Goal: Task Accomplishment & Management: Manage account settings

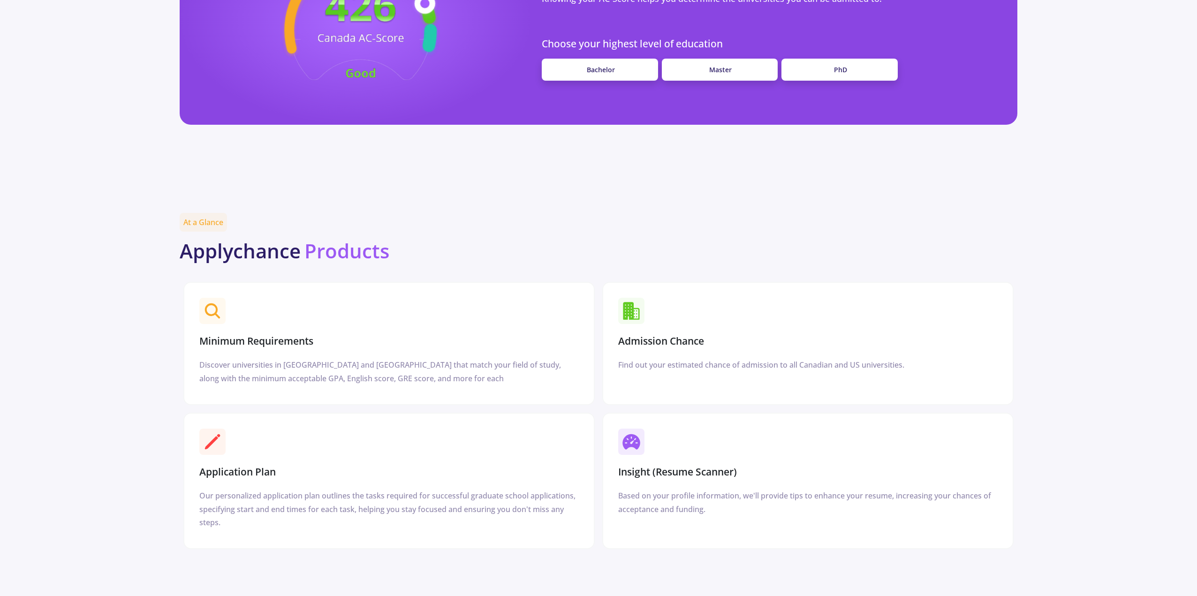
scroll to position [888, 0]
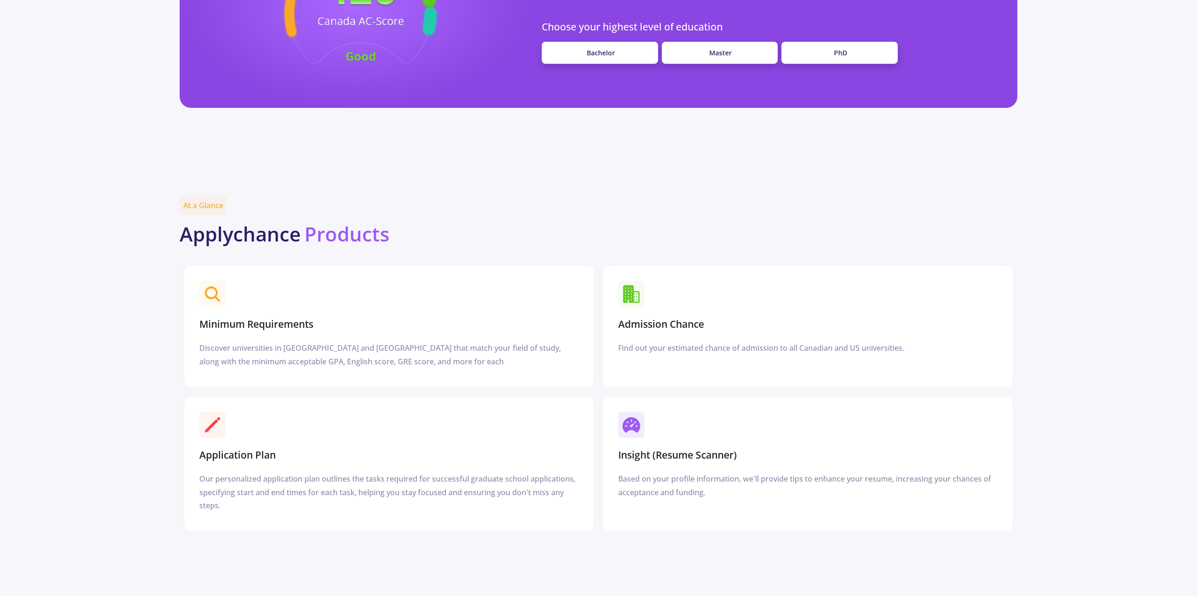
click at [653, 322] on h3 "Admission Chance" at bounding box center [661, 324] width 86 height 12
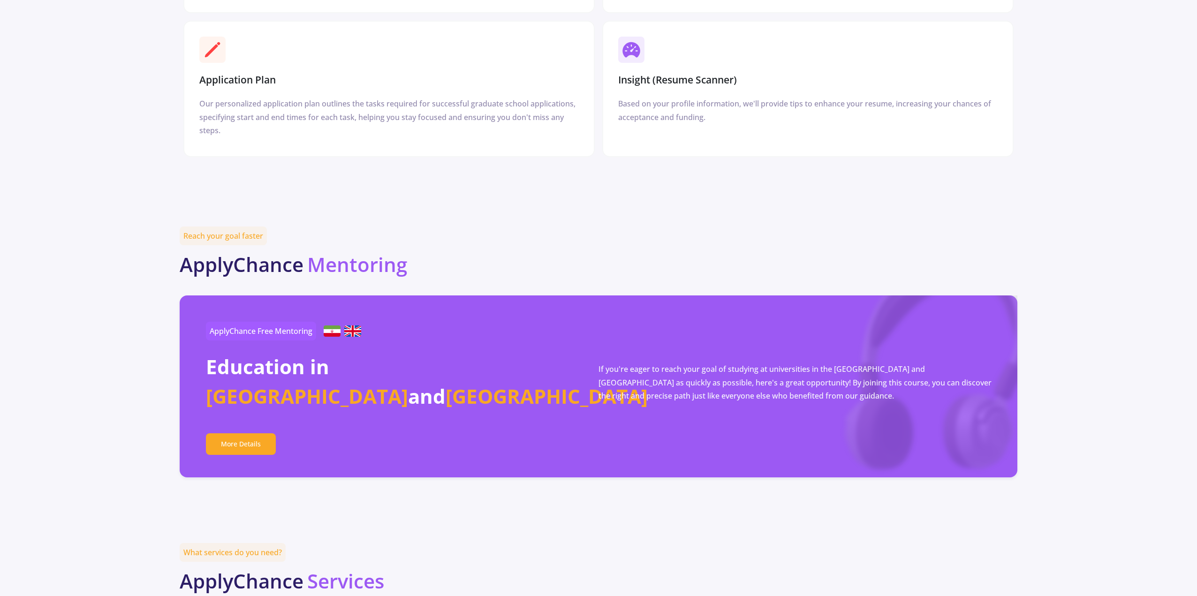
scroll to position [1592, 0]
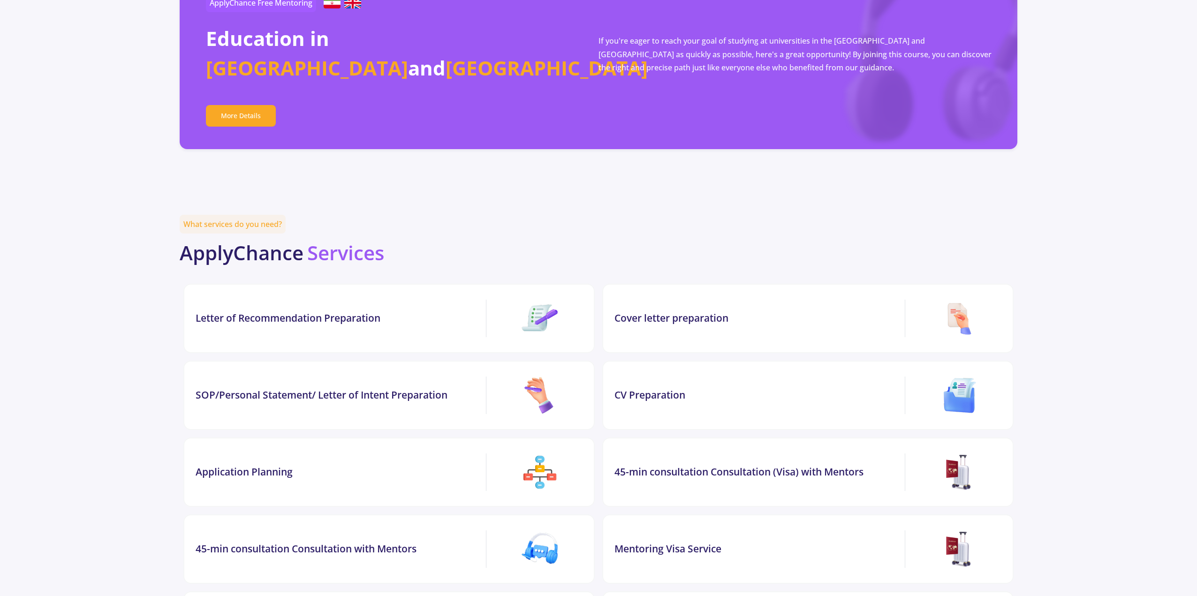
click at [530, 318] on img at bounding box center [540, 319] width 38 height 38
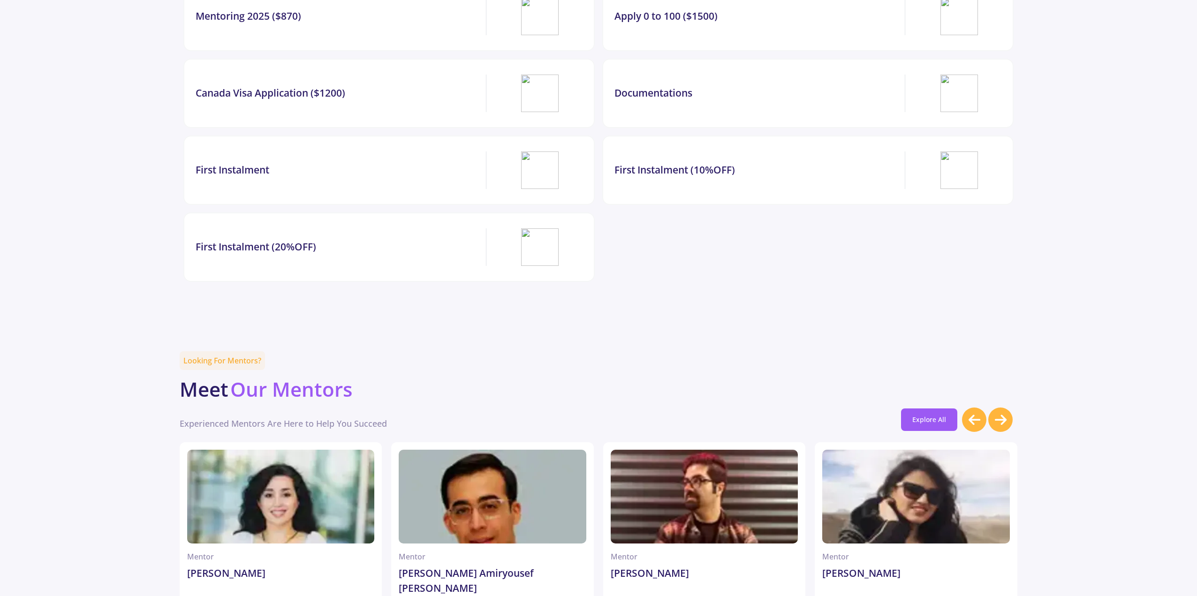
scroll to position [2623, 0]
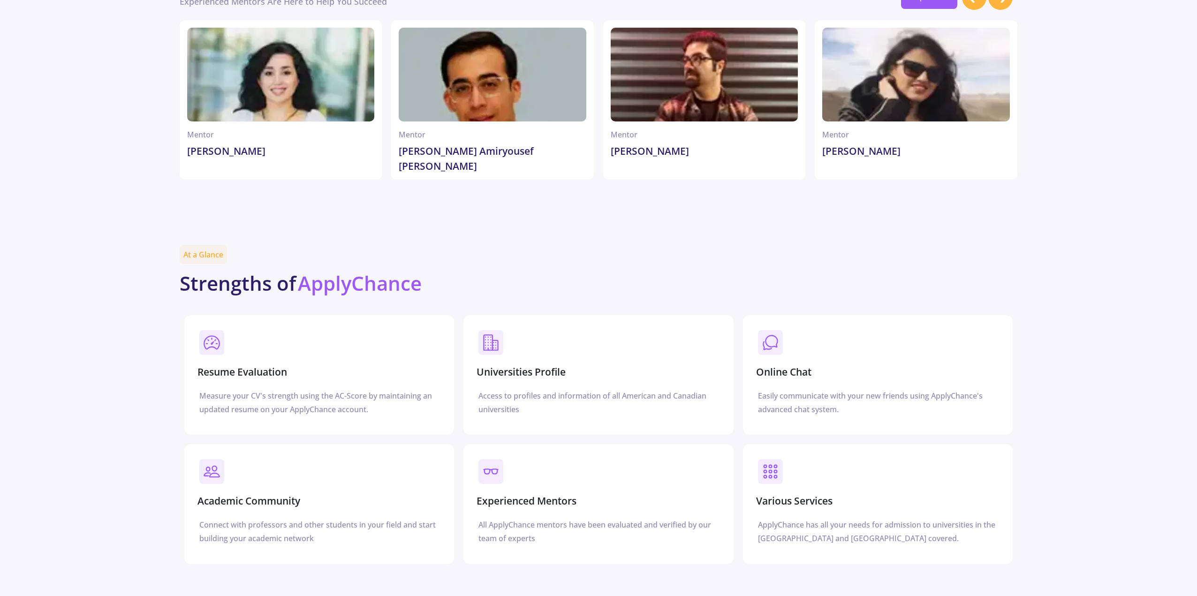
click at [322, 276] on b "ApplyChance" at bounding box center [360, 283] width 124 height 27
click at [186, 326] on div "Resume Evaluation Measure your CV's strength using the AC-Score by maintaining …" at bounding box center [319, 375] width 272 height 122
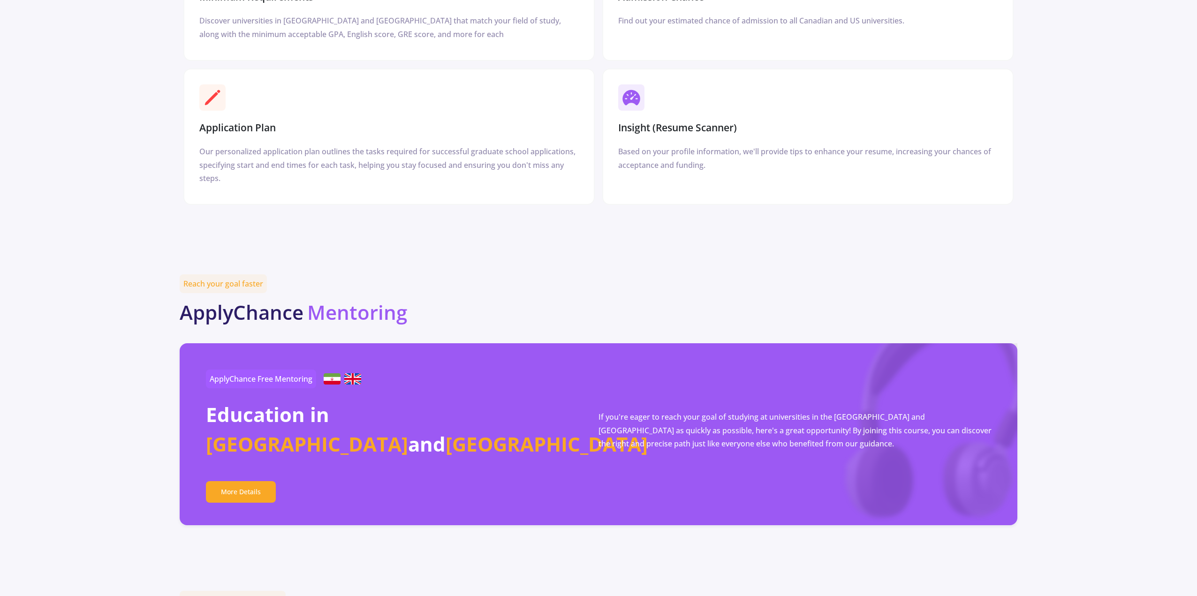
scroll to position [1216, 0]
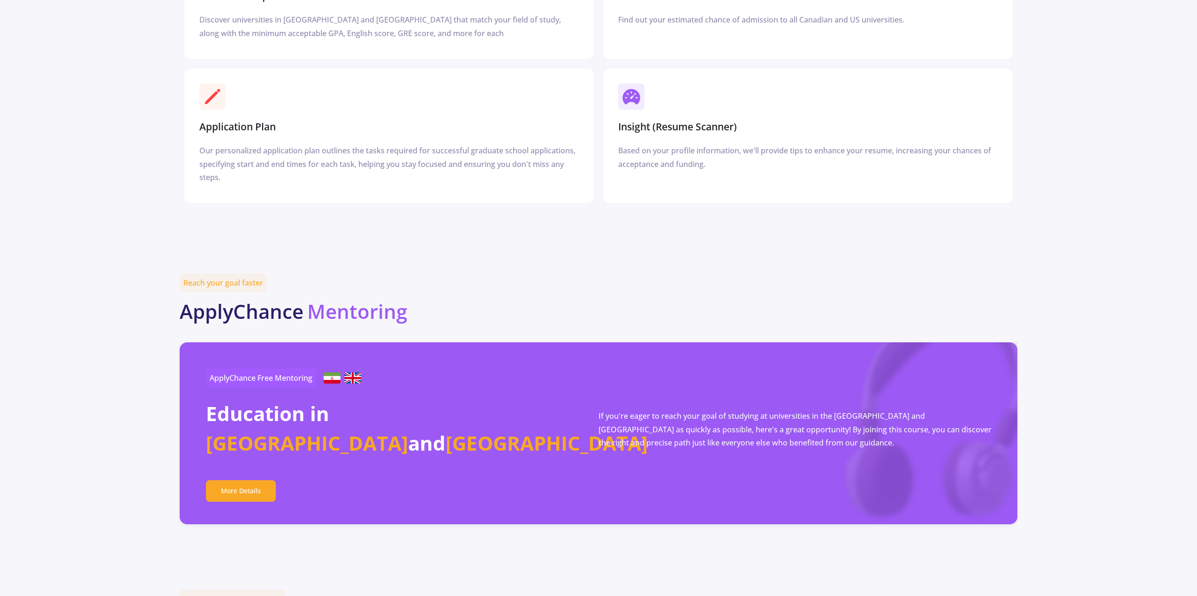
click at [280, 376] on span "ApplyChance Free Mentoring" at bounding box center [261, 378] width 110 height 19
click at [279, 376] on span "ApplyChance Free Mentoring" at bounding box center [261, 378] width 110 height 19
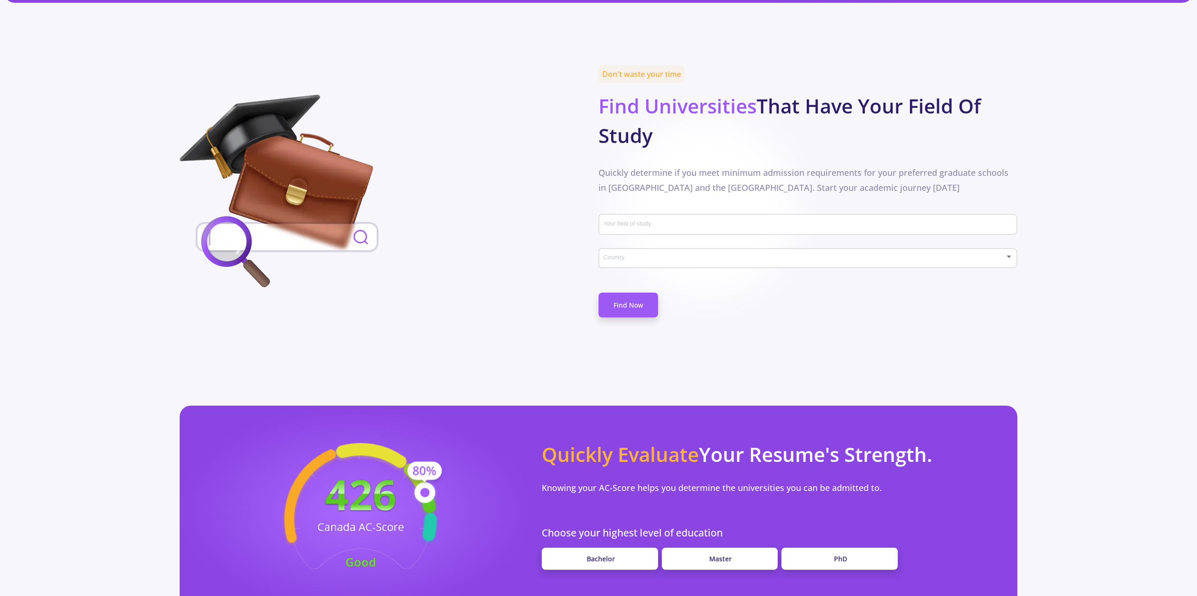
scroll to position [372, 0]
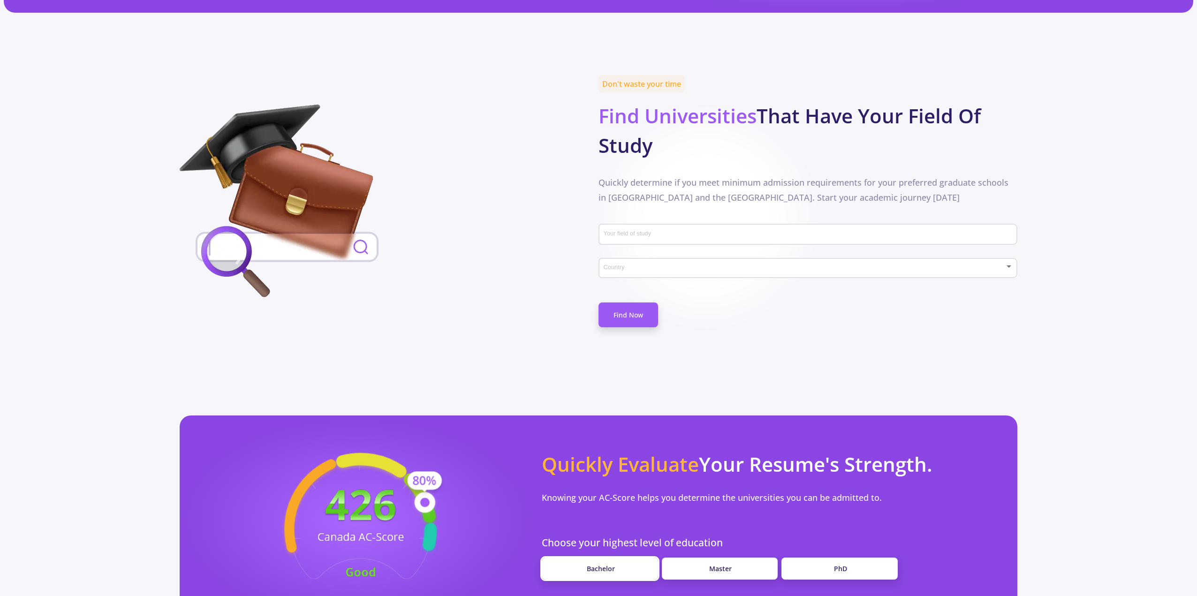
click at [616, 558] on link "Bachelor" at bounding box center [600, 569] width 116 height 22
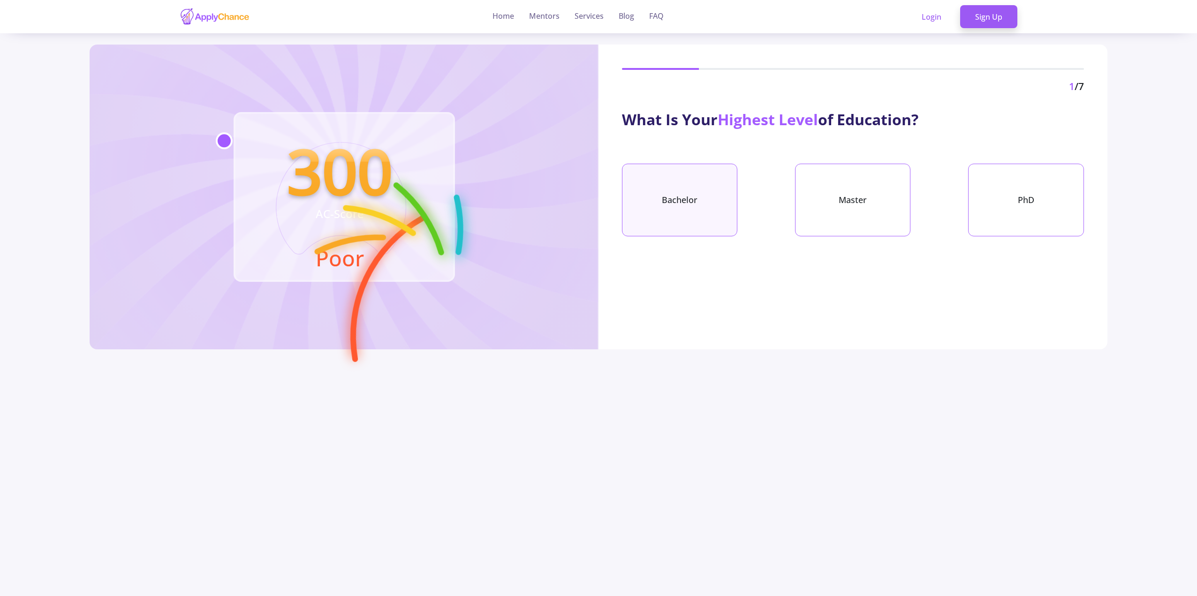
click at [709, 200] on div "Bachelor" at bounding box center [679, 200] width 115 height 73
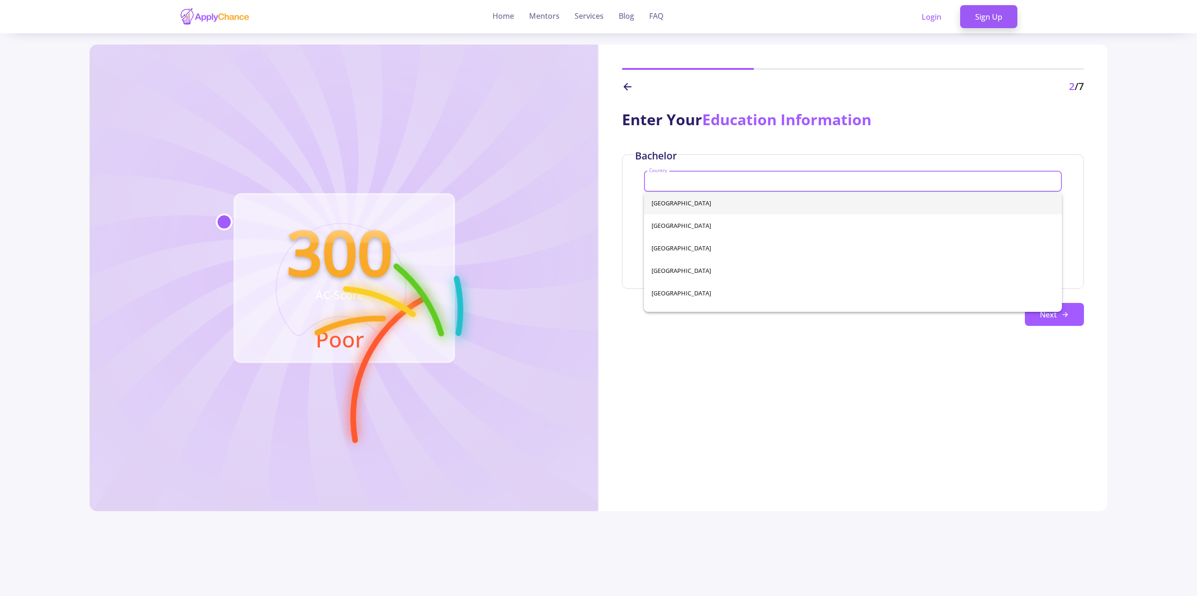
click at [706, 182] on input "Country" at bounding box center [854, 182] width 411 height 8
click at [708, 210] on span "[GEOGRAPHIC_DATA]" at bounding box center [852, 203] width 403 height 23
type input "[GEOGRAPHIC_DATA]"
click at [708, 210] on div "University" at bounding box center [853, 213] width 408 height 24
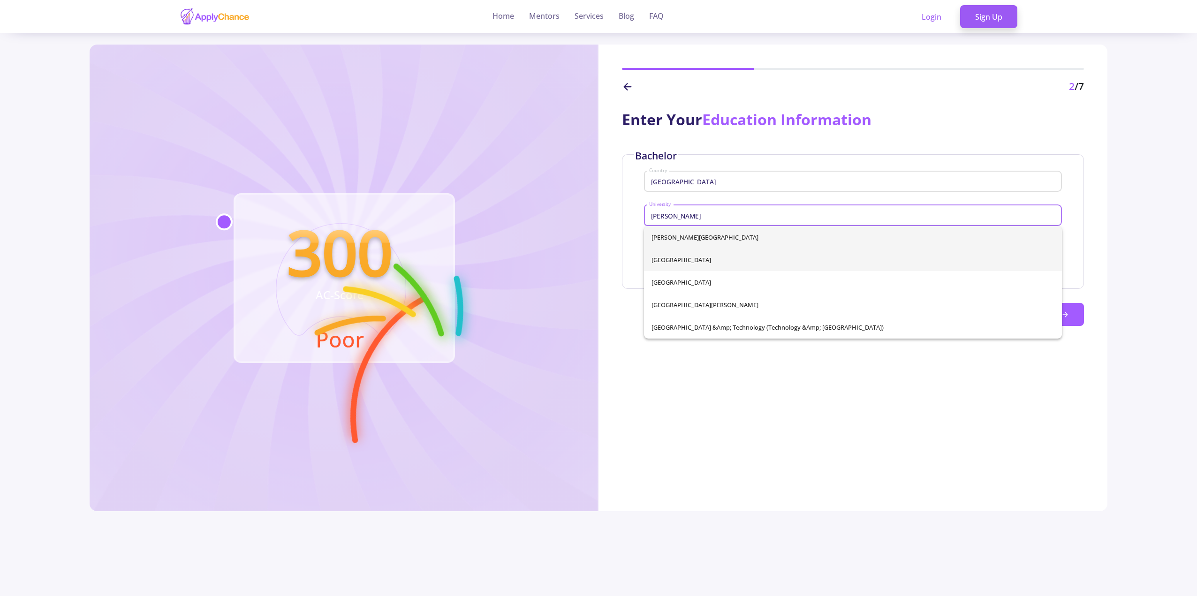
type input "Cheng"
click at [700, 262] on div "Cheng Shiu University National Cheng Kung University National Chengchi Universi…" at bounding box center [853, 282] width 418 height 113
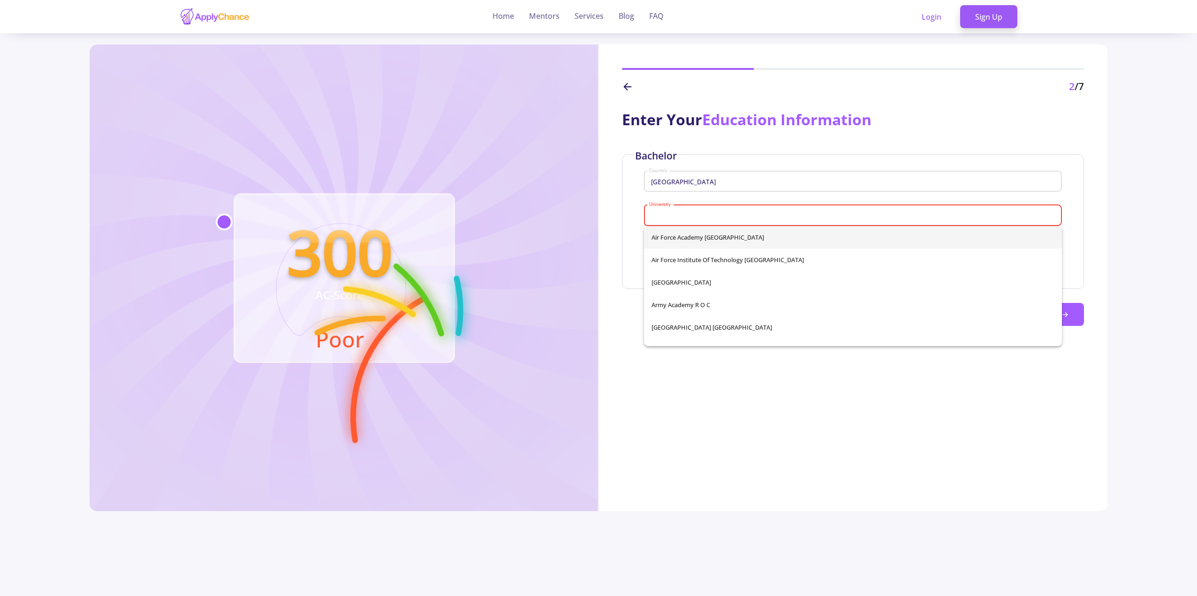
click at [667, 213] on input "University" at bounding box center [854, 215] width 411 height 8
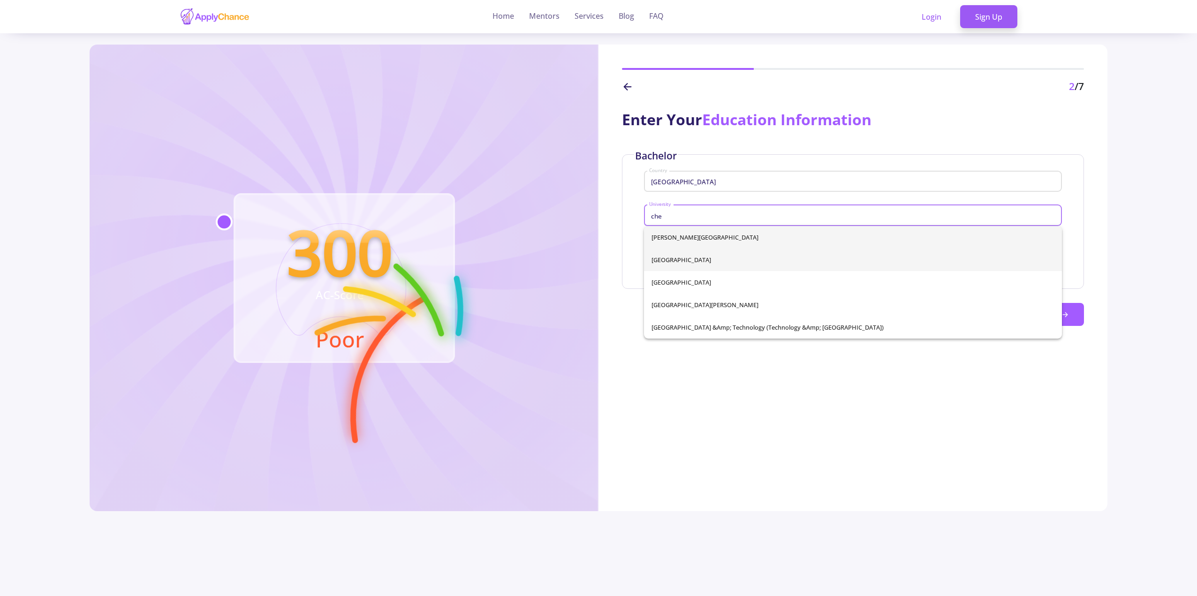
type input "che"
click at [705, 260] on div "Cheng Shiu University National Cheng Kung University National Chengchi Universi…" at bounding box center [853, 282] width 418 height 113
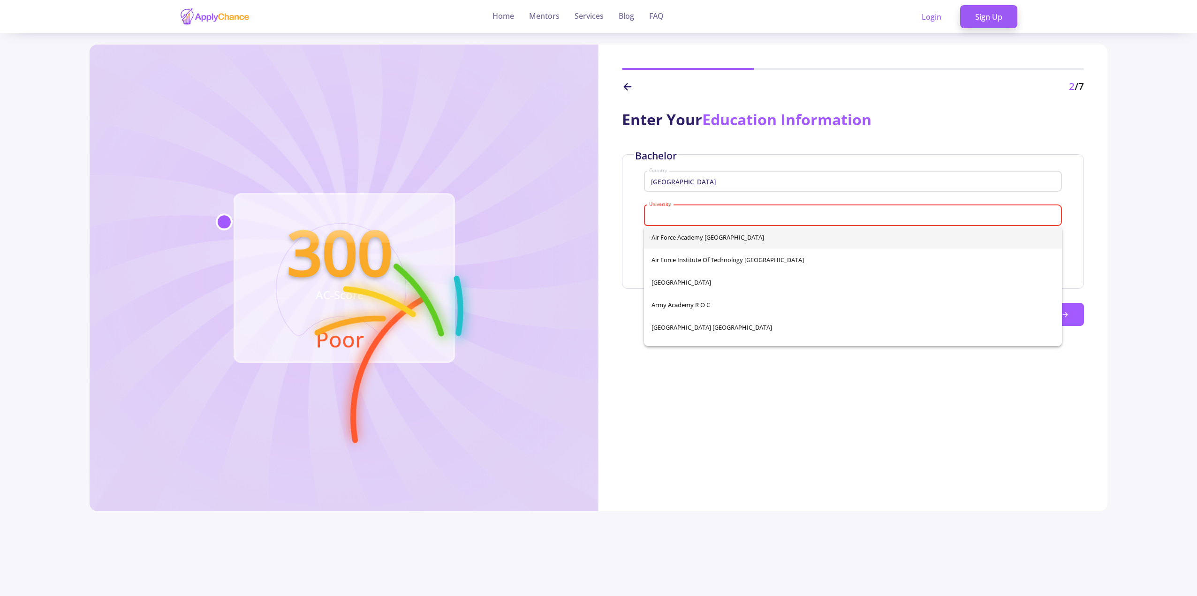
click at [586, 333] on div "300 AC-Score Poor" at bounding box center [344, 278] width 509 height 467
click at [698, 212] on input "University" at bounding box center [854, 215] width 411 height 8
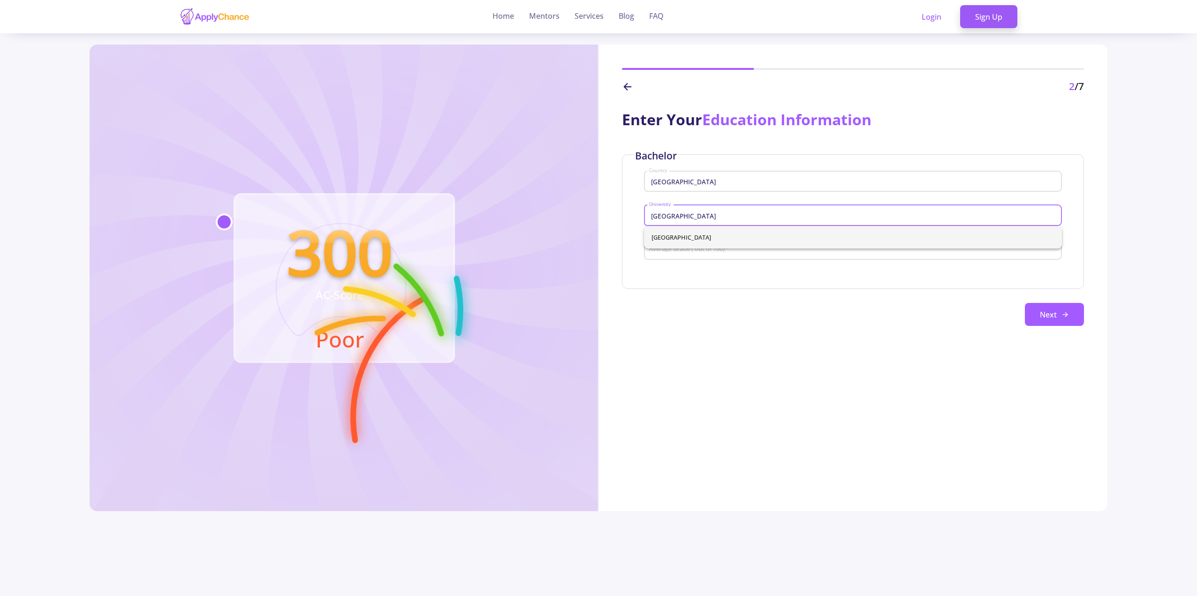
type input "[GEOGRAPHIC_DATA]"
click at [740, 282] on div "Bachelor Taiwan Country National Cheng Kung University University Average Grade…" at bounding box center [853, 221] width 462 height 135
click at [738, 247] on input "Average Grade ( out of 100) *" at bounding box center [854, 250] width 411 height 8
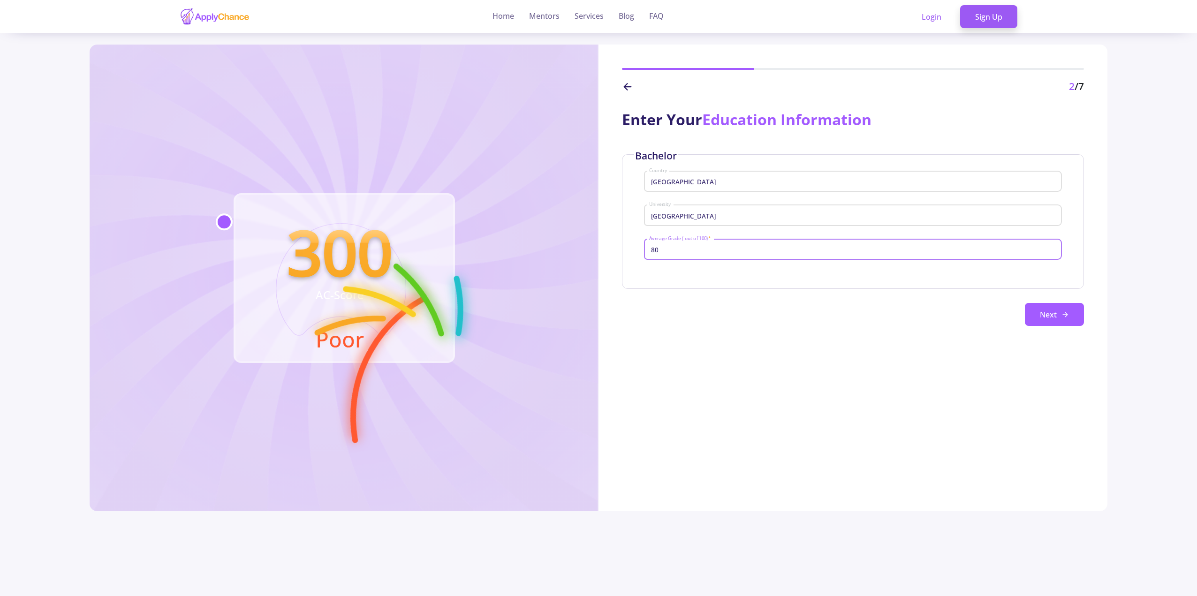
type input "8"
click at [1057, 315] on button "Next" at bounding box center [1054, 314] width 59 height 23
click at [689, 241] on div "75.73 Average Grade ( out of 100) *" at bounding box center [853, 247] width 408 height 24
click at [660, 247] on input "75.73" at bounding box center [854, 250] width 411 height 8
type input "73.73"
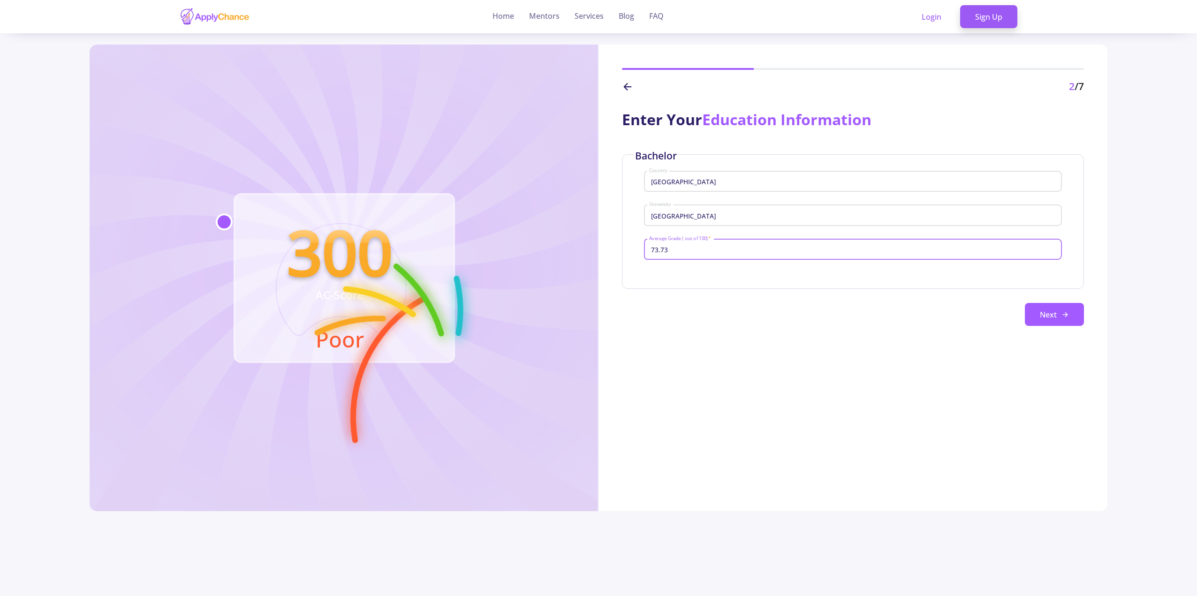
drag, startPoint x: 842, startPoint y: 393, endPoint x: 1060, endPoint y: 341, distance: 224.0
click at [844, 392] on div "Enter Your Education Information Bachelor Taiwan Country National Cheng Kung Un…" at bounding box center [852, 302] width 509 height 417
click at [1063, 316] on icon at bounding box center [1065, 315] width 8 height 8
click at [947, 343] on div "Enter Your Education Information Bachelor Taiwan Country National Cheng Kung Un…" at bounding box center [852, 302] width 509 height 417
click at [1057, 325] on button "Next" at bounding box center [1054, 314] width 59 height 23
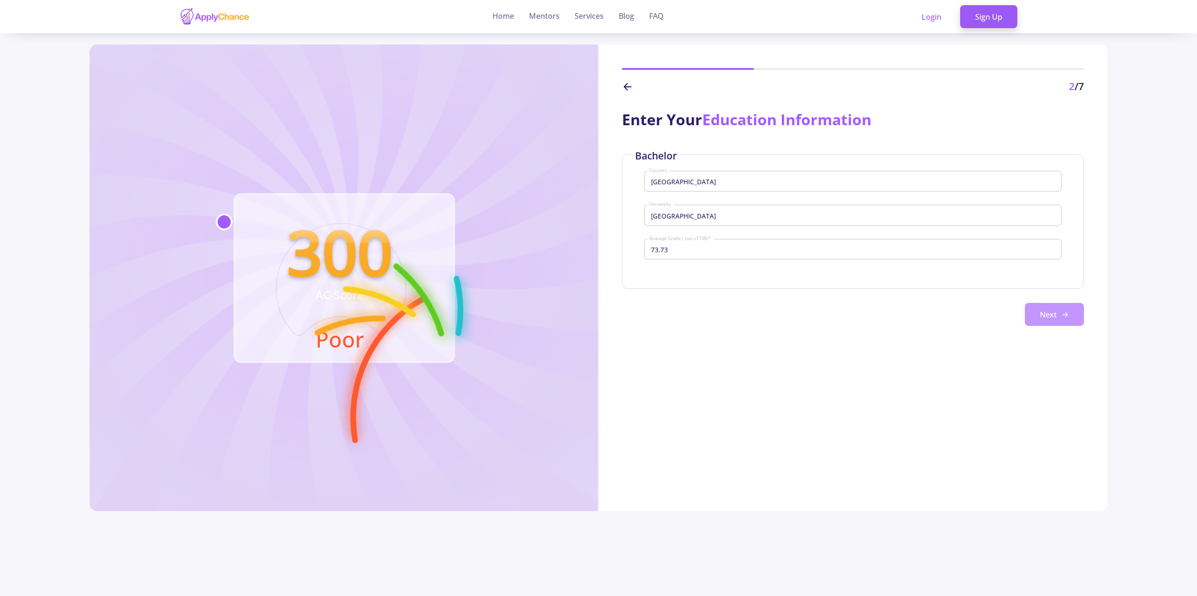
click at [1057, 325] on button "Next" at bounding box center [1054, 314] width 59 height 23
click at [774, 209] on div "National Cheng Kung University University" at bounding box center [853, 213] width 408 height 24
click at [769, 220] on div "National Cheng Kung University University" at bounding box center [853, 213] width 408 height 24
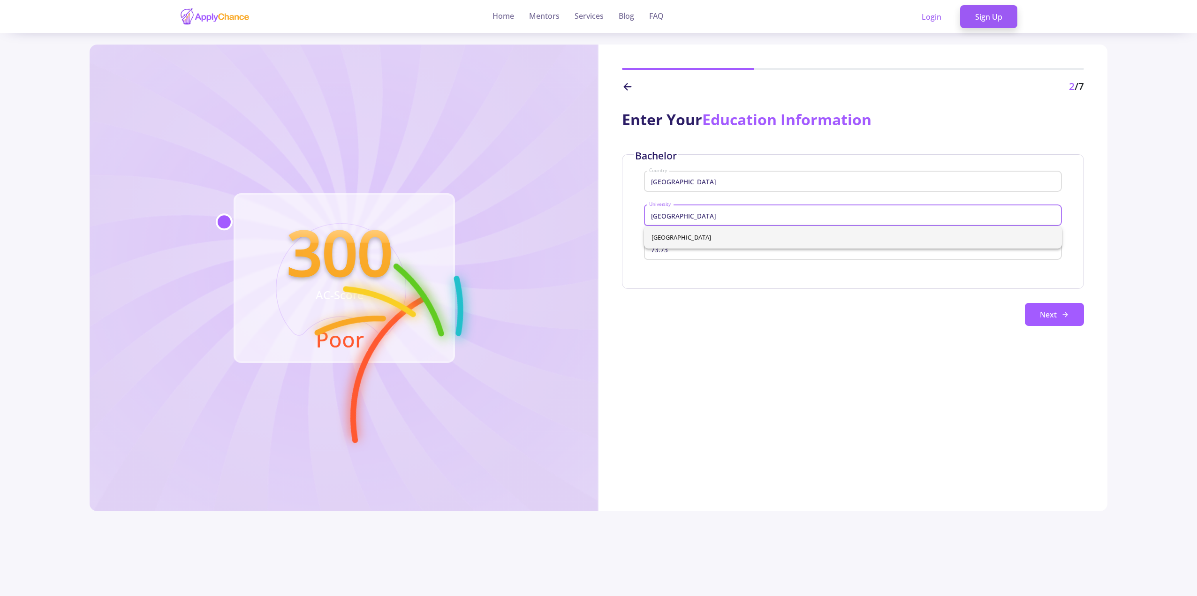
click at [735, 245] on span "[GEOGRAPHIC_DATA]" at bounding box center [852, 237] width 403 height 23
click at [733, 260] on div "73.73 Average Grade ( out of 100) *" at bounding box center [853, 247] width 408 height 24
click at [736, 255] on div "73.73 Average Grade ( out of 100) *" at bounding box center [853, 247] width 408 height 24
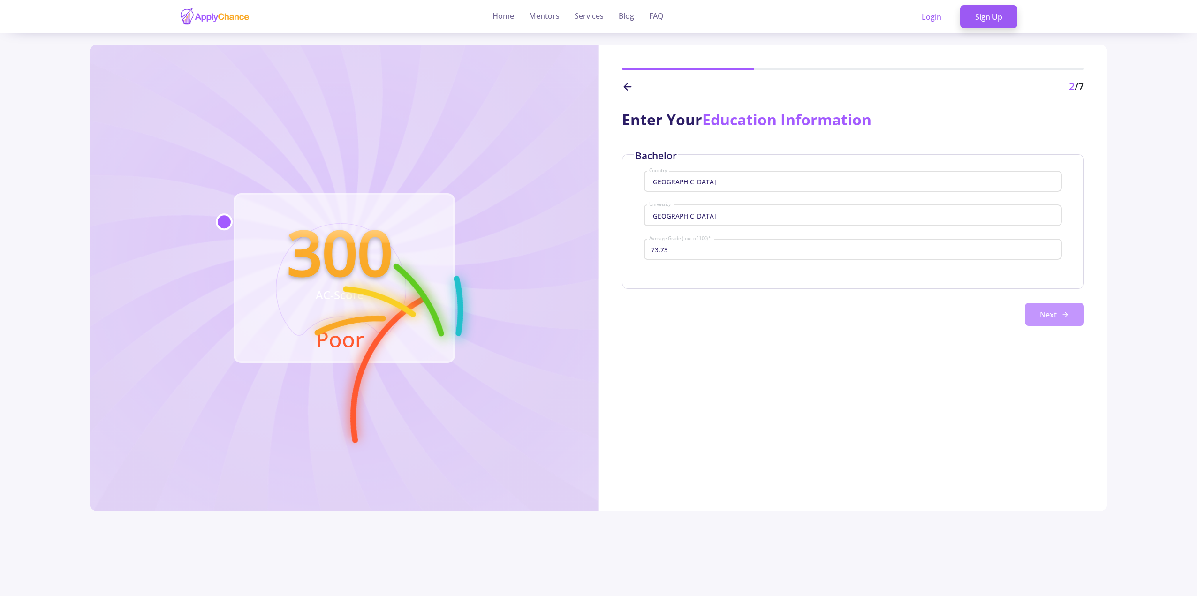
click at [1050, 312] on button "Next" at bounding box center [1054, 314] width 59 height 23
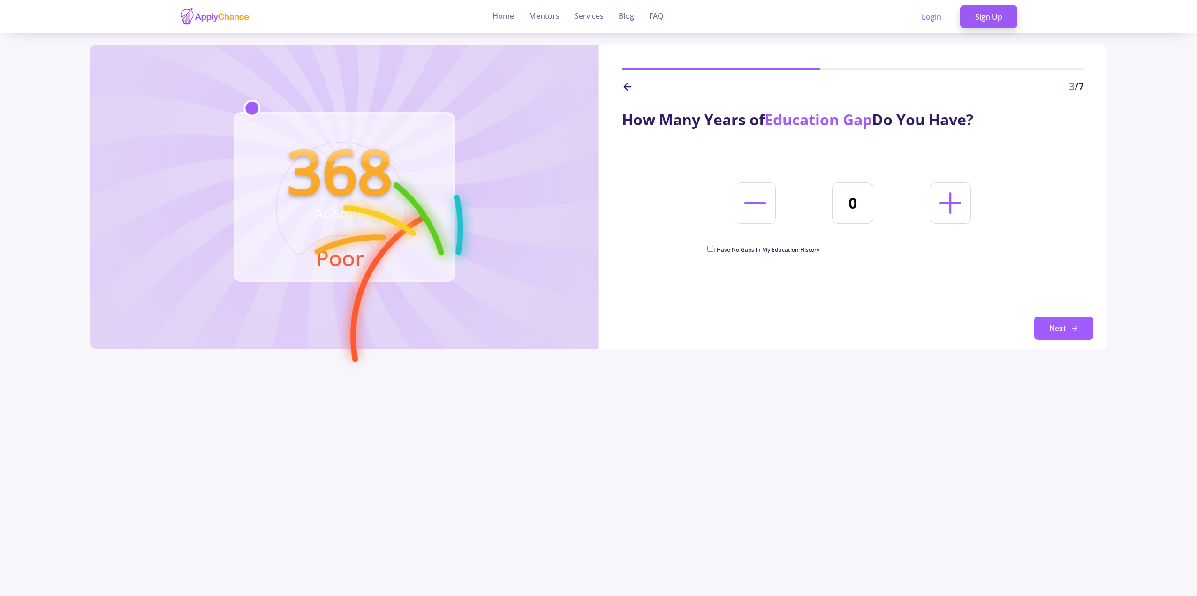
drag, startPoint x: 856, startPoint y: 83, endPoint x: 737, endPoint y: 109, distance: 122.0
click at [853, 85] on div "3 /7" at bounding box center [853, 86] width 462 height 15
drag, startPoint x: 622, startPoint y: 118, endPoint x: 993, endPoint y: 119, distance: 371.4
click at [993, 119] on div "How Many Years of Education Gap Do You Have?" at bounding box center [853, 119] width 462 height 23
copy div "How Many Years of Education Gap Do You Have?"
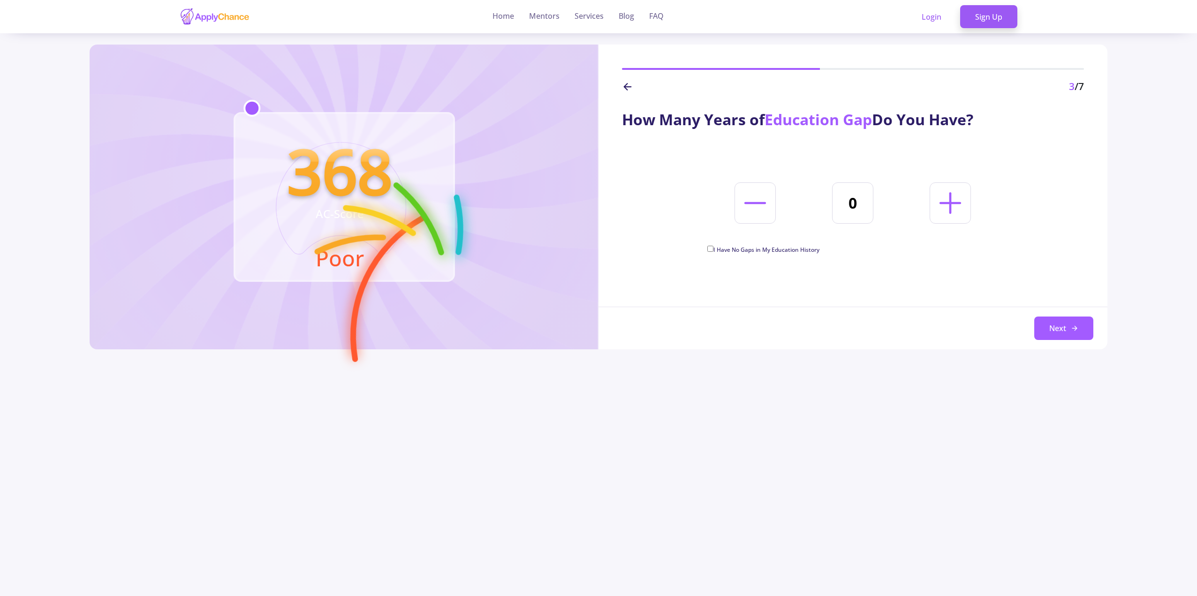
click at [907, 140] on div "How Many Years of Education Gap Do You Have? 0 I Have No Gaps in My Education H…" at bounding box center [852, 176] width 509 height 164
click at [784, 249] on span "I Have No Gaps in My Education History" at bounding box center [766, 250] width 106 height 8
click at [713, 249] on input "I Have No Gaps in My Education History" at bounding box center [710, 249] width 6 height 6
checkbox input "true"
click at [1043, 324] on button "Next" at bounding box center [1063, 328] width 59 height 23
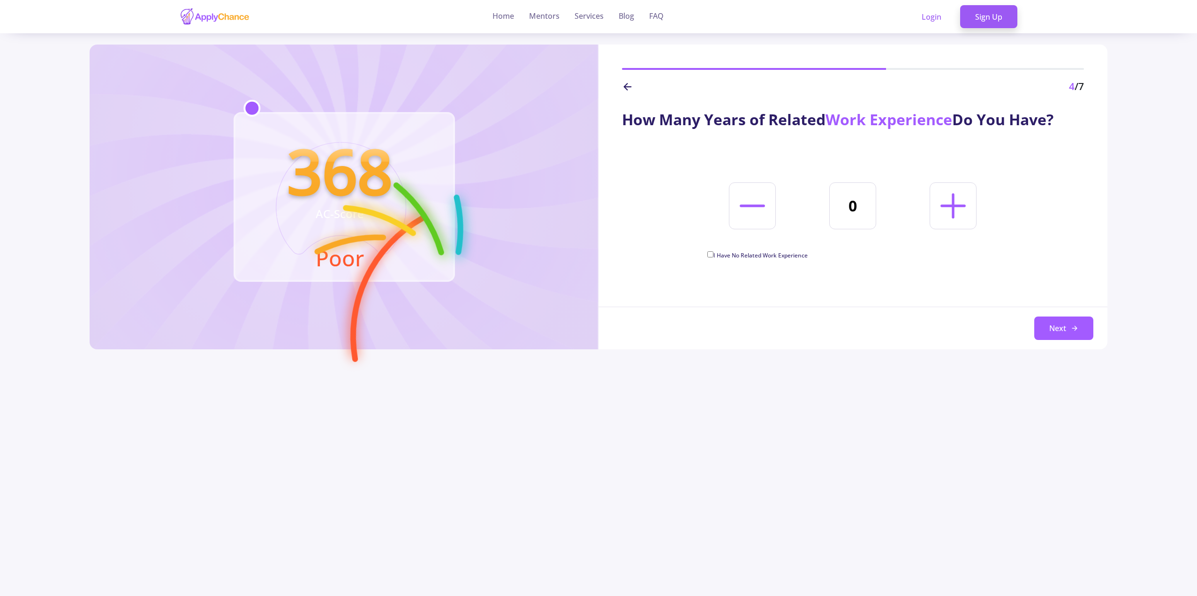
drag, startPoint x: 624, startPoint y: 122, endPoint x: 1074, endPoint y: 129, distance: 450.2
click at [1074, 129] on div "How Many Years of Related Work Experience Do You Have?" at bounding box center [853, 119] width 462 height 23
copy div "How Many Years of Related Work Experience Do You Have?"
click at [969, 196] on icon at bounding box center [953, 206] width 40 height 40
type input "1"
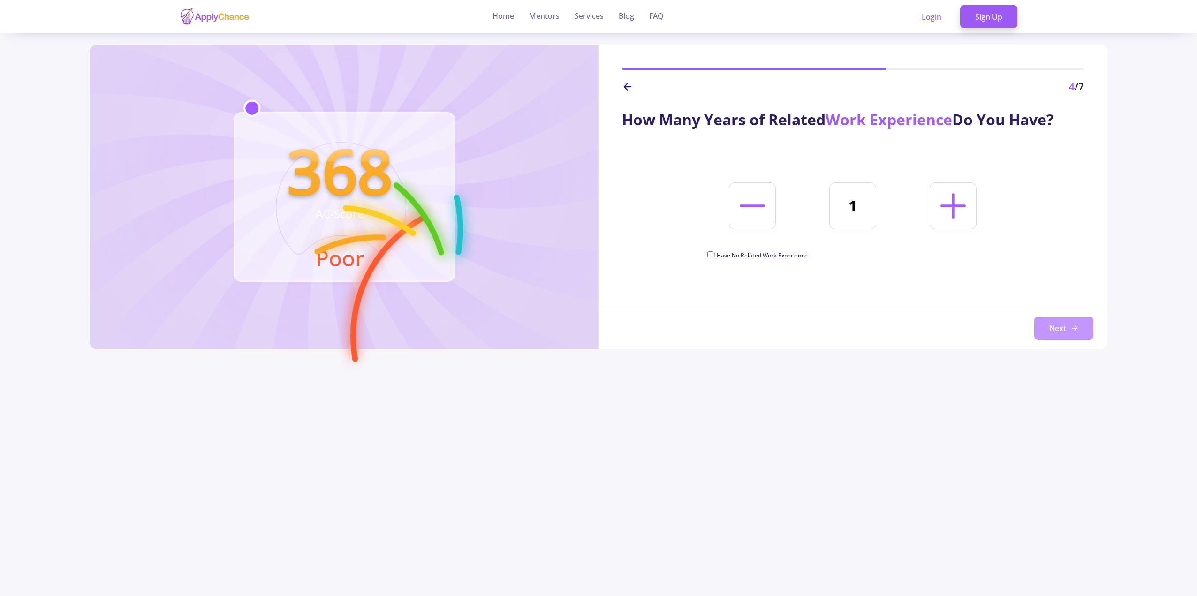
click at [1060, 326] on button "Next" at bounding box center [1063, 328] width 59 height 23
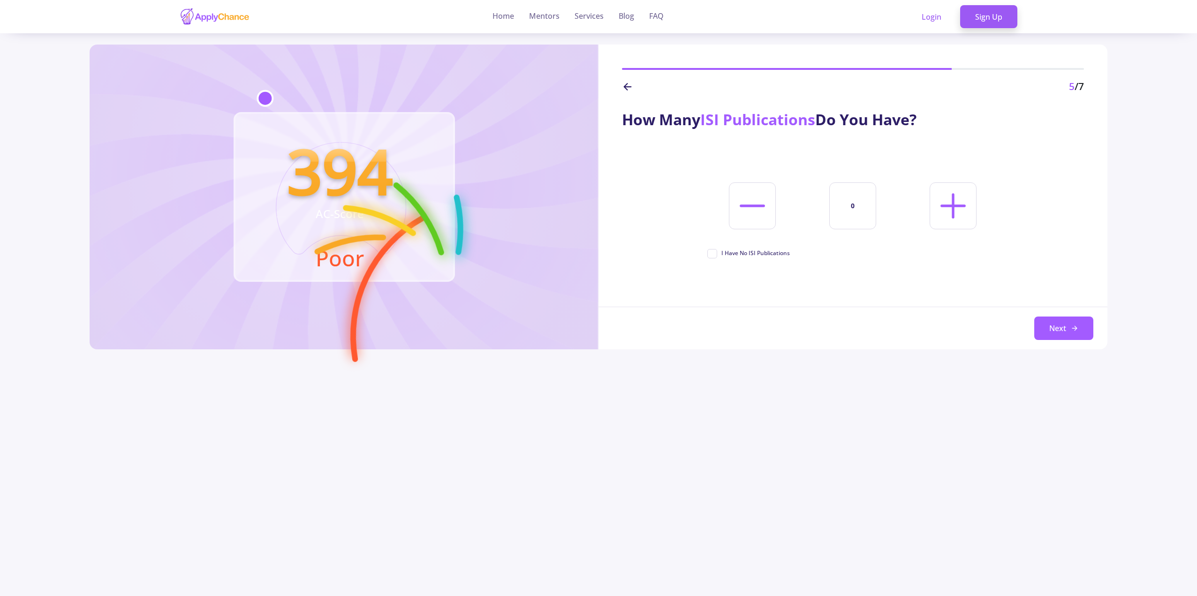
drag, startPoint x: 619, startPoint y: 113, endPoint x: 945, endPoint y: 126, distance: 327.1
click at [945, 126] on div "How Many ISI Publications Do You Have? 0 I Have No ISI Publications Next" at bounding box center [852, 177] width 509 height 167
copy div "How Many ISI Publications Do You Have?"
click at [625, 87] on line at bounding box center [628, 87] width 7 height 0
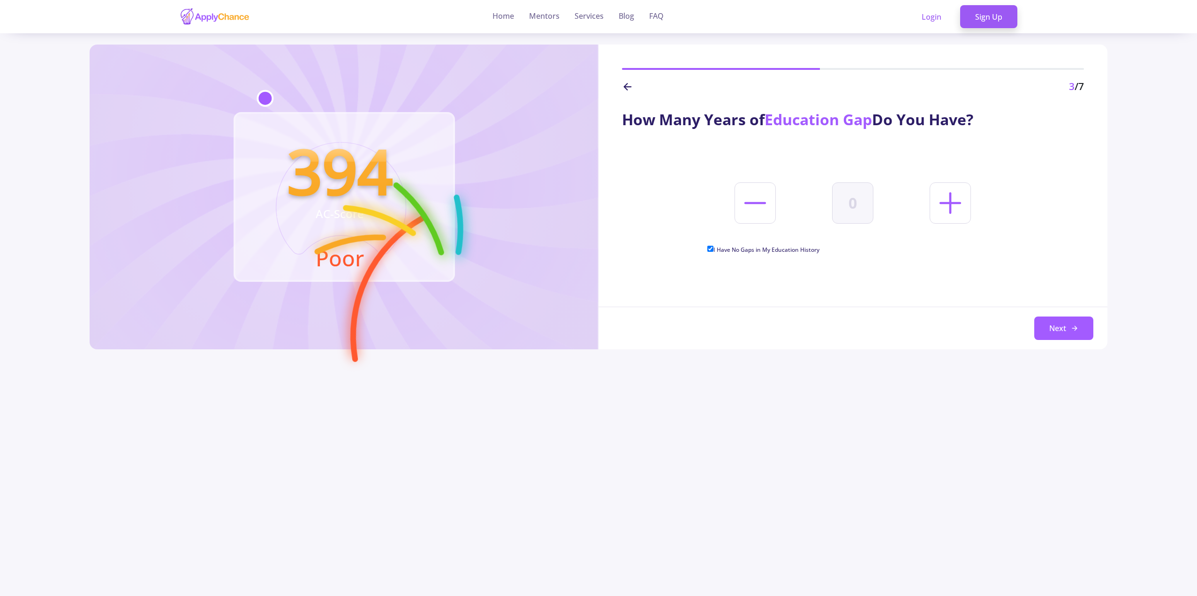
click at [734, 249] on span "I Have No Gaps in My Education History" at bounding box center [766, 250] width 106 height 8
click at [713, 249] on input "I Have No Gaps in My Education History" at bounding box center [710, 249] width 6 height 6
checkbox input "false"
click at [948, 207] on icon at bounding box center [950, 203] width 35 height 35
type input "1"
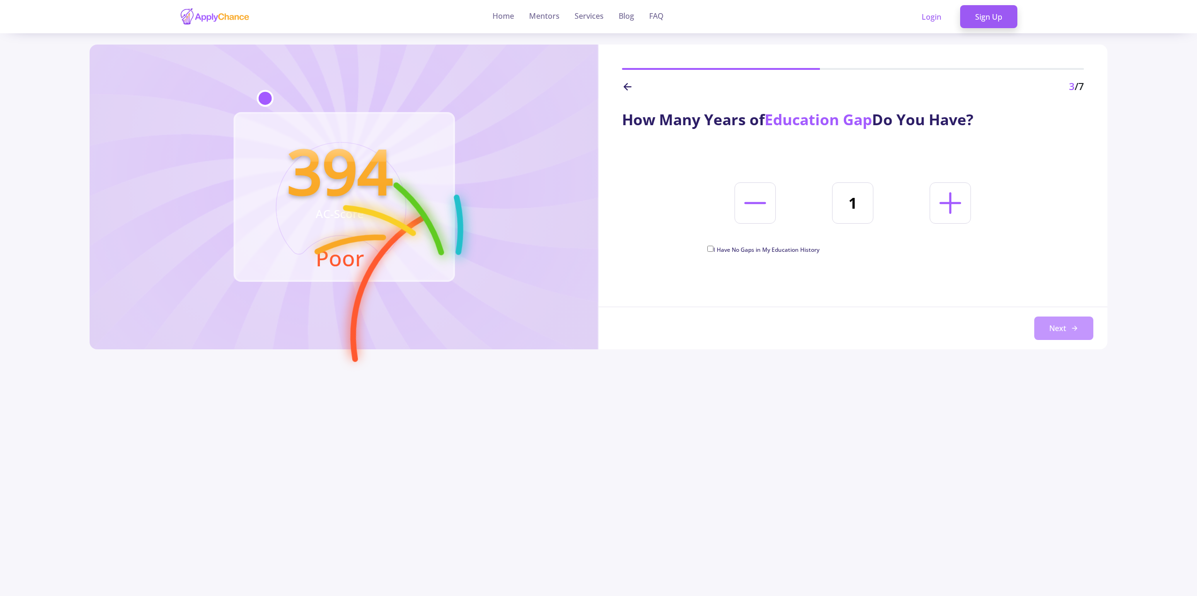
click at [1061, 327] on button "Next" at bounding box center [1063, 328] width 59 height 23
click at [1056, 325] on button "Next" at bounding box center [1063, 328] width 59 height 23
click at [628, 91] on icon at bounding box center [627, 86] width 11 height 11
click at [743, 208] on icon at bounding box center [752, 206] width 40 height 40
type input "0"
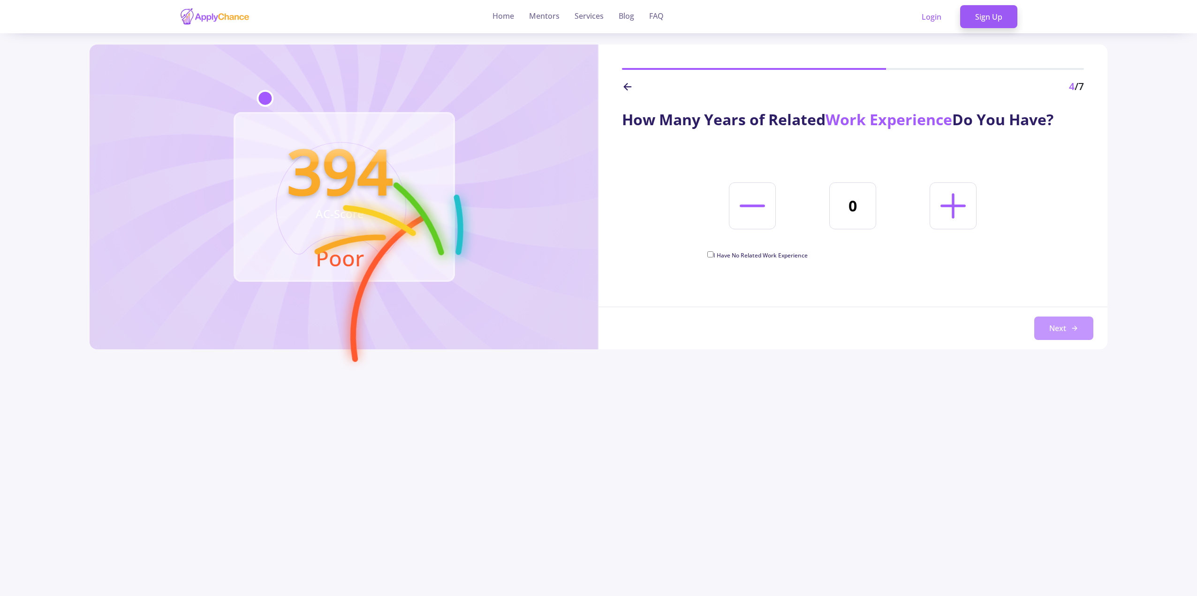
click at [1065, 326] on button "Next" at bounding box center [1063, 328] width 59 height 23
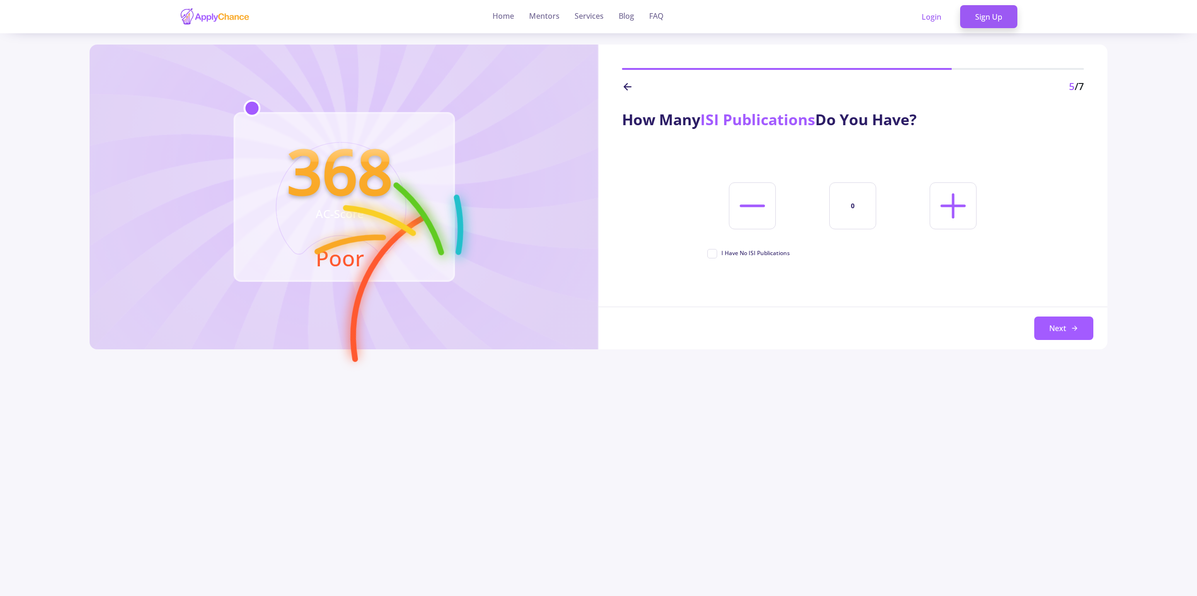
click at [626, 83] on icon at bounding box center [627, 86] width 11 height 11
click at [946, 203] on line at bounding box center [951, 203] width 20 height 0
click at [947, 203] on line at bounding box center [951, 203] width 20 height 0
click at [949, 205] on icon at bounding box center [950, 203] width 35 height 35
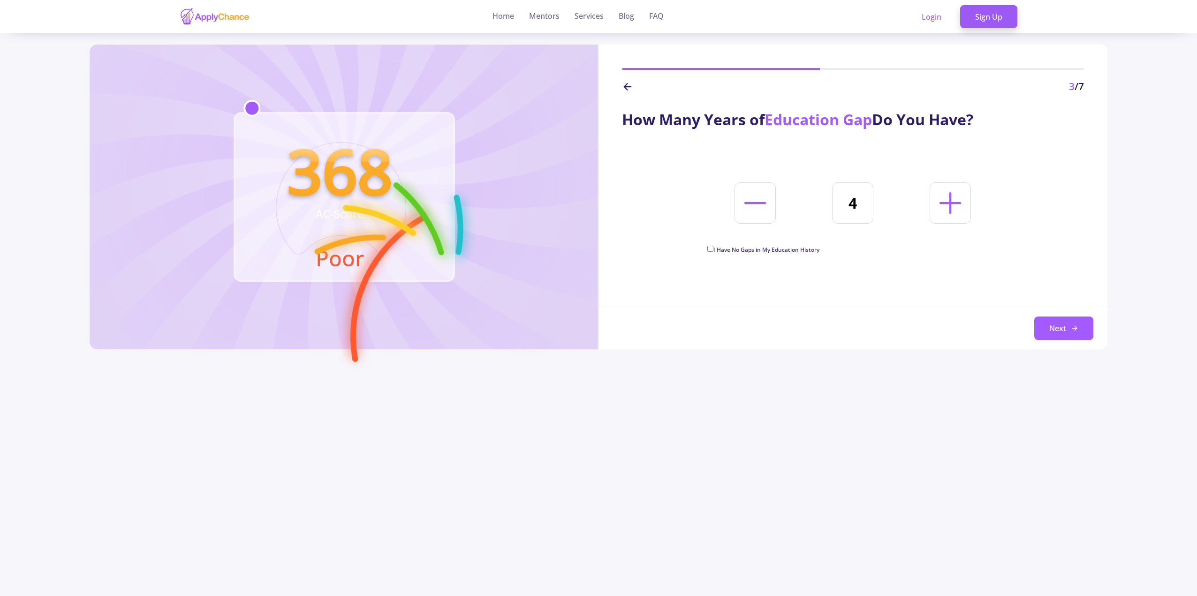
click at [949, 205] on icon at bounding box center [950, 203] width 35 height 35
type input "6"
click at [1073, 332] on button "Next" at bounding box center [1063, 328] width 59 height 23
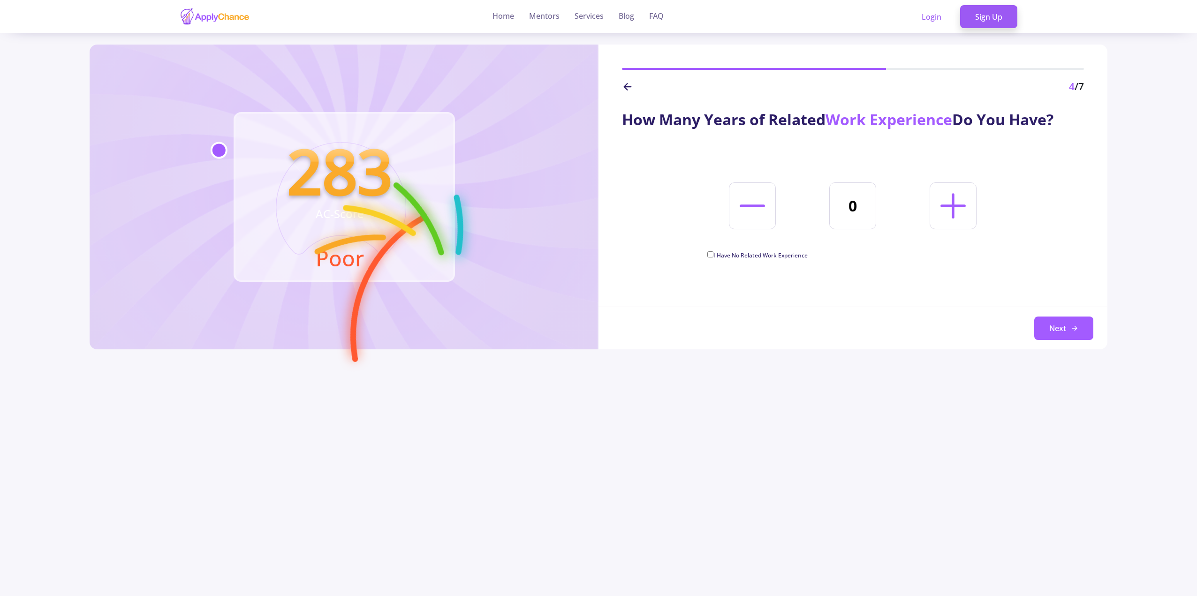
click at [621, 88] on div "4 /7" at bounding box center [852, 70] width 509 height 50
click at [627, 89] on icon at bounding box center [627, 86] width 11 height 11
click at [760, 209] on icon at bounding box center [755, 203] width 35 height 35
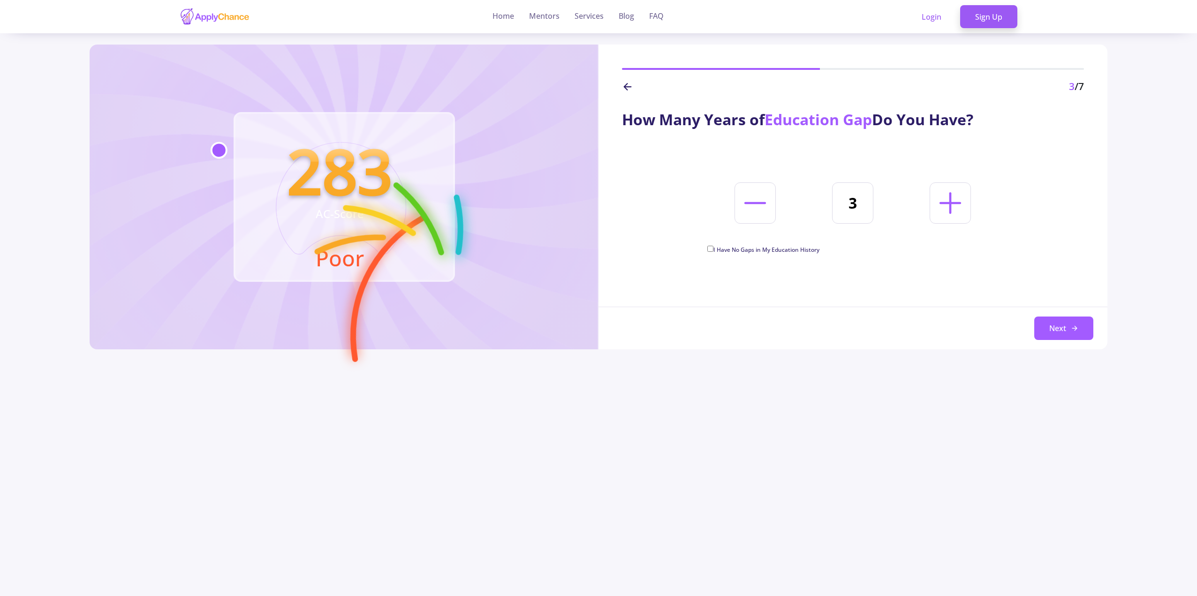
click at [760, 209] on icon at bounding box center [755, 203] width 35 height 35
type input "0"
click at [763, 247] on span "I Have No Gaps in My Education History" at bounding box center [766, 250] width 106 height 8
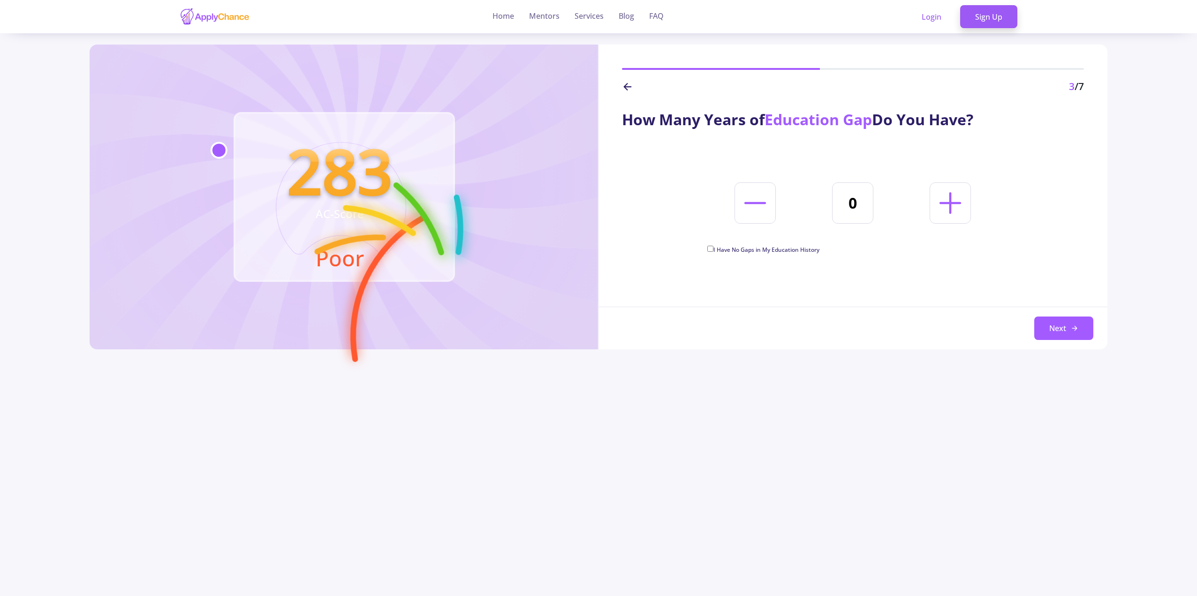
click at [713, 247] on input "I Have No Gaps in My Education History" at bounding box center [710, 249] width 6 height 6
checkbox input "true"
click at [1074, 334] on button "Next" at bounding box center [1063, 328] width 59 height 23
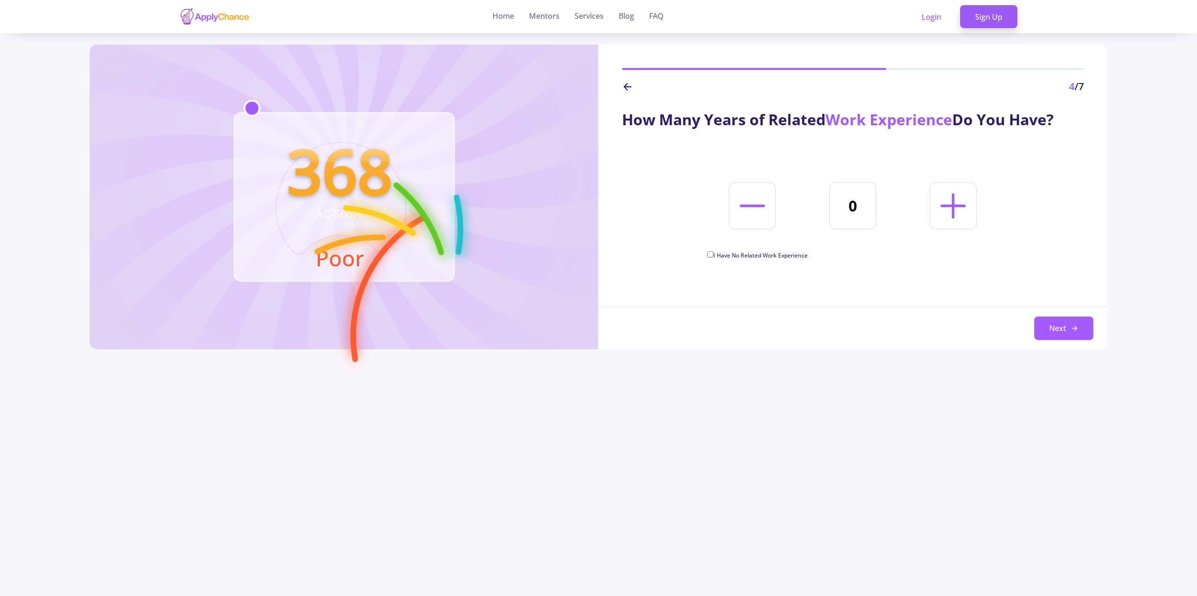
click at [949, 206] on line at bounding box center [953, 206] width 23 height 0
click at [953, 203] on line at bounding box center [953, 205] width 0 height 23
type input "2"
click at [1059, 330] on button "Next" at bounding box center [1063, 328] width 59 height 23
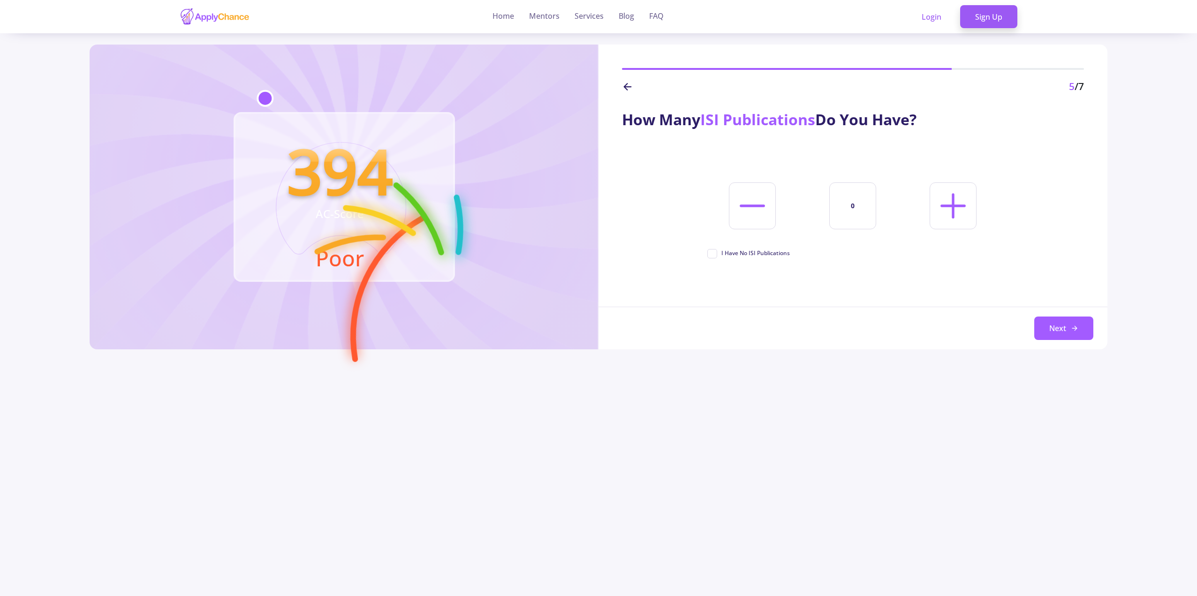
click at [626, 80] on div "5 /7" at bounding box center [853, 86] width 462 height 15
click at [627, 87] on icon at bounding box center [627, 86] width 11 height 11
drag, startPoint x: 735, startPoint y: 196, endPoint x: 821, endPoint y: 240, distance: 96.1
click at [735, 198] on icon at bounding box center [752, 206] width 40 height 40
type input "1"
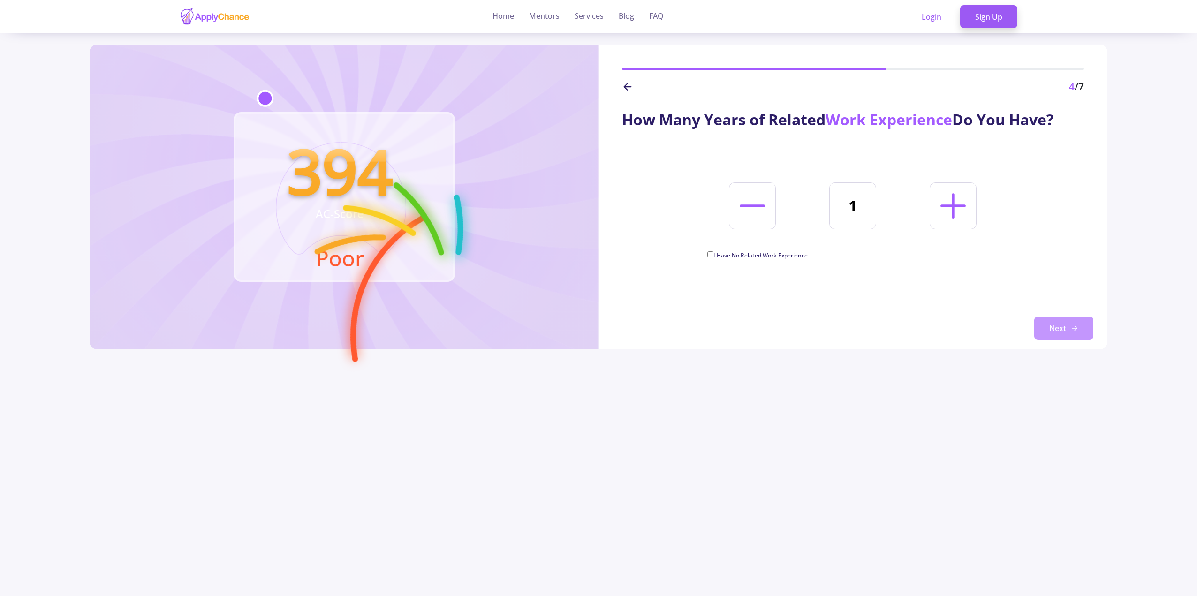
click at [1057, 334] on button "Next" at bounding box center [1063, 328] width 59 height 23
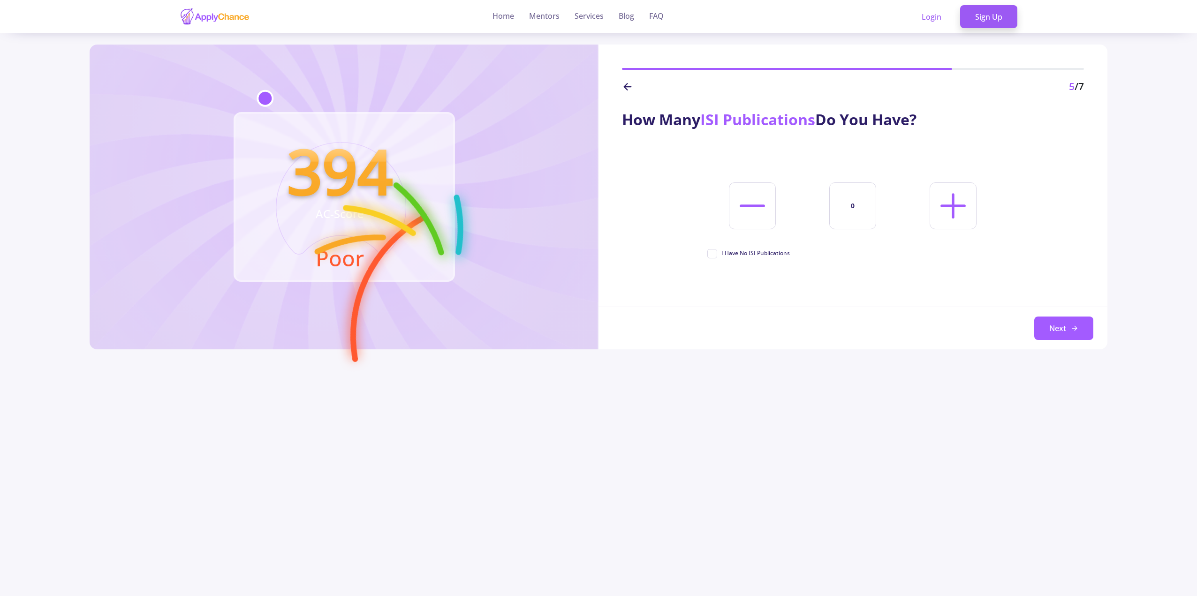
click at [625, 88] on polyline at bounding box center [625, 86] width 3 height 7
click at [745, 206] on line at bounding box center [752, 206] width 23 height 0
type input "0"
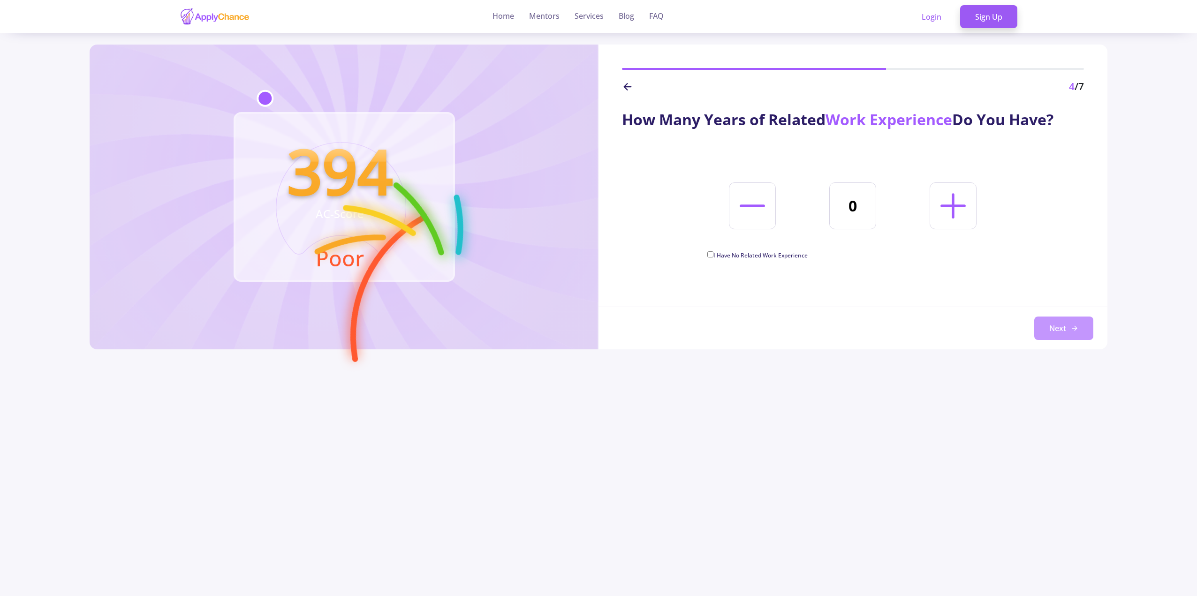
click at [1057, 332] on button "Next" at bounding box center [1063, 328] width 59 height 23
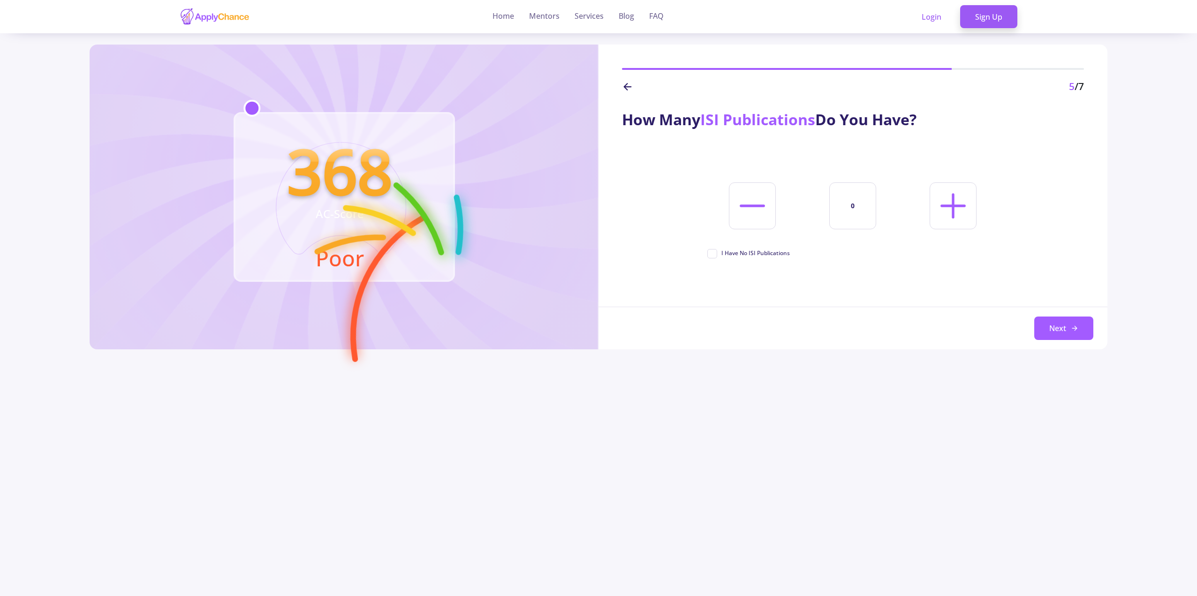
click at [627, 84] on polyline at bounding box center [625, 86] width 3 height 7
click at [960, 217] on icon at bounding box center [953, 206] width 40 height 40
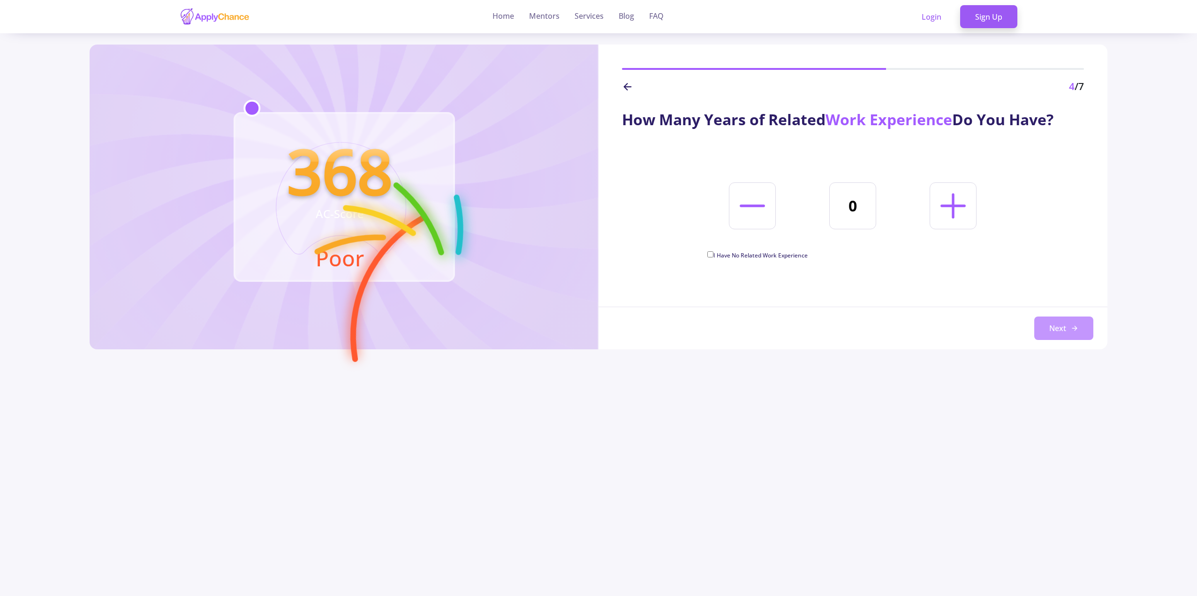
type input "1"
click at [1072, 326] on icon at bounding box center [1075, 329] width 8 height 8
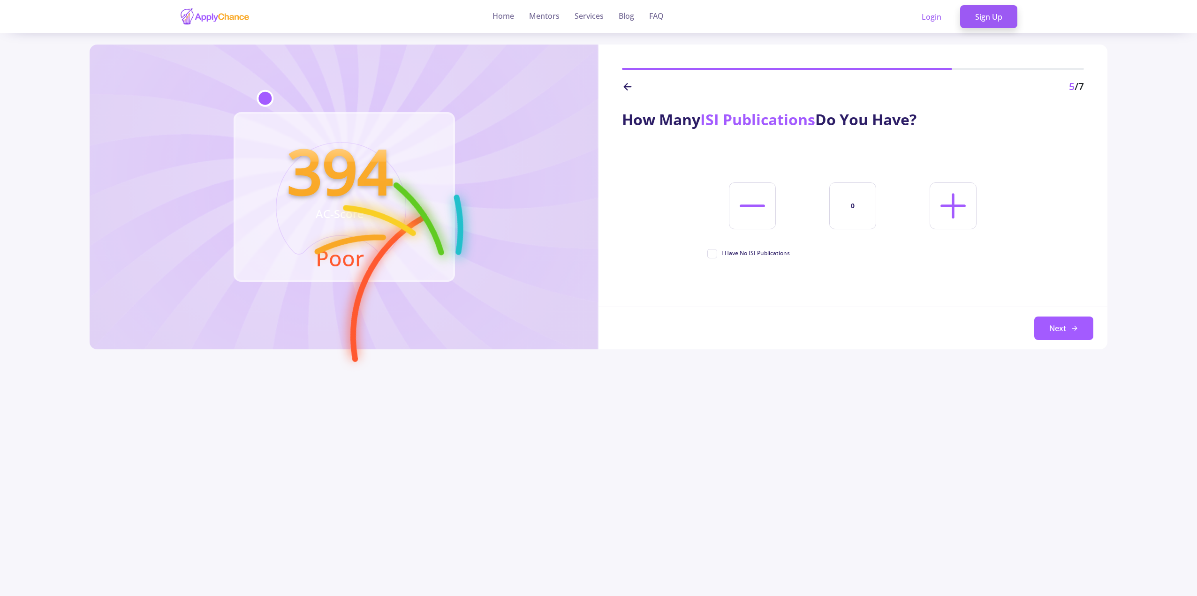
drag, startPoint x: 623, startPoint y: 122, endPoint x: 1001, endPoint y: 91, distance: 379.3
click at [993, 126] on div "How Many ISI Publications Do You Have?" at bounding box center [853, 119] width 462 height 23
copy div "How Many ISI Publications Do You Have?"
click at [904, 76] on div "5 /7" at bounding box center [852, 70] width 509 height 50
click at [939, 214] on icon at bounding box center [953, 206] width 40 height 40
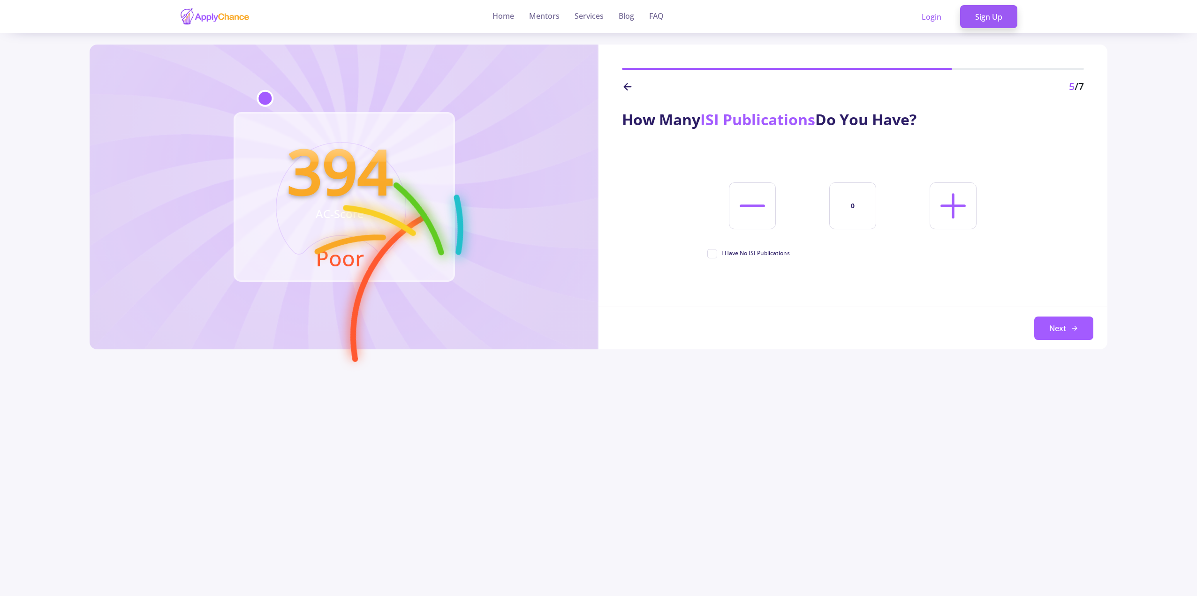
type input "1"
click at [1063, 328] on button "Next" at bounding box center [1063, 328] width 59 height 23
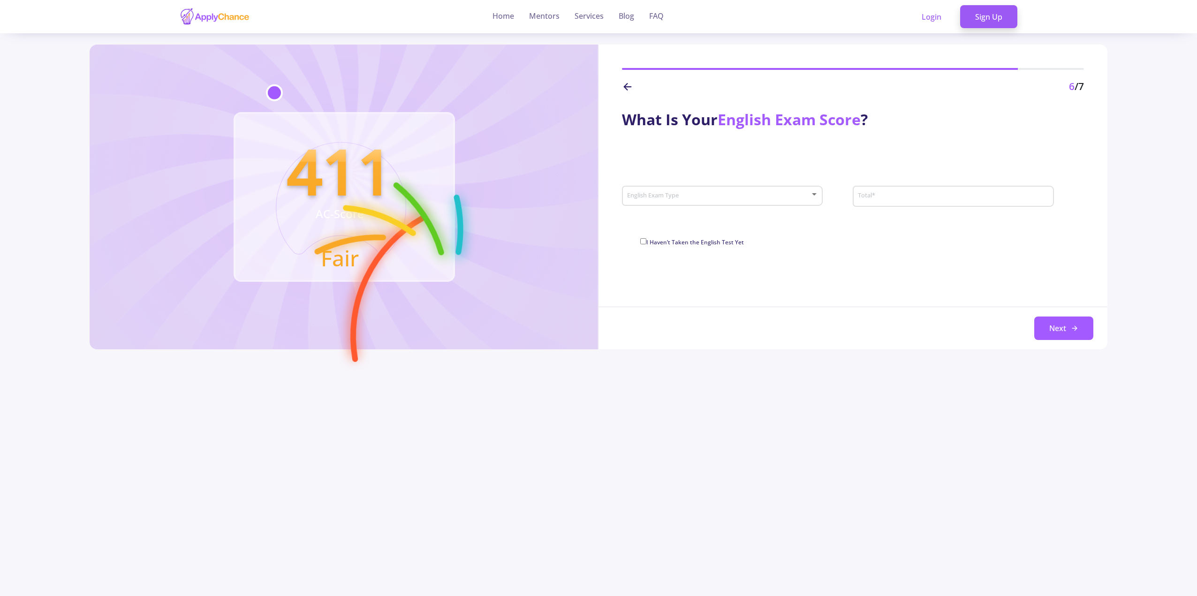
click at [690, 203] on div "English Exam Type" at bounding box center [723, 193] width 192 height 23
click at [678, 283] on span "Doulingo" at bounding box center [722, 287] width 183 height 17
click at [870, 198] on input "Total *" at bounding box center [945, 196] width 177 height 8
type input "120"
click at [1071, 323] on button "Next" at bounding box center [1063, 328] width 59 height 23
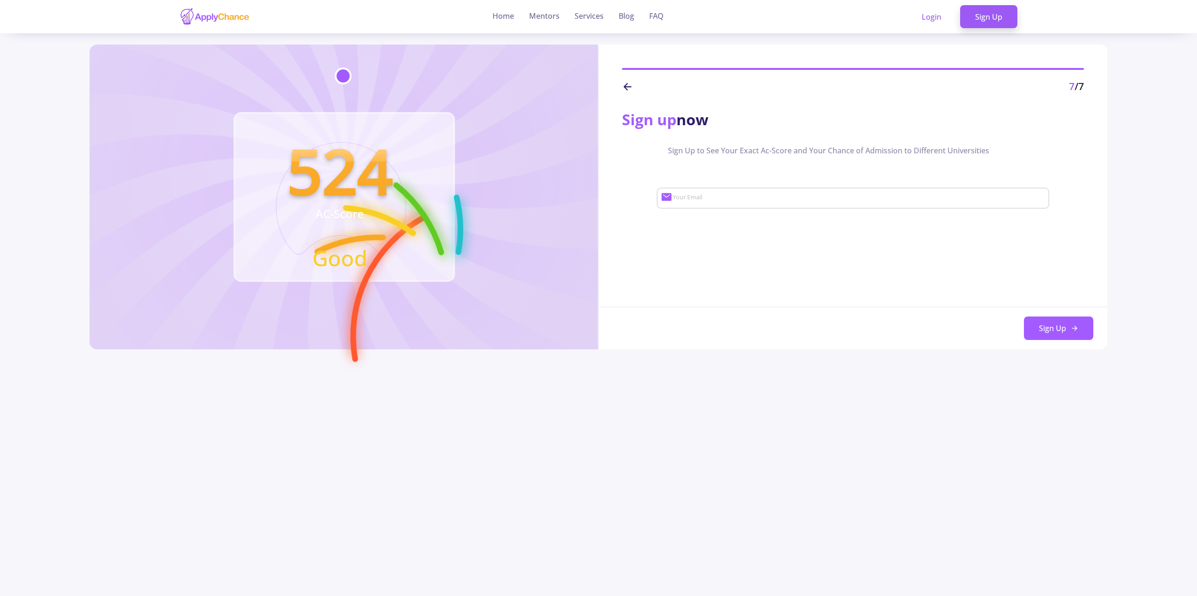
click at [626, 84] on icon at bounding box center [627, 86] width 11 height 11
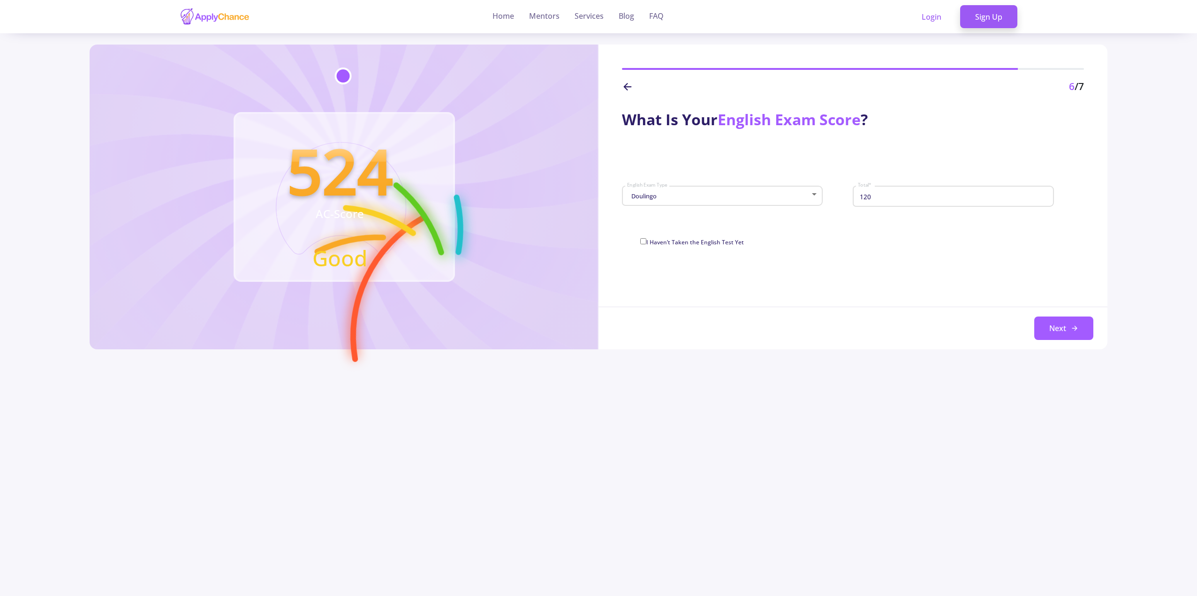
click at [938, 201] on input "120" at bounding box center [954, 196] width 194 height 8
type input "1"
type input "95"
click at [1065, 332] on button "Next" at bounding box center [1063, 328] width 59 height 23
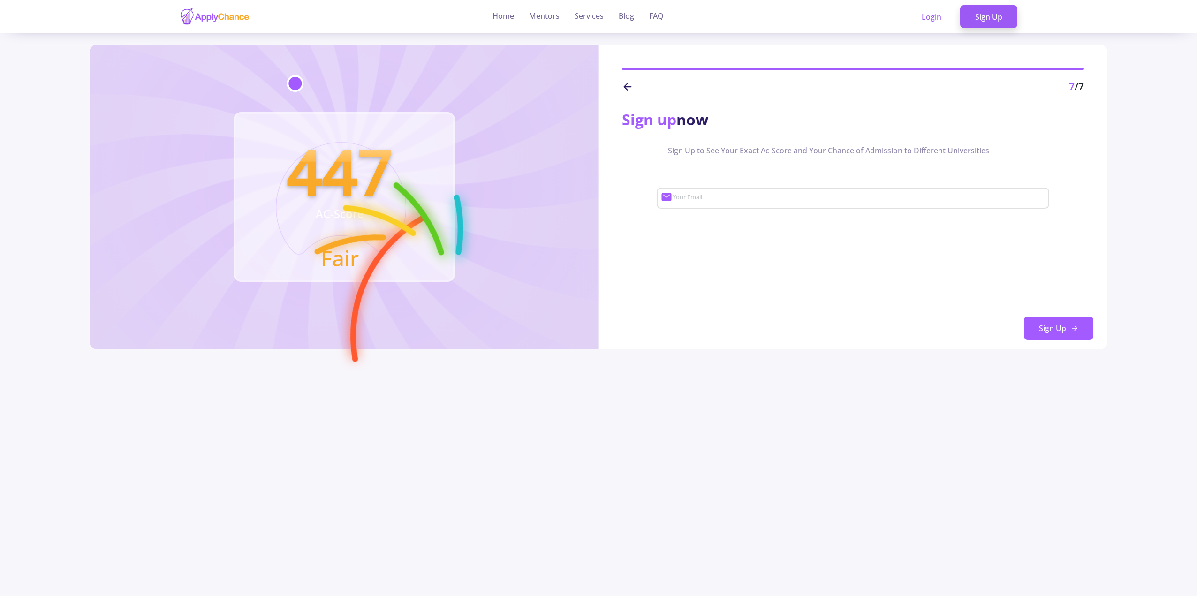
click at [628, 89] on icon at bounding box center [627, 86] width 11 height 11
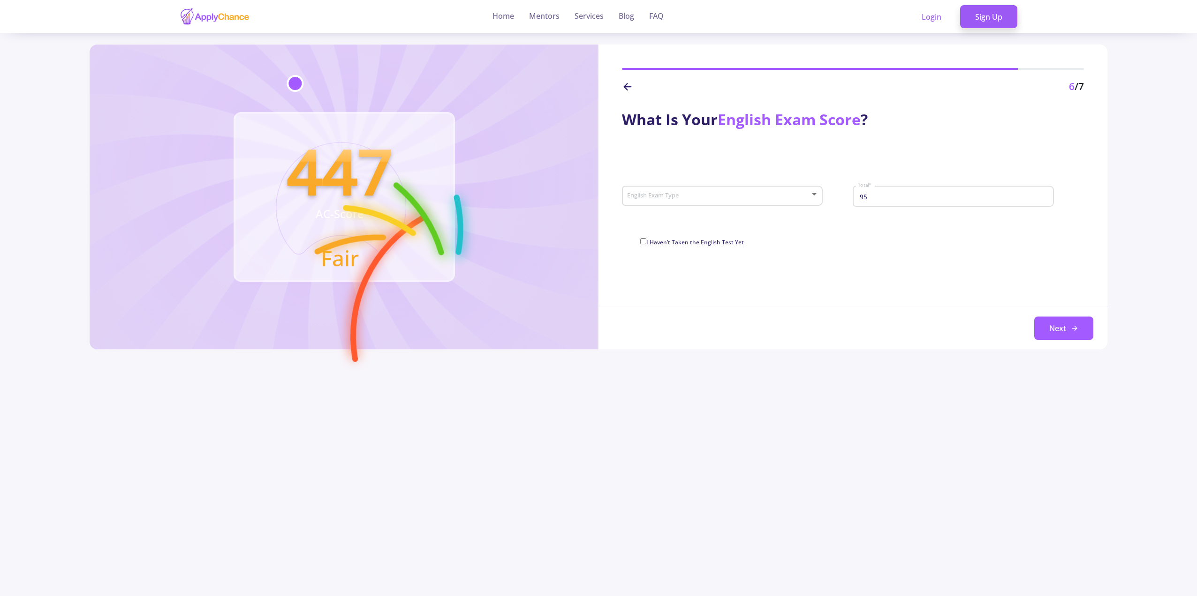
click at [686, 190] on div "English Exam Type" at bounding box center [723, 193] width 192 height 23
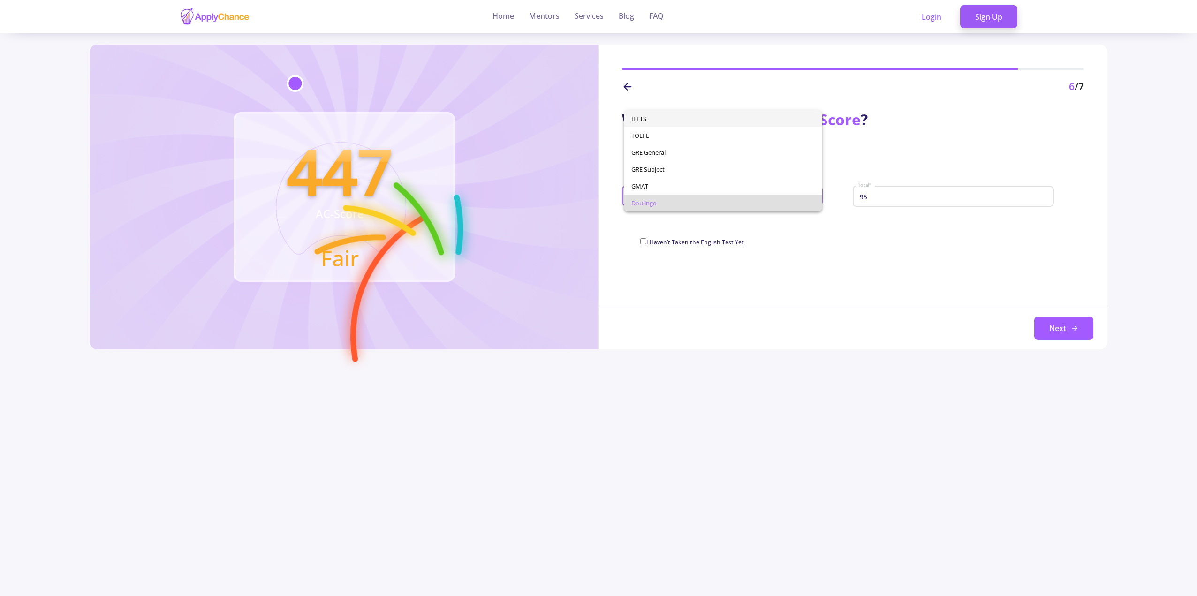
click at [686, 122] on span "IELTS" at bounding box center [722, 118] width 183 height 17
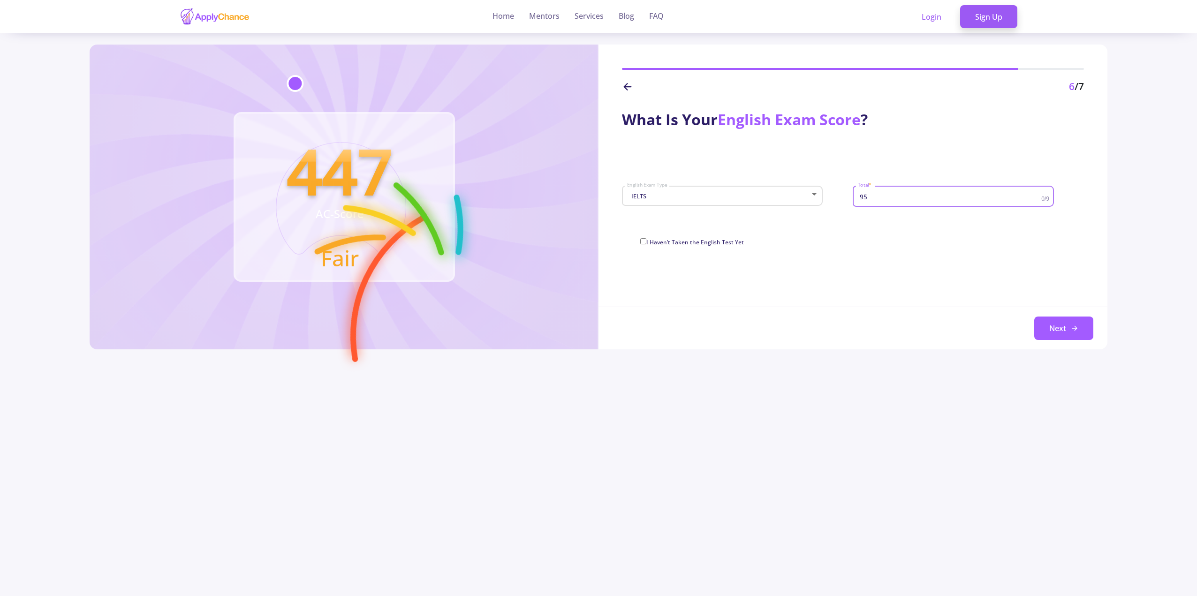
drag, startPoint x: 893, startPoint y: 199, endPoint x: 849, endPoint y: 202, distance: 43.7
click at [849, 202] on div "IELTS English Exam Type 95 Total * 0/9" at bounding box center [853, 199] width 462 height 34
type input "7.0"
click at [982, 290] on div "What Is Your English Exam Score ? IELTS English Exam Type 7.0 Total * 0/9 I Hav…" at bounding box center [852, 222] width 509 height 256
click at [1042, 325] on button "Next" at bounding box center [1063, 328] width 59 height 23
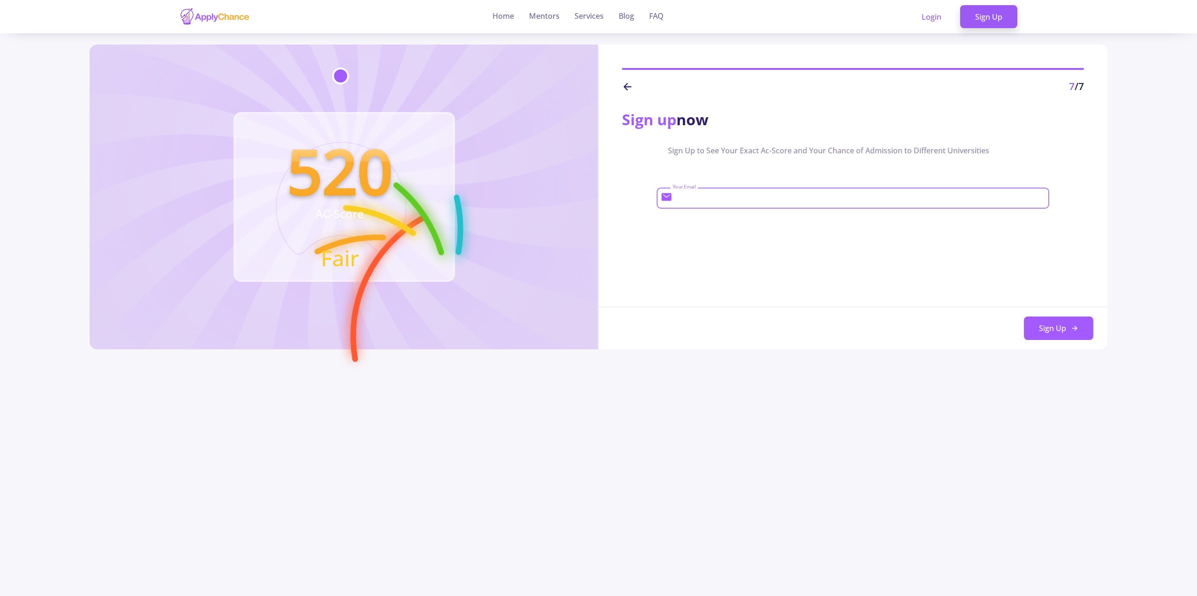
click at [712, 200] on input "Your Email" at bounding box center [859, 198] width 375 height 8
type input "[EMAIL_ADDRESS][DOMAIN_NAME]"
click at [1038, 323] on button "Sign Up" at bounding box center [1058, 328] width 69 height 23
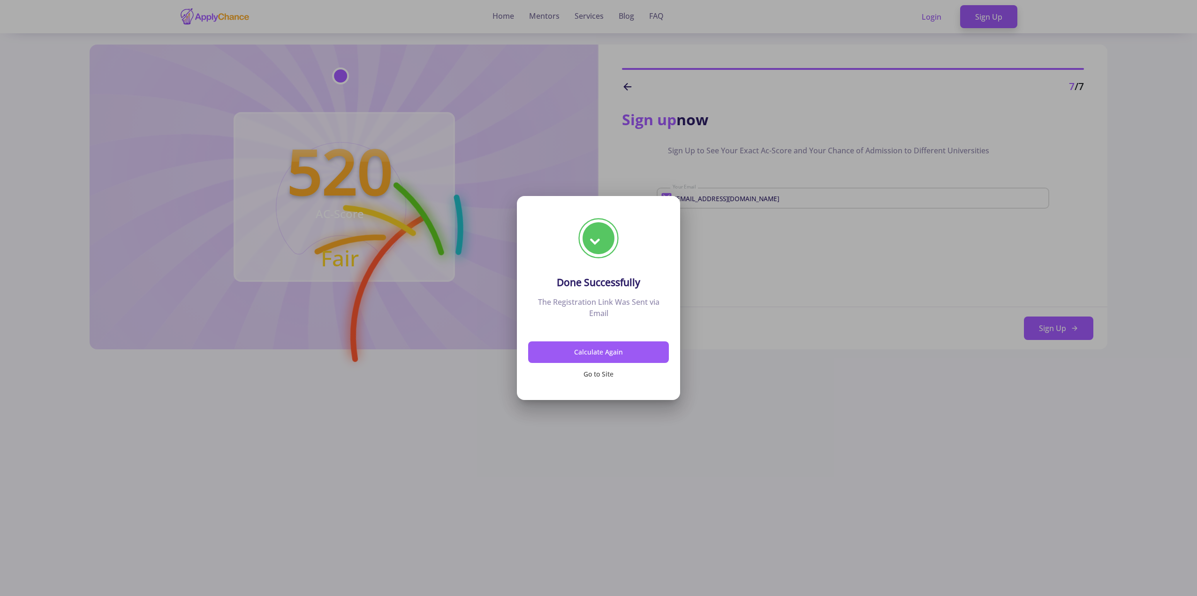
click at [612, 377] on button "Go to Site" at bounding box center [598, 374] width 141 height 22
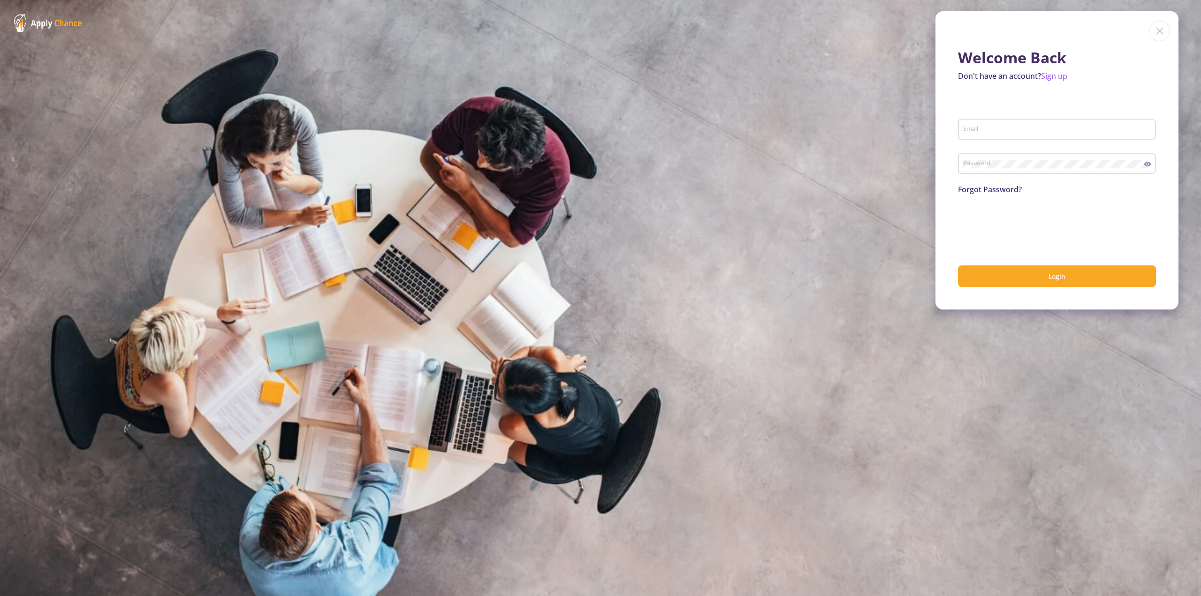
click at [1024, 120] on div "Email" at bounding box center [1056, 127] width 189 height 24
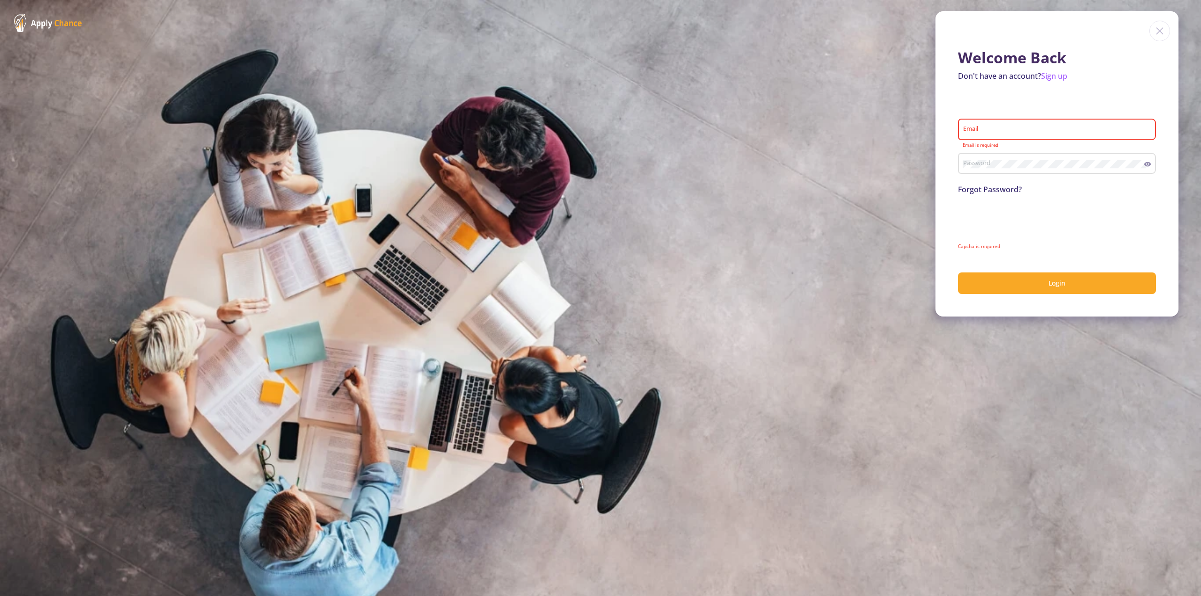
click at [1012, 108] on form "Email Email is required Password Forgot Password? Capcha is required Login" at bounding box center [1057, 199] width 198 height 190
click at [999, 128] on input "Email" at bounding box center [1057, 130] width 191 height 8
type input "[EMAIL_ADDRESS][DOMAIN_NAME]"
click at [958, 272] on button "Login" at bounding box center [1057, 283] width 198 height 22
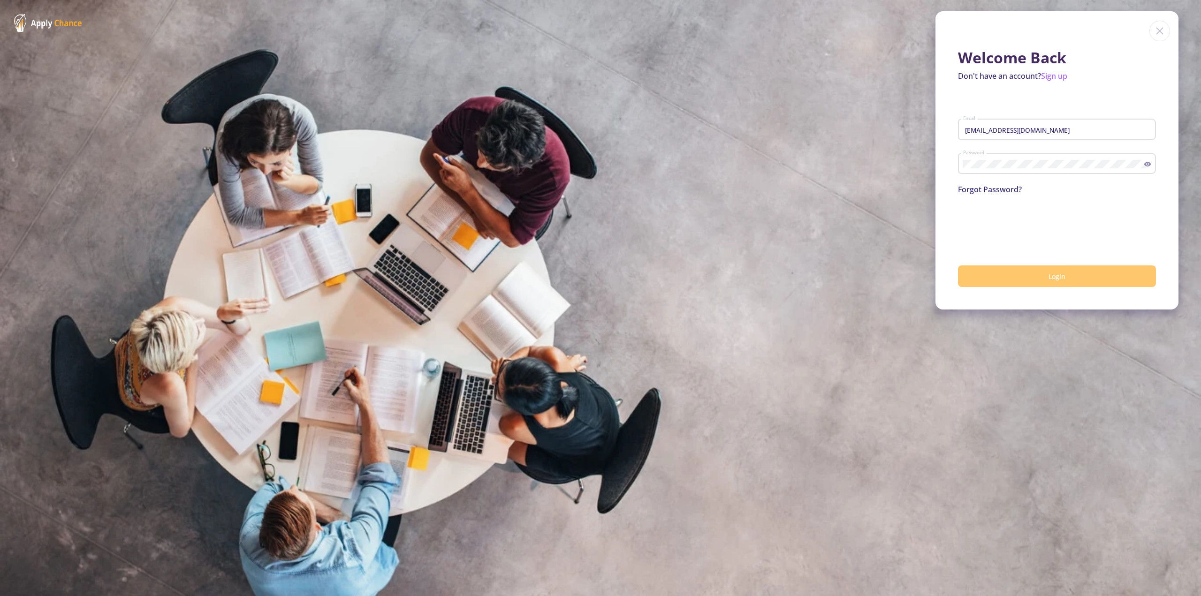
click at [1009, 270] on button "Login" at bounding box center [1057, 276] width 198 height 22
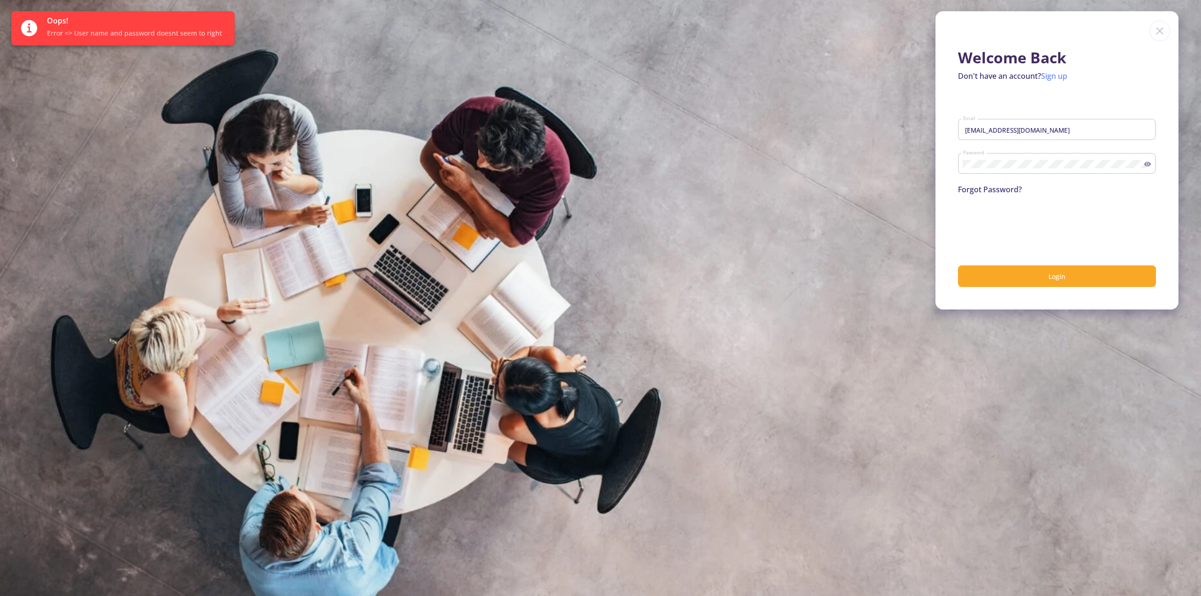
click at [1050, 80] on link "Sign up" at bounding box center [1054, 76] width 26 height 10
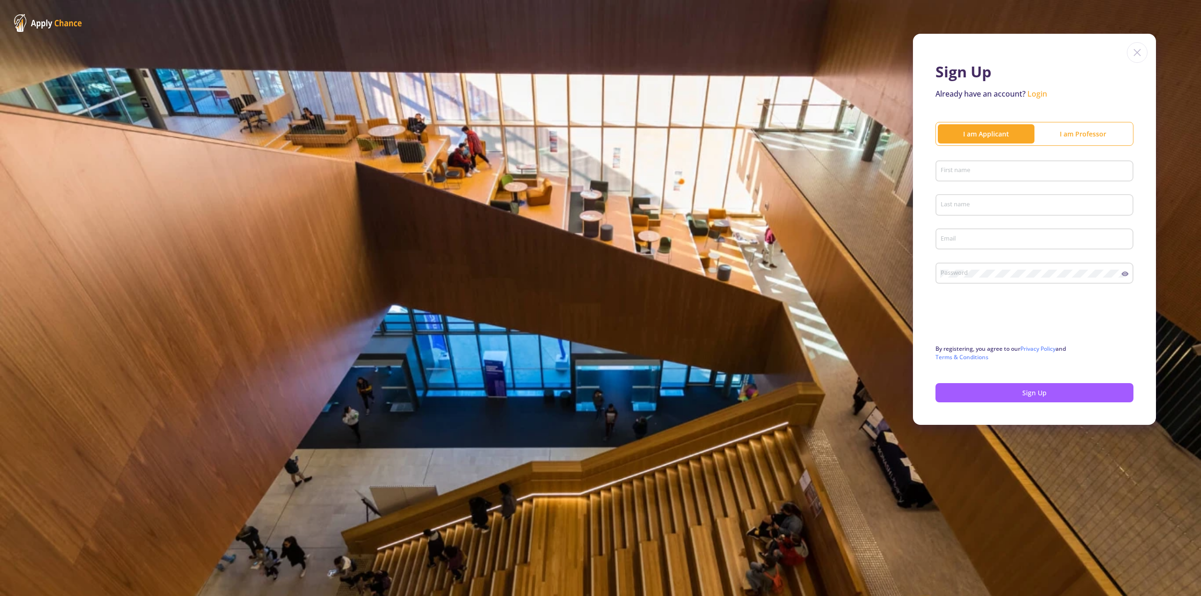
type input "[EMAIL_ADDRESS][DOMAIN_NAME]"
click at [968, 168] on input "First name" at bounding box center [1035, 171] width 191 height 8
type input "奕呈"
type input "潘"
drag, startPoint x: 955, startPoint y: 173, endPoint x: 883, endPoint y: 180, distance: 72.1
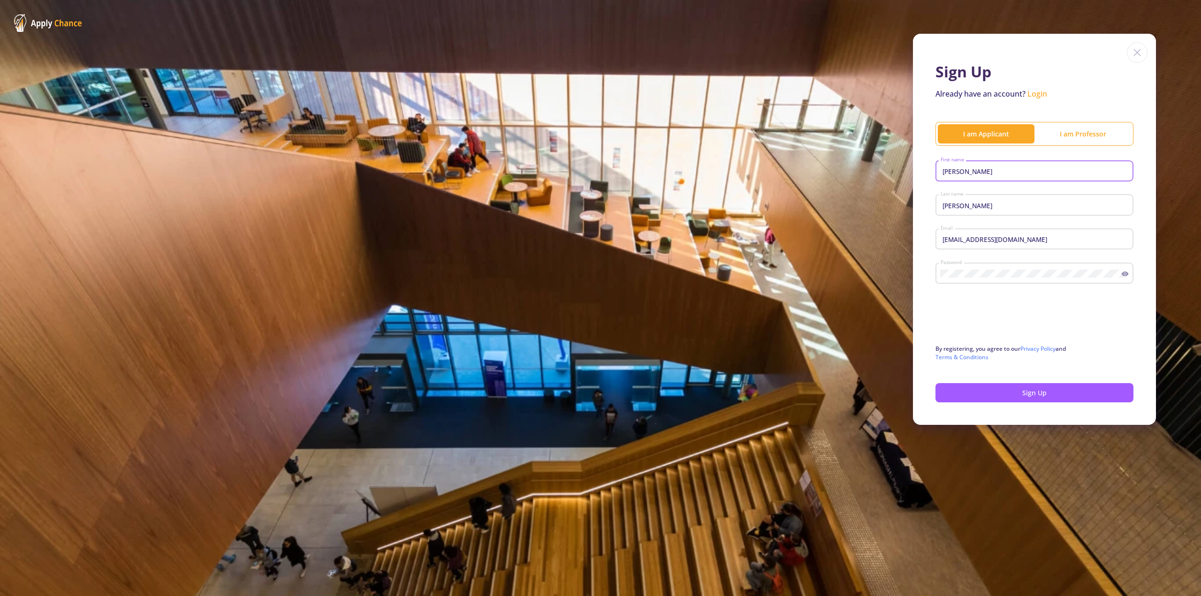
click at [883, 180] on div "Sign Up Already have an account? Login I am Applicant I am Professor 奕呈 First n…" at bounding box center [600, 229] width 1201 height 459
type input "Yi Cheng"
type input "Pan"
click at [1125, 274] on circle at bounding box center [1125, 274] width 2 height 2
click at [1106, 384] on button "Sign Up" at bounding box center [1034, 392] width 198 height 19
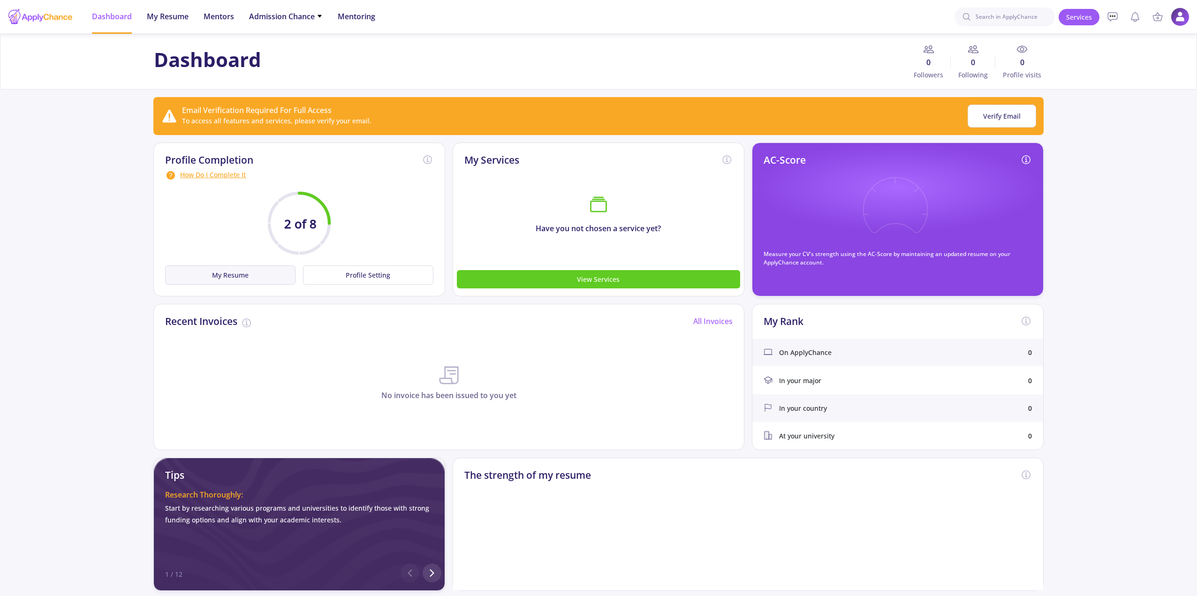
drag, startPoint x: 299, startPoint y: 235, endPoint x: 257, endPoint y: 270, distance: 54.6
click at [294, 239] on circle at bounding box center [299, 223] width 60 height 60
click at [254, 272] on button "My Resume" at bounding box center [230, 274] width 130 height 19
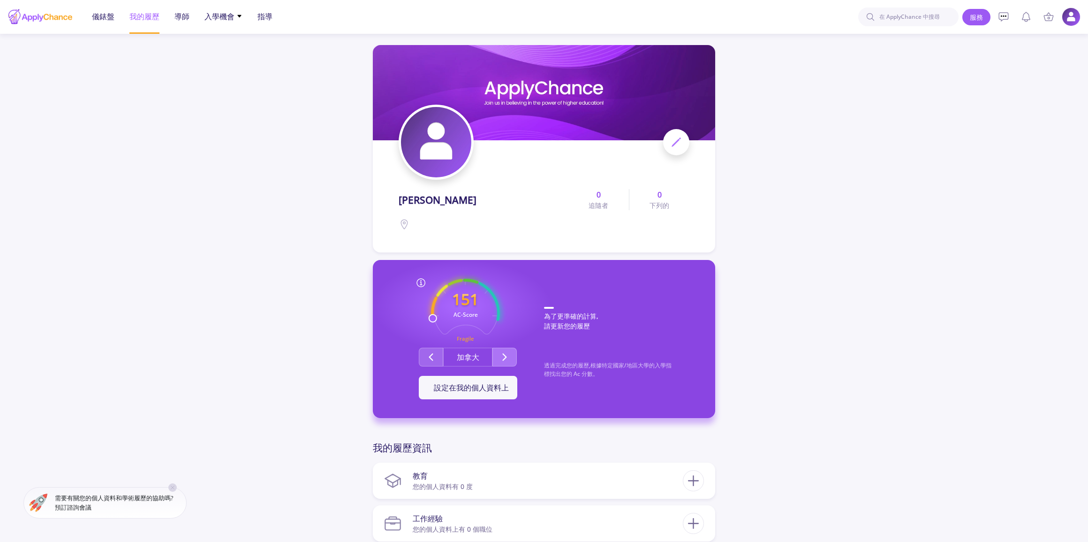
click at [506, 360] on icon "第二組" at bounding box center [504, 356] width 11 height 11
click at [426, 357] on icon "第二組" at bounding box center [430, 356] width 11 height 11
click at [497, 347] on button "第二組" at bounding box center [504, 356] width 24 height 19
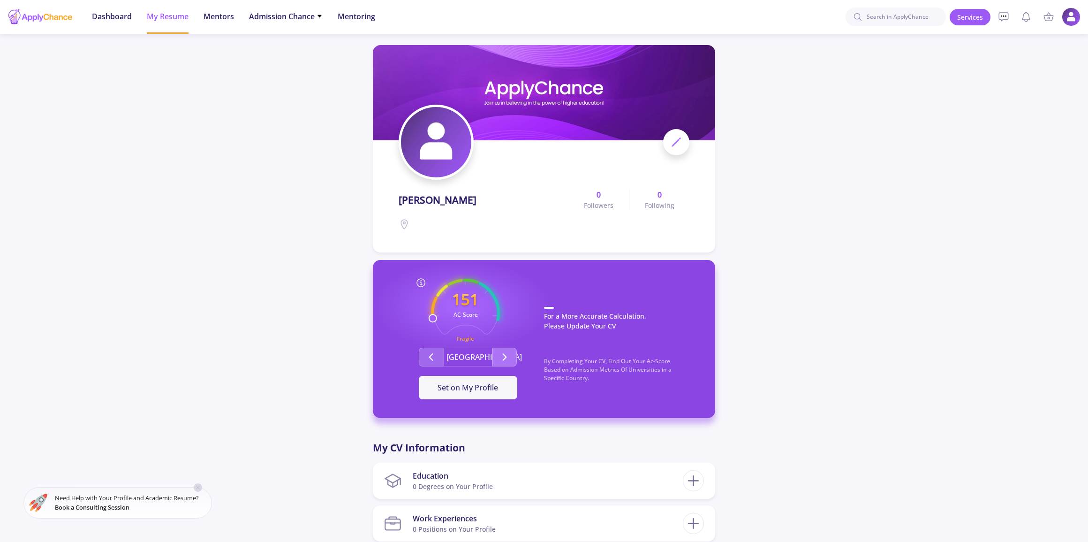
click at [502, 348] on button "Second group" at bounding box center [504, 356] width 24 height 19
click at [497, 353] on button "Second group" at bounding box center [504, 356] width 24 height 19
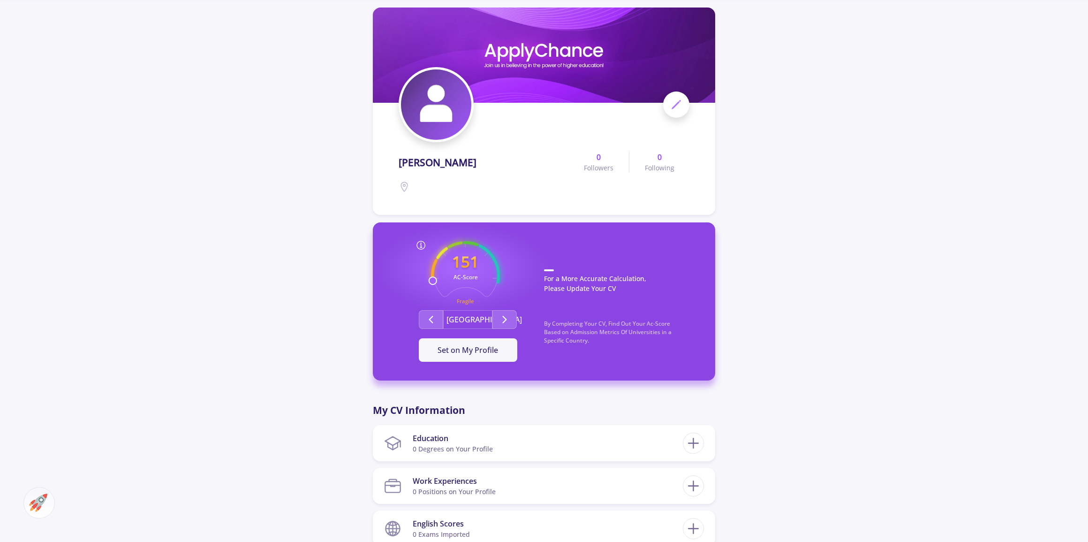
scroll to position [128, 0]
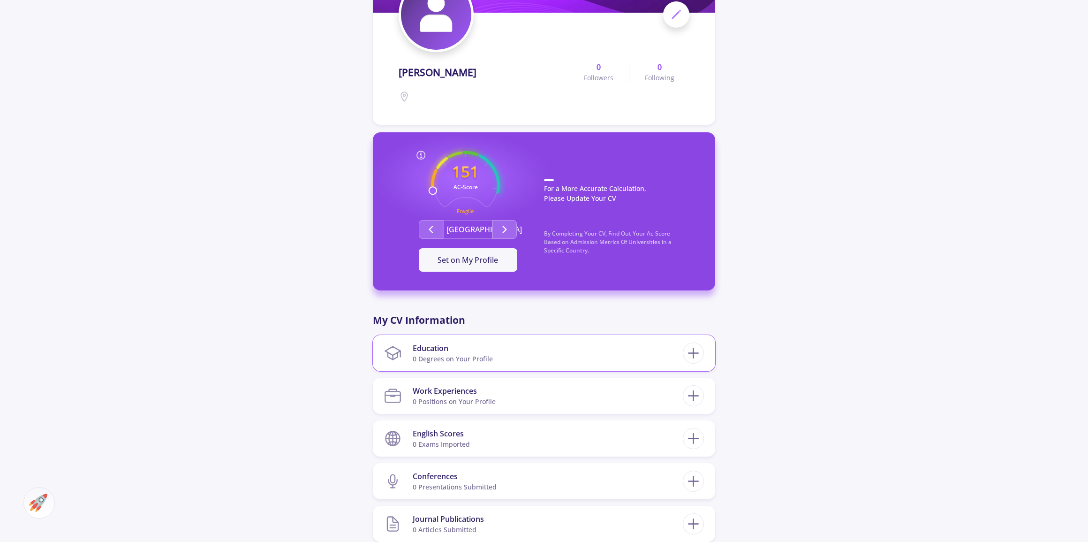
click at [594, 353] on section "Education 0 Degrees on Your Profile" at bounding box center [533, 353] width 299 height 29
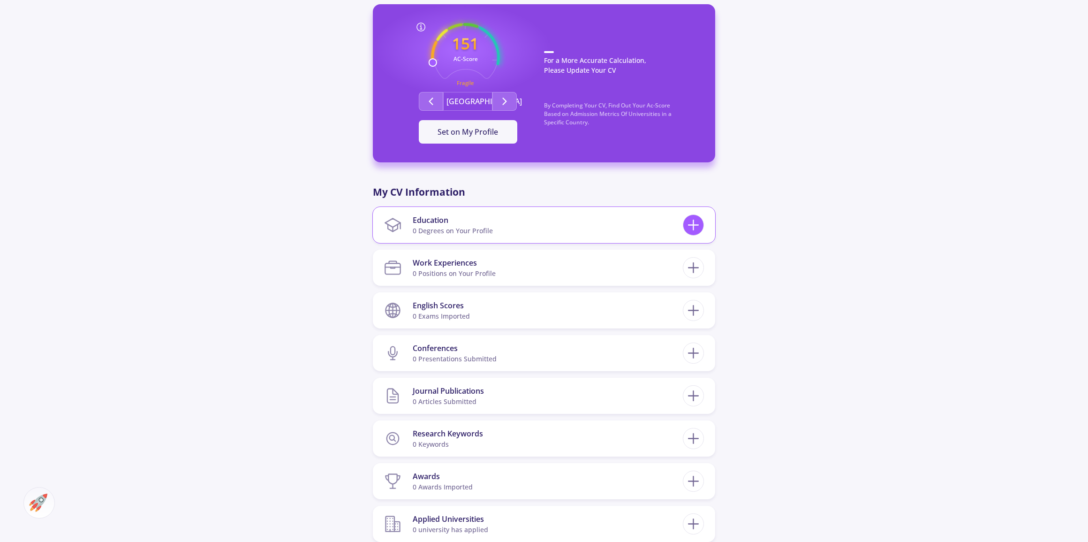
click at [694, 223] on line at bounding box center [694, 225] width 0 height 10
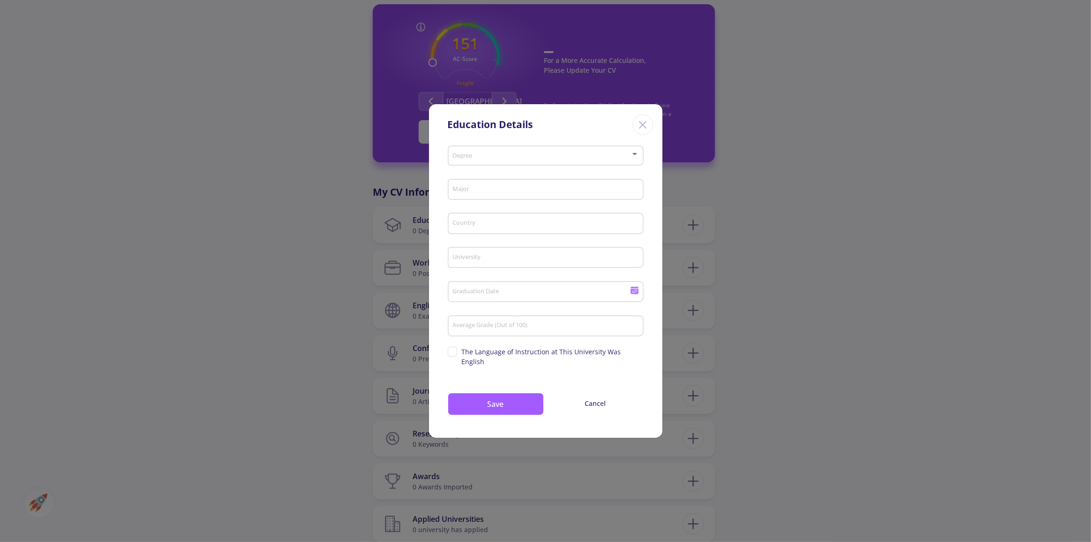
click at [633, 159] on div at bounding box center [545, 156] width 187 height 7
click at [506, 171] on span "學士" at bounding box center [546, 167] width 179 height 17
click at [493, 193] on input "Major" at bounding box center [546, 190] width 189 height 8
type input "resourse"
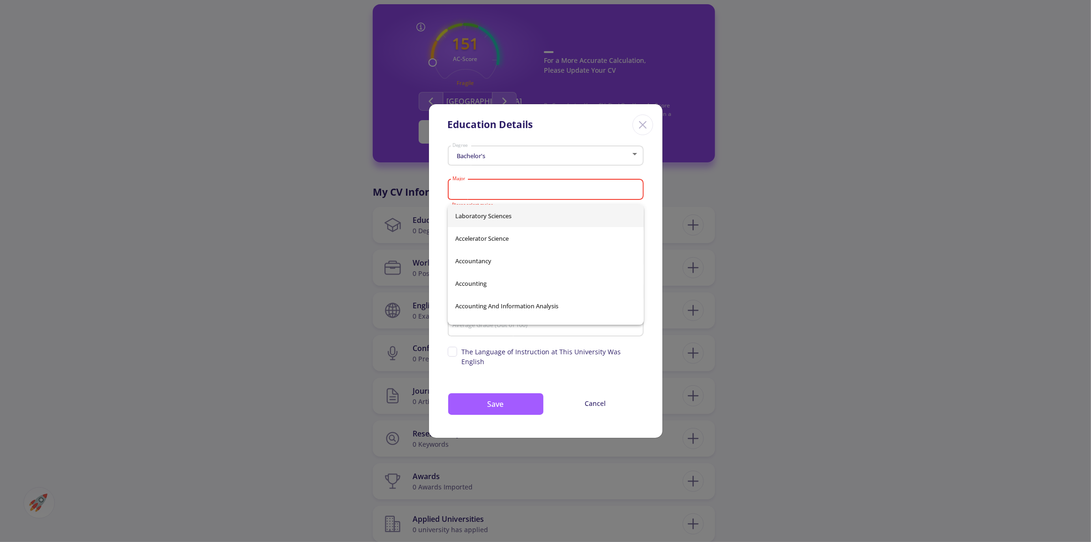
click at [493, 199] on div "Major" at bounding box center [545, 187] width 187 height 24
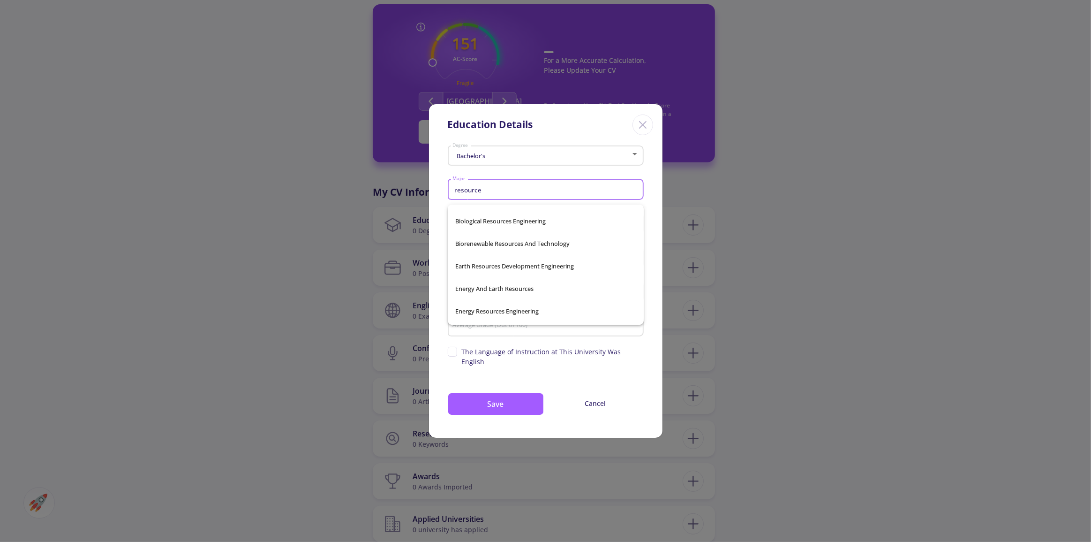
scroll to position [0, 0]
type input "r"
click at [594, 263] on span "Petroleum Engineering" at bounding box center [545, 260] width 181 height 23
type input "Petroleum Engineering"
click at [550, 233] on div "Country" at bounding box center [545, 221] width 187 height 24
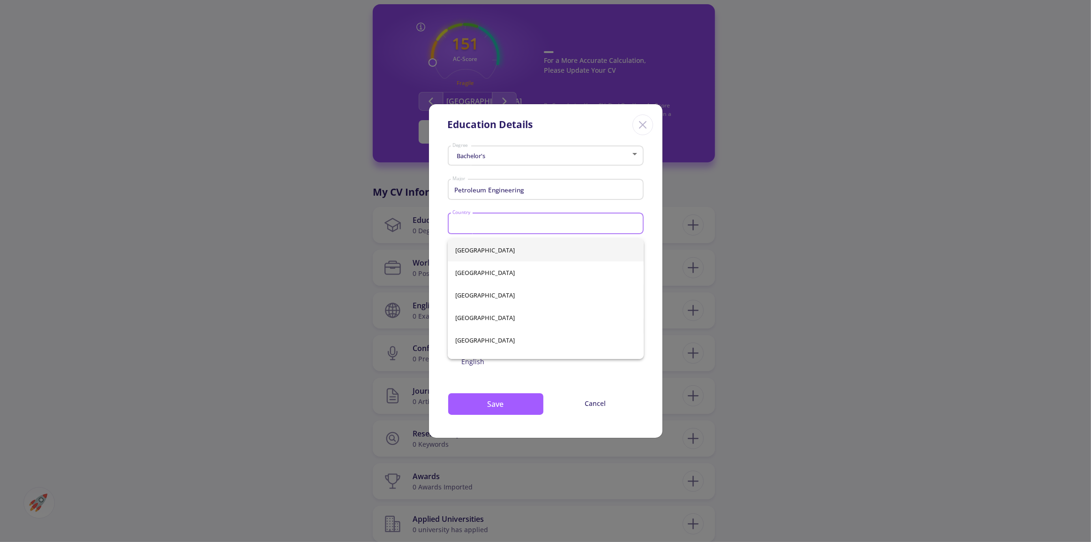
click at [547, 228] on input "Country" at bounding box center [546, 223] width 189 height 8
type input "Tai"
click at [521, 246] on div "[GEOGRAPHIC_DATA]" at bounding box center [546, 250] width 196 height 23
click at [509, 227] on input "Country" at bounding box center [546, 223] width 189 height 8
type input "[GEOGRAPHIC_DATA]"
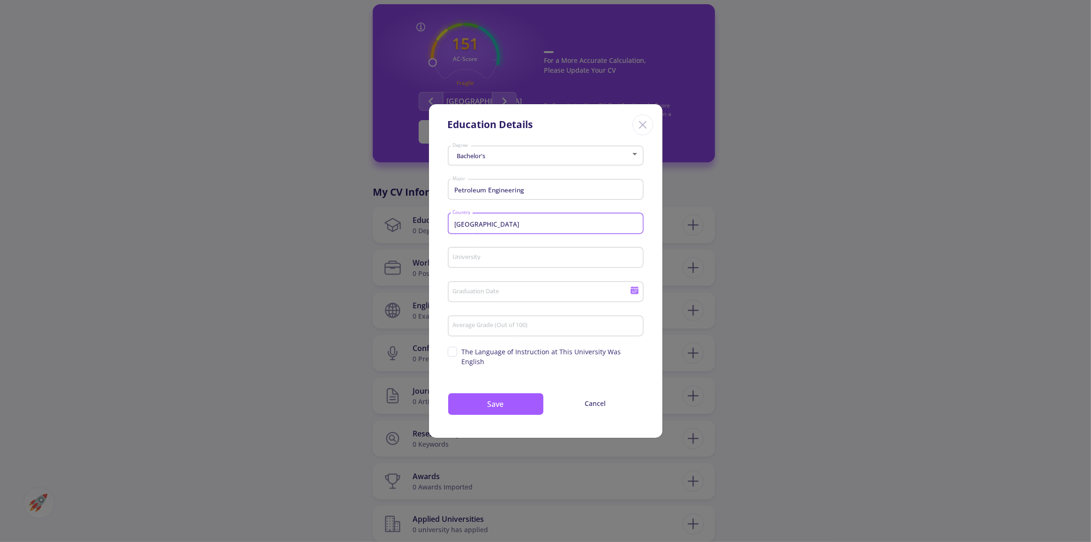
click at [488, 257] on div "University" at bounding box center [545, 255] width 187 height 24
click at [524, 219] on div "Taiwan Country" at bounding box center [545, 221] width 187 height 24
click at [511, 255] on span "[GEOGRAPHIC_DATA]" at bounding box center [545, 250] width 181 height 23
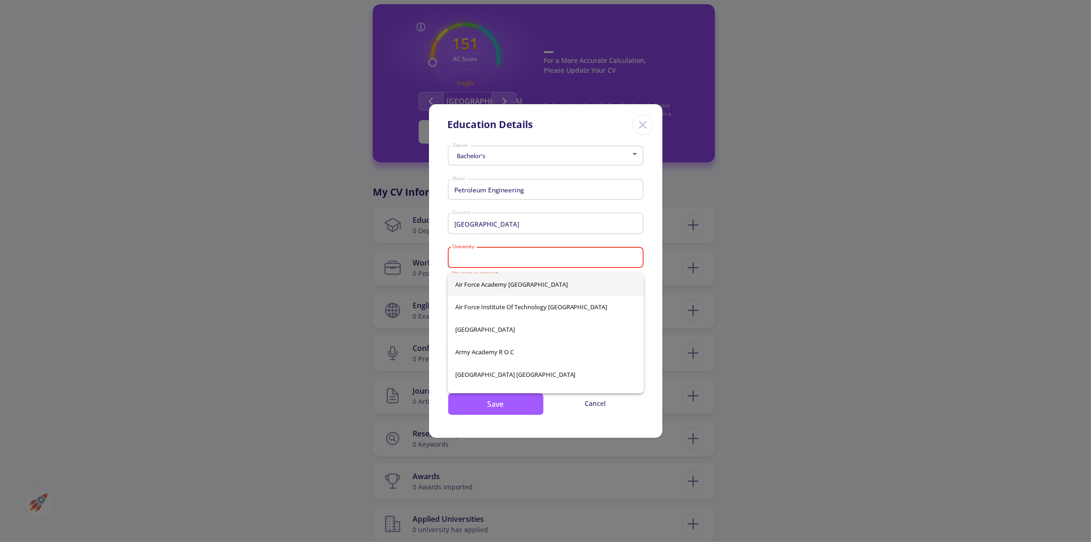
click at [510, 260] on input "University" at bounding box center [546, 258] width 189 height 8
click at [553, 183] on div "Petroleum Engineering Major" at bounding box center [545, 187] width 187 height 24
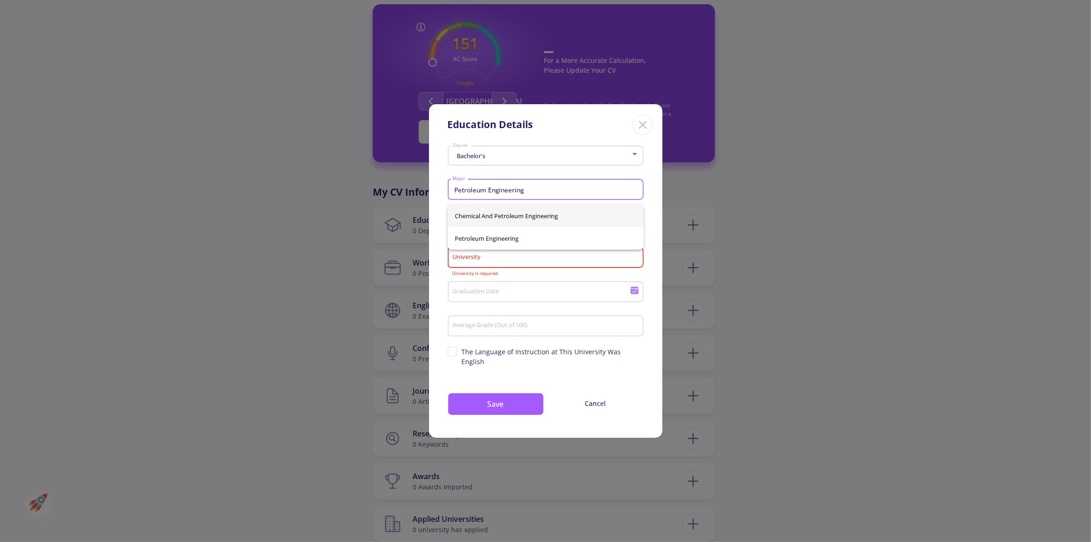
click at [550, 192] on input "Petroleum Engineering" at bounding box center [546, 190] width 189 height 8
click at [523, 234] on span "Petroleum Engineering" at bounding box center [545, 238] width 181 height 23
click at [512, 268] on div "University" at bounding box center [545, 255] width 187 height 24
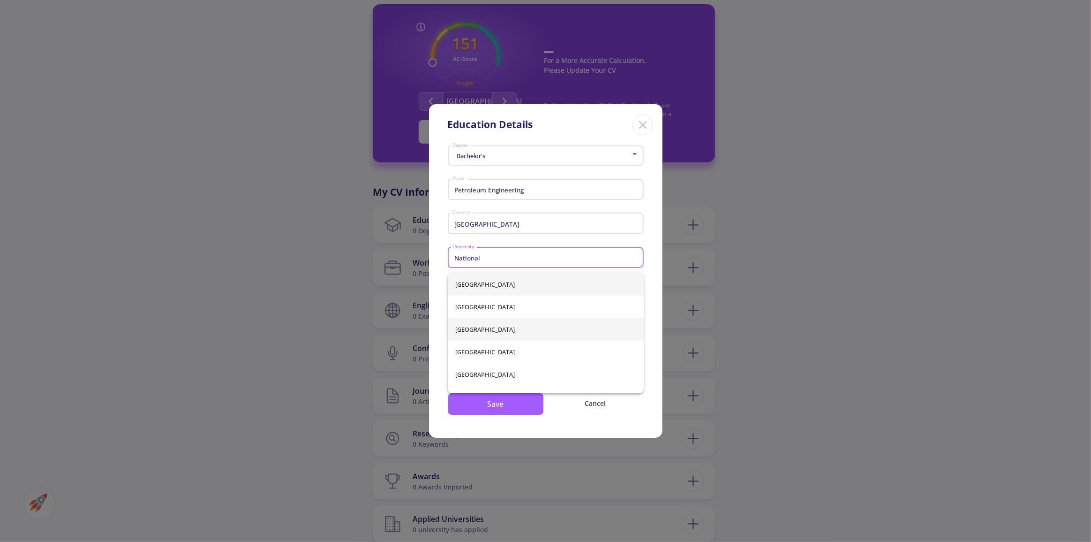
click at [506, 330] on span "[GEOGRAPHIC_DATA]" at bounding box center [545, 329] width 181 height 23
type input "[GEOGRAPHIC_DATA]"
click at [520, 295] on input "Graduation Date" at bounding box center [542, 292] width 181 height 8
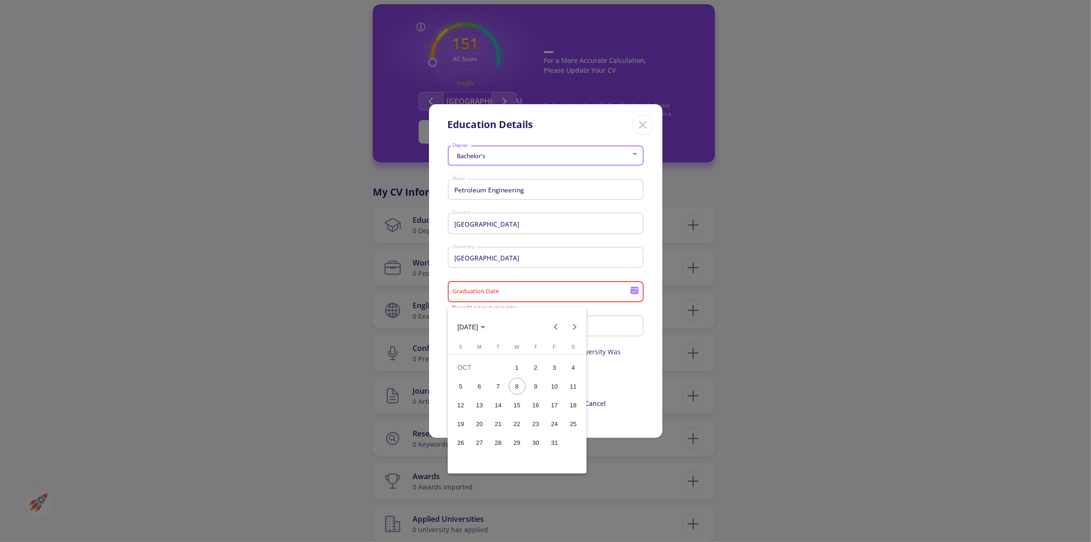
click at [478, 330] on span "OCT 2025" at bounding box center [468, 327] width 21 height 8
click at [525, 397] on div "2026" at bounding box center [534, 393] width 30 height 17
click at [504, 387] on div "JUN" at bounding box center [501, 393] width 30 height 17
click at [577, 390] on div "6" at bounding box center [573, 386] width 17 height 17
type input "6/6/2026"
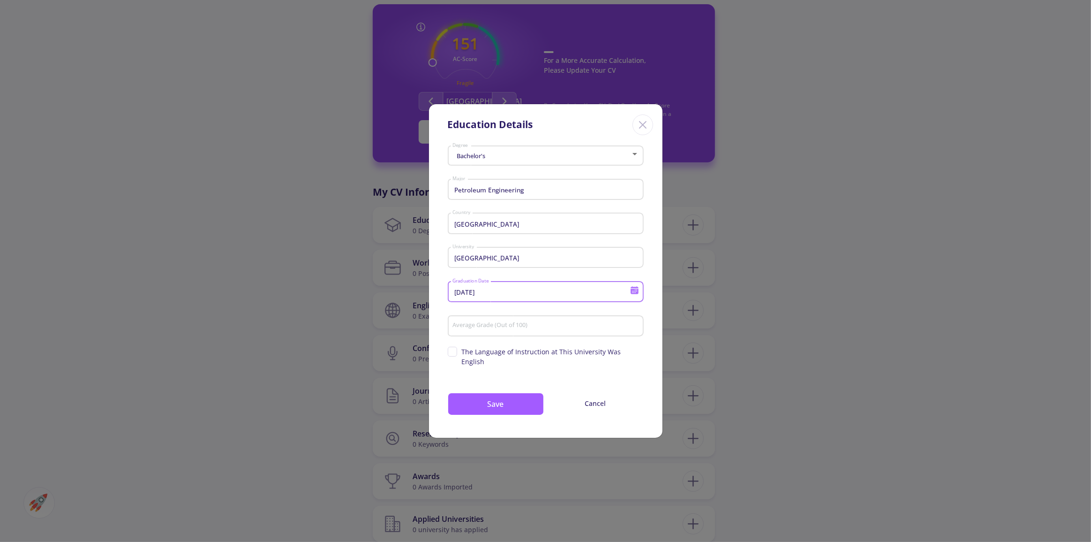
click at [505, 330] on input "Average Grade (Out of 100)" at bounding box center [546, 326] width 189 height 8
type input "73.7"
drag, startPoint x: 440, startPoint y: 355, endPoint x: 459, endPoint y: 355, distance: 18.8
click at [450, 355] on div "Bachelor's Degree Petroleum Engineering Major Taiwan Country National Cheng Kun…" at bounding box center [546, 289] width 234 height 295
click at [459, 355] on span "The Language of Instruction at This University Was English" at bounding box center [546, 357] width 196 height 20
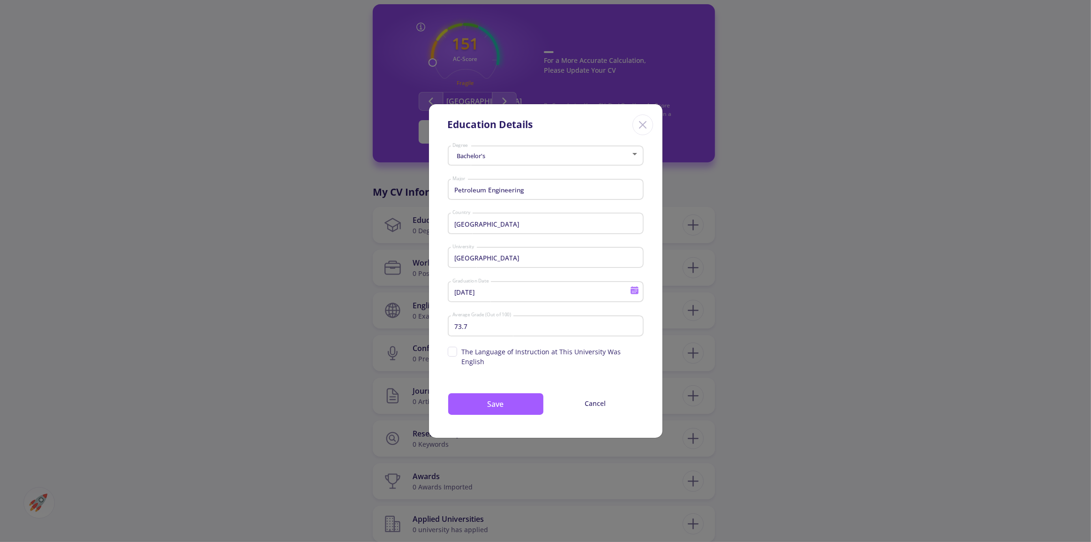
click at [454, 353] on input "The Language of Instruction at This University Was English" at bounding box center [451, 350] width 6 height 6
checkbox input "true"
click at [508, 330] on input "73.7" at bounding box center [546, 326] width 189 height 8
type input "74"
click at [526, 401] on button "Save" at bounding box center [496, 404] width 96 height 23
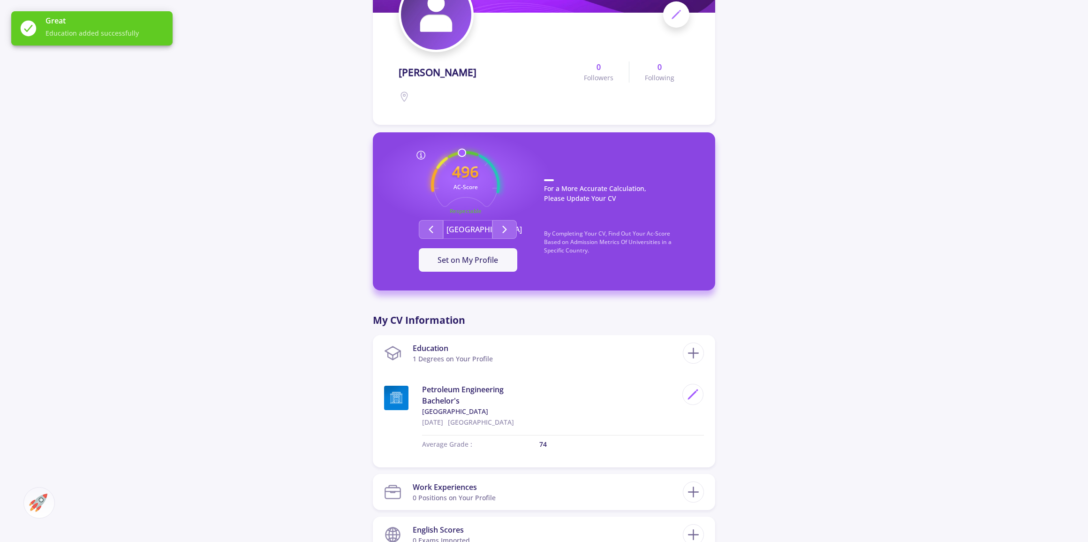
scroll to position [256, 0]
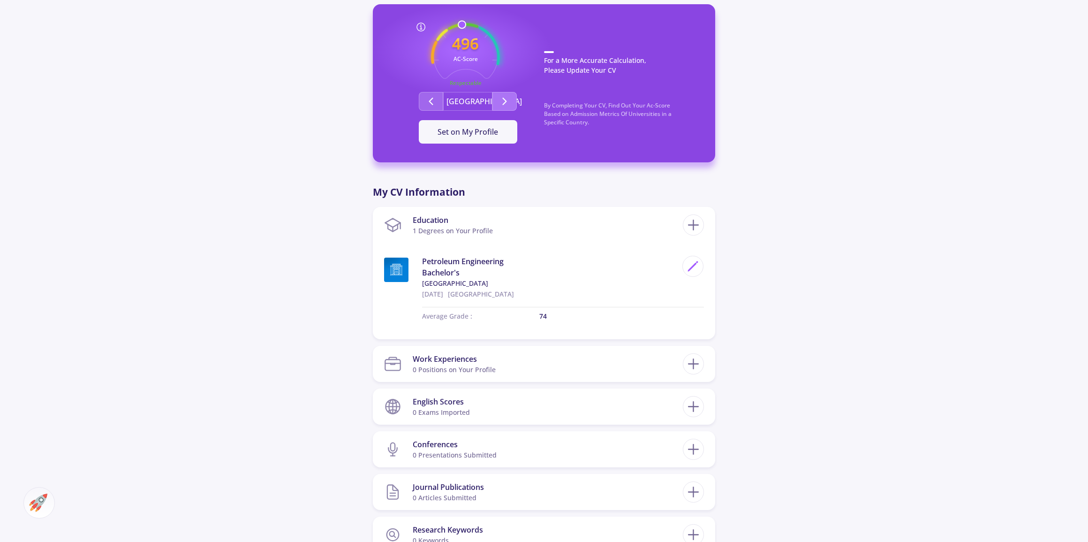
click at [496, 100] on button "Second group" at bounding box center [504, 101] width 24 height 19
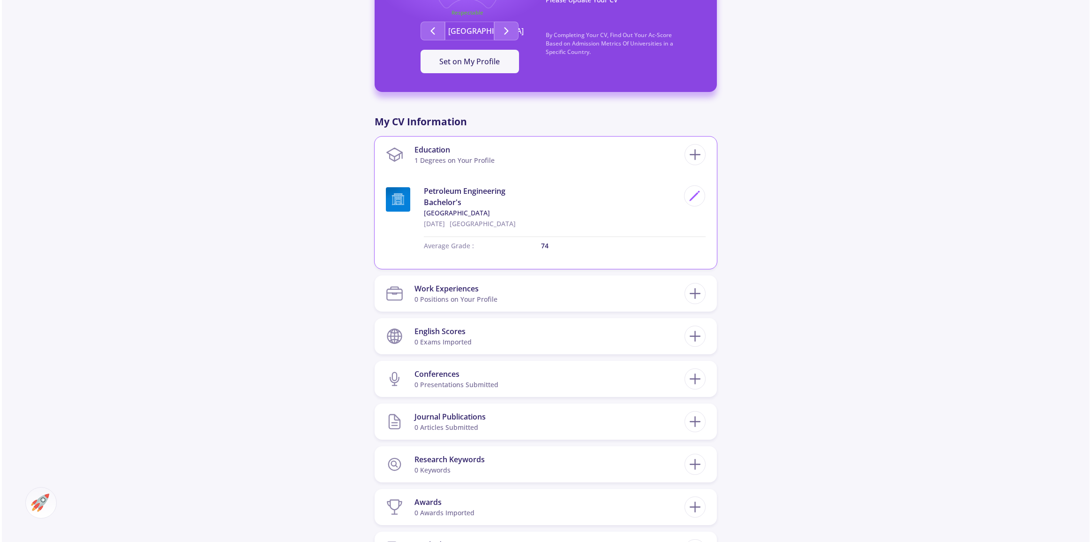
scroll to position [341, 0]
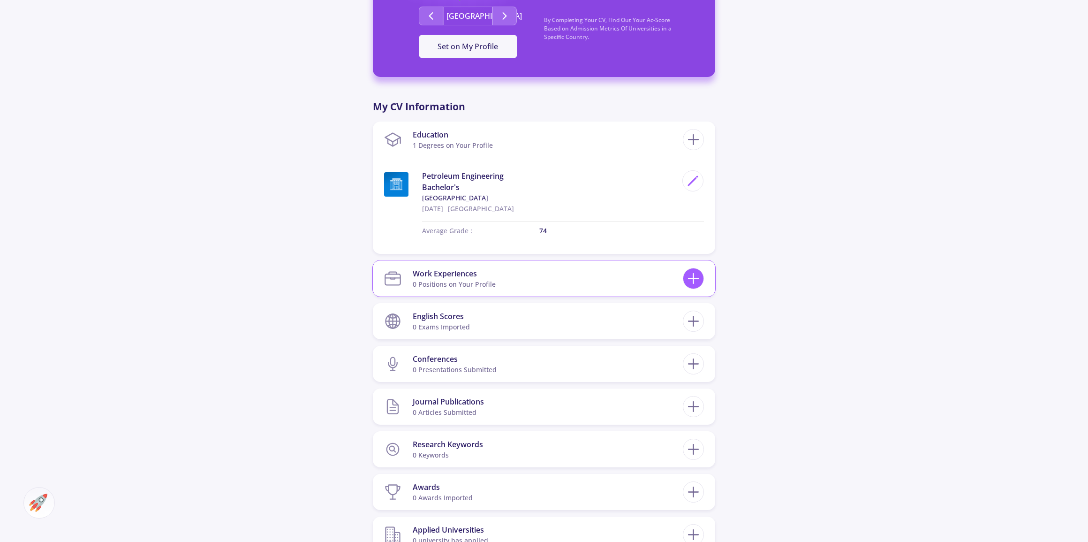
click at [694, 276] on line at bounding box center [694, 278] width 0 height 10
checkbox input "false"
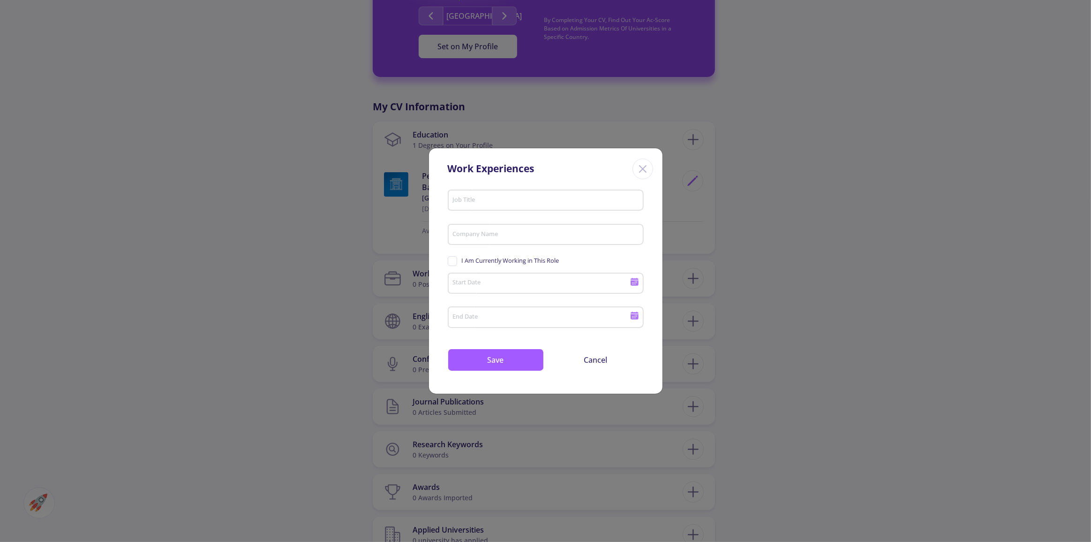
click at [482, 201] on input "Job Title" at bounding box center [546, 200] width 189 height 8
drag, startPoint x: 503, startPoint y: 204, endPoint x: 393, endPoint y: 214, distance: 110.7
click at [393, 214] on div "Work Experiences Re Job Title Company Name I Am Currently Working in This Role …" at bounding box center [545, 271] width 1091 height 542
paste input "research project"
click at [457, 200] on input "research project" at bounding box center [546, 200] width 189 height 8
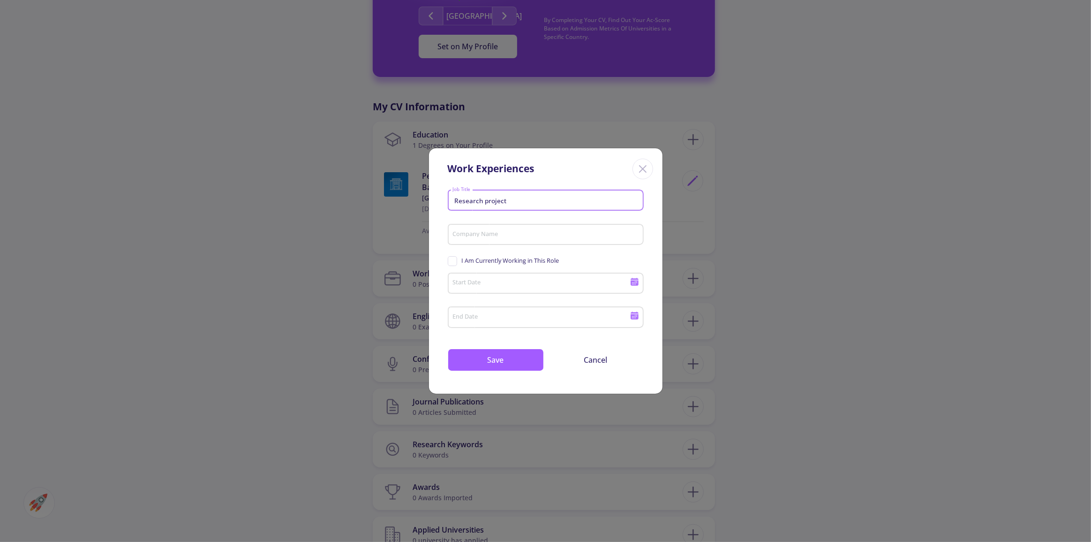
click at [485, 201] on input "Research project" at bounding box center [546, 200] width 189 height 8
type input "Research Project"
click at [497, 232] on input "Company Name" at bounding box center [546, 235] width 189 height 8
click at [483, 235] on input "National Cheng Kung Unive" at bounding box center [546, 235] width 189 height 8
click at [536, 234] on input "Cheng Kung Unive" at bounding box center [546, 235] width 189 height 8
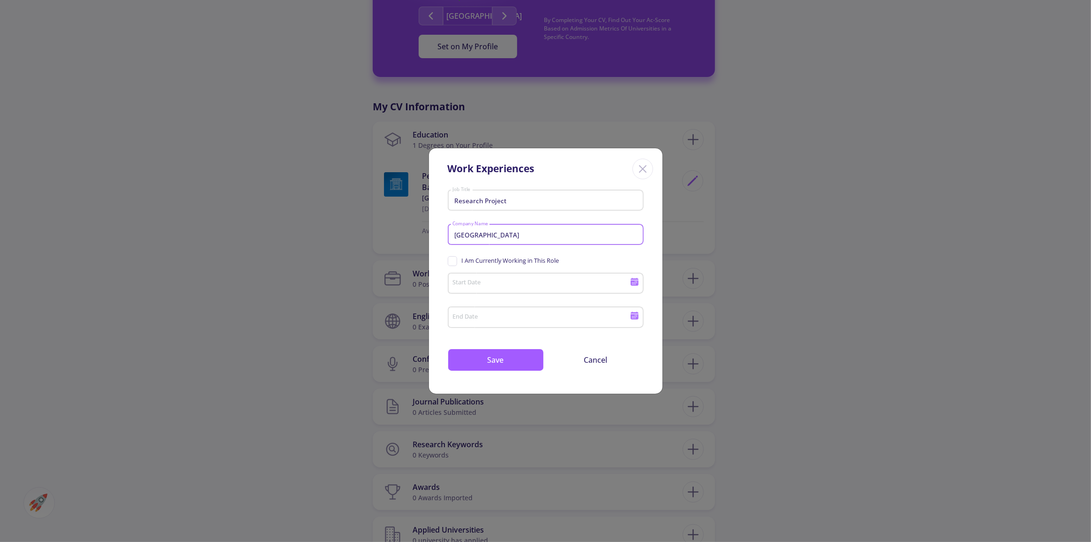
type input "[GEOGRAPHIC_DATA]"
click at [521, 288] on div "Start Date" at bounding box center [541, 281] width 178 height 24
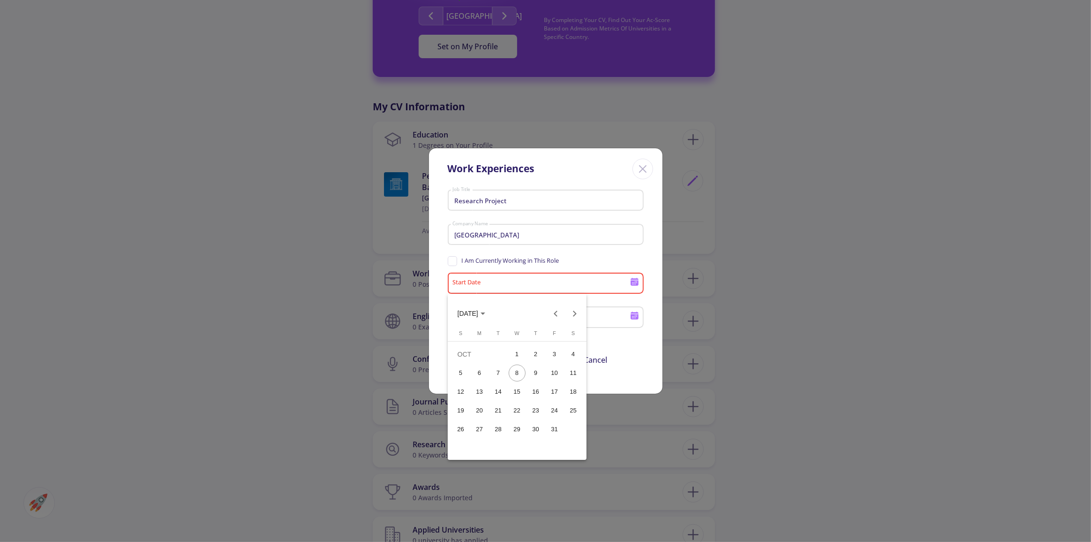
click at [500, 264] on div at bounding box center [545, 271] width 1091 height 542
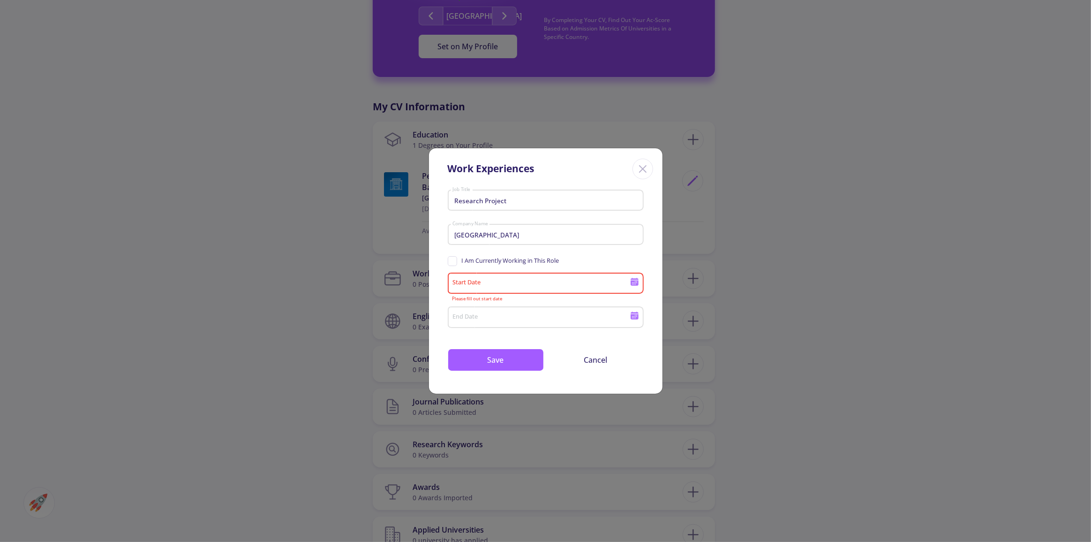
click at [459, 261] on span "I Am Currently Working in This Role" at bounding box center [504, 260] width 112 height 9
click at [454, 261] on input "I Am Currently Working in This Role" at bounding box center [451, 259] width 6 height 6
checkbox input "true"
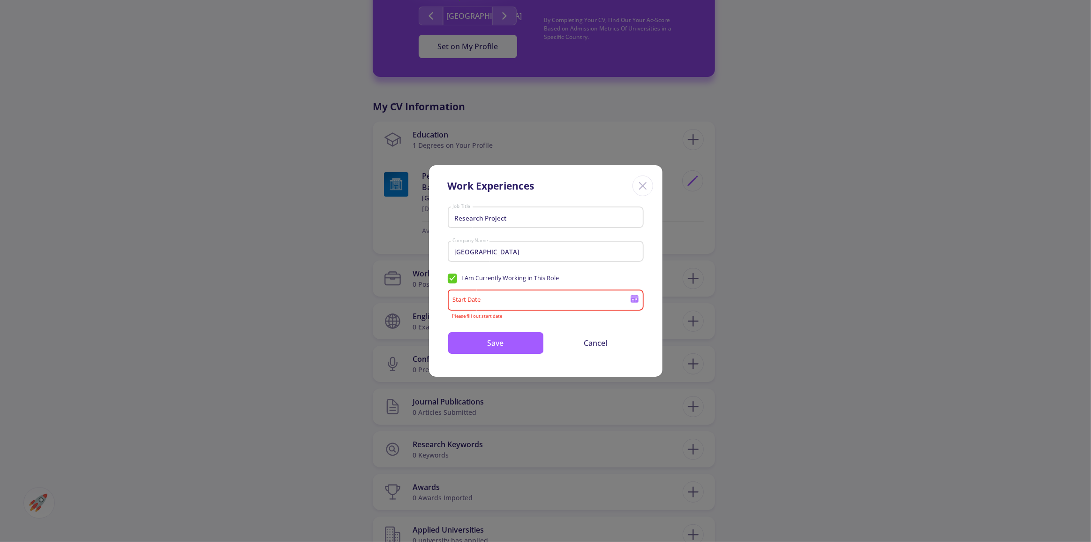
click at [481, 298] on input "Start Date" at bounding box center [542, 300] width 181 height 8
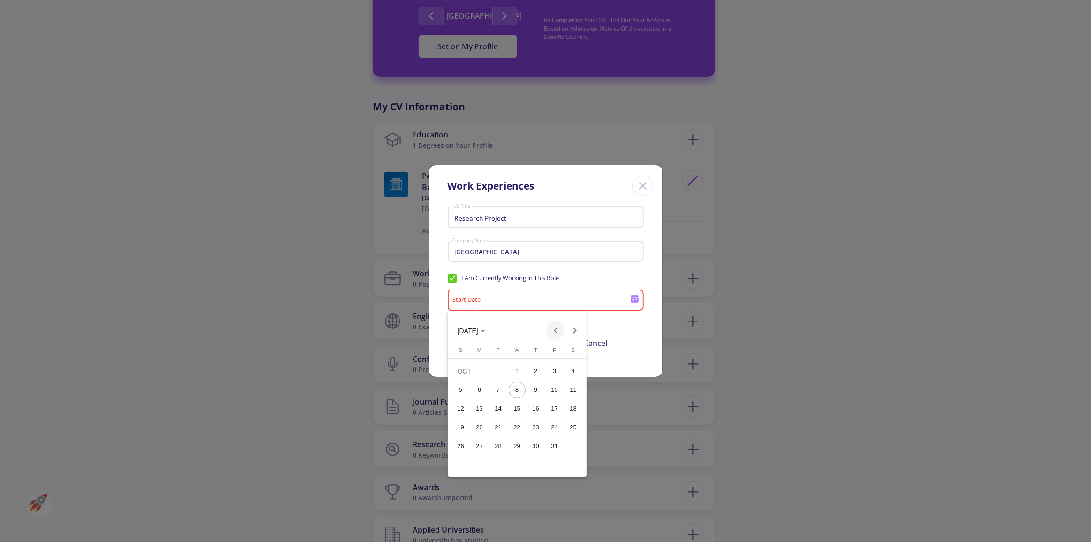
click at [550, 331] on button "Previous month" at bounding box center [555, 330] width 19 height 19
click at [476, 327] on span "SEP 2025" at bounding box center [468, 331] width 21 height 8
click at [473, 400] on div "2024" at bounding box center [468, 396] width 30 height 17
click at [569, 399] on div "AUG" at bounding box center [566, 396] width 30 height 17
click at [482, 339] on button "AUG 2024" at bounding box center [471, 330] width 43 height 19
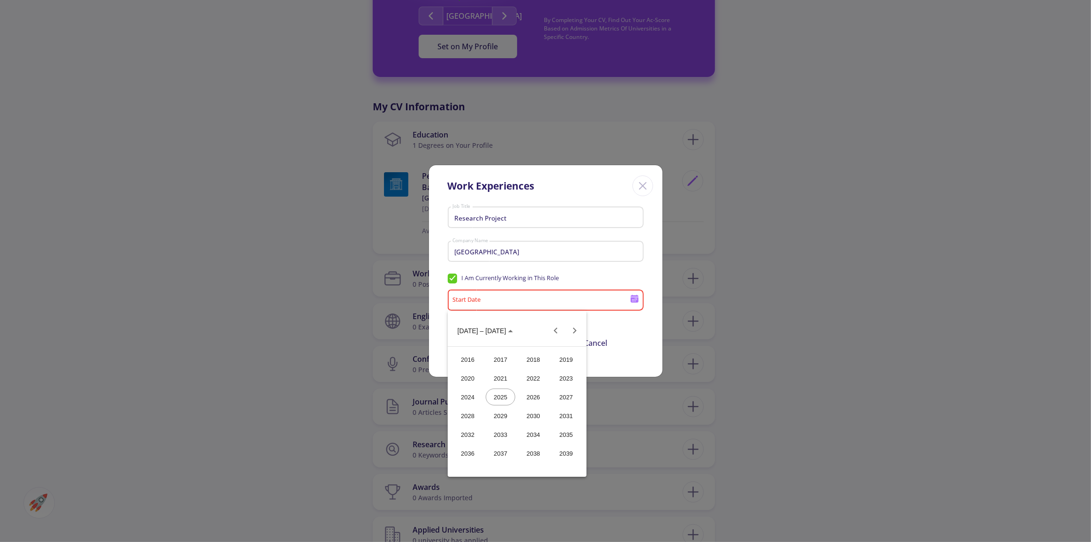
click at [465, 394] on div "2024" at bounding box center [468, 396] width 30 height 17
click at [539, 399] on div "JUL" at bounding box center [534, 396] width 30 height 17
click at [478, 396] on div "1" at bounding box center [479, 389] width 17 height 17
type input "7/1/2024"
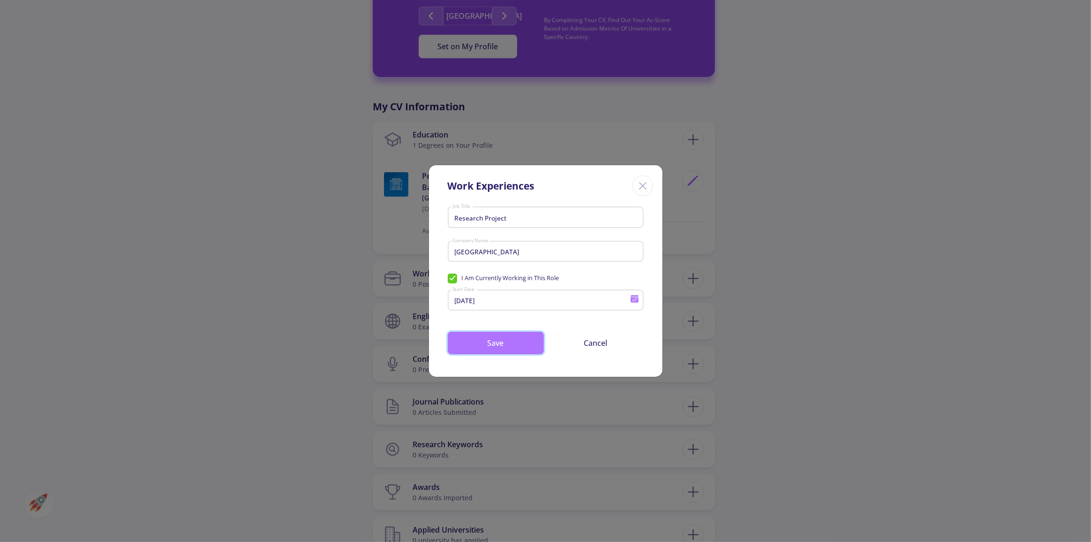
click at [507, 339] on button "Save" at bounding box center [496, 343] width 96 height 23
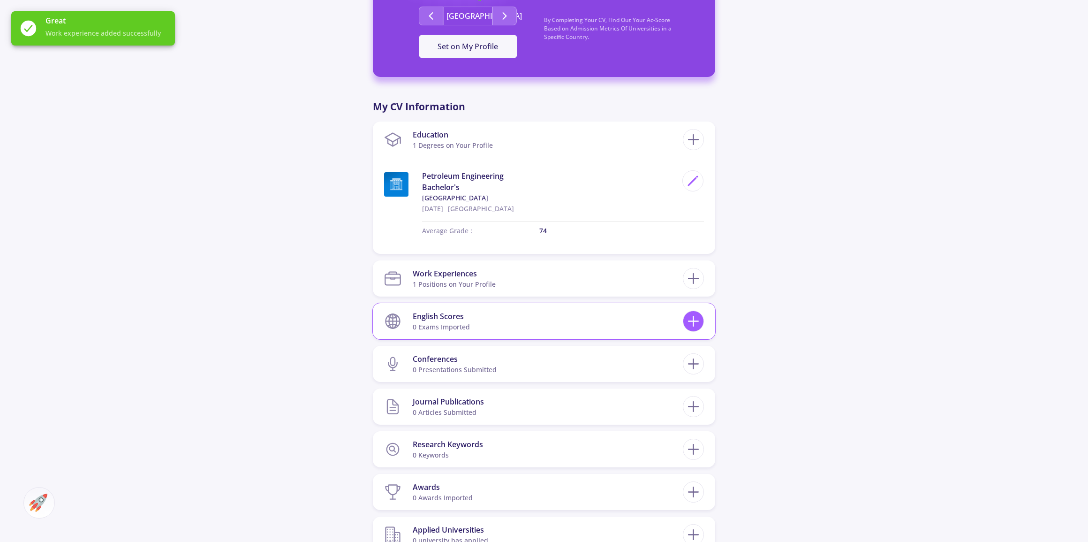
click at [689, 330] on div at bounding box center [693, 320] width 21 height 21
click at [691, 323] on icon at bounding box center [693, 320] width 17 height 17
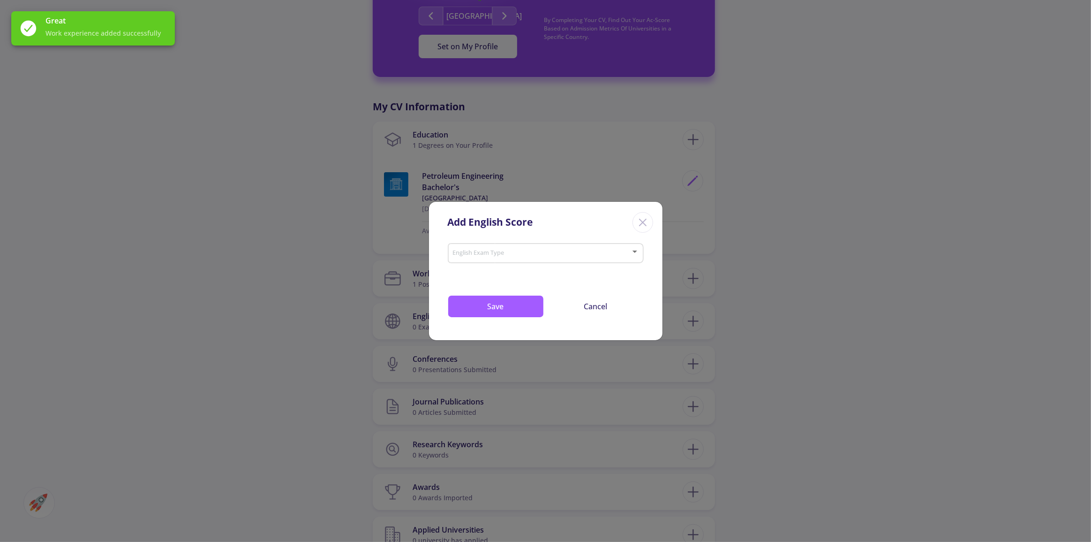
drag, startPoint x: 574, startPoint y: 238, endPoint x: 566, endPoint y: 254, distance: 17.0
click at [569, 246] on div "Add English Score English Exam Type Drop your files here or Browse (Optional) T…" at bounding box center [546, 271] width 234 height 140
click at [560, 264] on div "English Exam Type" at bounding box center [546, 256] width 196 height 30
click at [564, 257] on span at bounding box center [542, 253] width 176 height 7
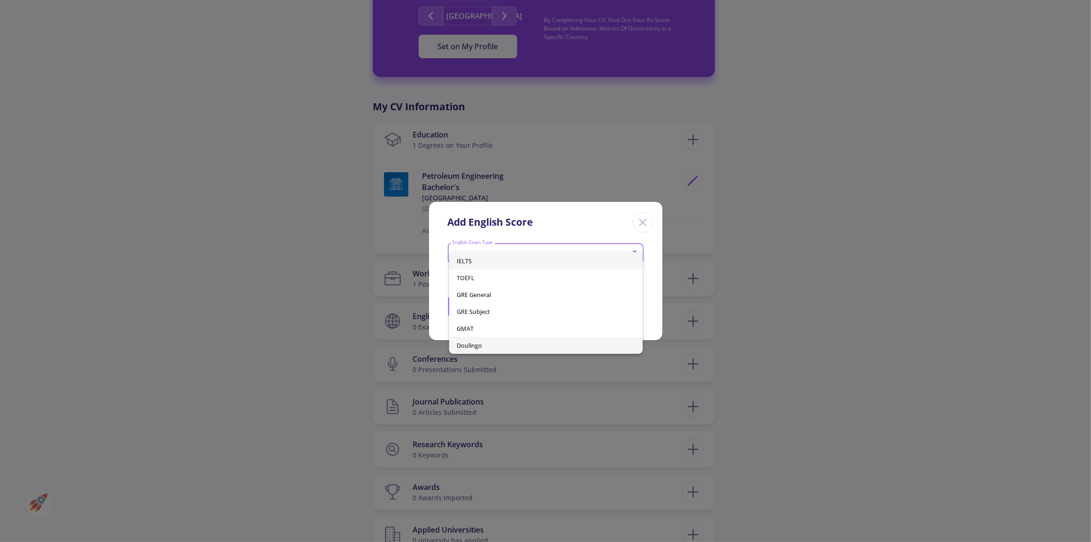
click at [508, 340] on span "Doulingo" at bounding box center [546, 345] width 179 height 17
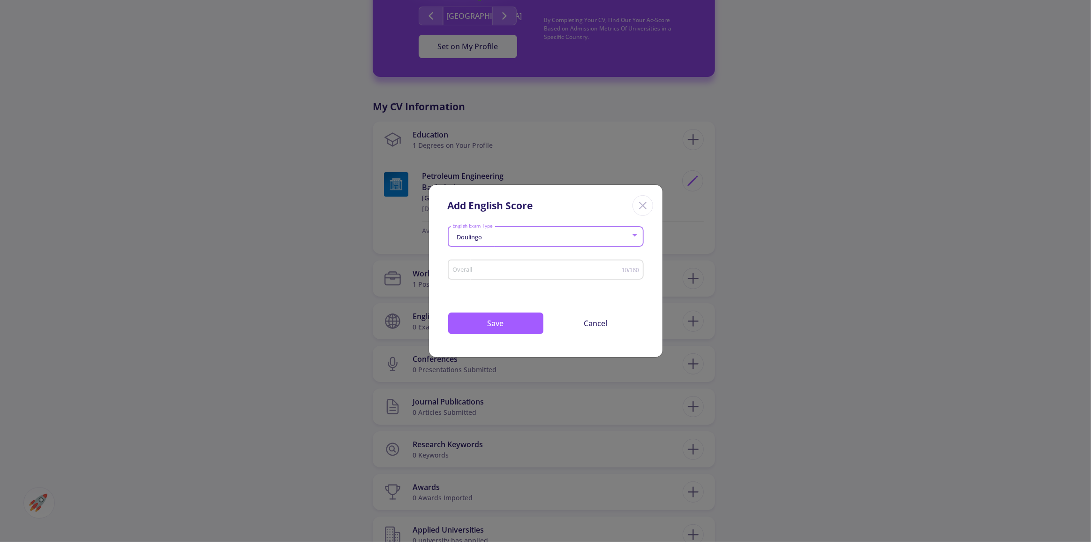
click at [562, 238] on div "Doulingo" at bounding box center [541, 237] width 179 height 7
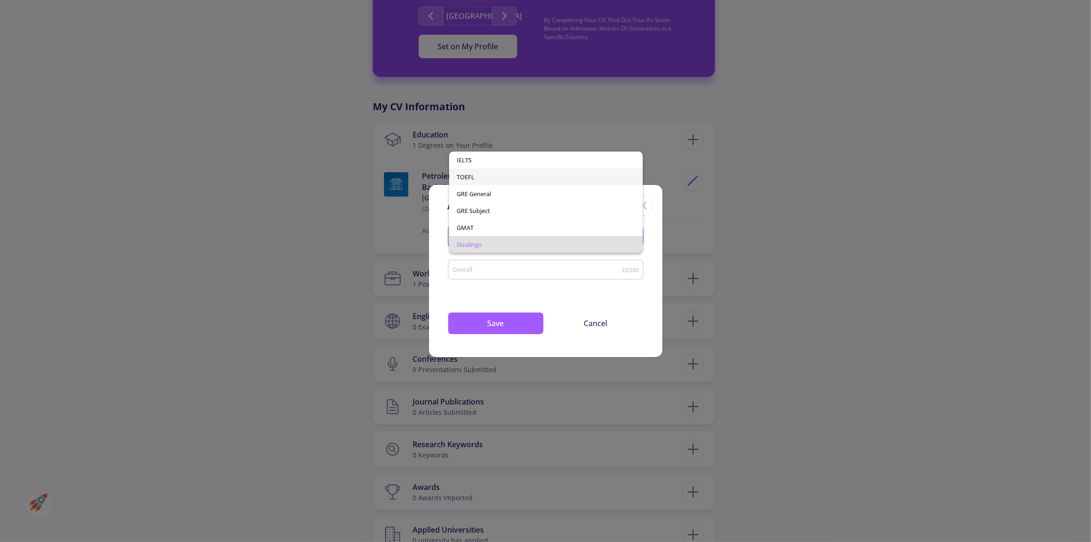
click at [524, 182] on span "TOEFL" at bounding box center [546, 176] width 179 height 17
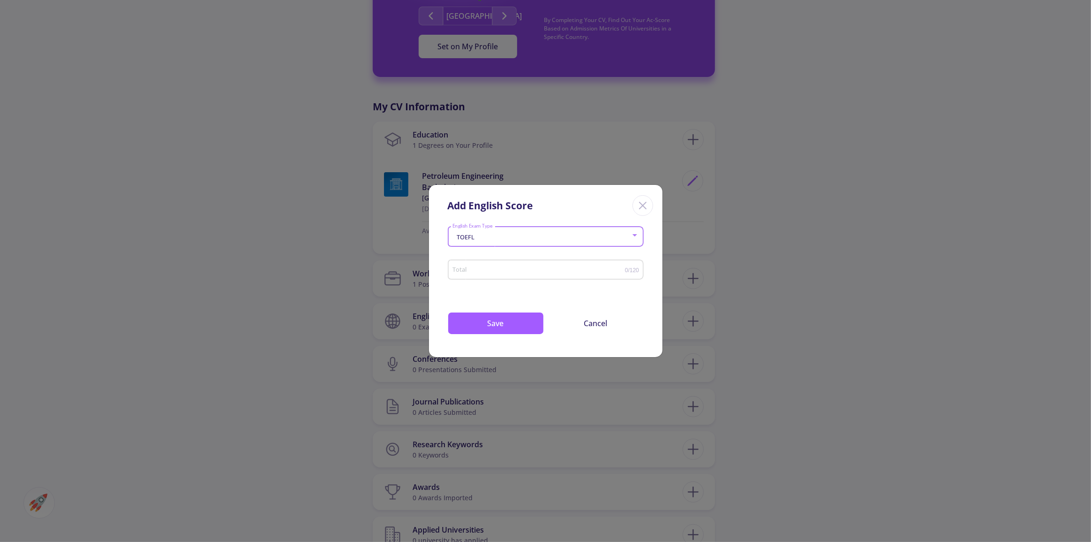
click at [494, 240] on div "TOEFL" at bounding box center [541, 237] width 179 height 7
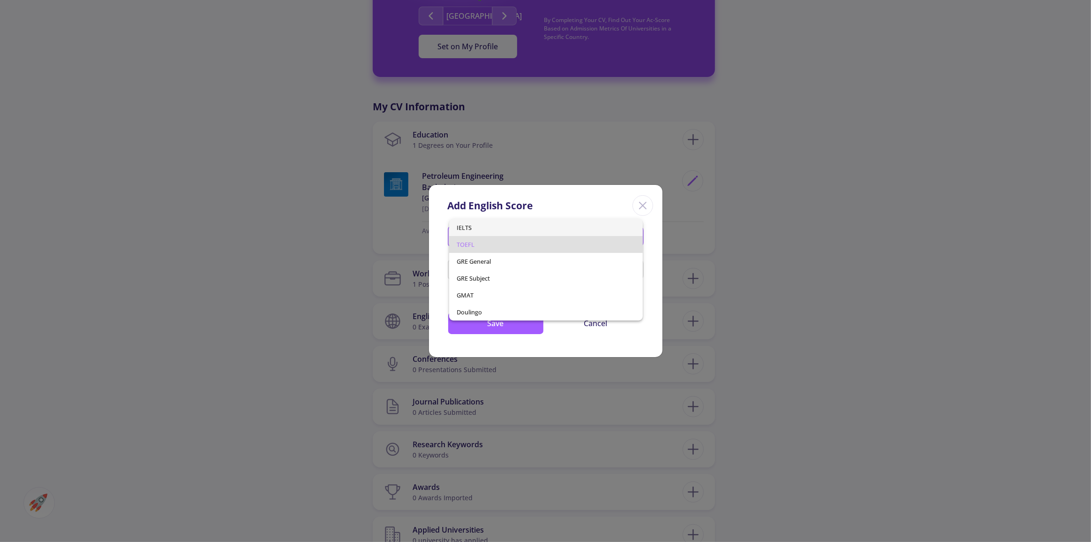
click at [484, 225] on span "IELTS" at bounding box center [546, 227] width 179 height 17
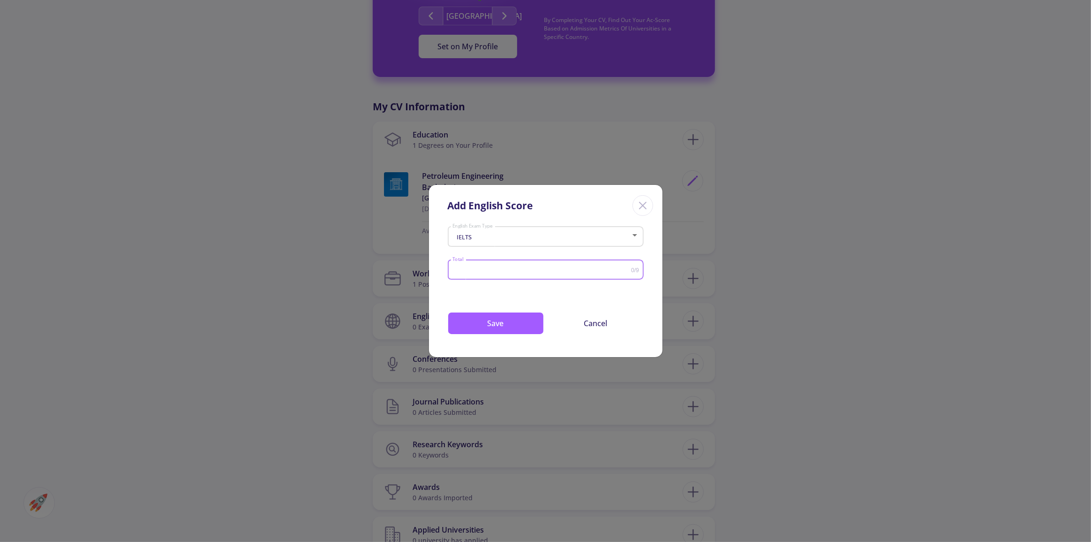
click at [490, 271] on input "Total" at bounding box center [541, 269] width 179 height 7
type input "7.0"
click at [479, 321] on button "Save" at bounding box center [496, 323] width 96 height 23
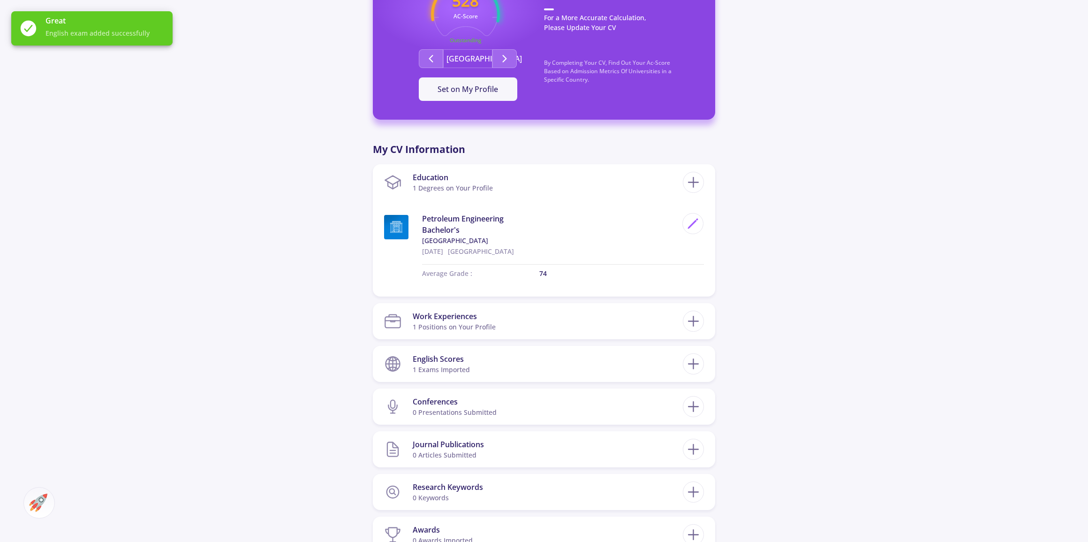
click at [783, 300] on div "Yi Cheng Pan 0 Followers 0 Following 528 AC-Score Outstanding By Completing You…" at bounding box center [544, 236] width 1088 height 1001
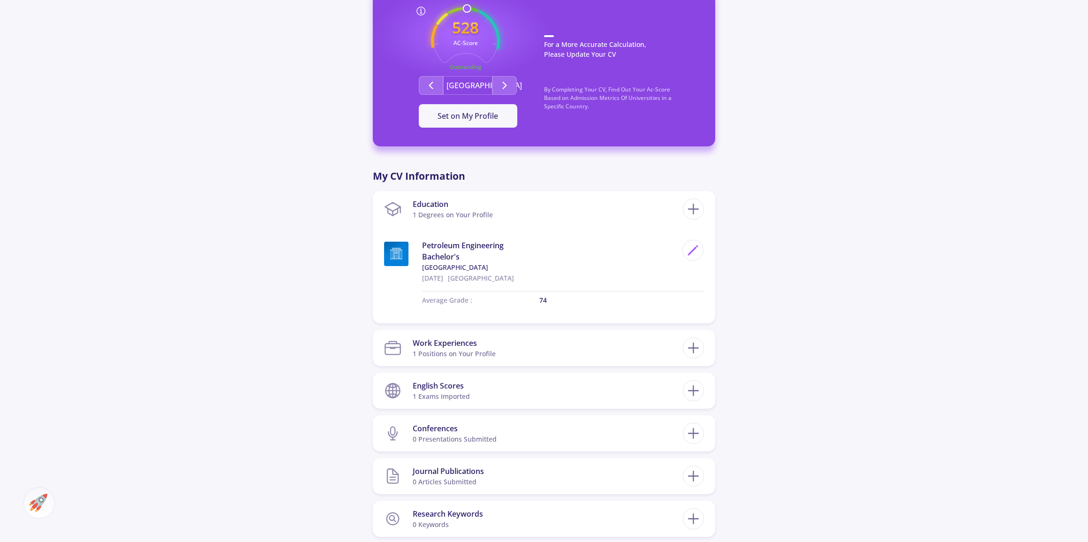
scroll to position [170, 0]
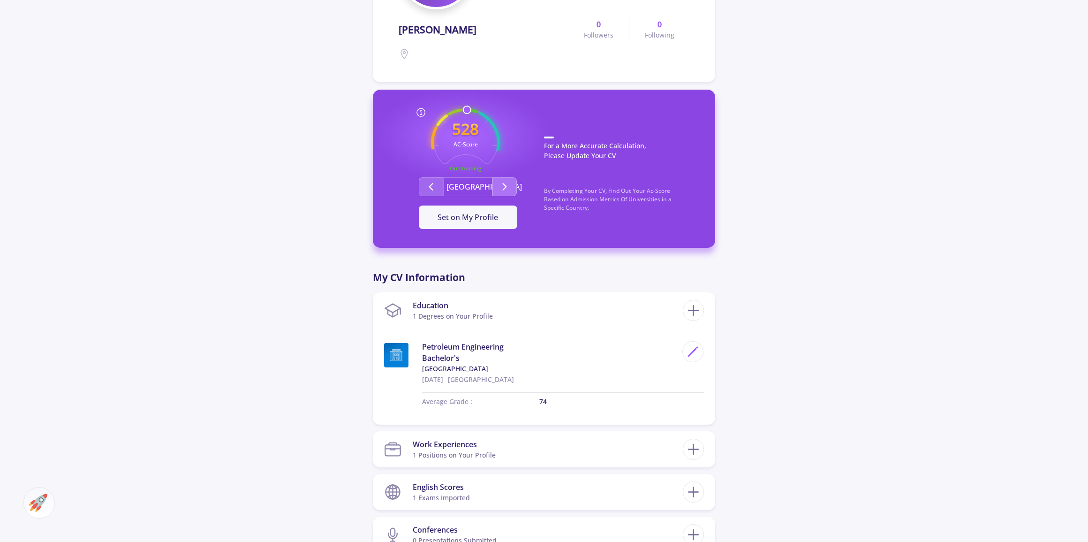
click at [500, 179] on button "Second group" at bounding box center [504, 186] width 24 height 19
click at [497, 184] on button "Second group" at bounding box center [504, 186] width 24 height 19
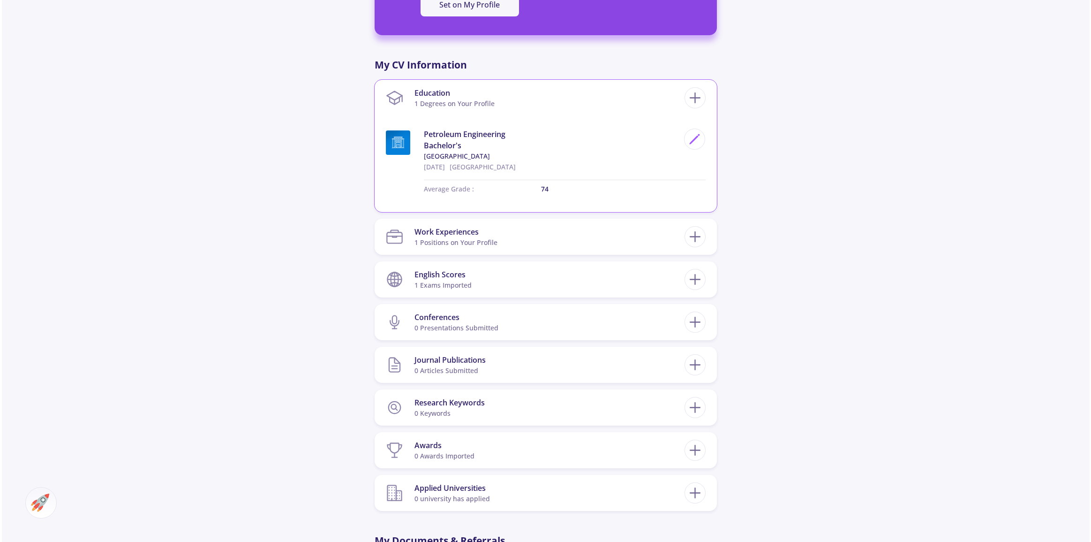
scroll to position [384, 0]
click at [687, 324] on icon at bounding box center [693, 320] width 17 height 17
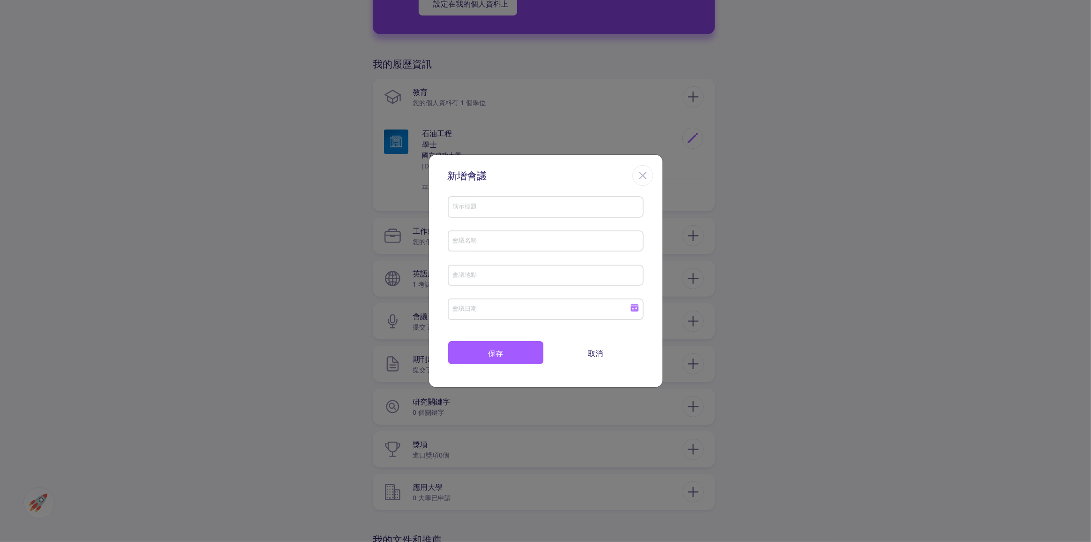
click at [650, 178] on div "關閉" at bounding box center [643, 175] width 21 height 21
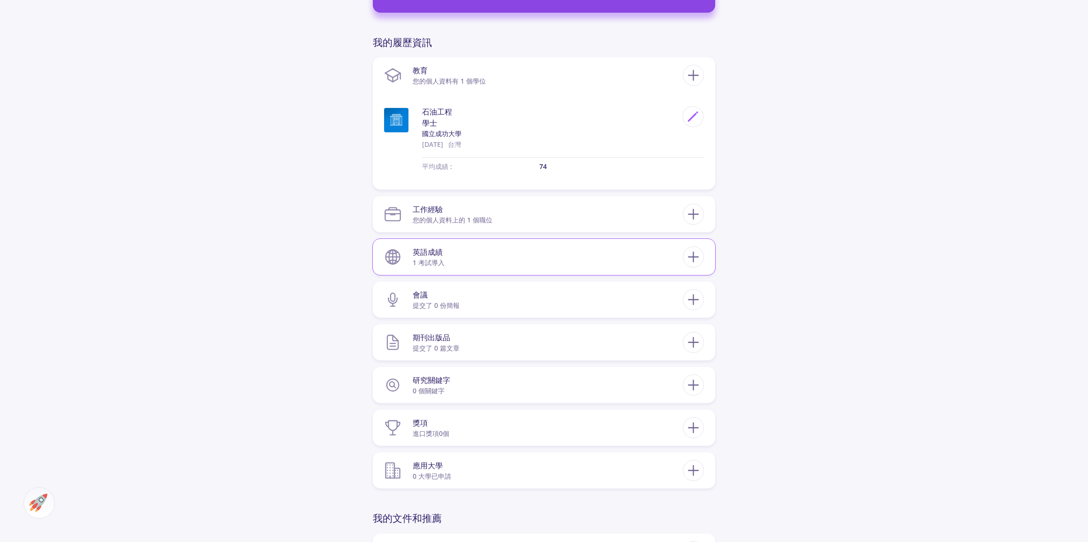
scroll to position [426, 0]
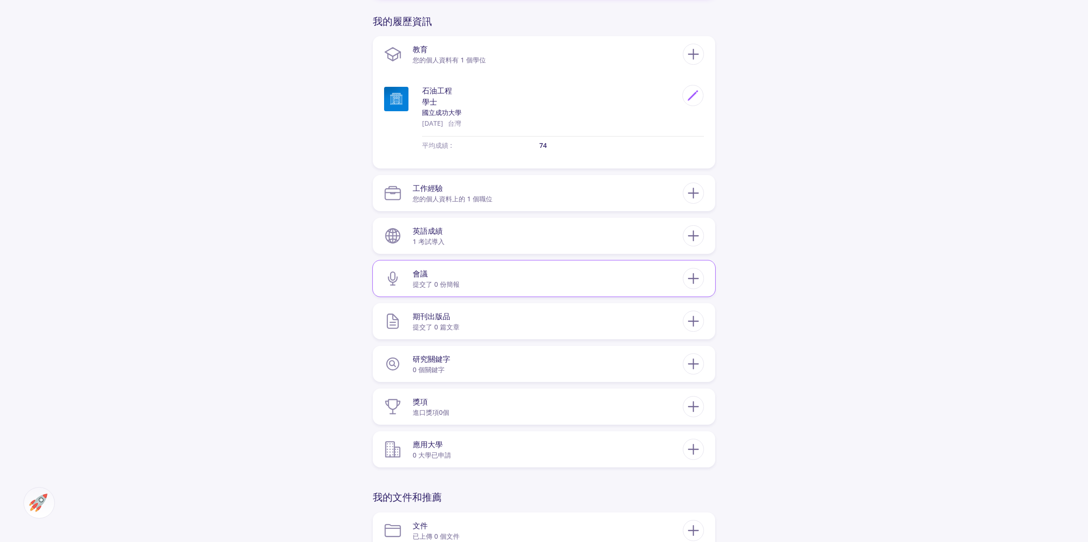
click at [702, 271] on div "會議 提交了 0 份簡報" at bounding box center [544, 278] width 320 height 29
click at [695, 276] on icon at bounding box center [693, 278] width 17 height 17
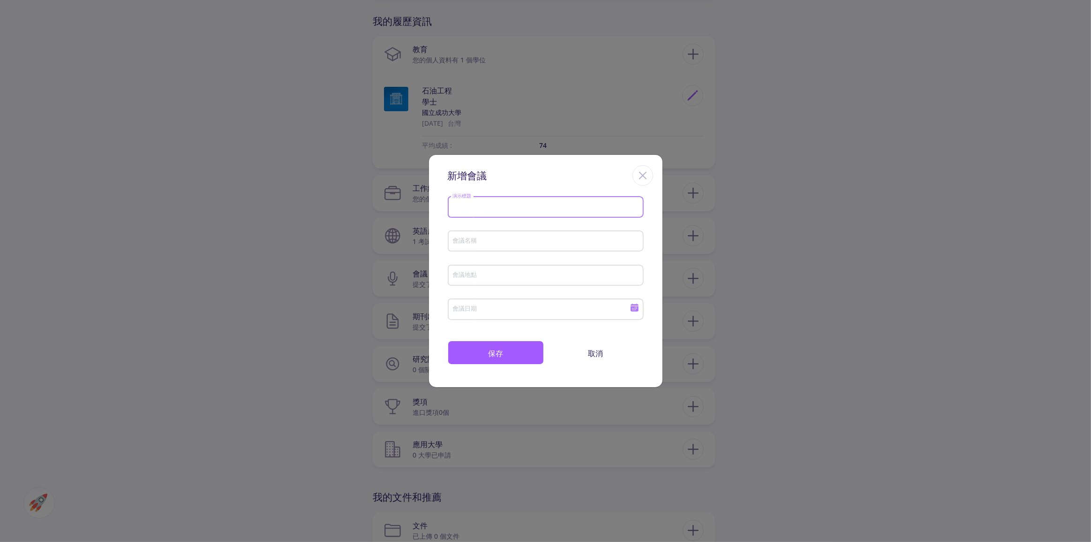
click at [480, 204] on input "演示標題" at bounding box center [546, 207] width 189 height 8
click at [610, 351] on button "取消" at bounding box center [596, 352] width 96 height 24
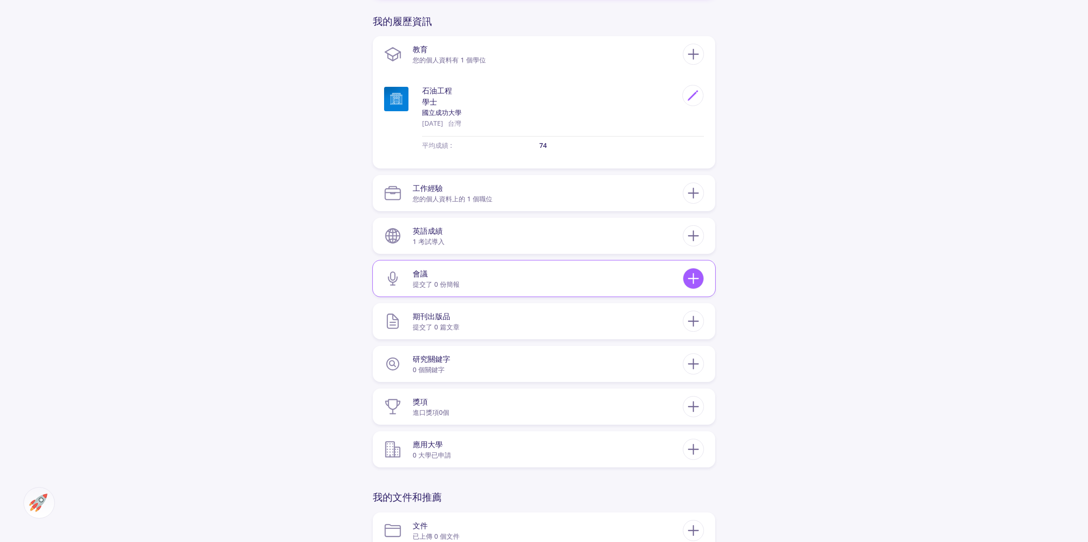
click at [689, 285] on icon at bounding box center [693, 278] width 17 height 17
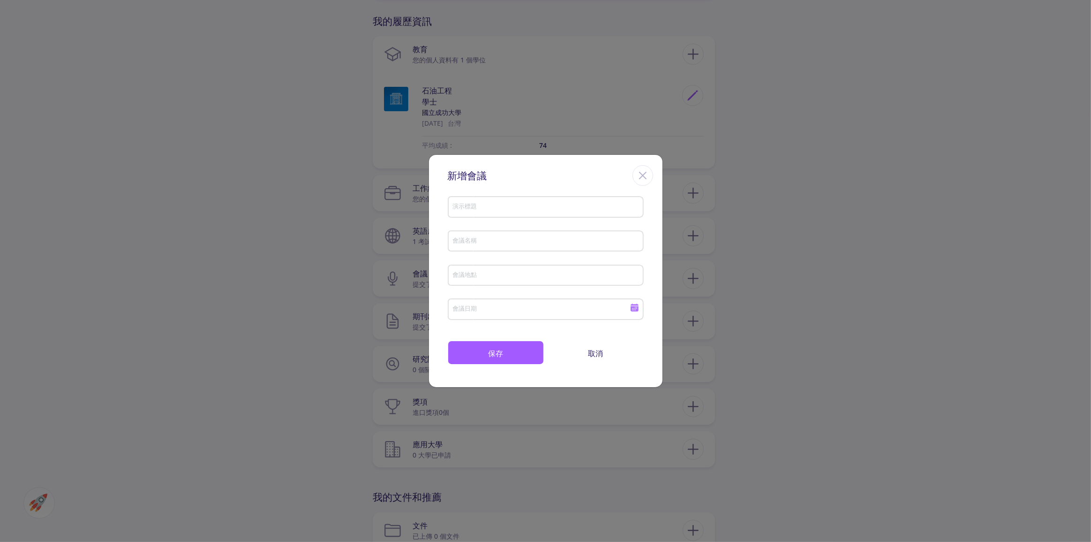
click at [521, 210] on input "演示標題" at bounding box center [546, 207] width 189 height 8
type input "ㄑ"
drag, startPoint x: 480, startPoint y: 208, endPoint x: 468, endPoint y: 210, distance: 11.4
click at [468, 210] on input "中國礦冶工程演討會" at bounding box center [546, 207] width 189 height 8
paste input "鑛"
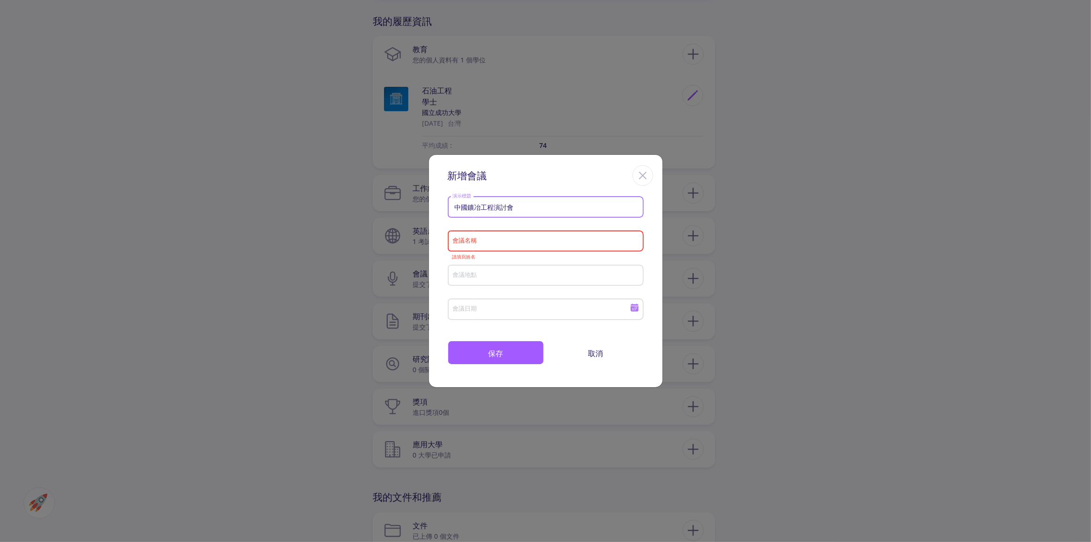
type input "中國鑛冶工程演討會"
click at [473, 234] on div "會議名稱" at bounding box center [545, 239] width 187 height 24
drag, startPoint x: 519, startPoint y: 210, endPoint x: 435, endPoint y: 212, distance: 84.0
click at [435, 212] on div "中國鑛冶工程演討會 演示標題 會議名稱 請填寫姓名 會議地點 會議日期 保存 取消" at bounding box center [546, 290] width 234 height 194
click at [475, 243] on input "會議名稱" at bounding box center [546, 241] width 189 height 8
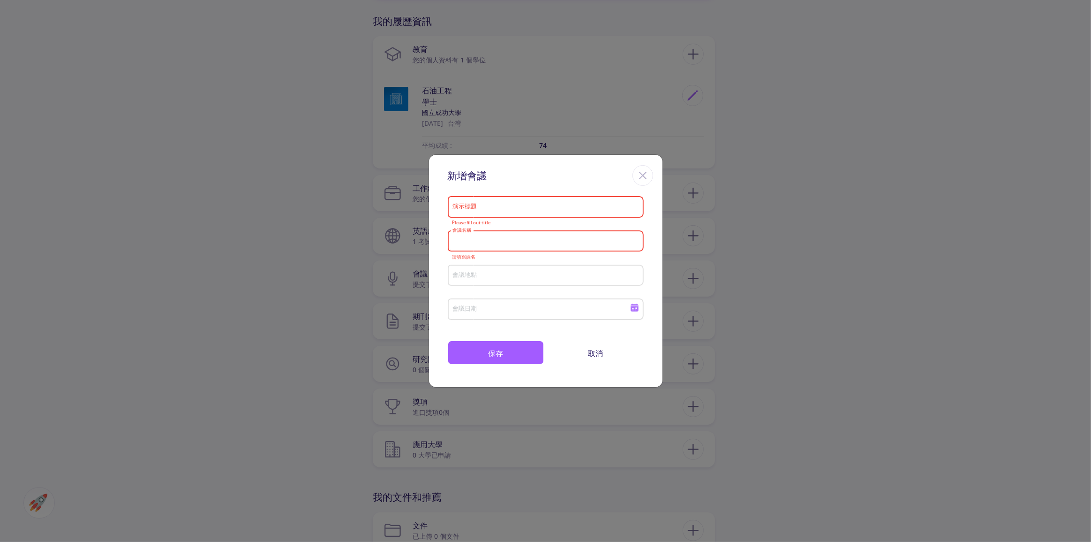
paste input "中國鑛冶工程演討會"
type input "中國鑛冶工程演討會"
click at [484, 209] on input "演示標題" at bounding box center [546, 207] width 189 height 8
paste input "臺灣西北部砂岩層地質碳封存與壓縮空氣儲能結合之可行性研究"
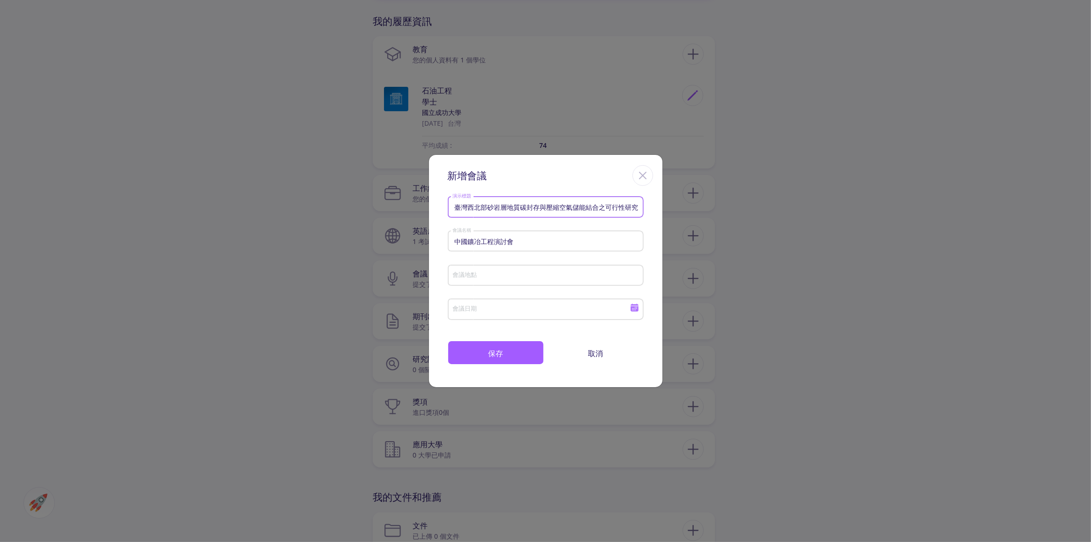
type input "臺灣西北部砂岩層地質碳封存與壓縮空氣儲能結合之可行性研究"
click at [511, 276] on input "會議地點" at bounding box center [546, 276] width 189 height 8
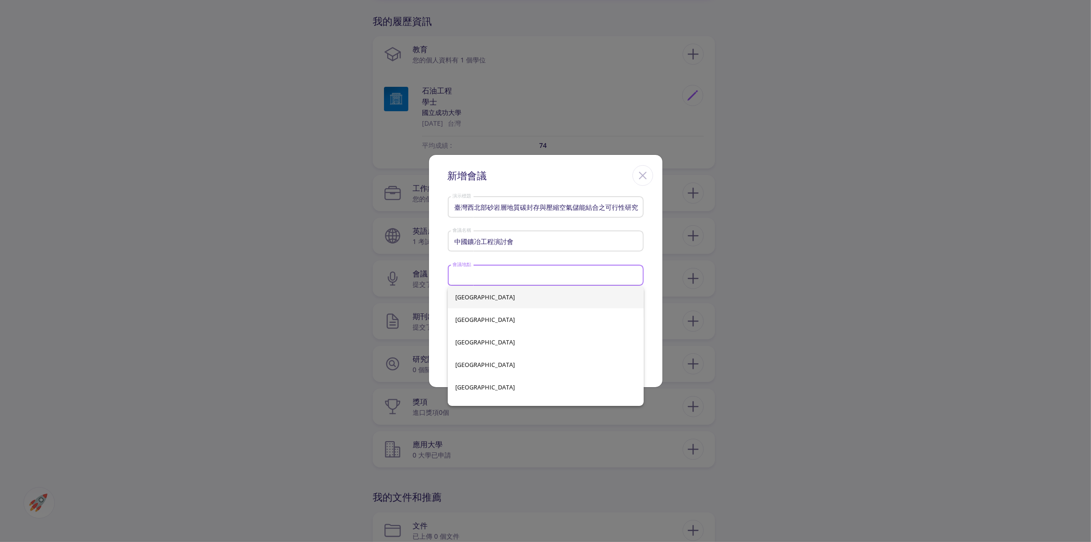
click at [456, 204] on input "臺灣西北部砂岩層地質碳封存與壓縮空氣儲能結合之可行性研究" at bounding box center [546, 207] width 189 height 8
click at [486, 278] on input "會議地點" at bounding box center [546, 276] width 189 height 8
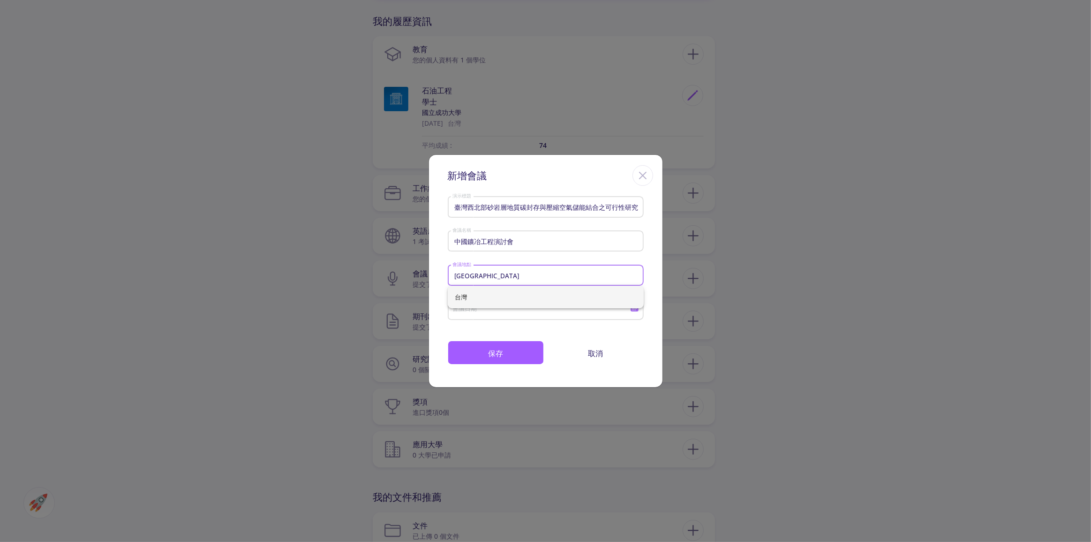
type input "[GEOGRAPHIC_DATA]"
click at [482, 293] on span "台灣" at bounding box center [545, 297] width 181 height 23
click at [514, 304] on div "會議日期" at bounding box center [541, 307] width 178 height 24
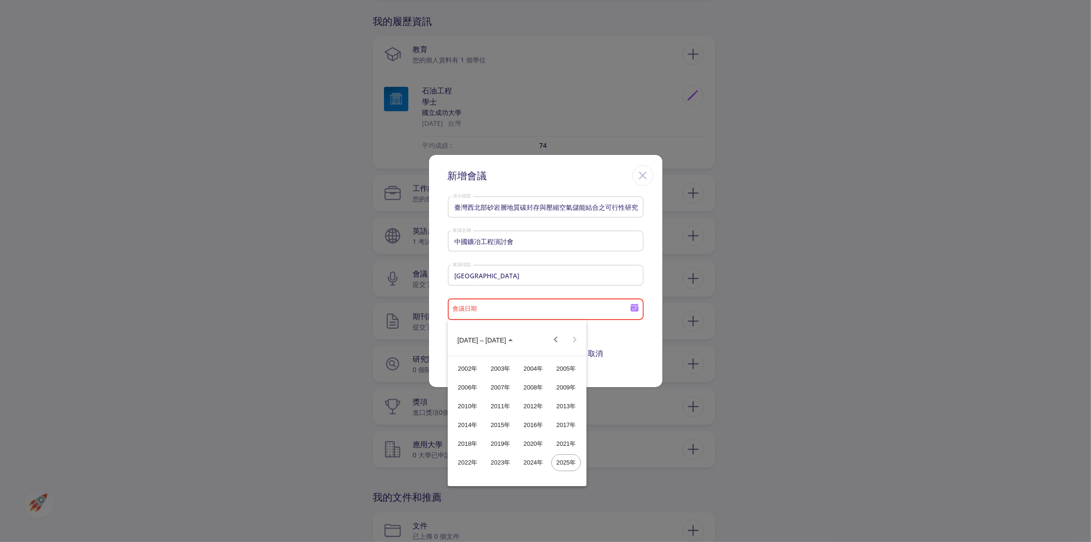
click at [567, 468] on div "2025年" at bounding box center [566, 462] width 30 height 17
type input "2025"
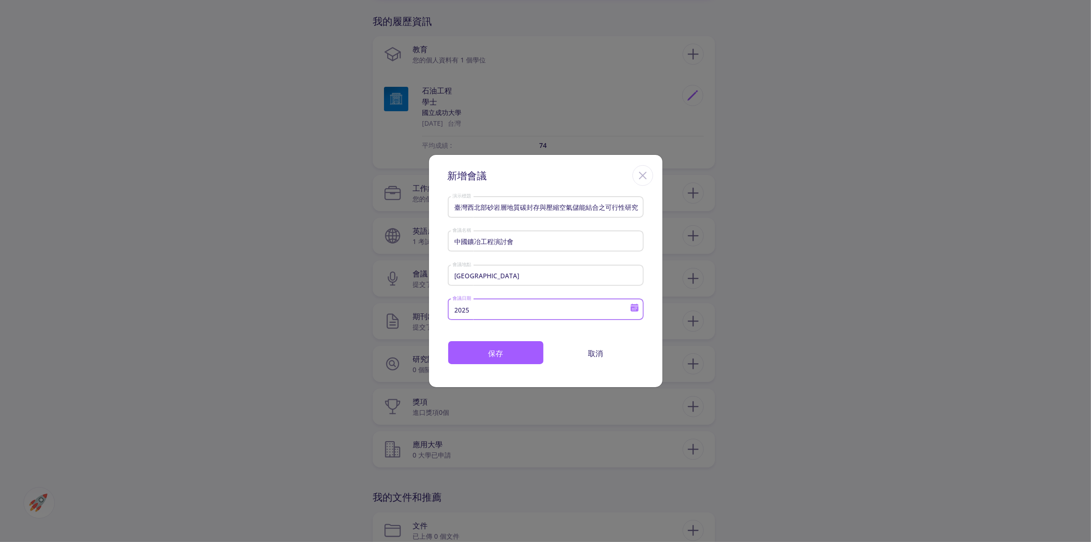
click at [634, 307] on icon at bounding box center [635, 308] width 8 height 5
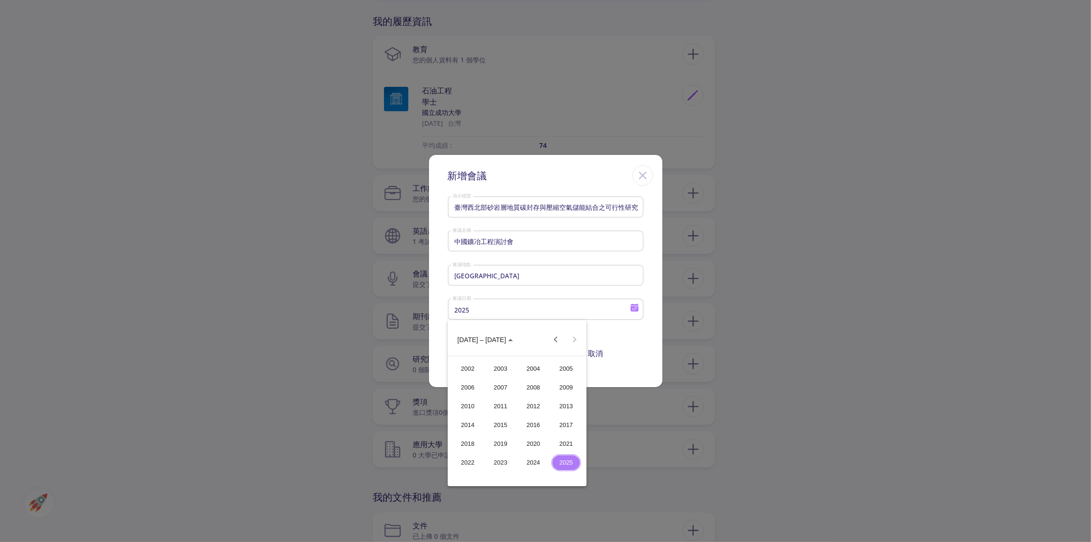
click at [566, 457] on div "2025" at bounding box center [566, 462] width 30 height 17
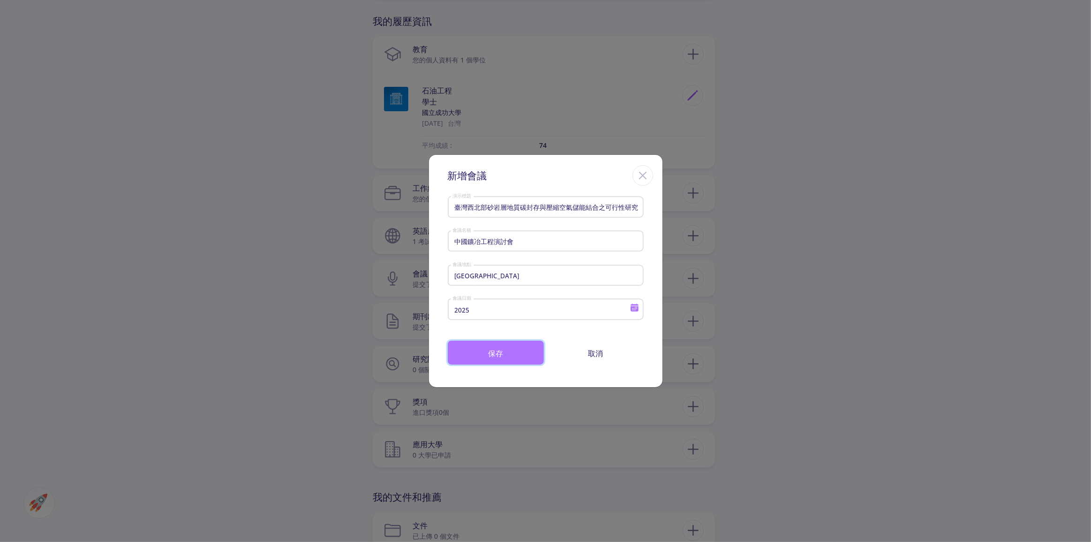
click at [506, 358] on button "保存" at bounding box center [496, 352] width 96 height 24
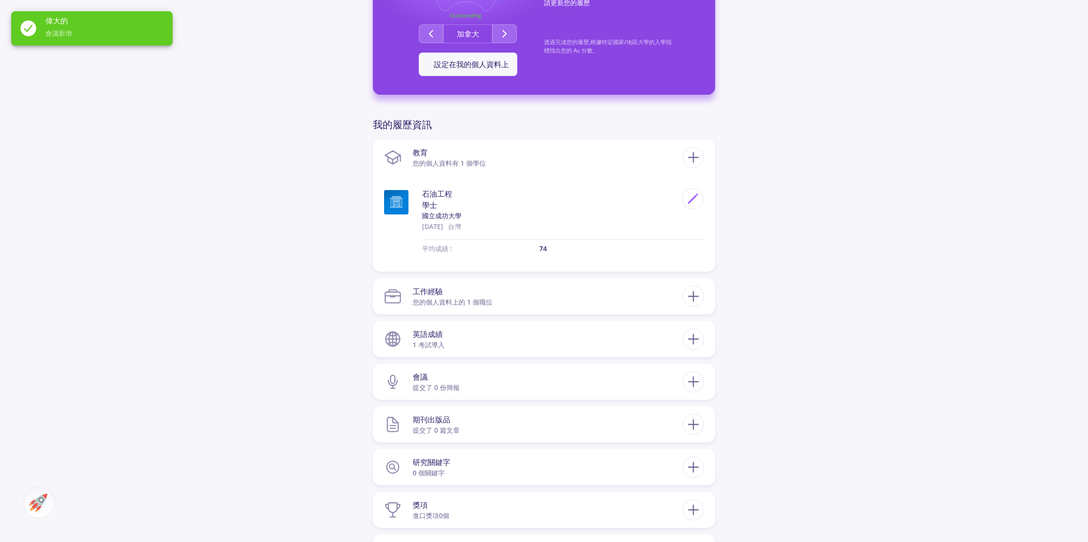
scroll to position [170, 0]
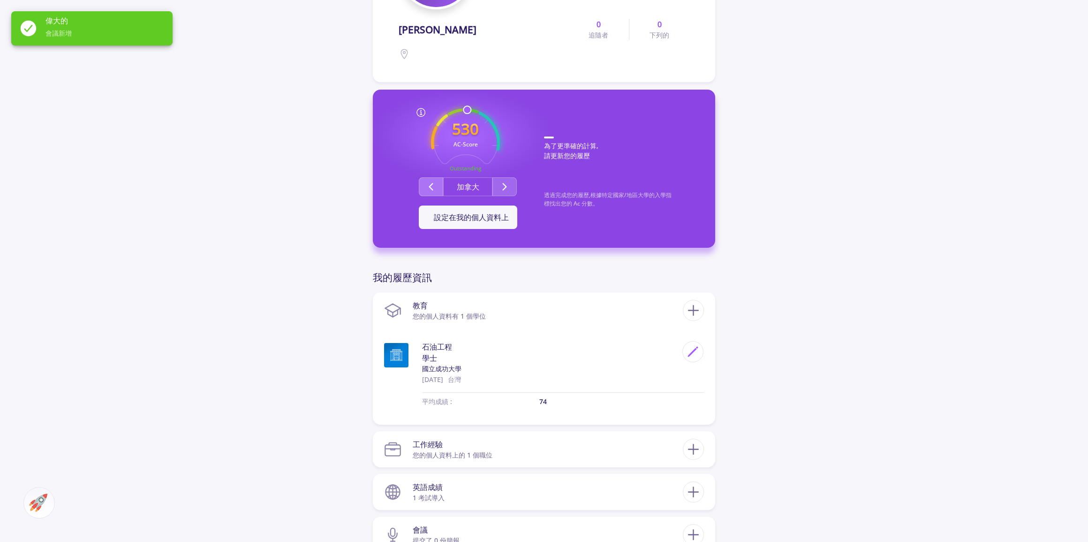
click at [430, 180] on button "第二組" at bounding box center [431, 186] width 24 height 19
click at [497, 178] on button "第二組" at bounding box center [504, 186] width 24 height 19
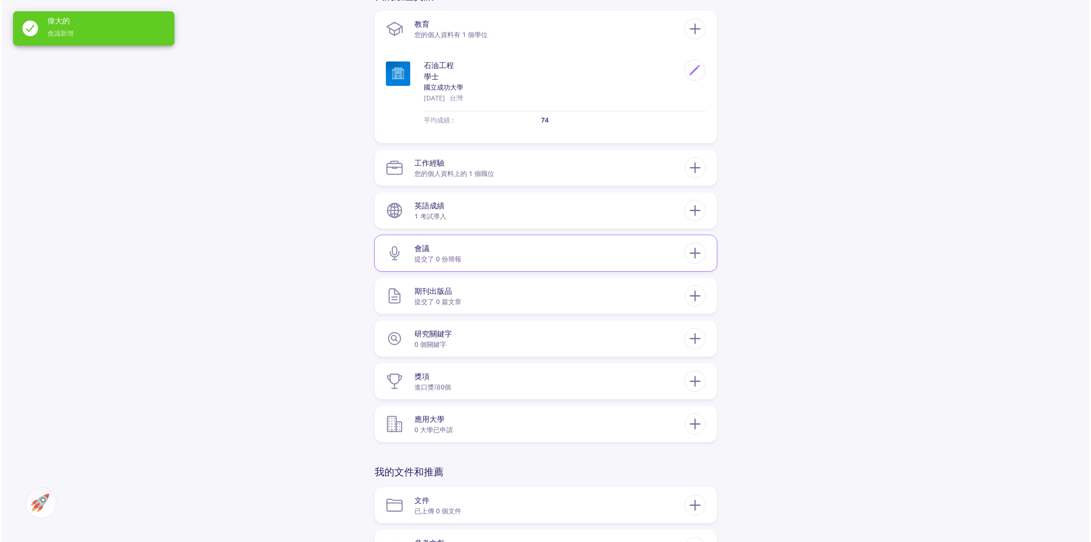
scroll to position [426, 0]
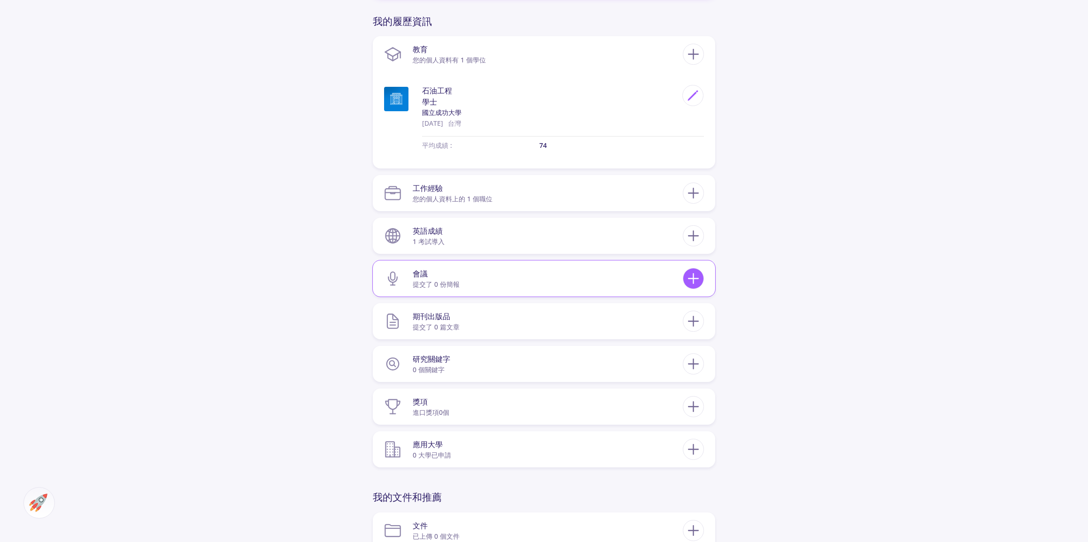
click at [686, 281] on icon at bounding box center [693, 278] width 17 height 17
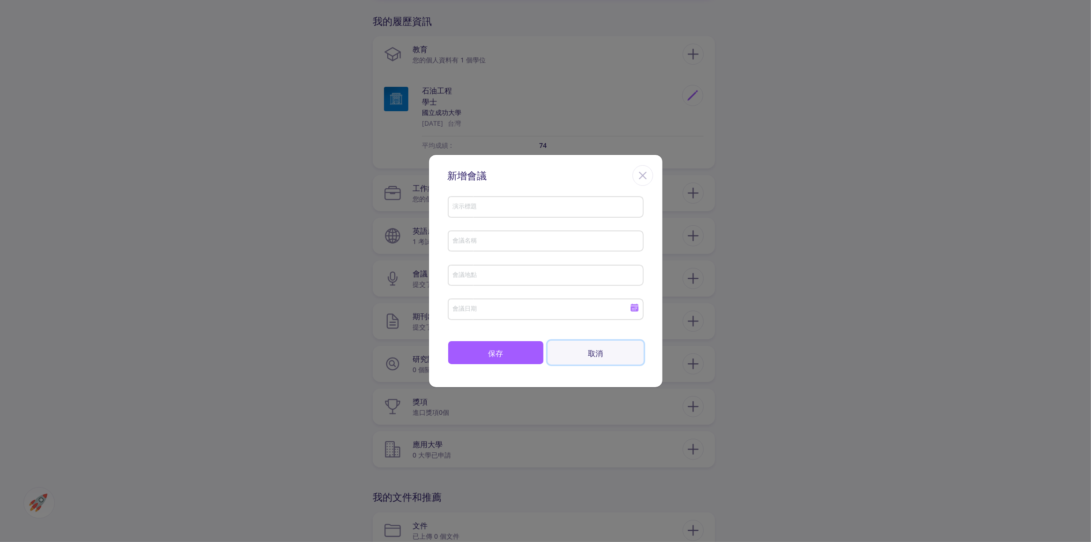
click at [600, 345] on button "取消" at bounding box center [596, 352] width 96 height 24
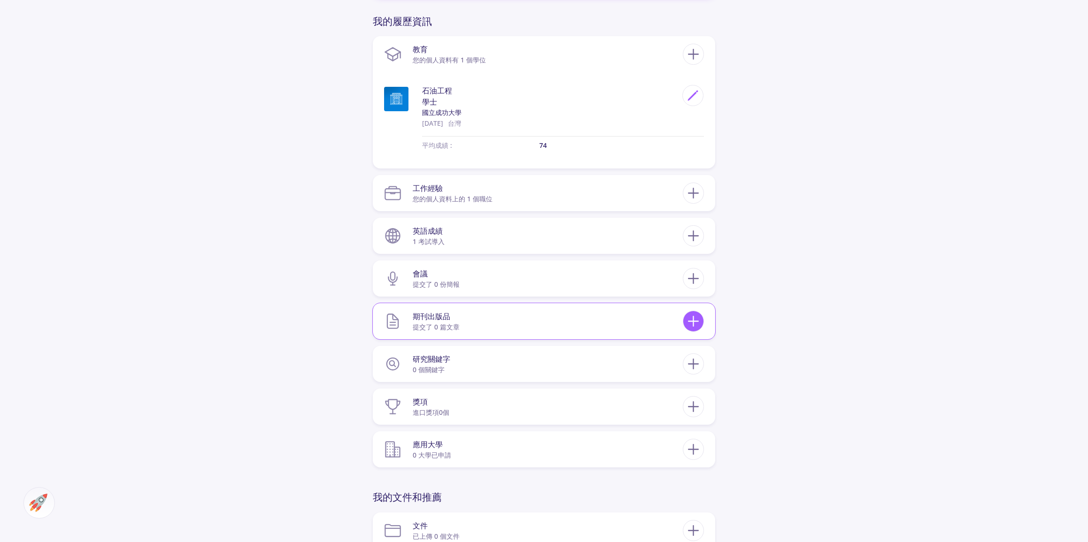
click at [690, 320] on icon at bounding box center [693, 320] width 17 height 17
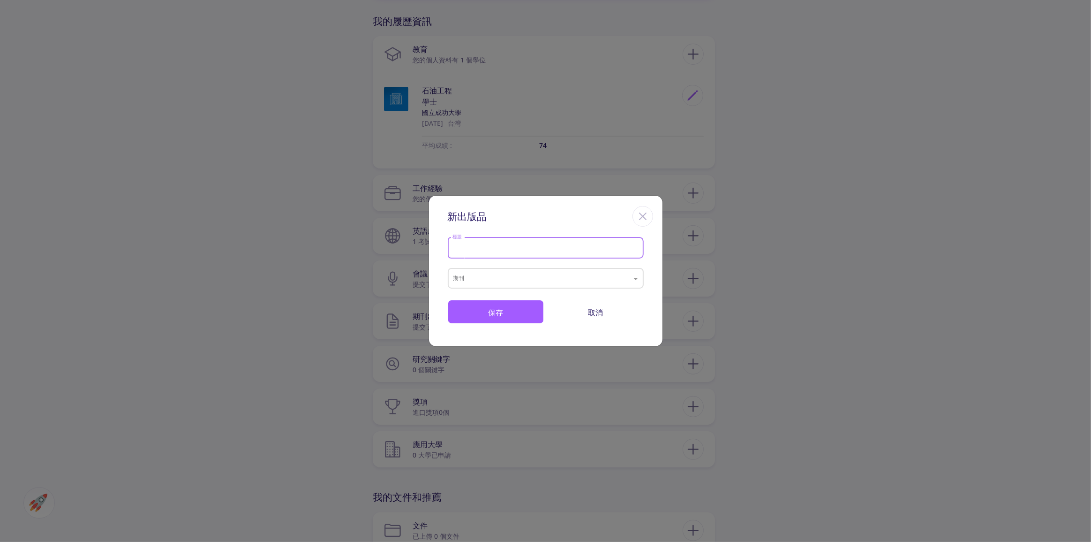
click at [476, 244] on input "標題" at bounding box center [546, 248] width 189 height 8
click at [469, 277] on input "text" at bounding box center [536, 279] width 166 height 11
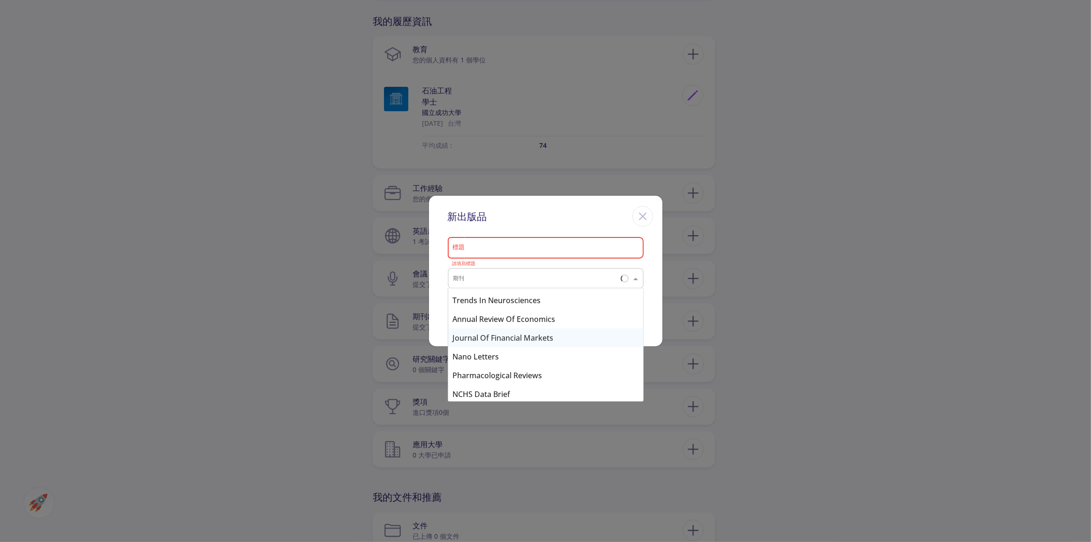
scroll to position [825, 0]
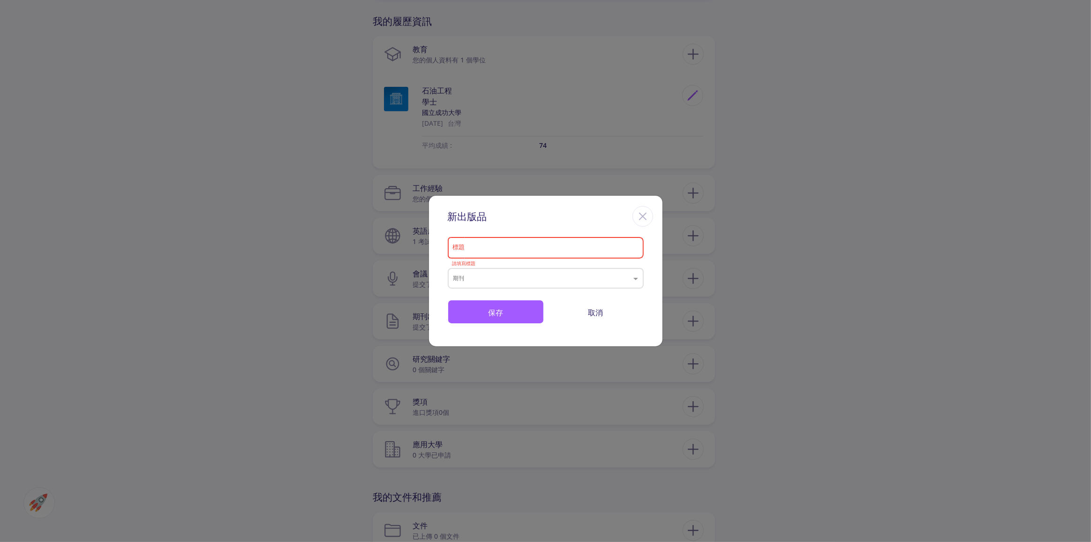
click at [497, 221] on div "新出版品" at bounding box center [546, 215] width 234 height 38
click at [536, 247] on input "標題" at bounding box center [546, 248] width 189 height 8
paste input "Feasibility Study of Combining Geological Carbon Storage with Compressed Air En…"
type input "Feasibility Study of Combining Geological Carbon Storage with Compressed Air En…"
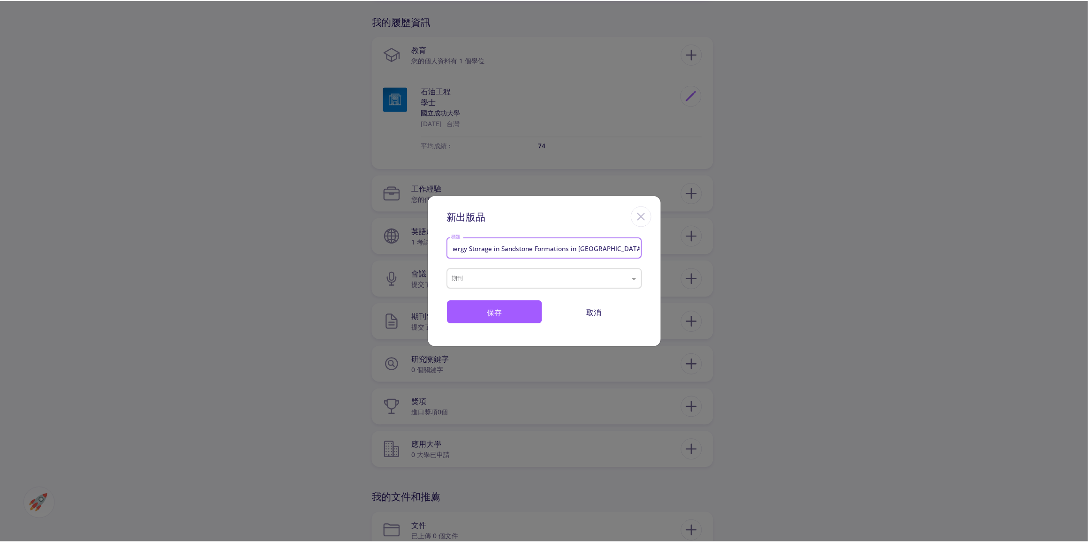
scroll to position [0, 0]
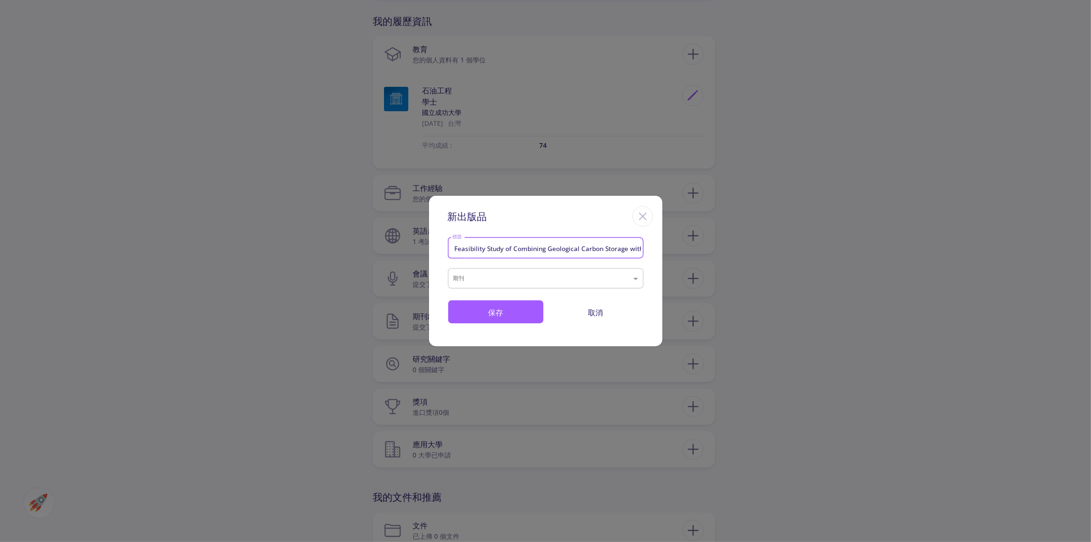
click at [495, 281] on input "text" at bounding box center [536, 279] width 166 height 11
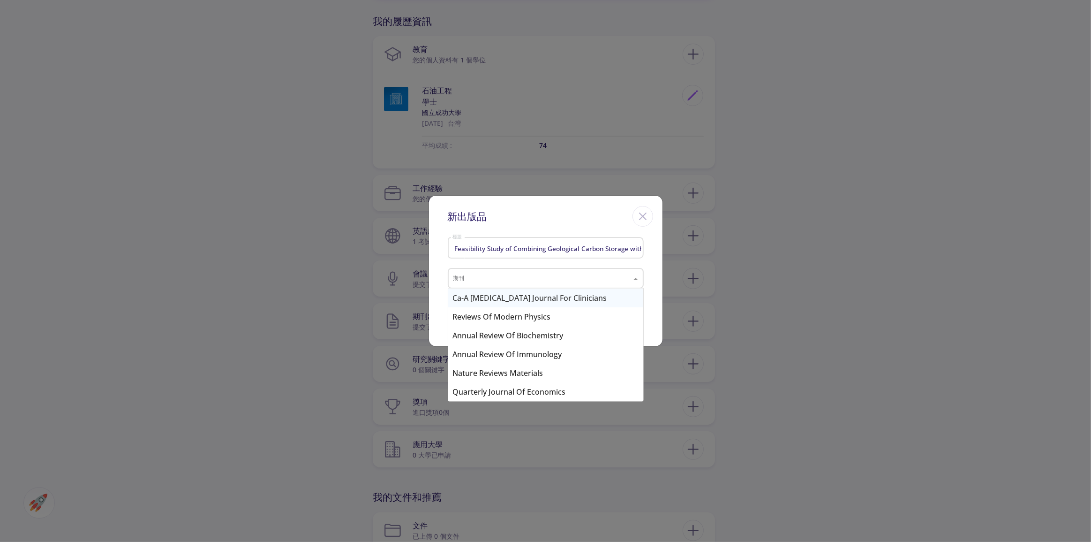
click at [651, 262] on div "Feasibility Study of Combining Geological Carbon Storage with Compressed Air En…" at bounding box center [546, 290] width 234 height 112
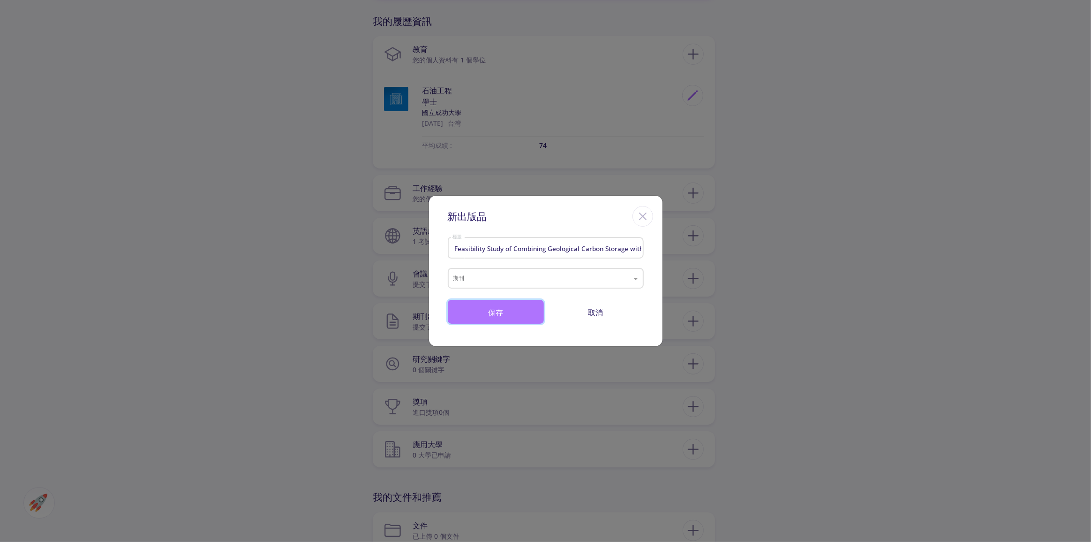
click at [498, 310] on font "保存" at bounding box center [495, 312] width 15 height 10
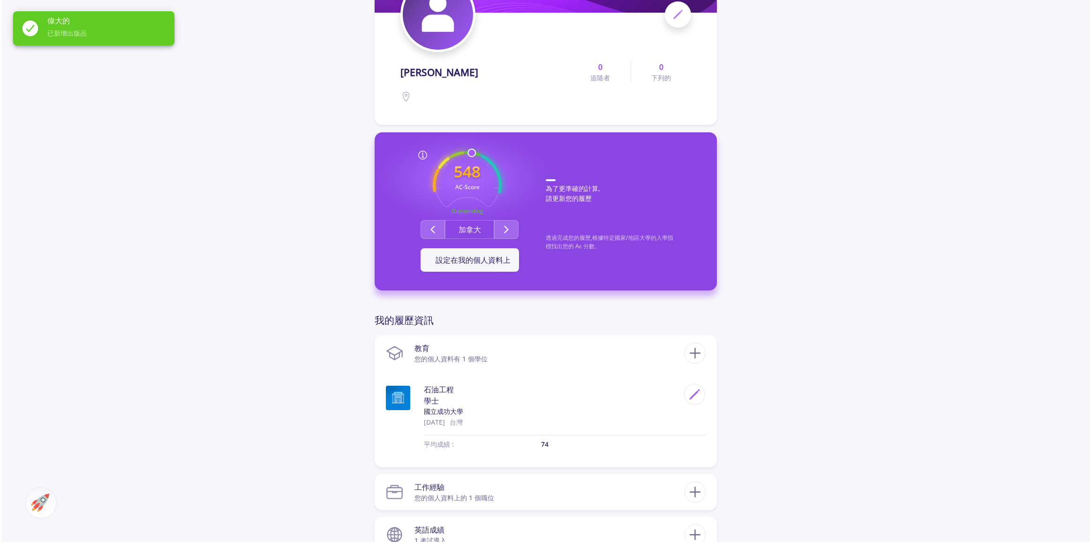
scroll to position [384, 0]
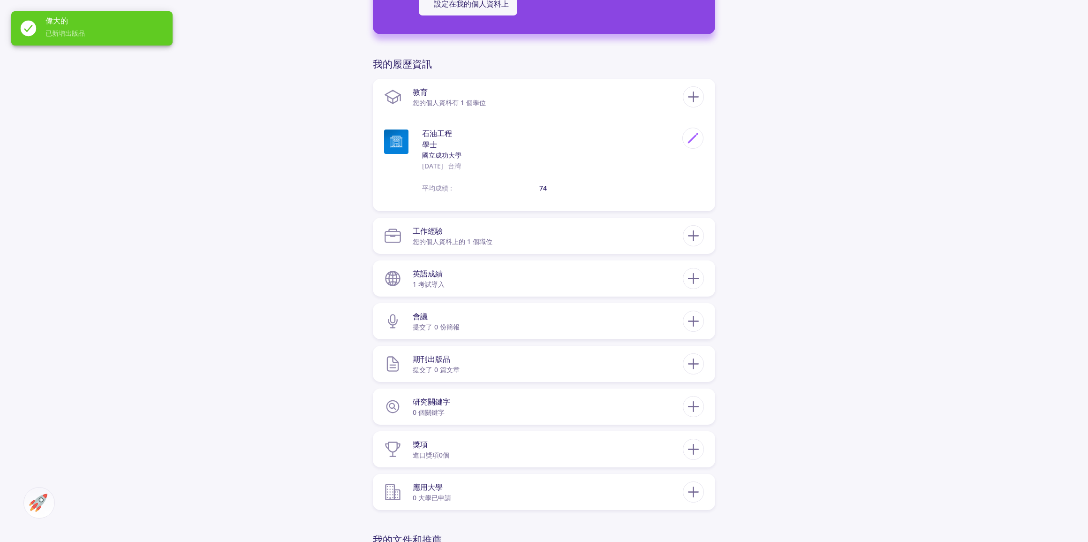
click at [301, 400] on div "潘一成 0 追隨者 0 下列的 548 AC-Score Outstanding 透過完成您的履歷,根據特定國家/地區大學的入學指標找出您的 Ac 分數。 加…" at bounding box center [544, 150] width 1088 height 1001
click at [691, 366] on icon at bounding box center [693, 363] width 17 height 17
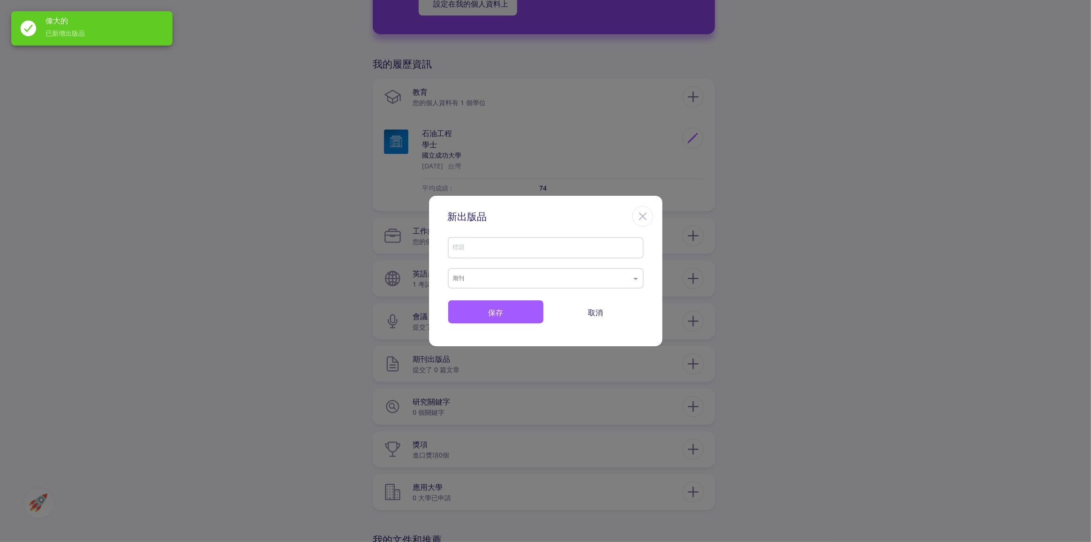
drag, startPoint x: 517, startPoint y: 256, endPoint x: 513, endPoint y: 251, distance: 6.3
click at [515, 255] on div "標題" at bounding box center [545, 246] width 187 height 24
click at [511, 247] on input "標題" at bounding box center [546, 248] width 189 height 8
paste input "Feasibility Study of Combining Geological Carbon Storage with Compressed Air En…"
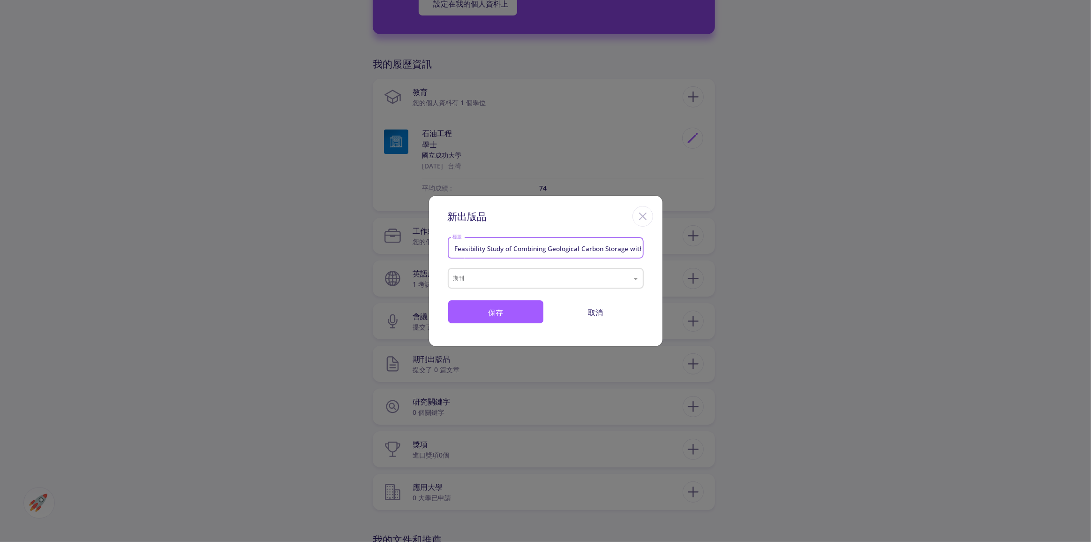
scroll to position [0, 249]
type input "Feasibility Study of Combining Geological Carbon Storage with Compressed Air En…"
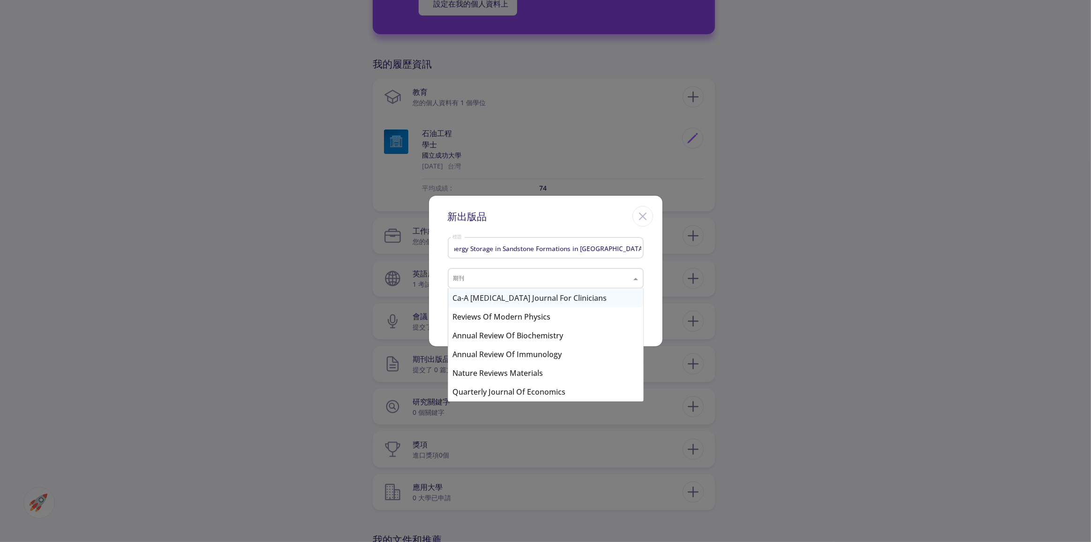
scroll to position [0, 0]
click at [519, 279] on input "text" at bounding box center [536, 279] width 166 height 11
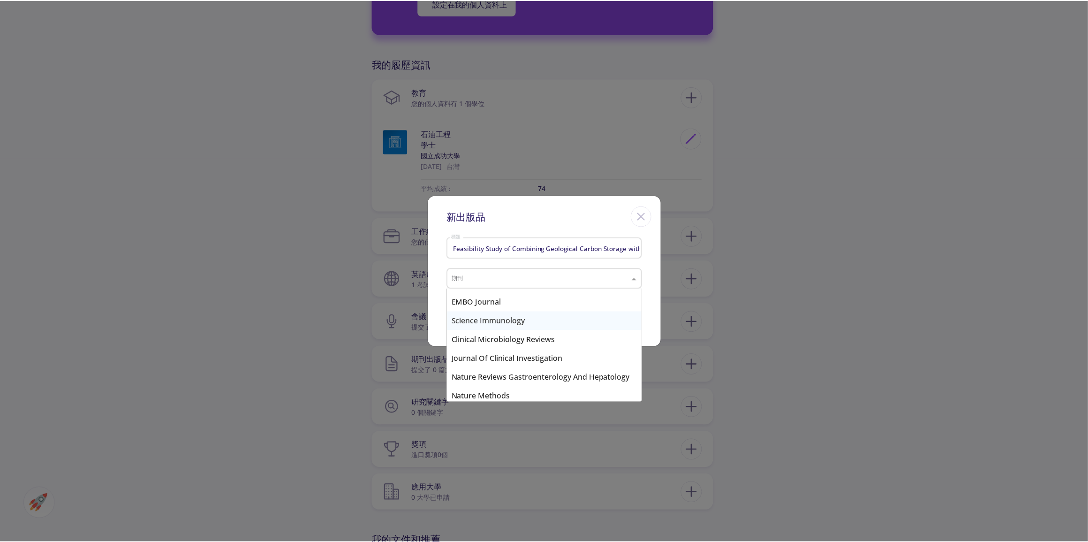
scroll to position [1721, 0]
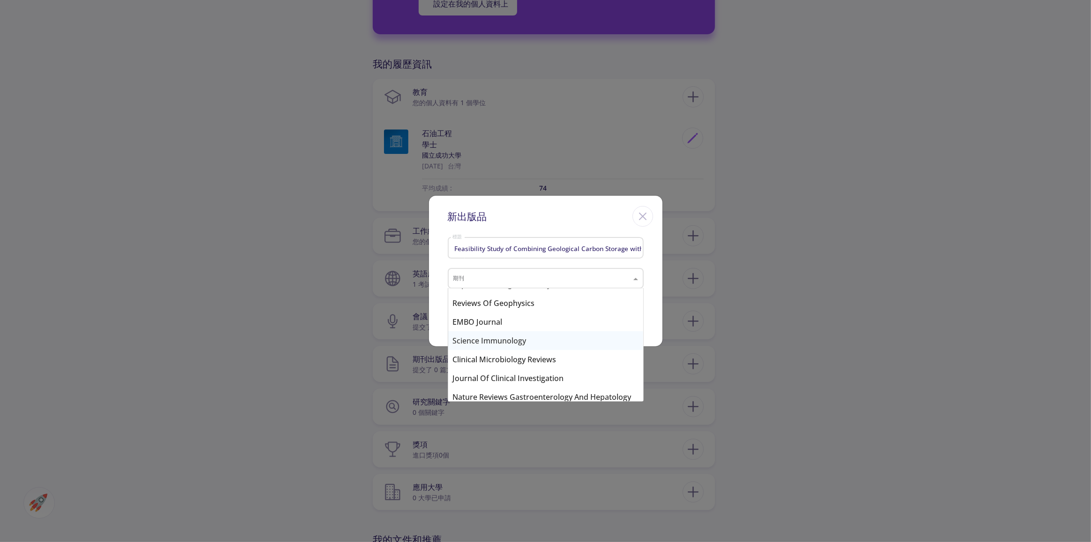
click at [596, 341] on div "Science immunology" at bounding box center [545, 340] width 195 height 19
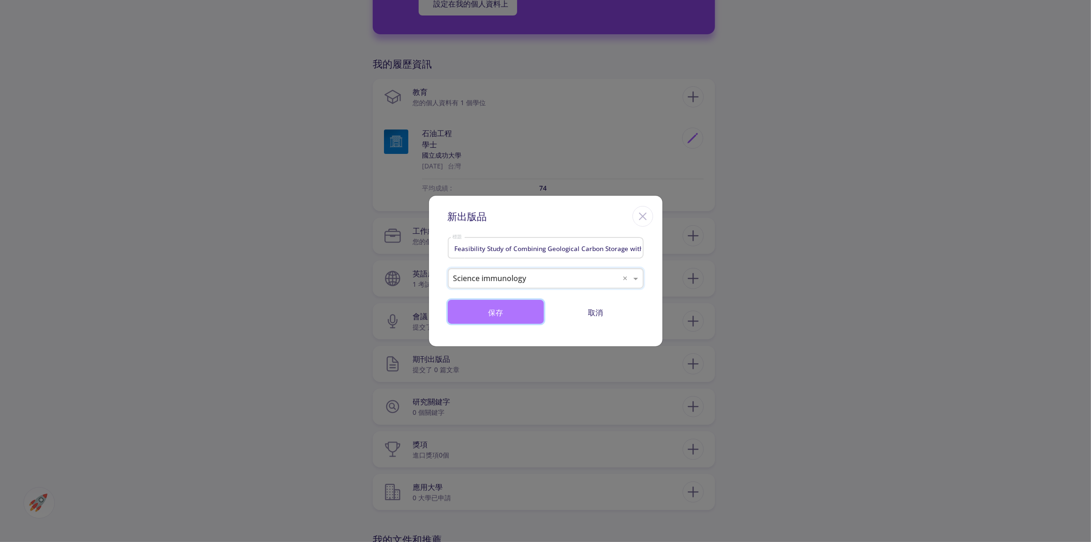
click at [528, 314] on button "保存" at bounding box center [496, 312] width 96 height 24
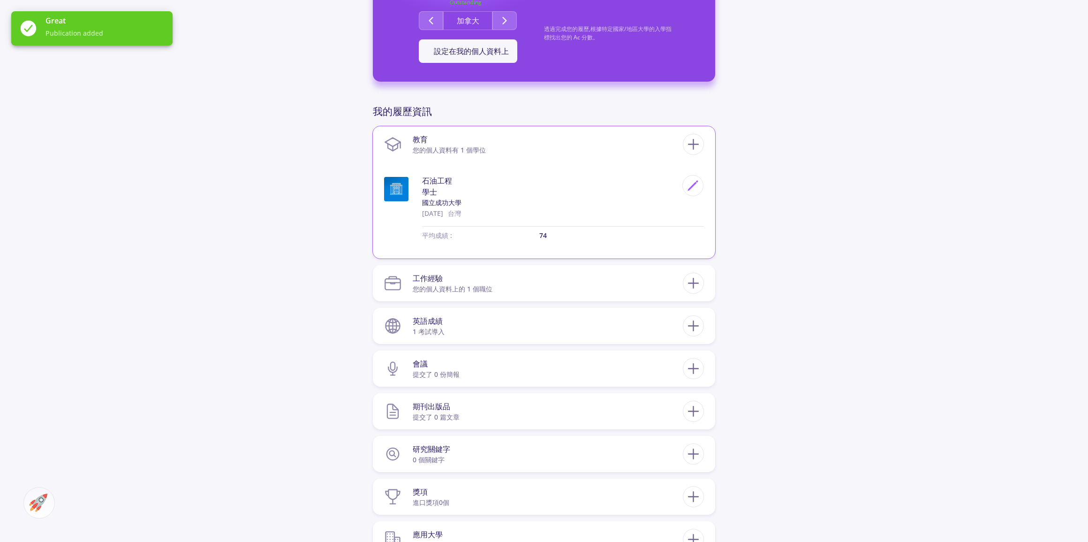
scroll to position [341, 0]
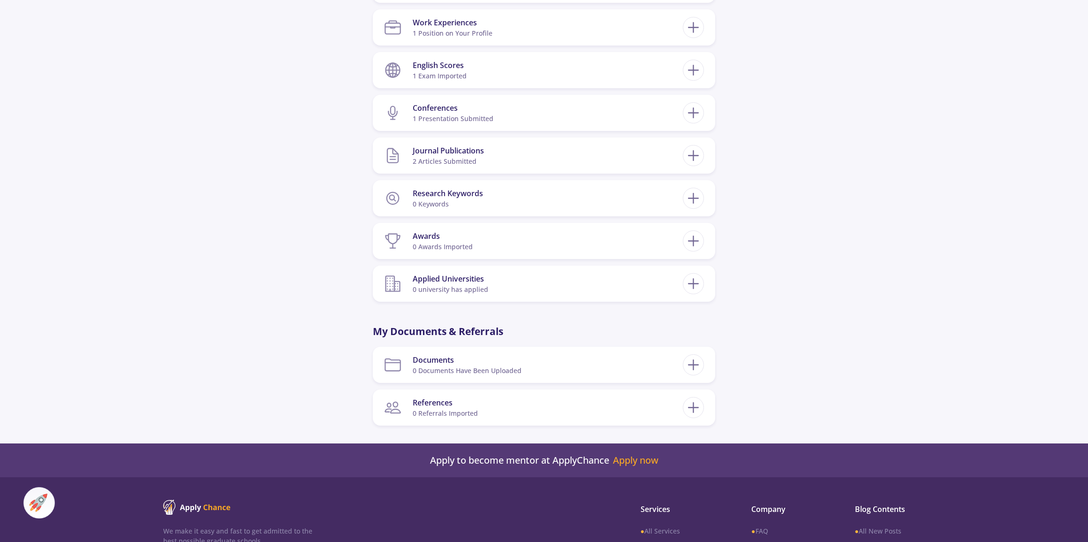
scroll to position [378, 0]
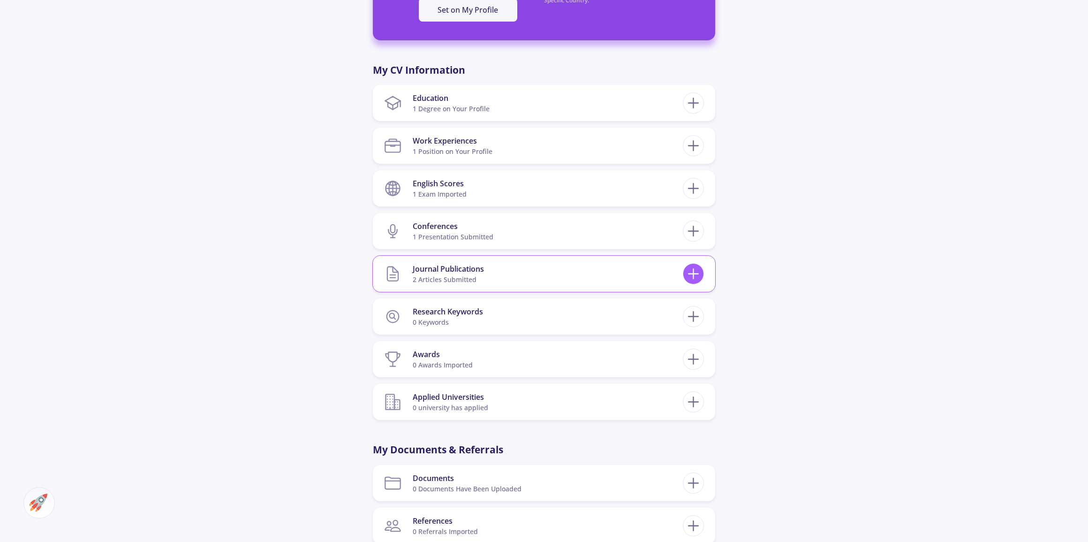
click at [697, 270] on icon at bounding box center [693, 273] width 17 height 17
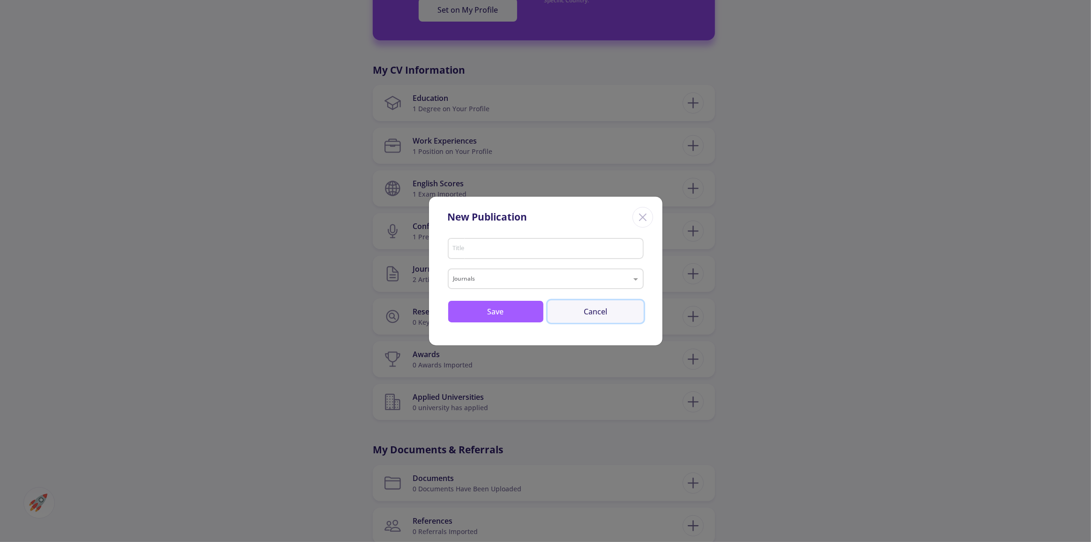
click at [595, 322] on button "Cancel" at bounding box center [596, 311] width 96 height 23
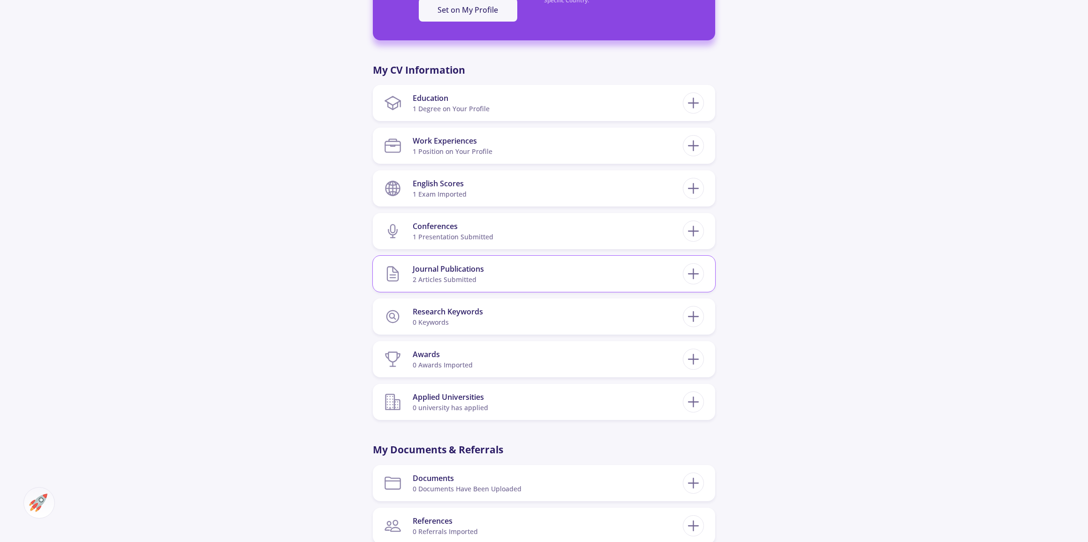
click at [502, 287] on section "Journal Publications 2 articles submitted" at bounding box center [533, 273] width 299 height 29
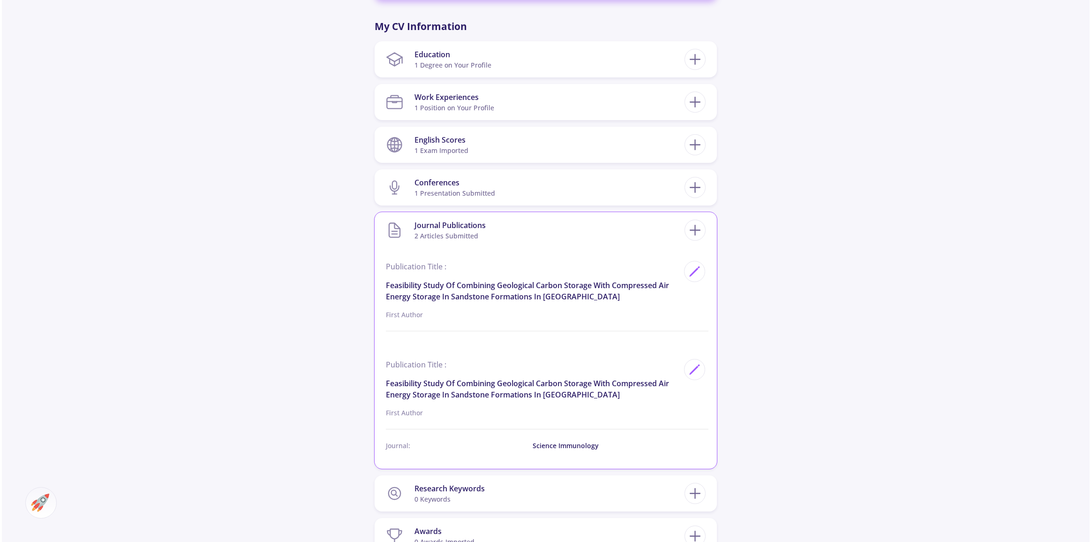
scroll to position [463, 0]
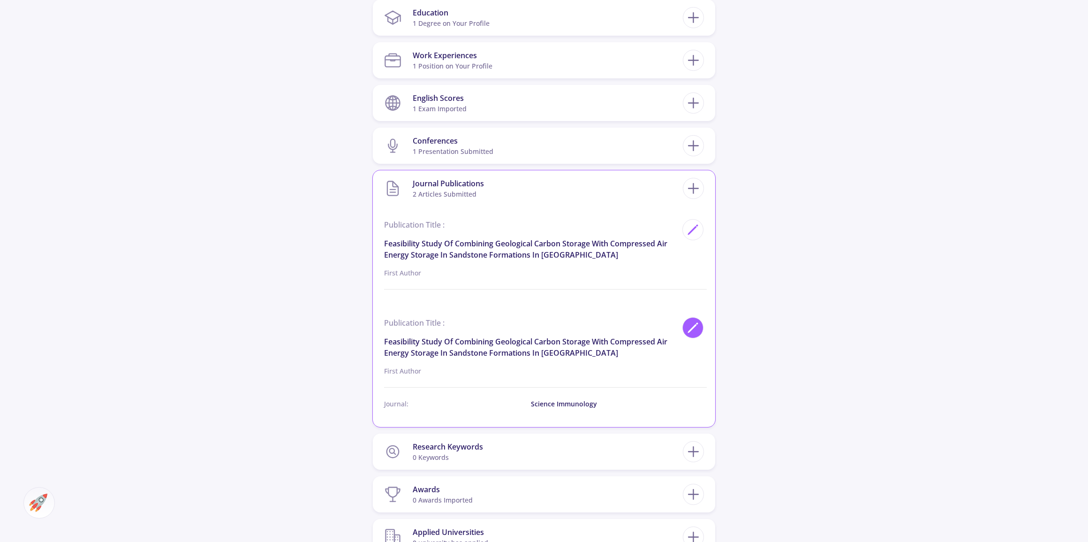
click at [689, 329] on icon at bounding box center [693, 327] width 13 height 13
type input "Feasibility Study of Combining Geological Carbon Storage with Compressed Air En…"
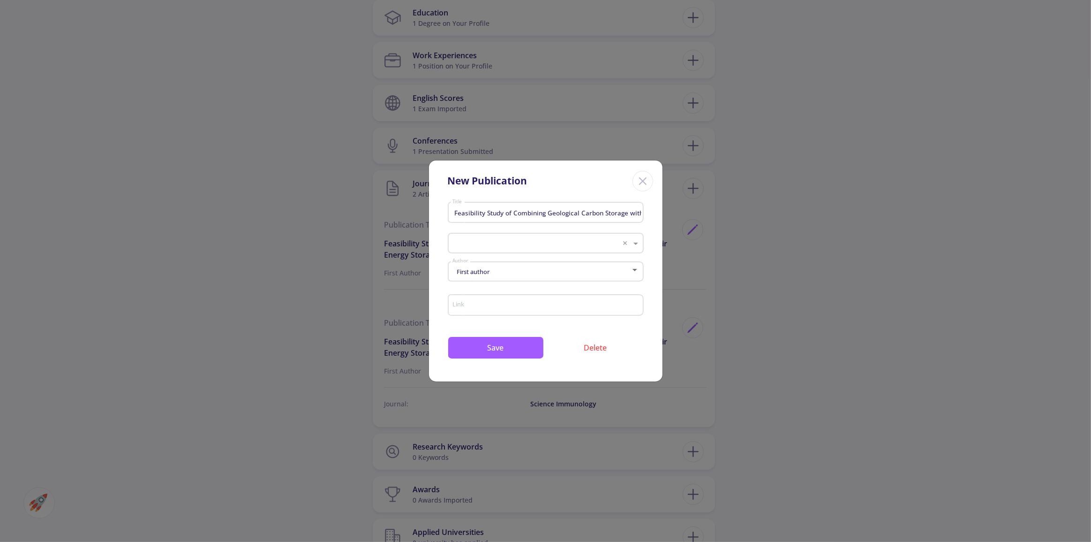
click at [694, 263] on div "New Publication Feasibility Study of Combining Geological Carbon Storage with C…" at bounding box center [545, 271] width 1091 height 542
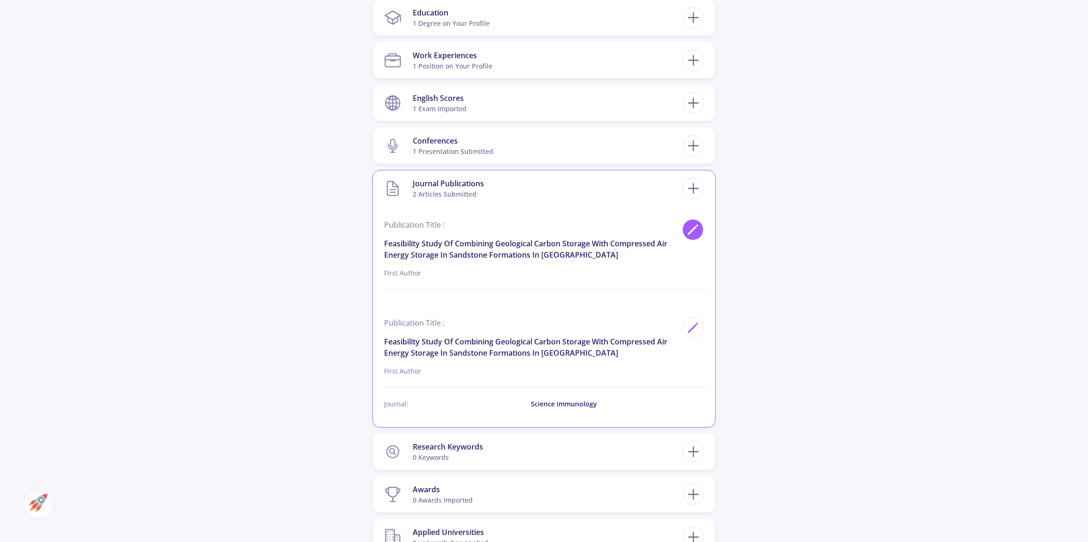
click at [688, 227] on icon at bounding box center [693, 229] width 13 height 13
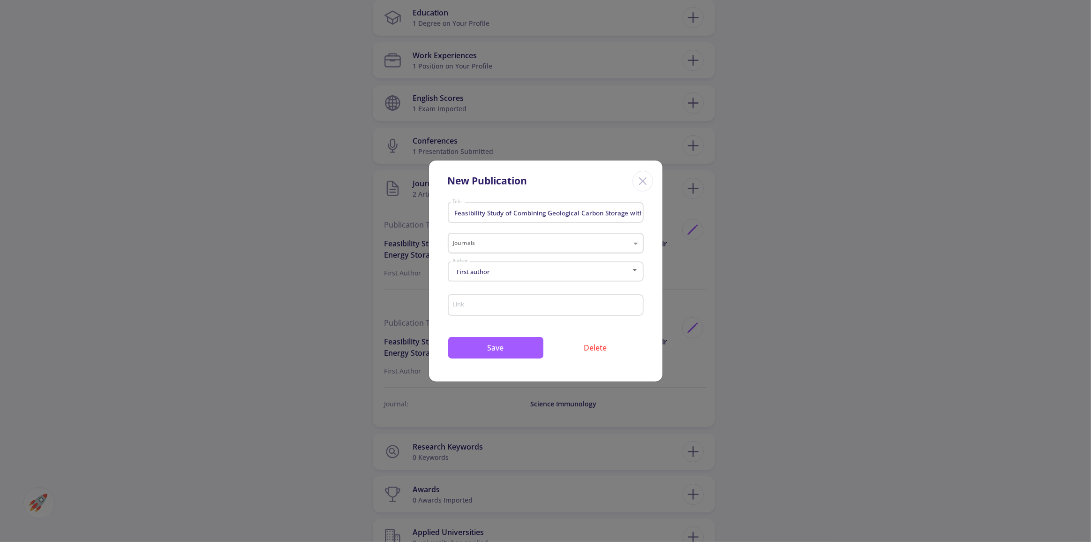
click at [619, 235] on div "Journals" at bounding box center [546, 243] width 196 height 21
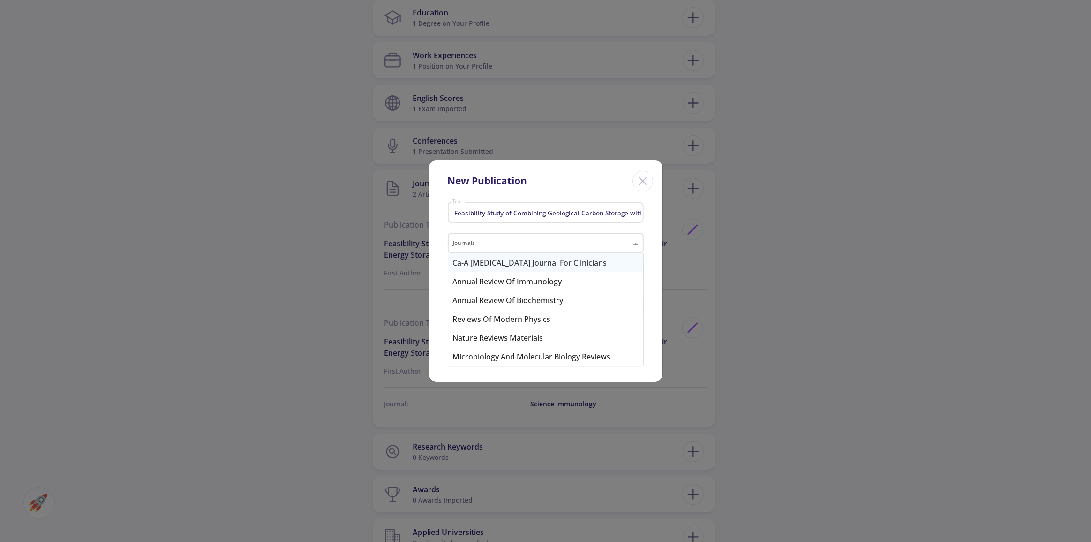
click at [619, 235] on div "Journals" at bounding box center [546, 243] width 196 height 21
click at [821, 285] on div "New Publication Feasibility Study of Combining Geological Carbon Storage with C…" at bounding box center [545, 271] width 1091 height 542
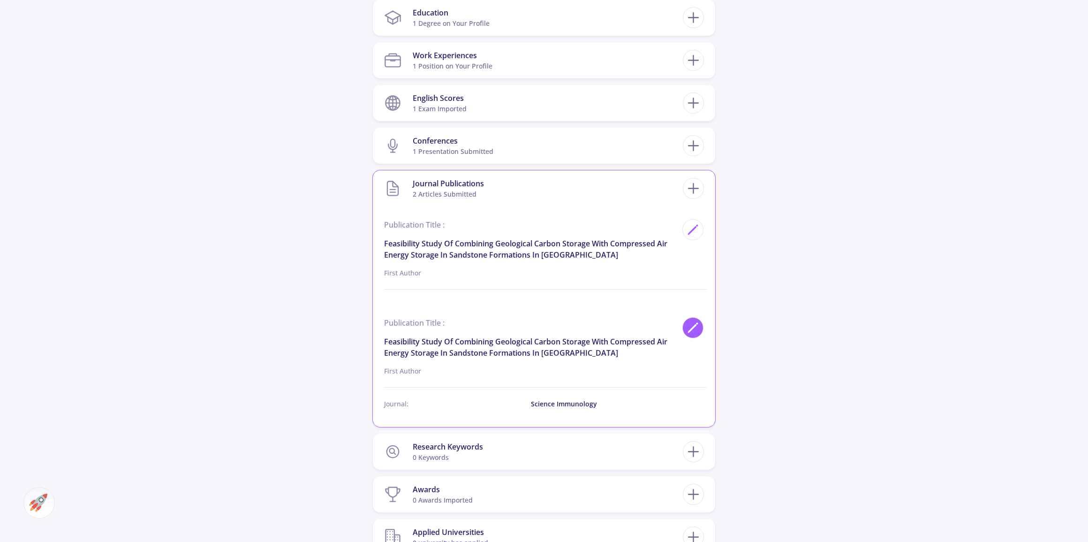
click at [694, 321] on icon at bounding box center [693, 327] width 13 height 13
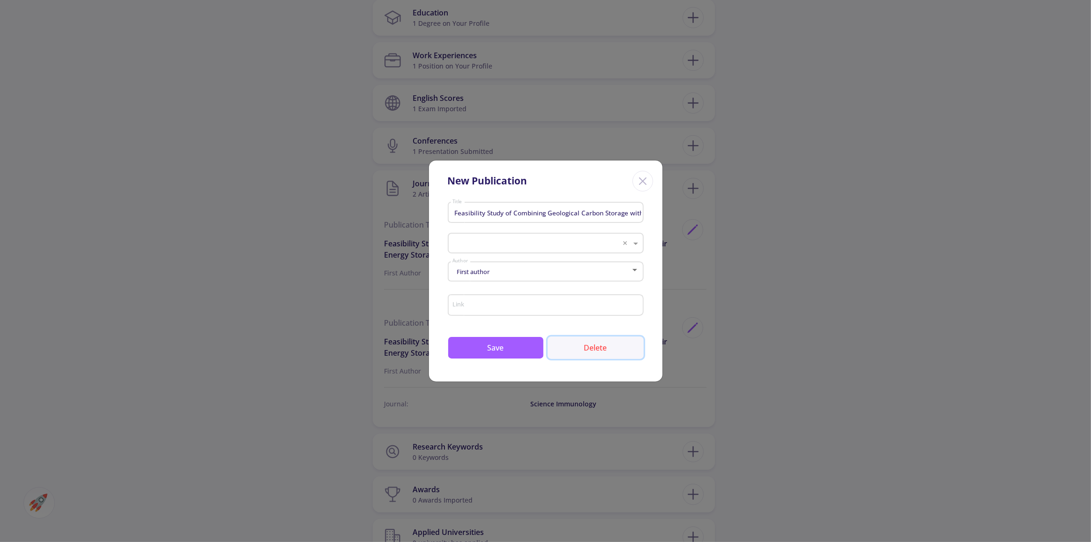
click at [603, 356] on button "Delete" at bounding box center [596, 347] width 96 height 23
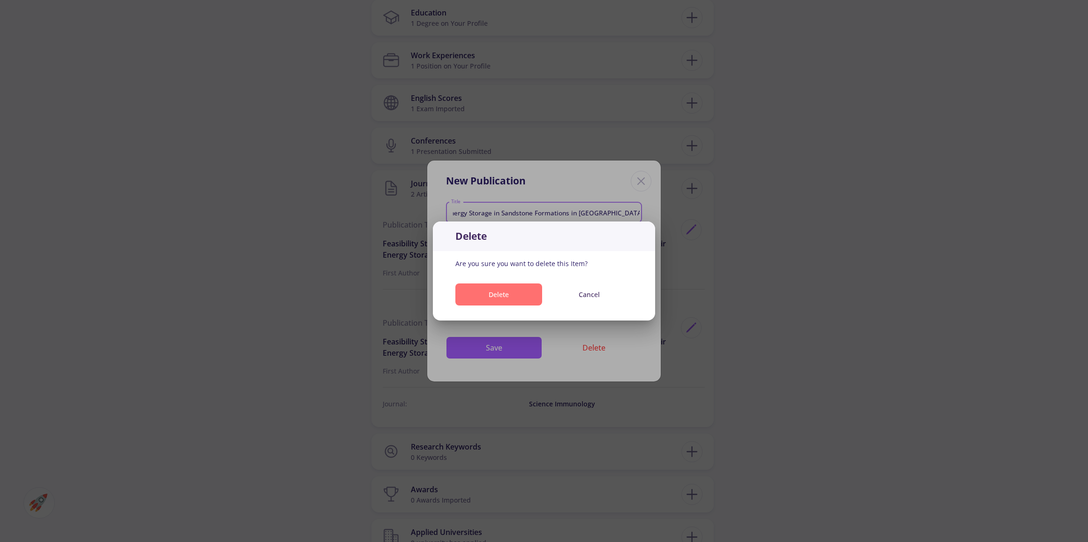
scroll to position [0, 249]
click at [492, 299] on button "Delete" at bounding box center [498, 294] width 87 height 22
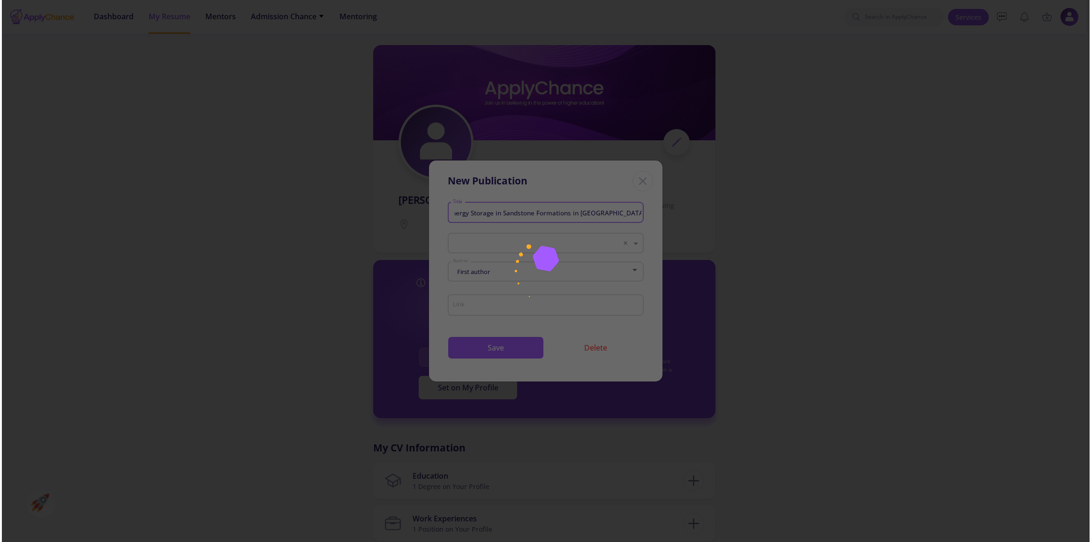
scroll to position [463, 0]
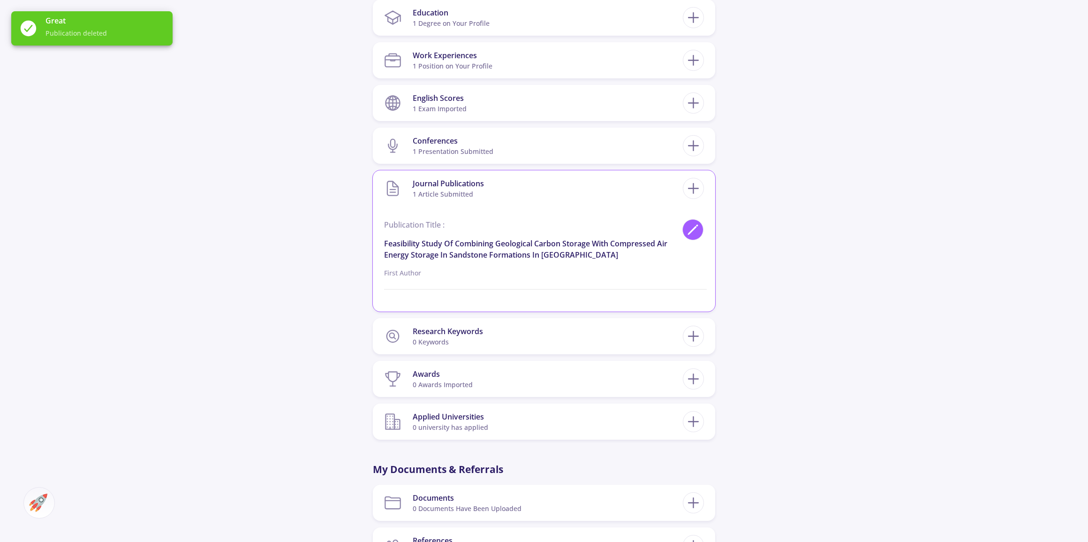
click at [699, 226] on icon at bounding box center [693, 229] width 13 height 13
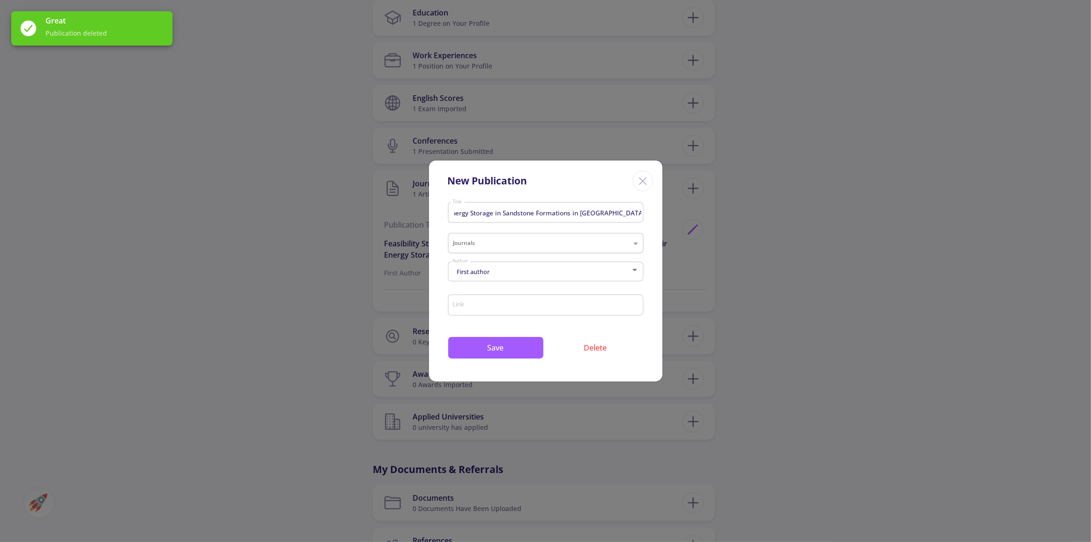
click at [524, 247] on input "text" at bounding box center [536, 243] width 166 height 11
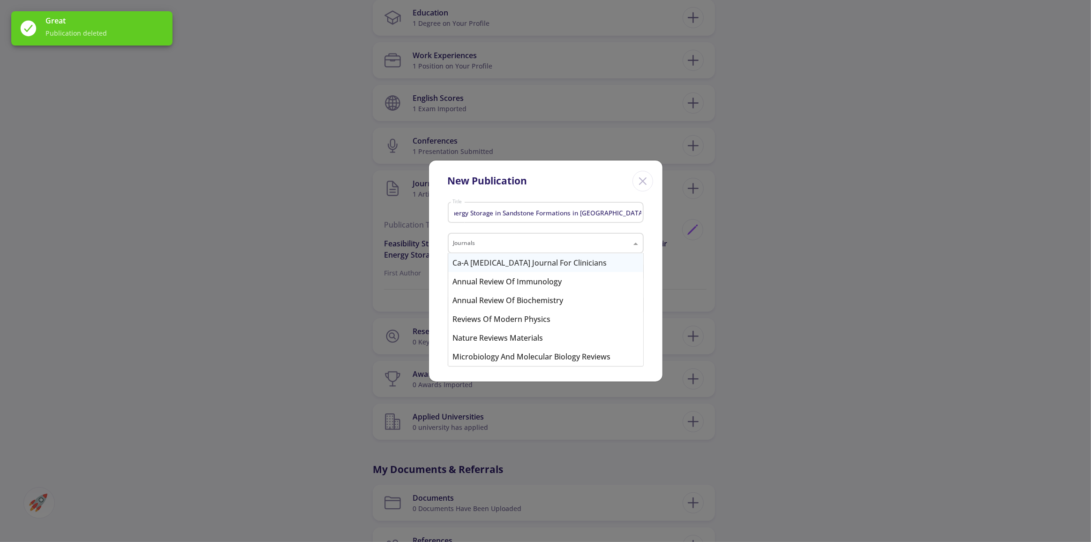
click at [524, 247] on input "text" at bounding box center [536, 243] width 166 height 11
click at [429, 289] on div "New Publication Feasibility Study of Combining Geological Carbon Storage with C…" at bounding box center [546, 271] width 234 height 222
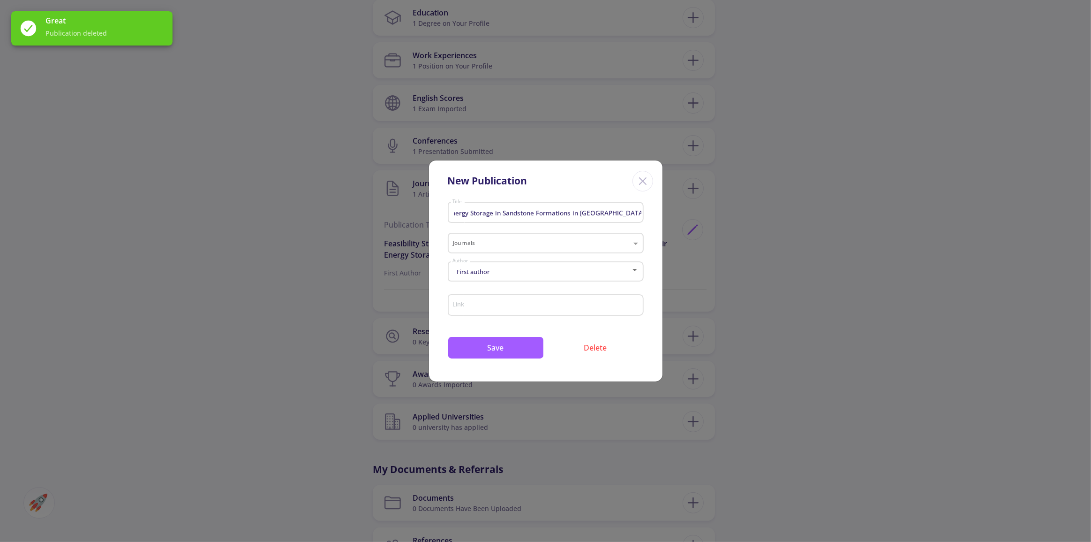
click at [467, 274] on span "First author" at bounding box center [471, 271] width 35 height 8
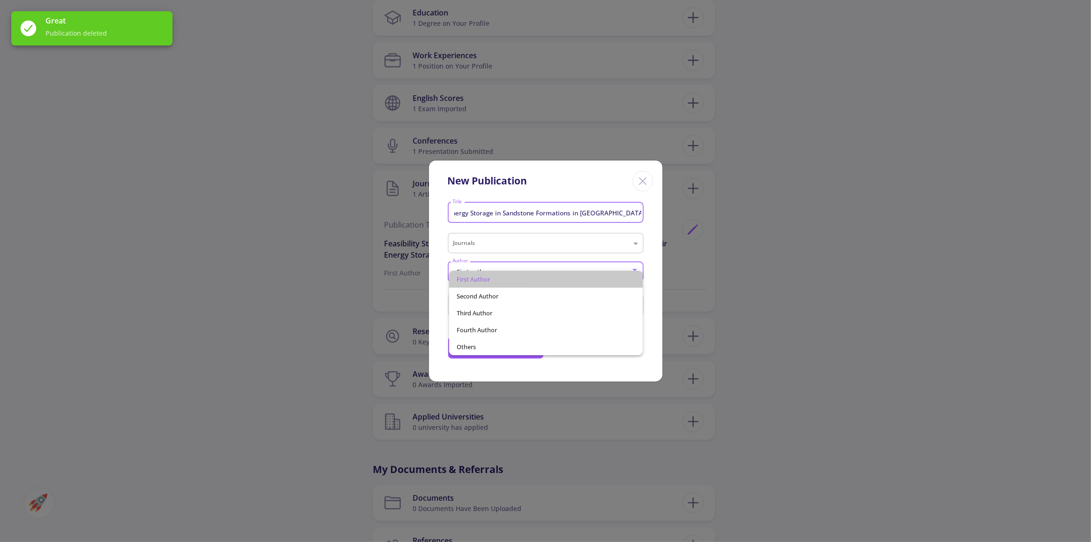
click at [466, 274] on span "First author" at bounding box center [546, 279] width 179 height 17
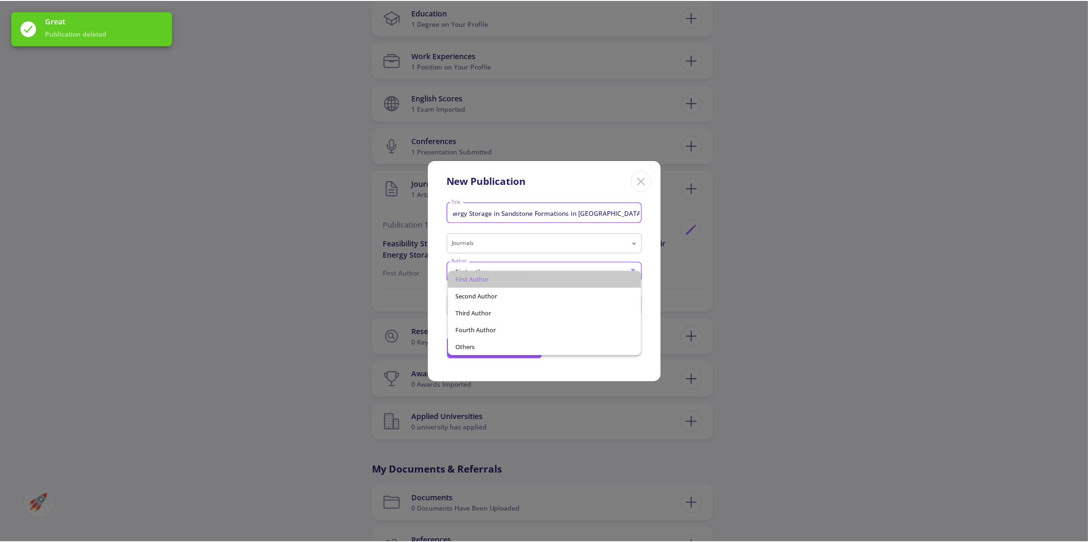
scroll to position [0, 0]
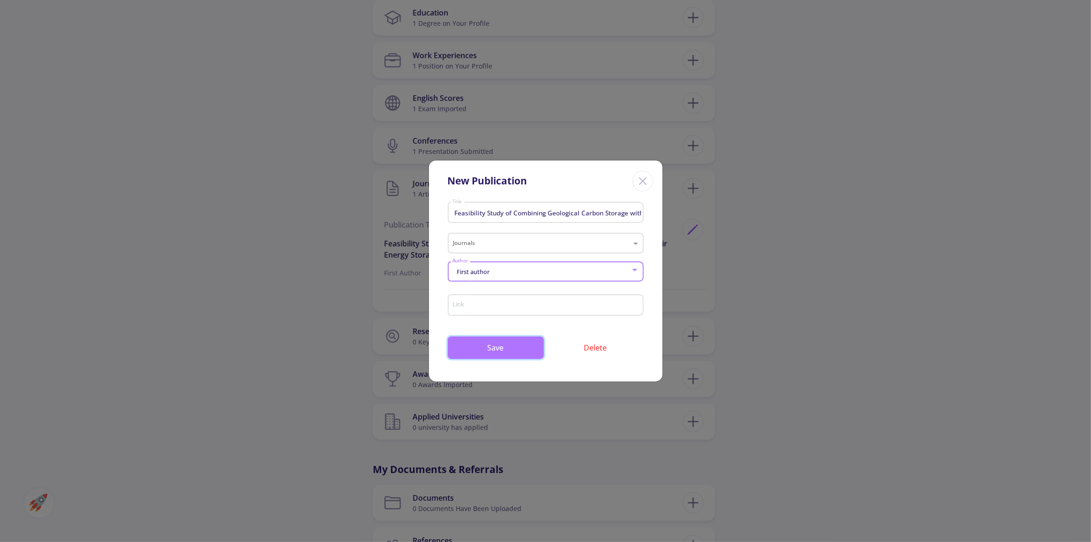
click at [462, 343] on button "Save" at bounding box center [496, 347] width 96 height 23
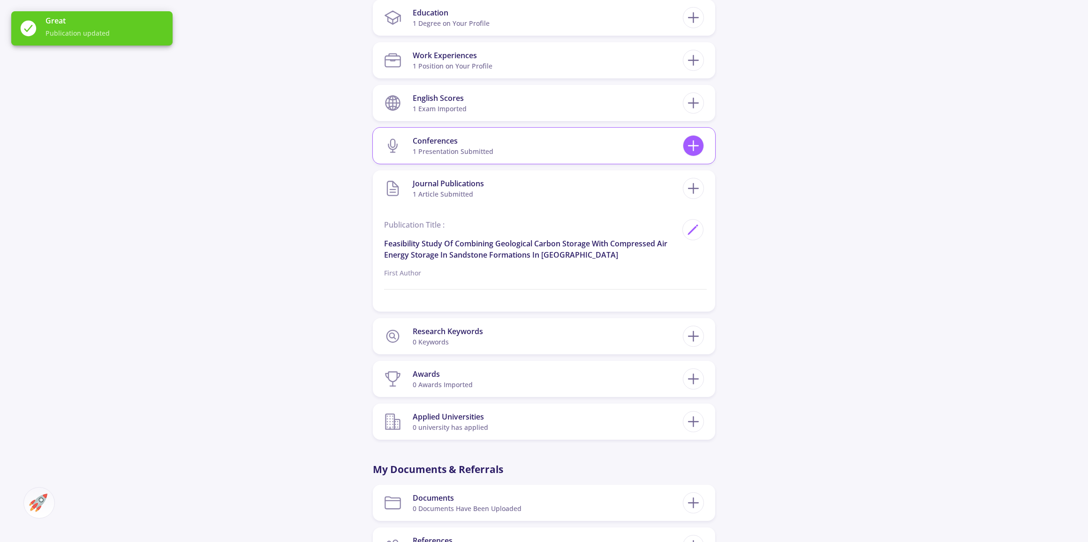
click at [689, 147] on icon at bounding box center [693, 145] width 17 height 17
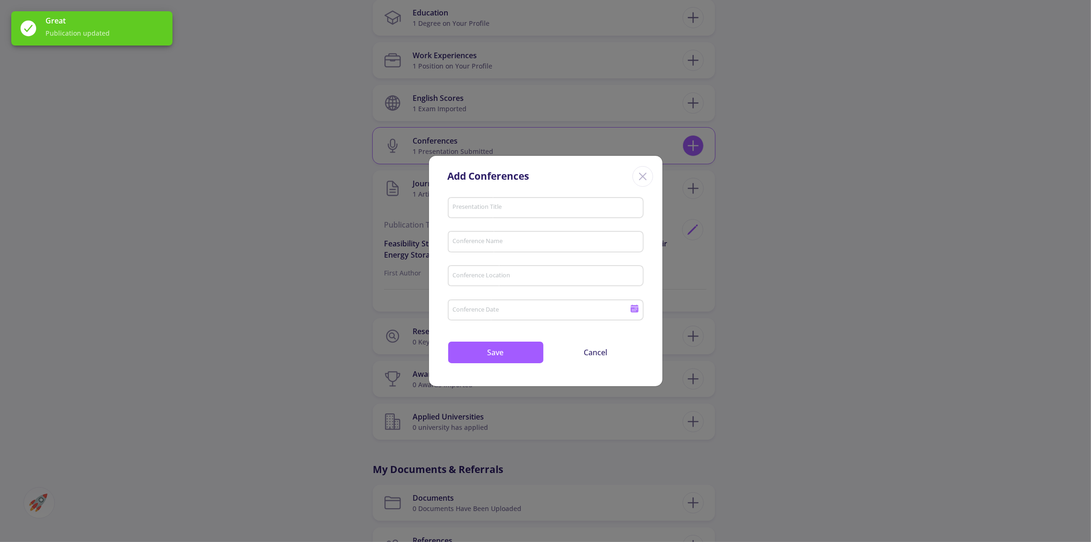
click at [689, 147] on div "Add Conferences Presentation Title Conference Name Conference Location Conferen…" at bounding box center [545, 271] width 1091 height 542
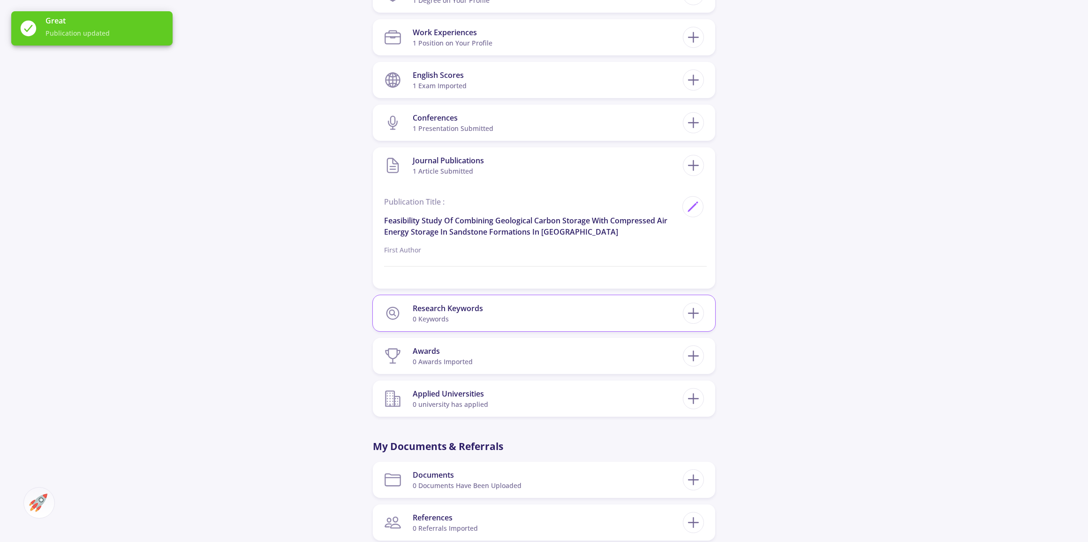
scroll to position [506, 0]
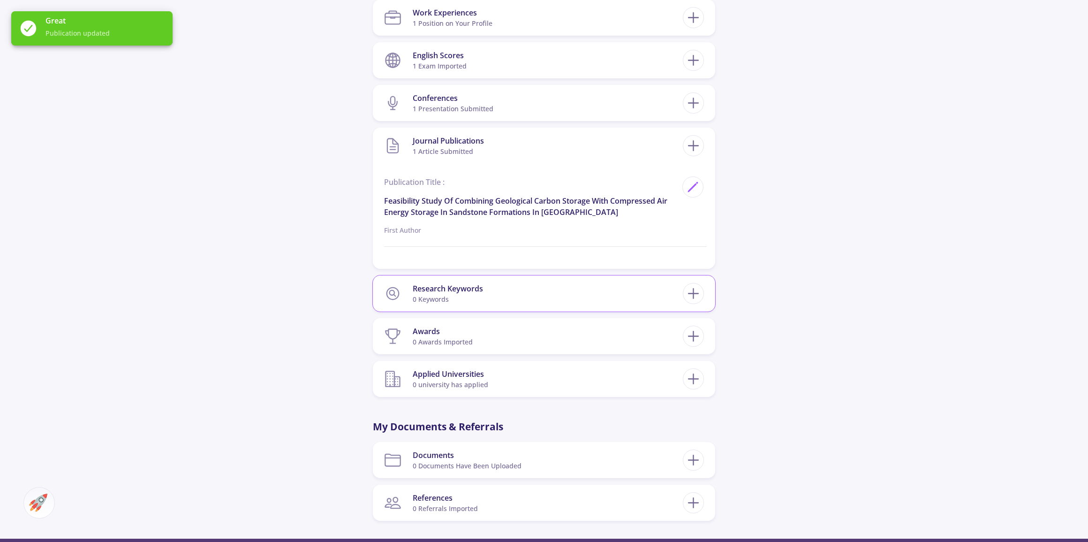
click at [505, 297] on section "Research Keywords 0 keywords" at bounding box center [533, 293] width 299 height 29
click at [695, 294] on line at bounding box center [693, 294] width 10 height 0
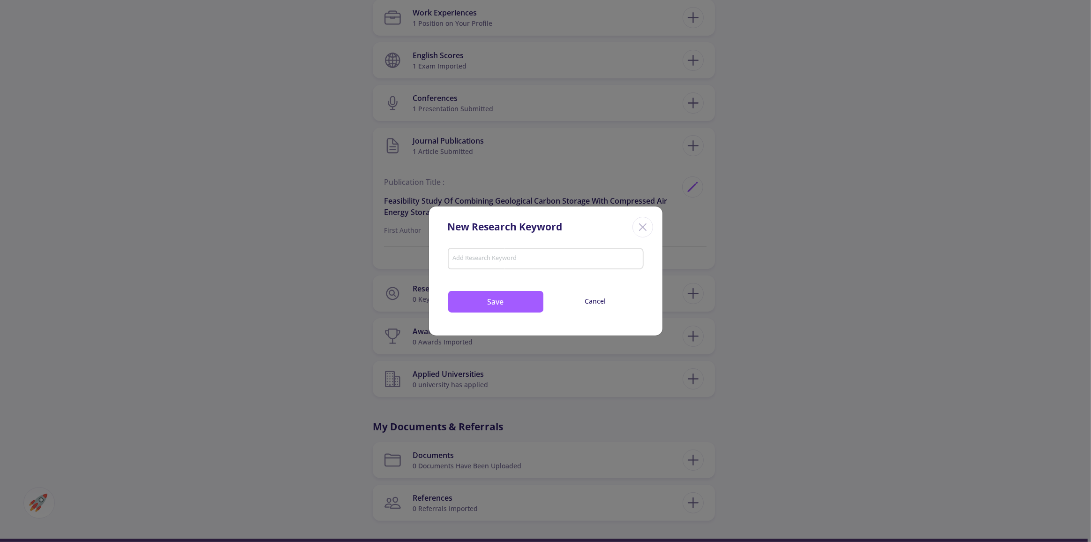
click at [521, 258] on input "Add Research Keyword" at bounding box center [545, 259] width 187 height 8
paste input "Geological carbon sequestration"
type input "Geological carbon sequestration"
click at [509, 302] on button "Save" at bounding box center [496, 301] width 96 height 23
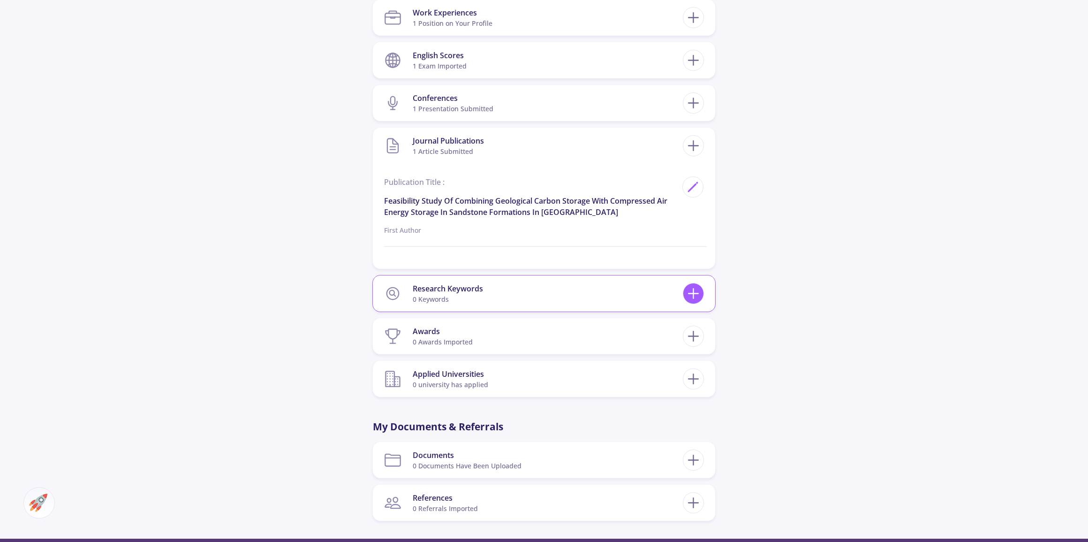
click at [694, 301] on icon at bounding box center [693, 293] width 17 height 17
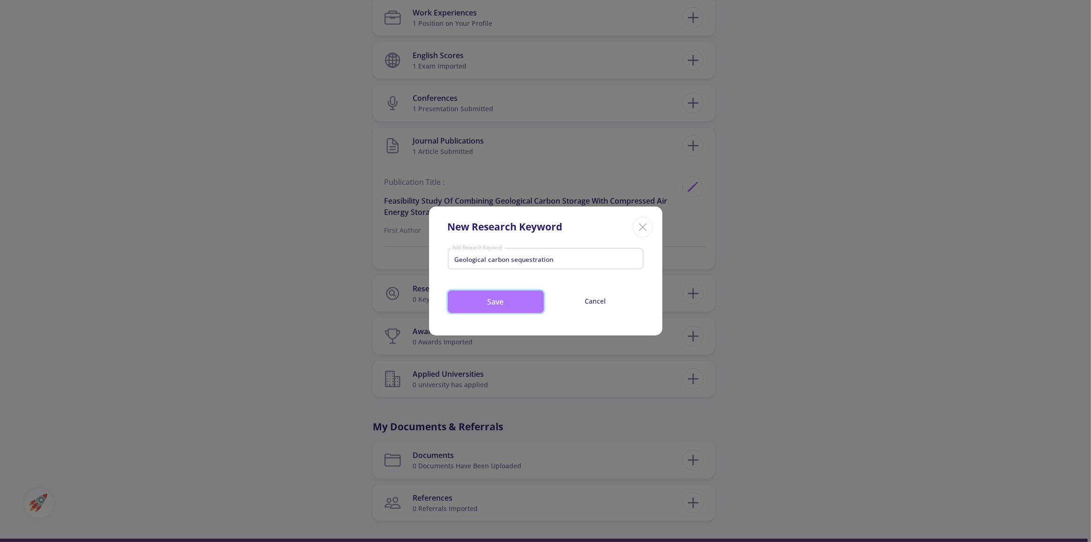
click at [514, 312] on button "Save" at bounding box center [496, 301] width 96 height 23
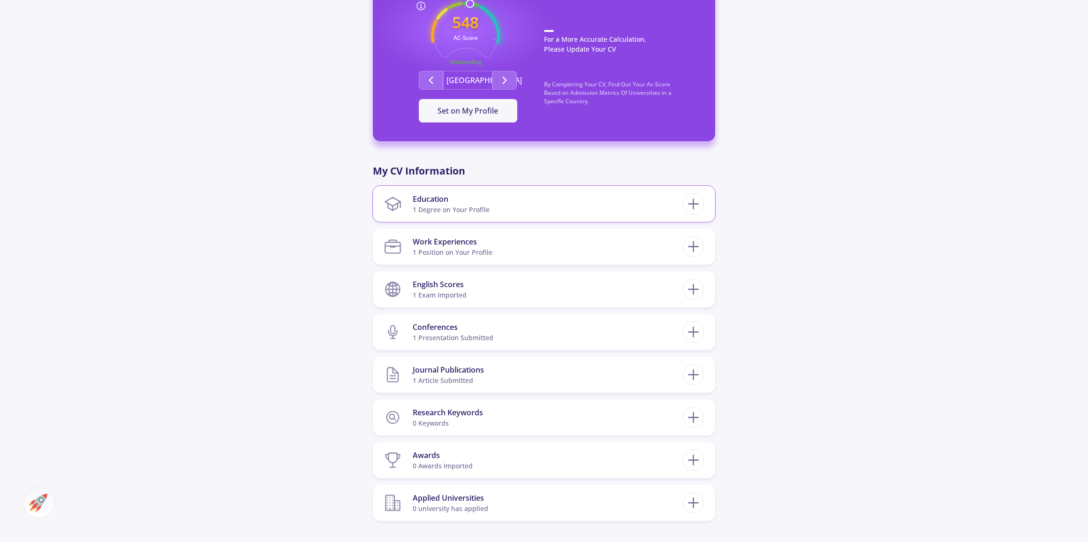
scroll to position [384, 0]
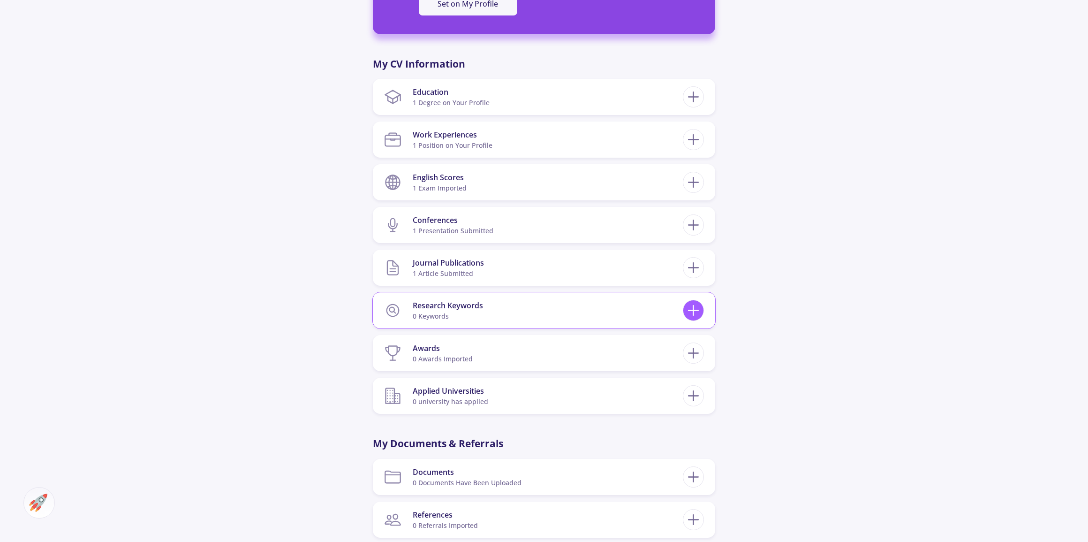
click at [690, 305] on icon at bounding box center [693, 310] width 17 height 17
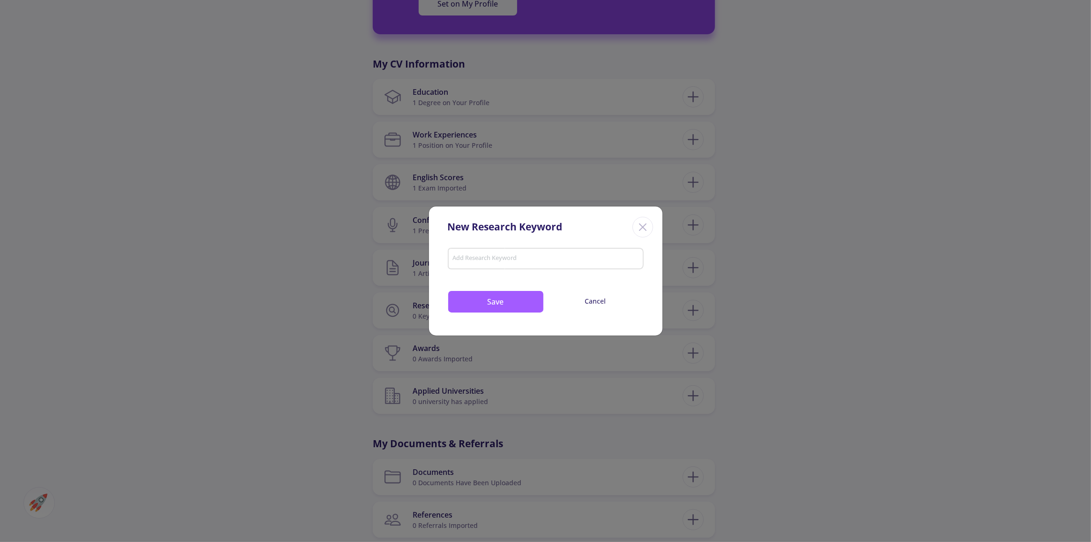
click at [527, 258] on input "Add Research Keyword" at bounding box center [545, 259] width 187 height 8
paste input "compressed air energy storage"
type input "compressed air energy storage"
click at [516, 295] on button "Save" at bounding box center [496, 301] width 96 height 23
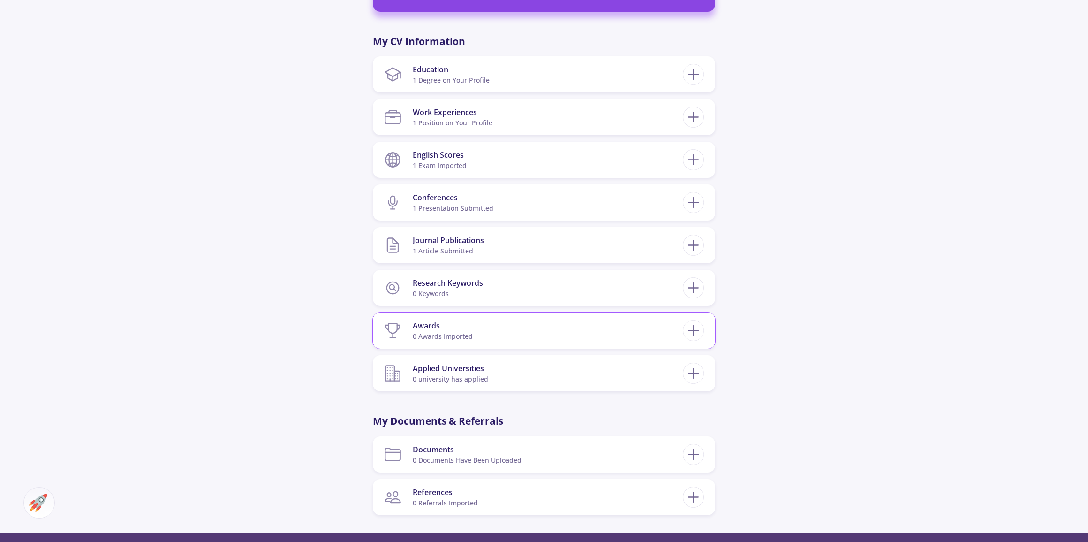
scroll to position [426, 0]
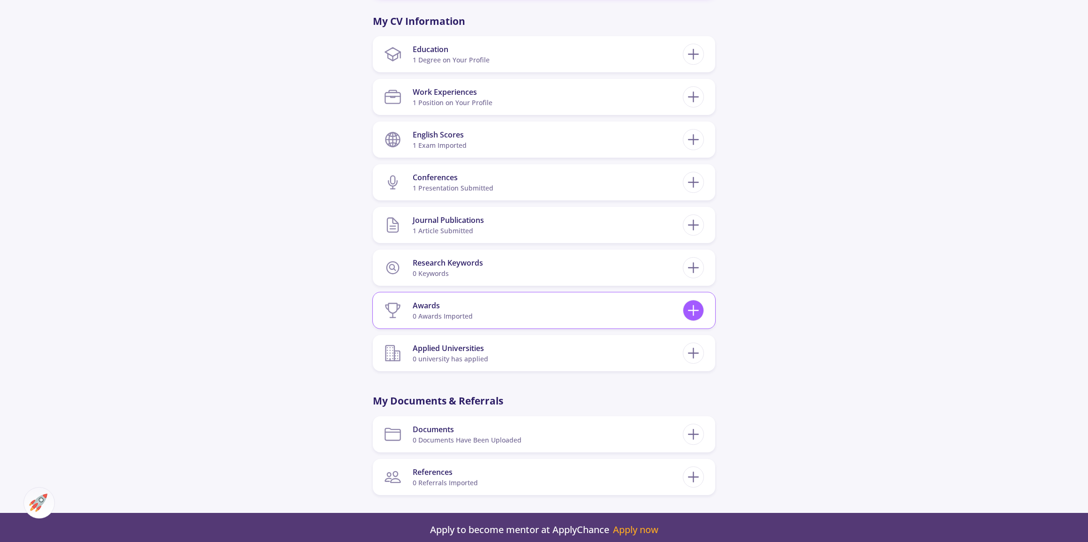
click at [687, 312] on icon at bounding box center [693, 310] width 17 height 17
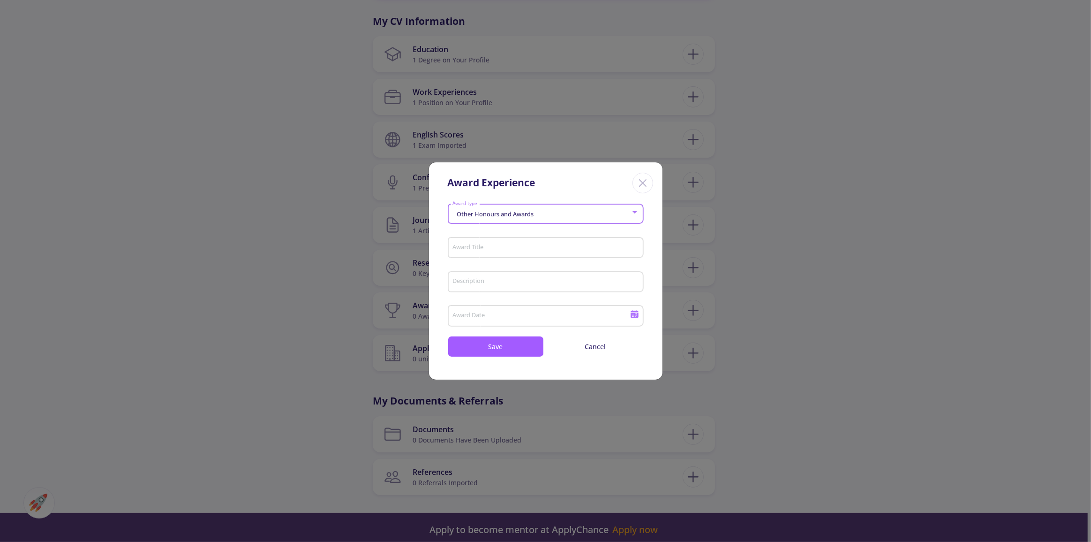
click at [567, 212] on div "Other Honours and Awards" at bounding box center [541, 214] width 179 height 7
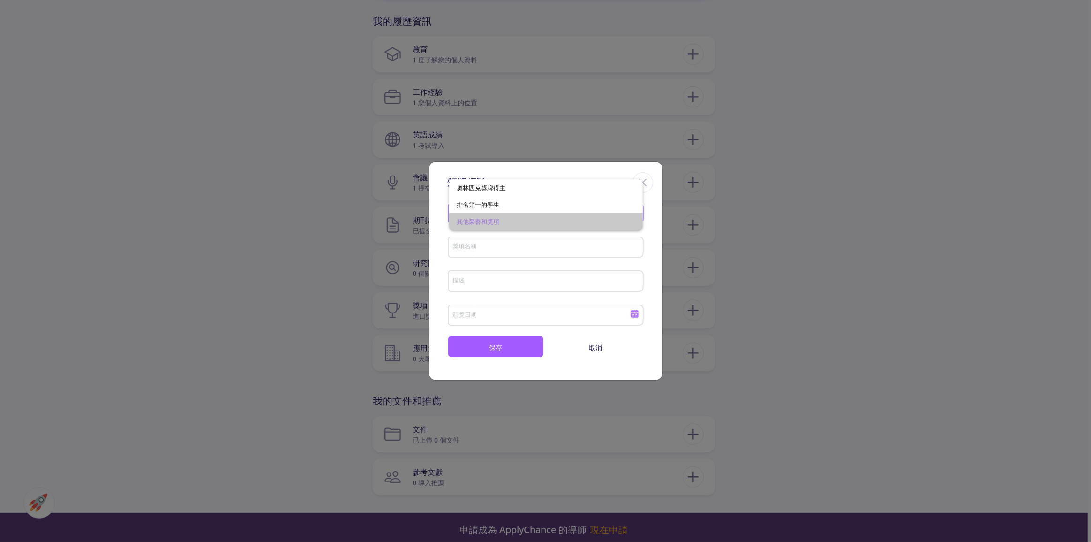
click at [483, 224] on font "其他榮譽和獎項" at bounding box center [478, 221] width 43 height 8
click at [481, 242] on div "獎項名稱" at bounding box center [545, 245] width 187 height 24
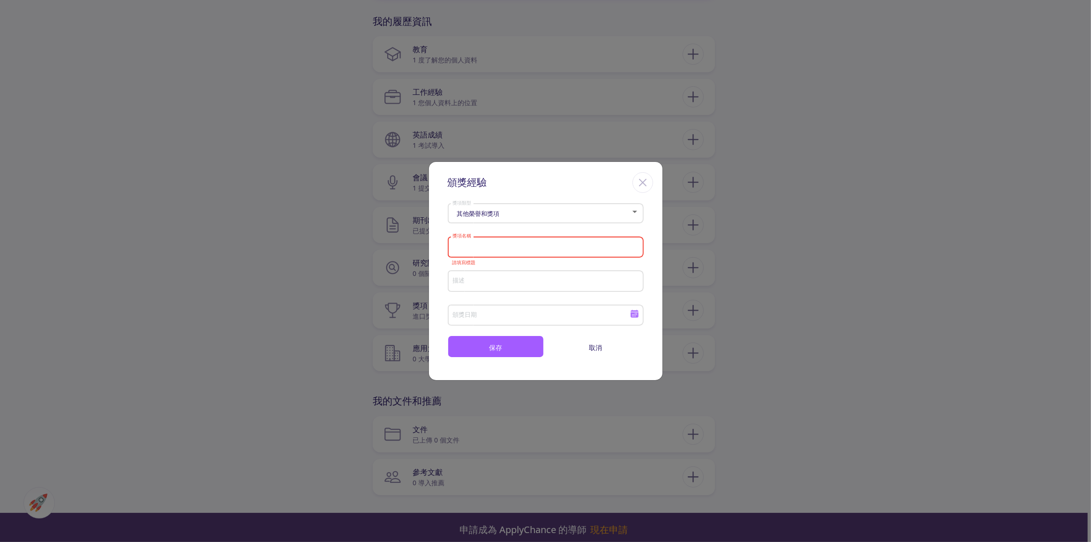
paste input "Special Resear"
type input "Special Resear"
click at [497, 283] on input "描述" at bounding box center [546, 281] width 189 height 8
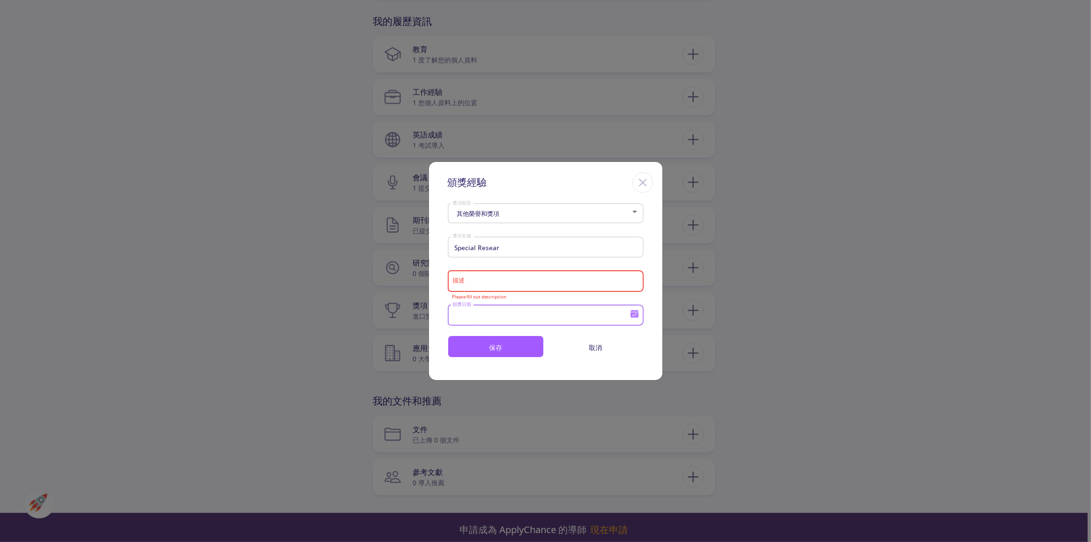
click at [517, 318] on input "頒獎日期" at bounding box center [542, 315] width 181 height 8
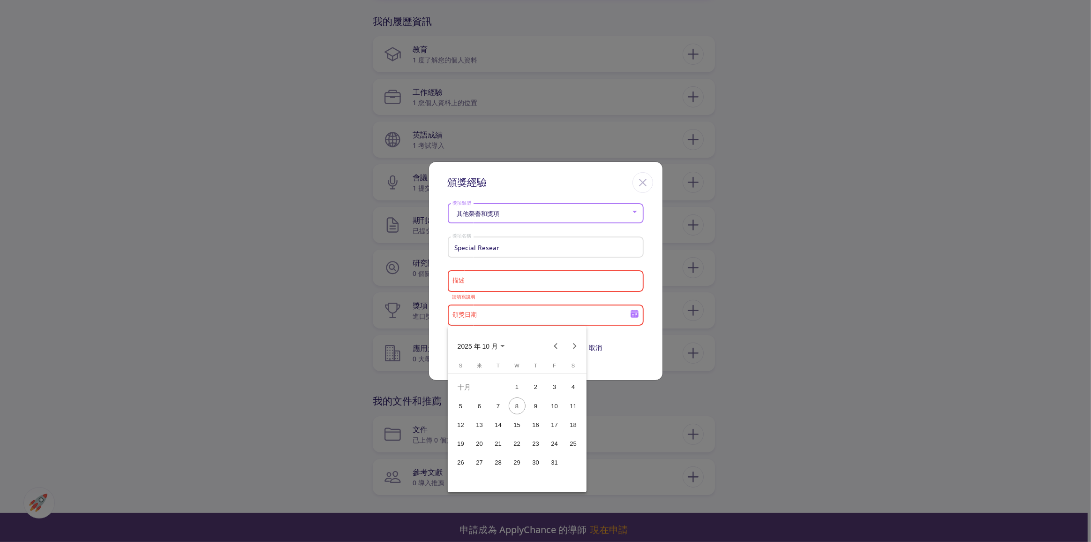
click at [539, 289] on div at bounding box center [545, 271] width 1091 height 542
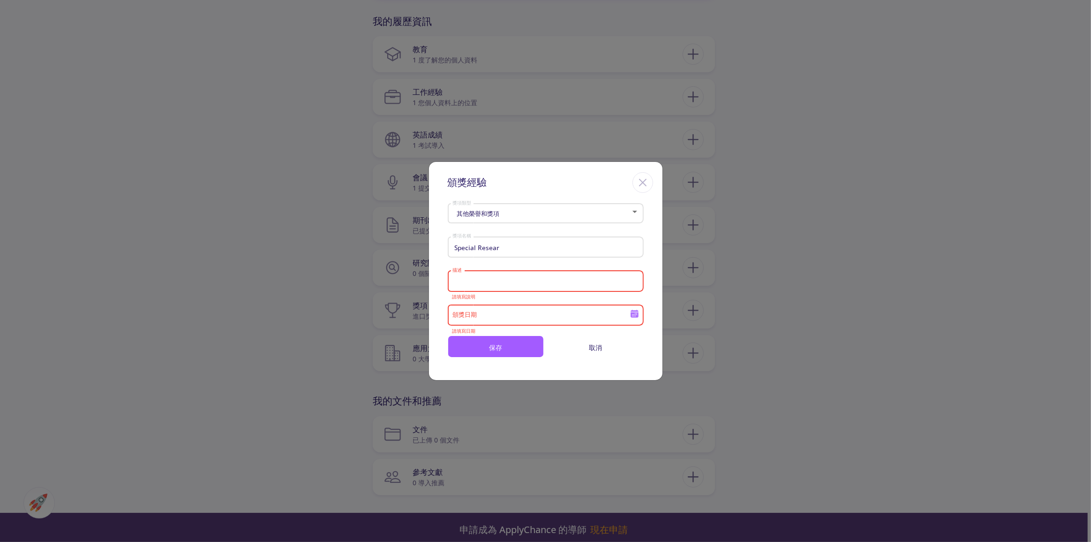
click at [540, 285] on input "描述" at bounding box center [546, 281] width 189 height 8
click at [533, 281] on input "描述" at bounding box center [546, 281] width 189 height 8
paste input "Granted in reco"
type input "Granted in reco"
click at [633, 312] on icon at bounding box center [635, 314] width 8 height 5
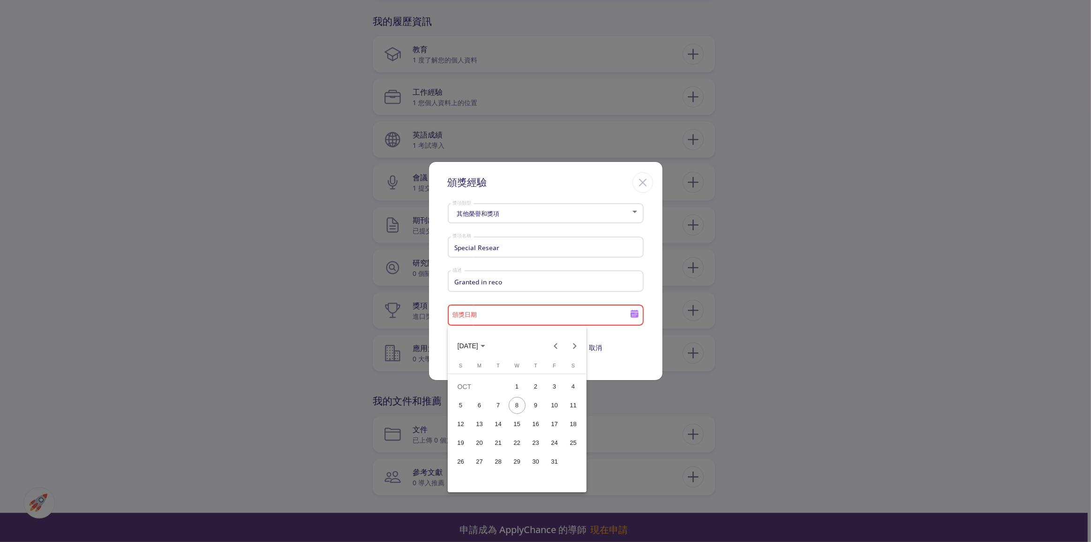
click at [592, 285] on div at bounding box center [545, 271] width 1091 height 542
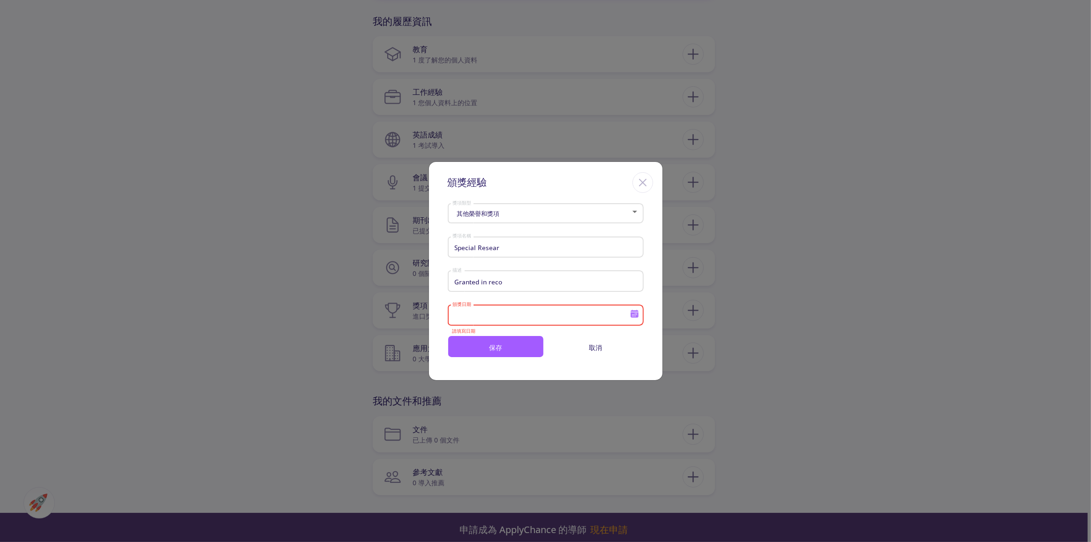
click at [538, 279] on input "Granted in reco" at bounding box center [546, 281] width 189 height 8
drag, startPoint x: 521, startPoint y: 280, endPoint x: 393, endPoint y: 286, distance: 128.6
click at [393, 286] on div "頒獎經驗 其他榮譽和獎項 獎項類型 Special Resear 獎項名稱 Granted in reco 描述 頒獎日期 請填寫日期 保存 取消" at bounding box center [545, 271] width 1091 height 542
paste input "Granted in reco"
type input "Granted in reco"
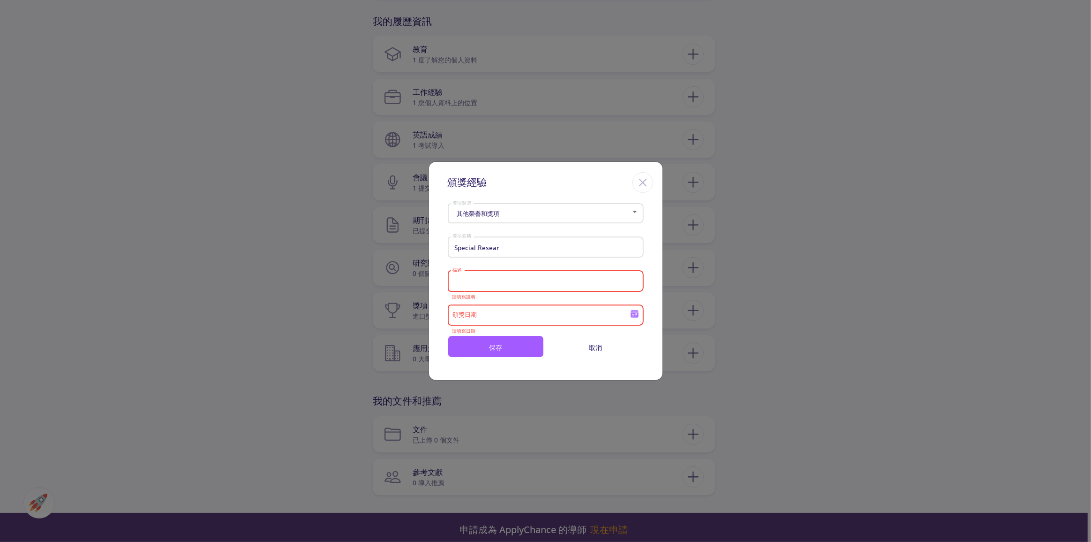
paste input "Special Researc"
type input "Special Researc"
click at [521, 312] on input "頒獎日期" at bounding box center [542, 315] width 181 height 8
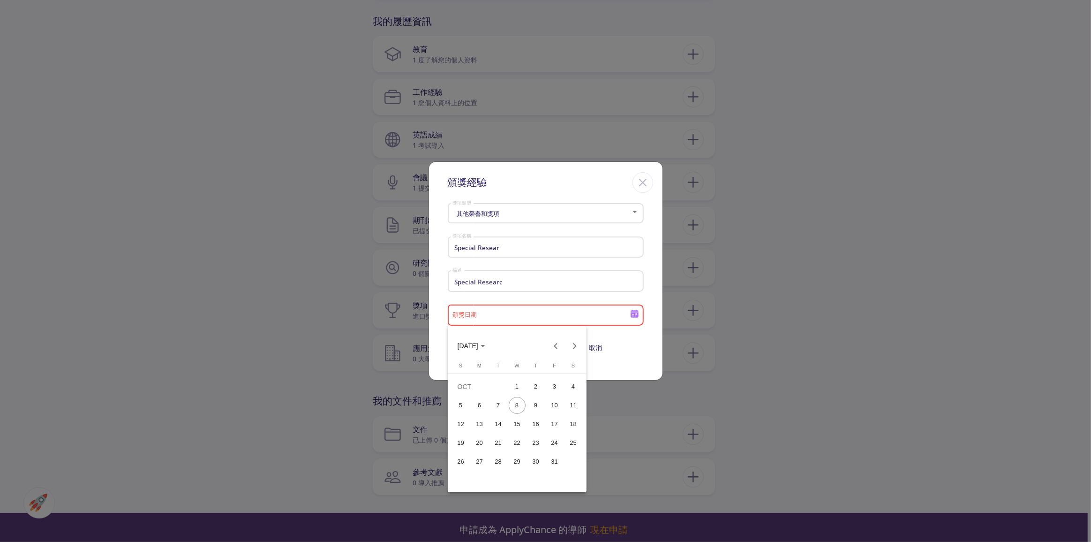
click at [528, 314] on div at bounding box center [545, 271] width 1091 height 542
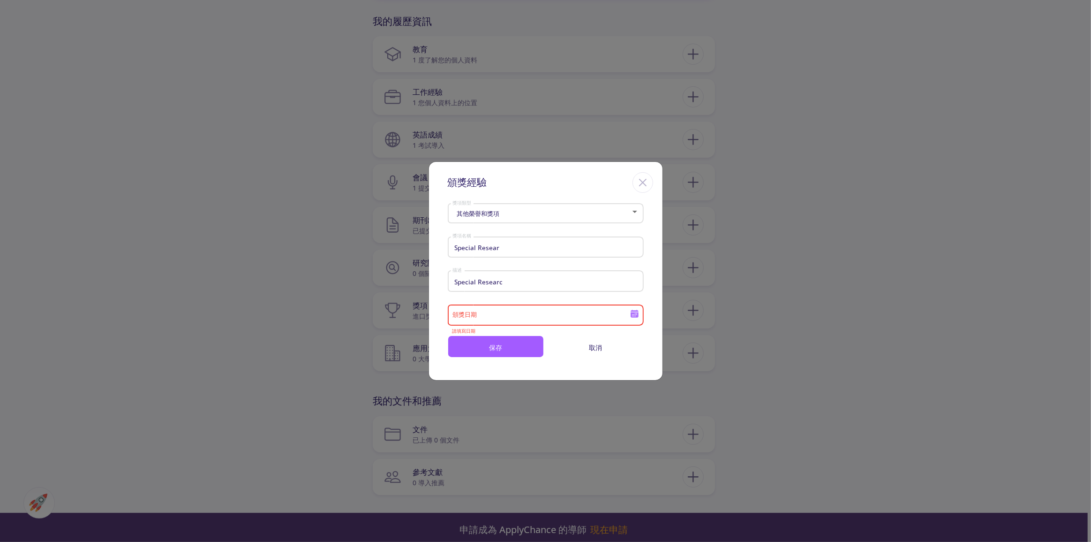
click at [525, 271] on div "Special Researc 描述" at bounding box center [545, 279] width 187 height 24
click at [513, 280] on input "Special Researc" at bounding box center [546, 281] width 189 height 8
click at [515, 251] on input "Special Resear" at bounding box center [546, 247] width 189 height 8
drag, startPoint x: 515, startPoint y: 251, endPoint x: 411, endPoint y: 253, distance: 104.6
click at [411, 253] on div "頒獎經驗 其他榮譽和獎項 獎項類型 Special Resear 獎項名稱 Special Researc 描述 頒獎日期 請填寫日期 保存 取消" at bounding box center [545, 271] width 1091 height 542
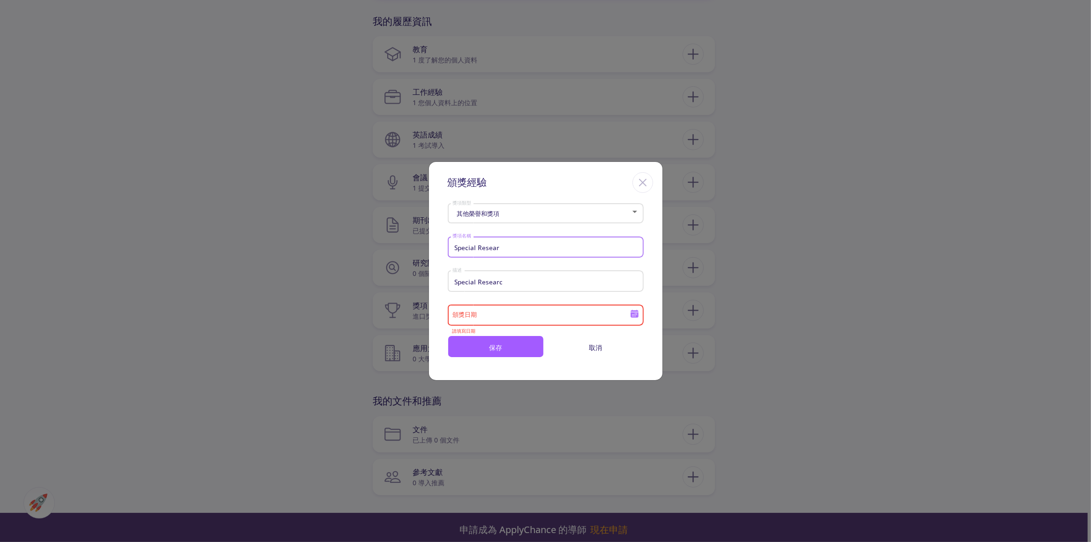
paste input "Special Researc"
drag, startPoint x: 510, startPoint y: 250, endPoint x: 445, endPoint y: 258, distance: 65.7
click at [445, 258] on section "其他榮譽和獎項 獎項類型 Special Researc 獎項名稱 Special Researc 描述 頒獎日期 請填寫日期 保存 取消" at bounding box center [546, 279] width 234 height 158
click at [521, 248] on input "Special Researc" at bounding box center [546, 247] width 189 height 8
drag, startPoint x: 517, startPoint y: 249, endPoint x: 534, endPoint y: 253, distance: 18.0
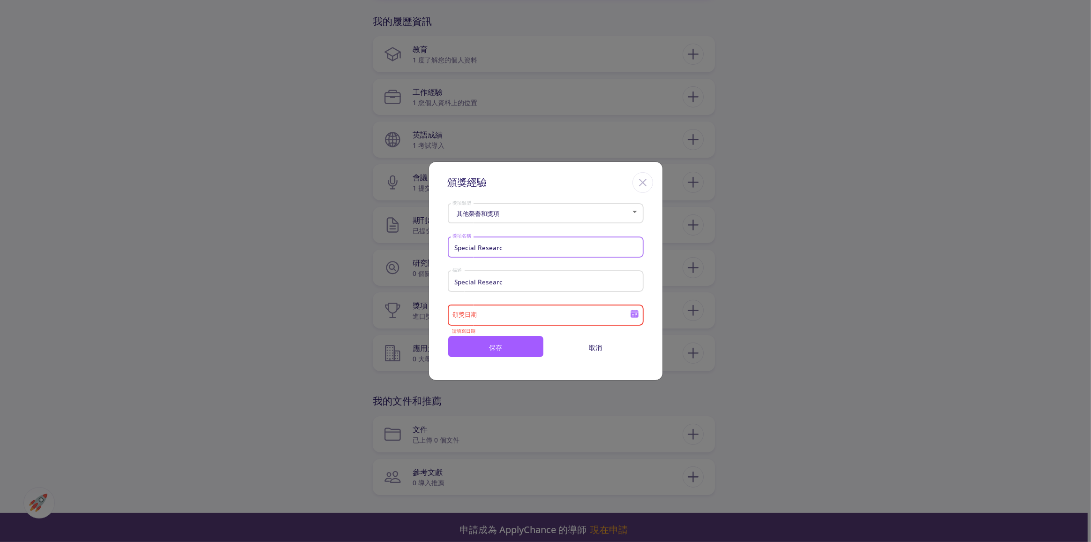
click at [534, 253] on div "Special Researc 獎項名稱" at bounding box center [545, 245] width 187 height 24
drag, startPoint x: 512, startPoint y: 252, endPoint x: 386, endPoint y: 260, distance: 126.0
click at [386, 260] on div "頒獎經驗 其他榮譽和獎項 獎項類型 Special Researc 獎項名稱 Special Researc 描述 頒獎日期 請填寫日期 保存 取消" at bounding box center [545, 271] width 1091 height 542
paste input "Research Award"
type input "Research Award"
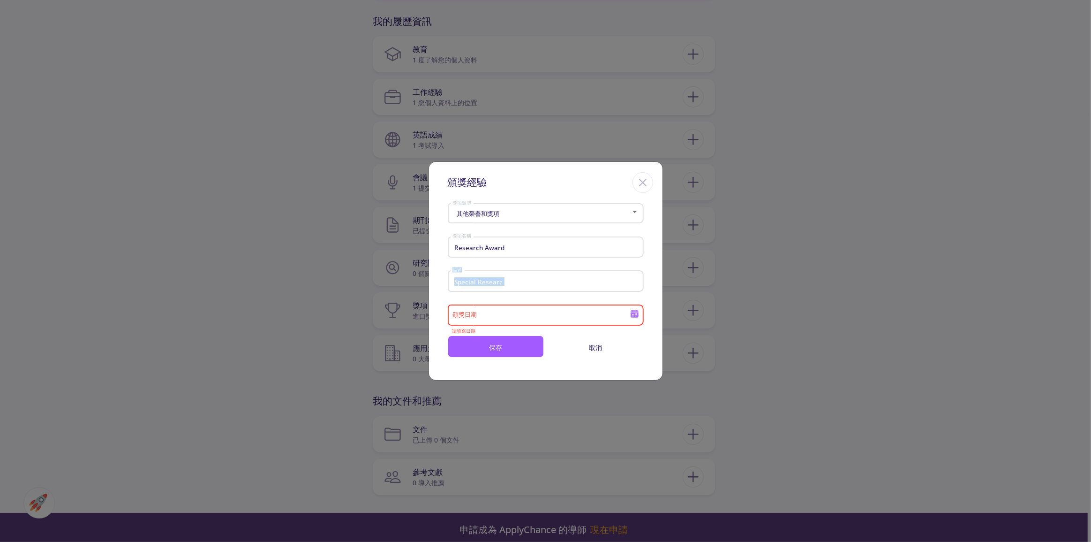
drag, startPoint x: 517, startPoint y: 290, endPoint x: 499, endPoint y: 282, distance: 19.5
click at [478, 290] on div "Special Researc 描述" at bounding box center [545, 279] width 187 height 24
drag, startPoint x: 505, startPoint y: 284, endPoint x: 438, endPoint y: 299, distance: 68.4
click at [419, 286] on div "頒獎經驗 其他榮譽和獎項 獎項類型 Research Award 獎項名稱 Special Researc 描述 頒獎日期 請填寫日期 保存 取消" at bounding box center [545, 271] width 1091 height 542
paste input "Research Award"
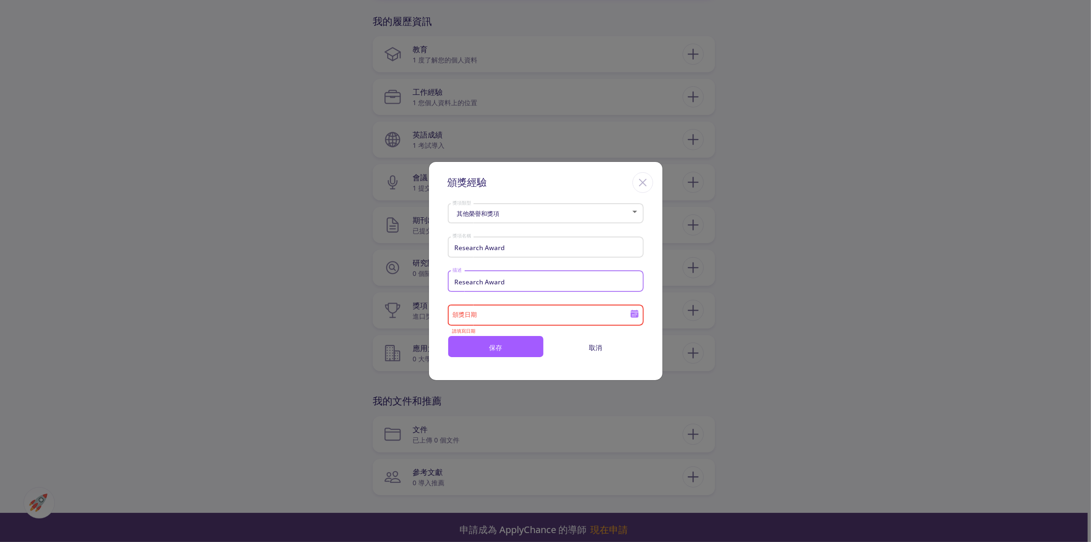
type input "Research Award"
click at [631, 316] on icon at bounding box center [634, 313] width 9 height 9
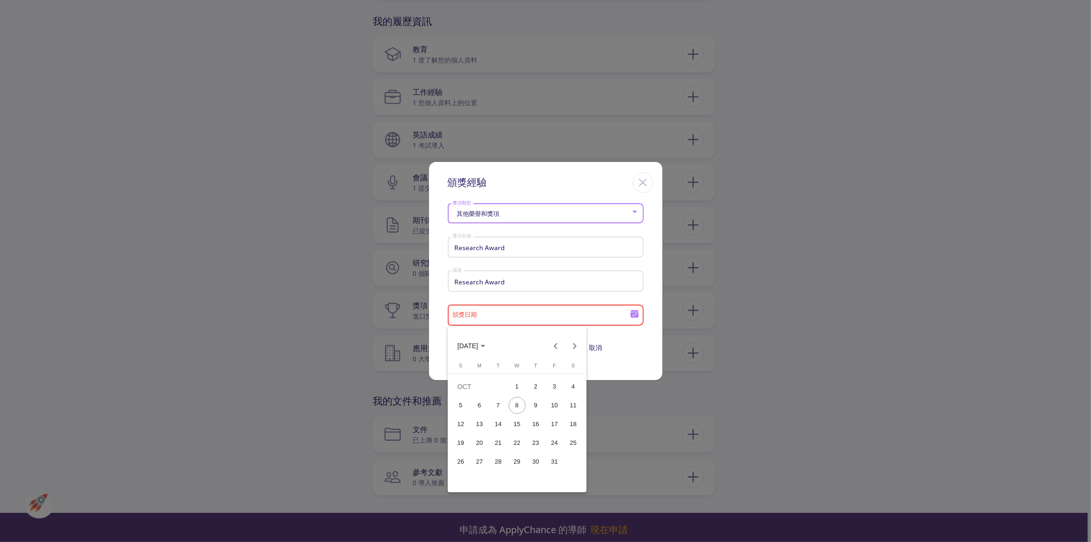
click at [459, 426] on div "12" at bounding box center [461, 423] width 17 height 17
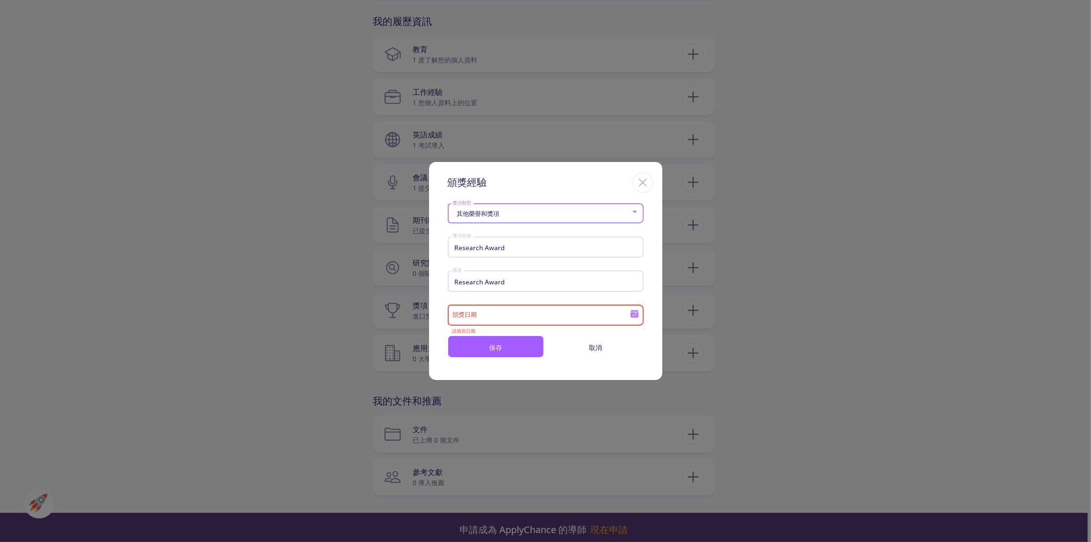
type input "10/12/2025"
click at [518, 343] on button "保存" at bounding box center [496, 346] width 96 height 23
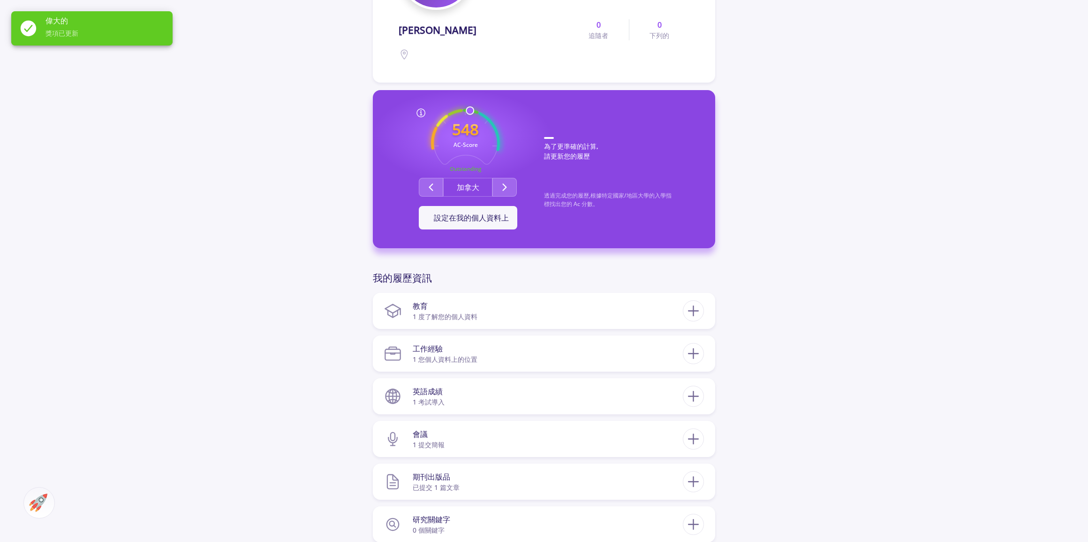
scroll to position [0, 0]
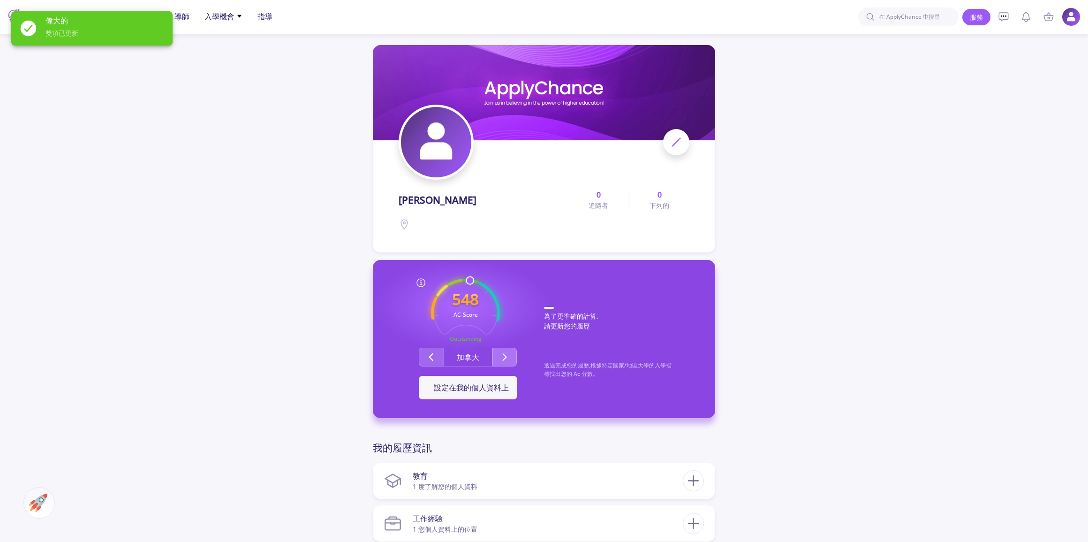
click at [496, 361] on button "第二組" at bounding box center [504, 356] width 24 height 19
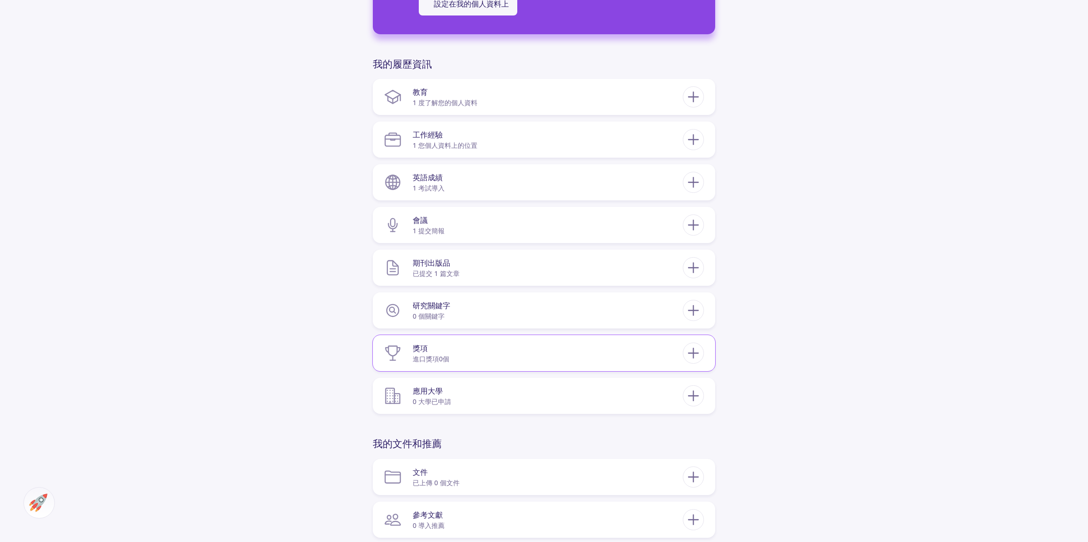
scroll to position [426, 0]
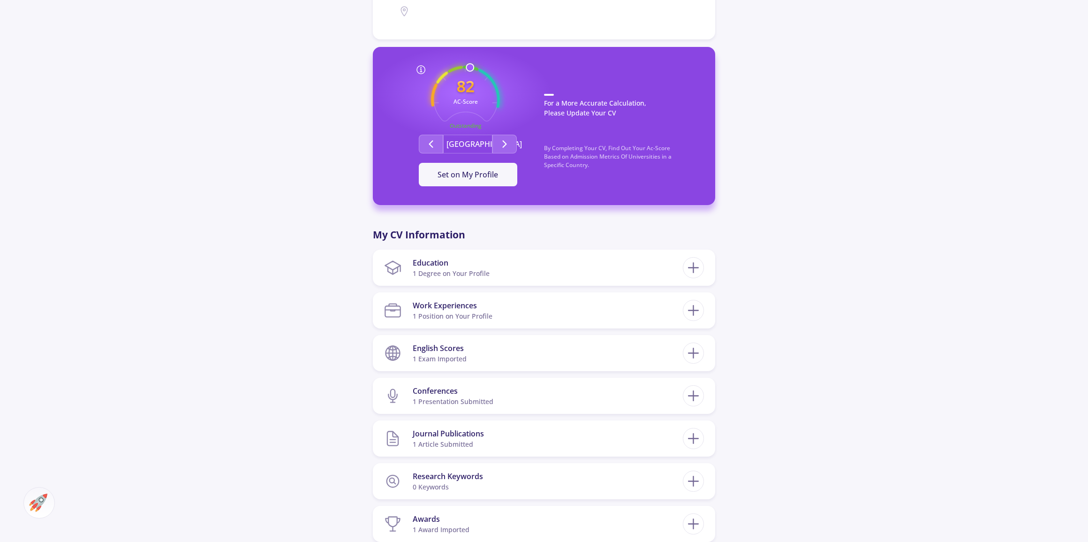
scroll to position [421, 0]
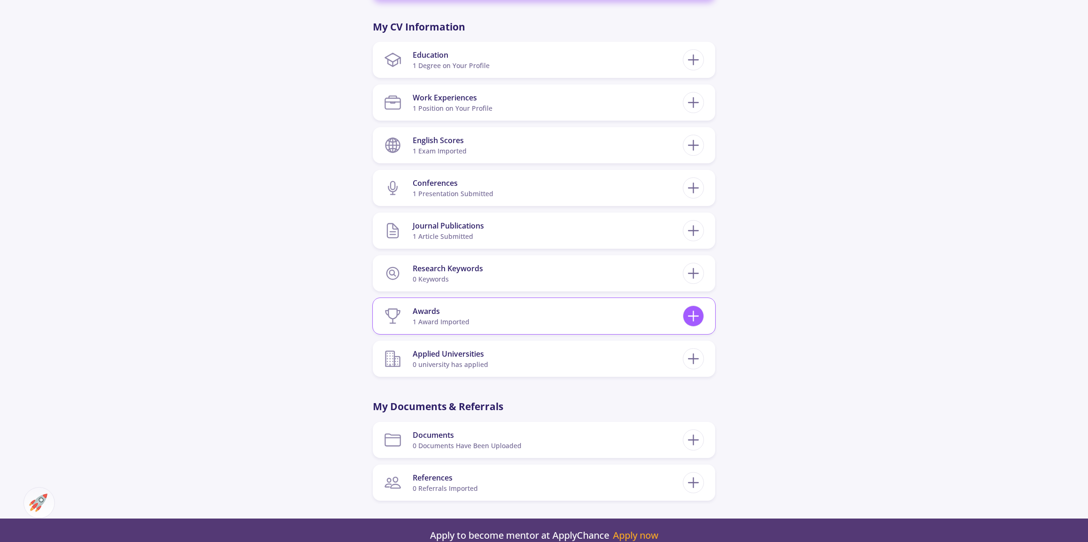
click at [694, 308] on icon at bounding box center [693, 315] width 17 height 17
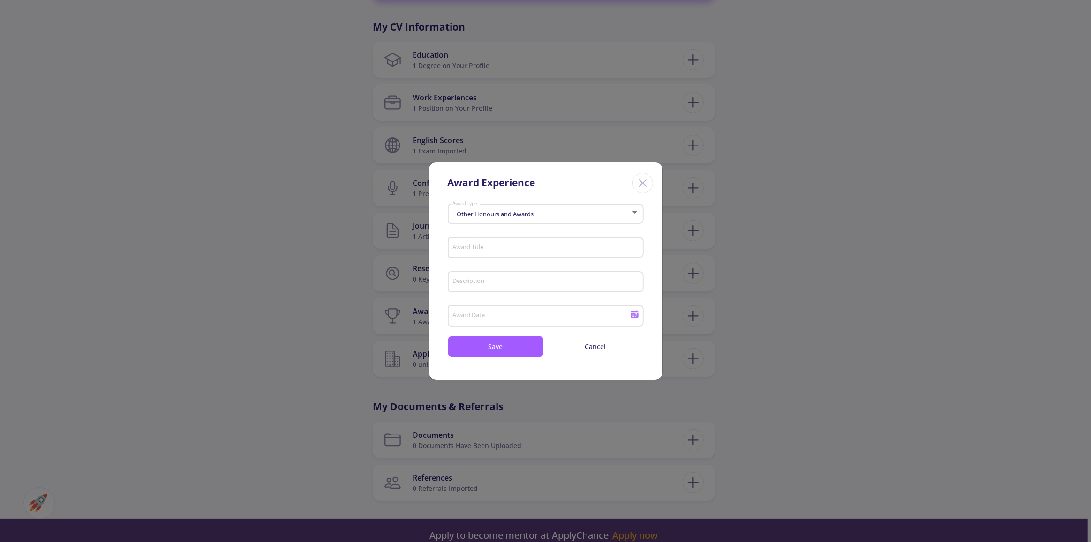
click at [474, 242] on div "Award Title" at bounding box center [545, 246] width 187 height 24
click at [475, 246] on input "Award Title" at bounding box center [546, 248] width 189 height 8
paste input "Research Award"
type input "Research Award"
click at [478, 281] on input "Description" at bounding box center [546, 282] width 189 height 8
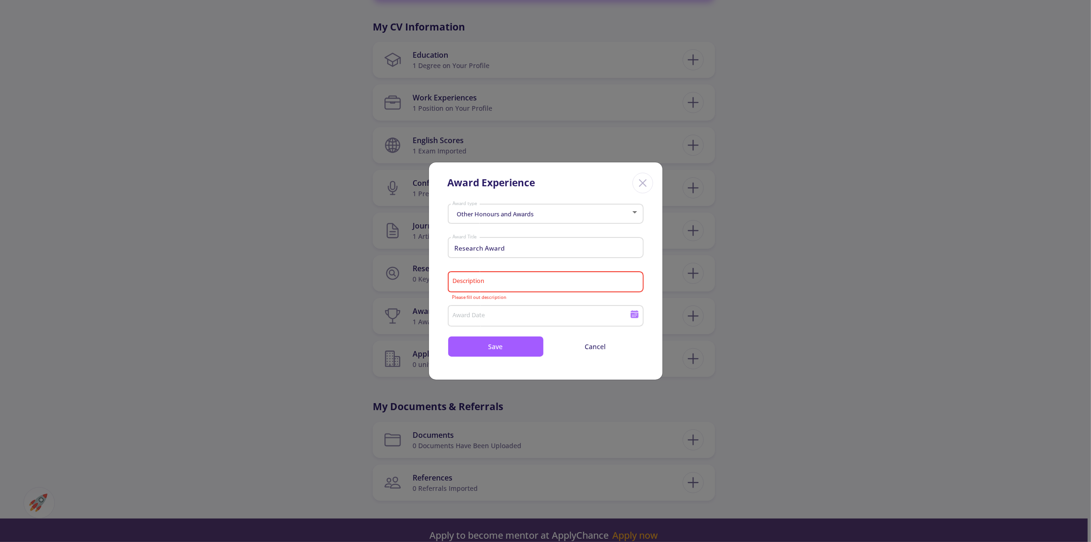
drag, startPoint x: 497, startPoint y: 242, endPoint x: 435, endPoint y: 242, distance: 62.4
click at [435, 242] on section "Other Honours and Awards Award type Research Award Award Title Description Plea…" at bounding box center [546, 278] width 234 height 157
drag, startPoint x: 468, startPoint y: 281, endPoint x: 467, endPoint y: 289, distance: 8.6
click at [468, 281] on input "Description" at bounding box center [546, 282] width 189 height 8
paste input "Popularity Awar"
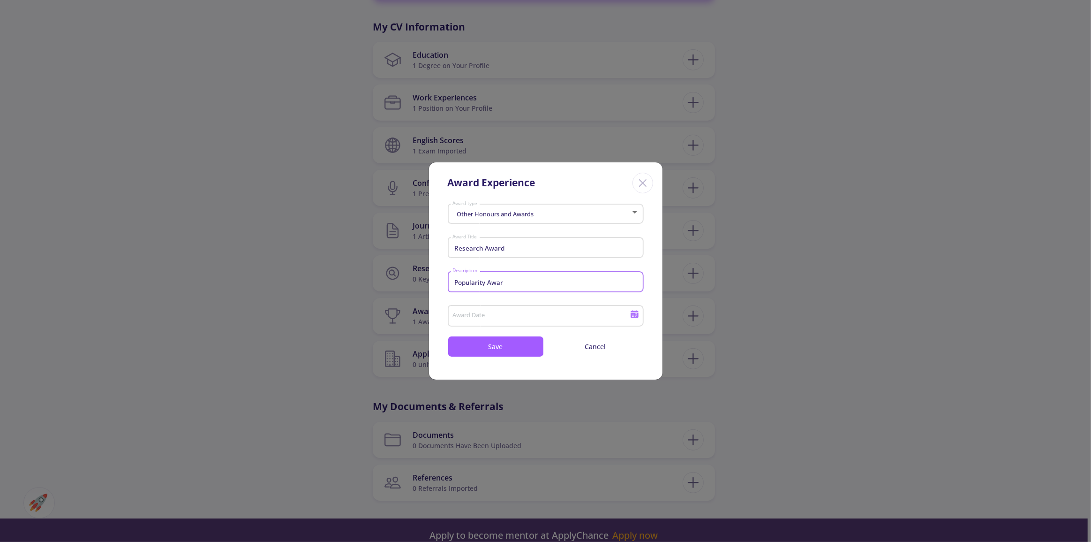
click at [502, 282] on input "Popularity Awar" at bounding box center [546, 282] width 189 height 8
type input "Popularity"
click at [499, 315] on input "Award Date" at bounding box center [542, 316] width 181 height 8
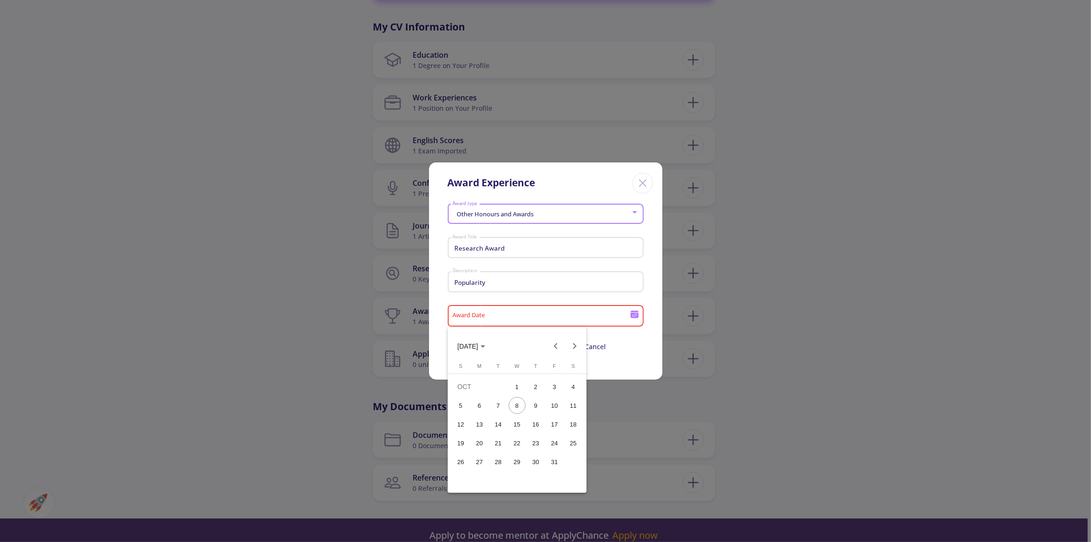
click at [463, 428] on div "12" at bounding box center [461, 423] width 17 height 17
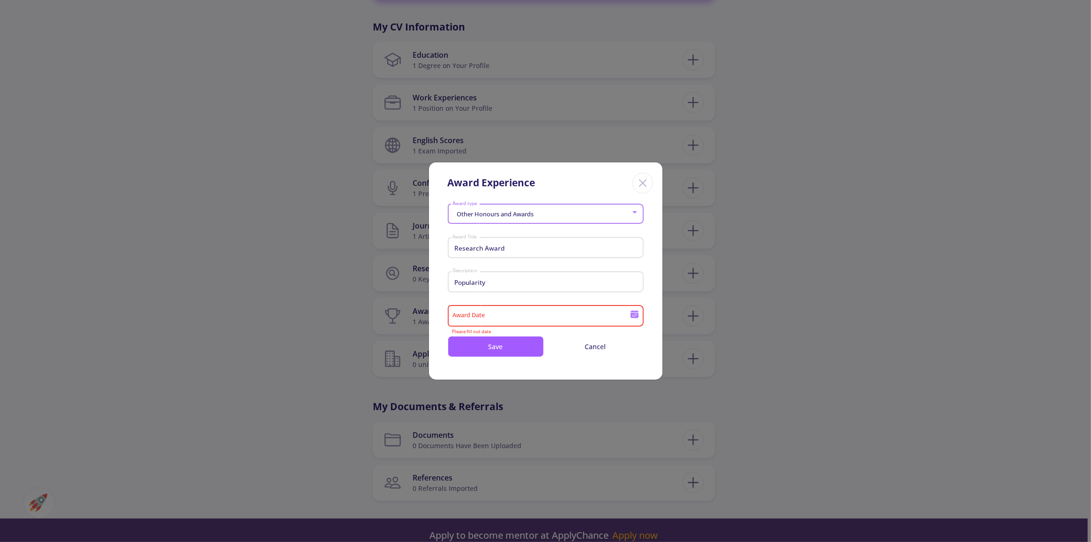
type input "10/12/2025"
click at [511, 351] on button "Save" at bounding box center [496, 346] width 96 height 21
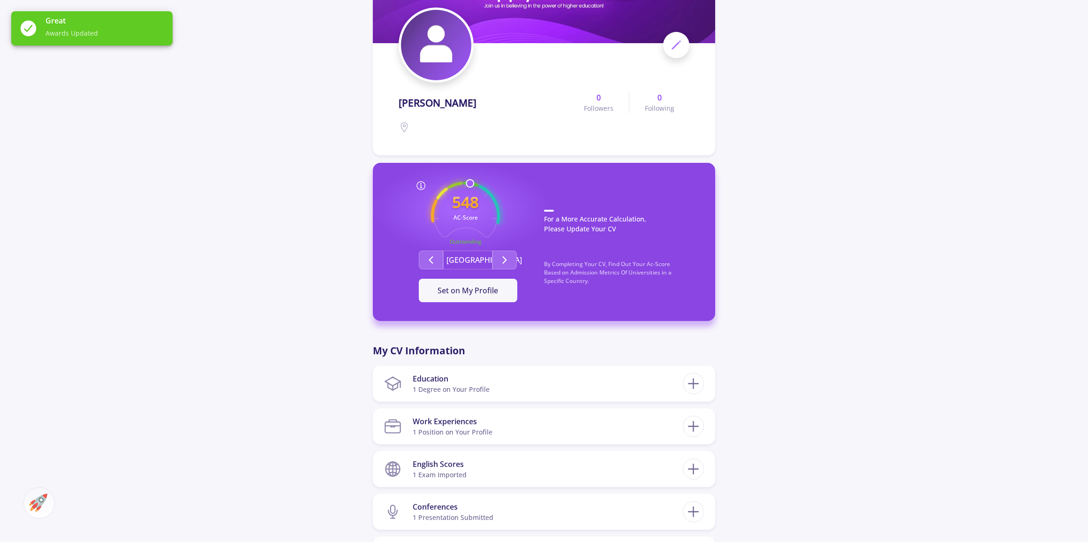
scroll to position [0, 0]
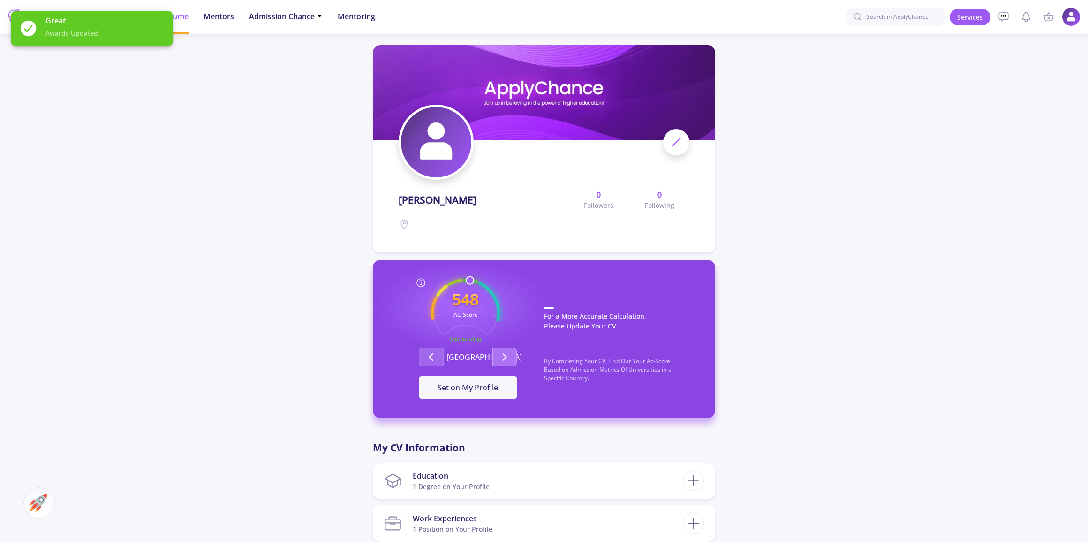
click at [498, 351] on button "Second group" at bounding box center [504, 356] width 24 height 19
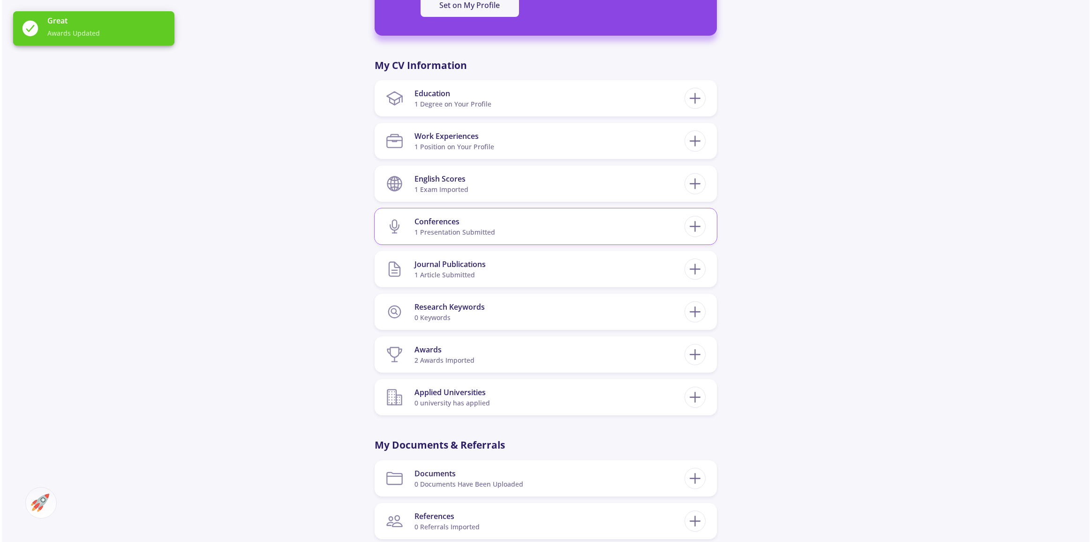
scroll to position [384, 0]
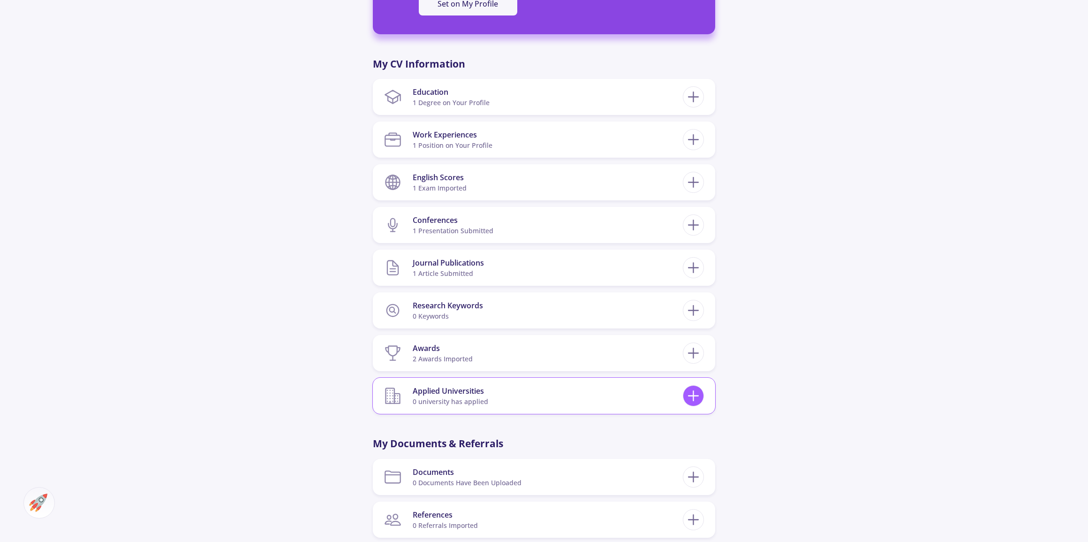
click at [696, 389] on icon at bounding box center [693, 395] width 17 height 17
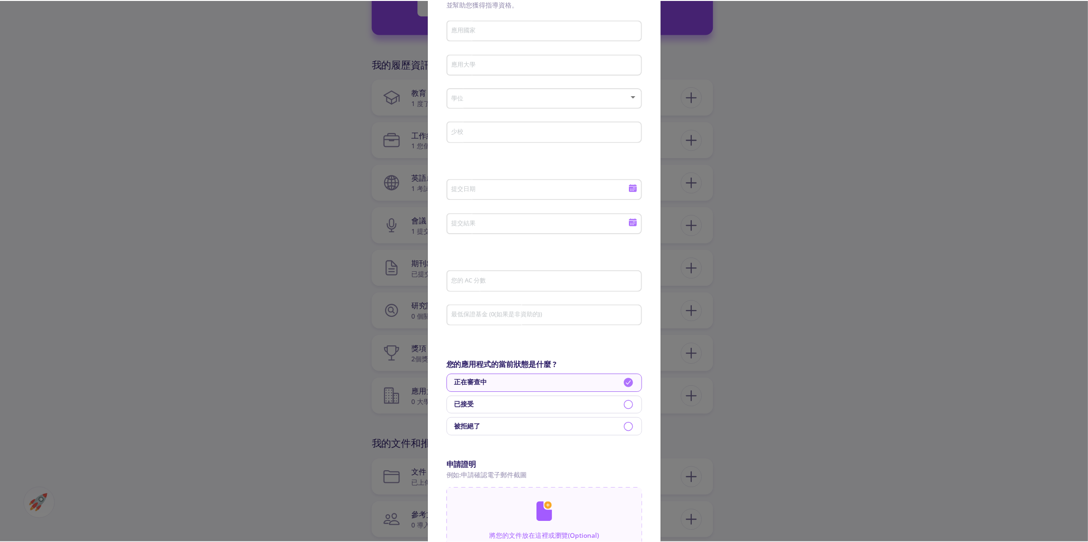
scroll to position [0, 0]
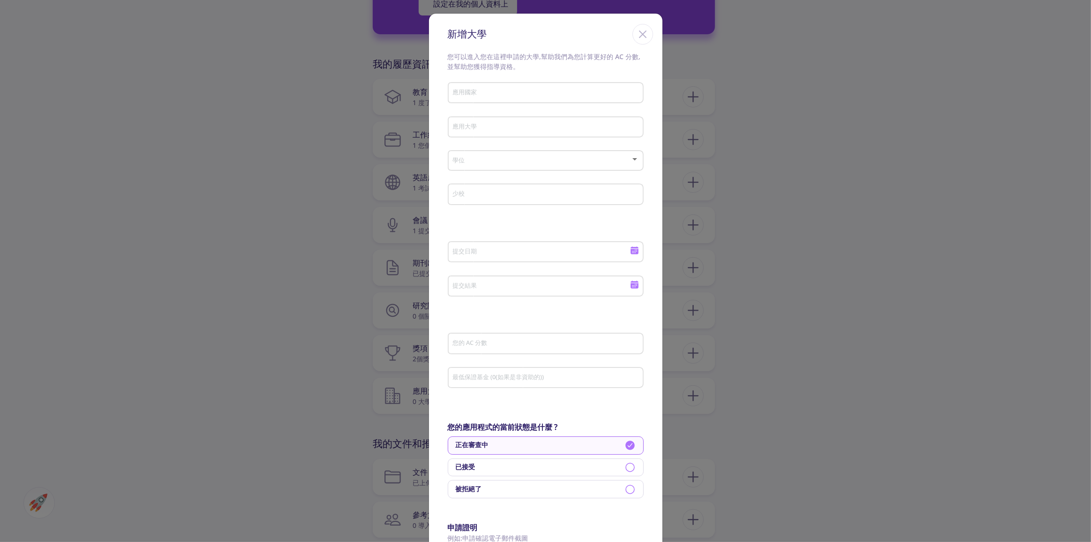
click at [639, 27] on icon "關閉" at bounding box center [642, 34] width 15 height 15
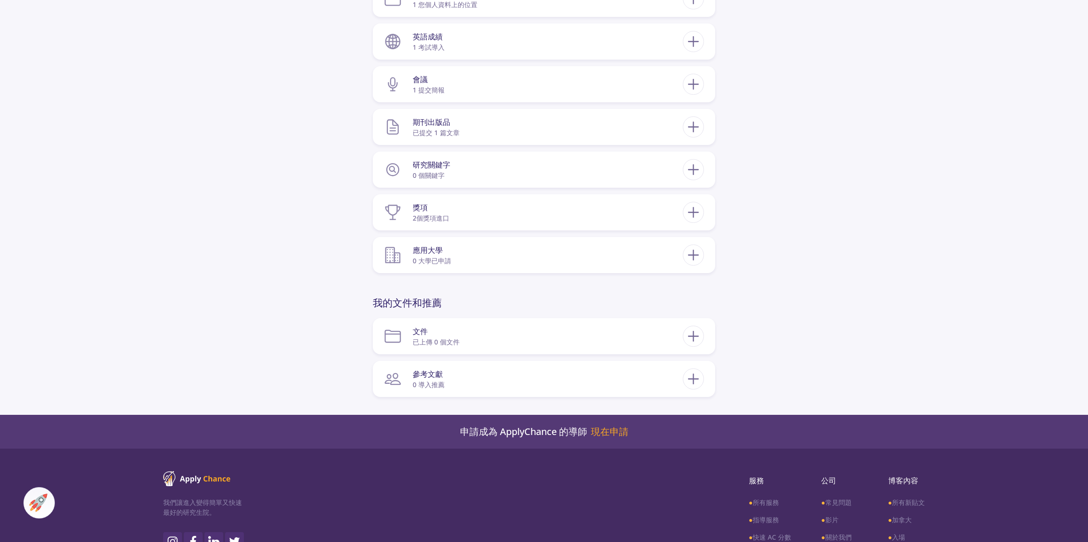
scroll to position [554, 0]
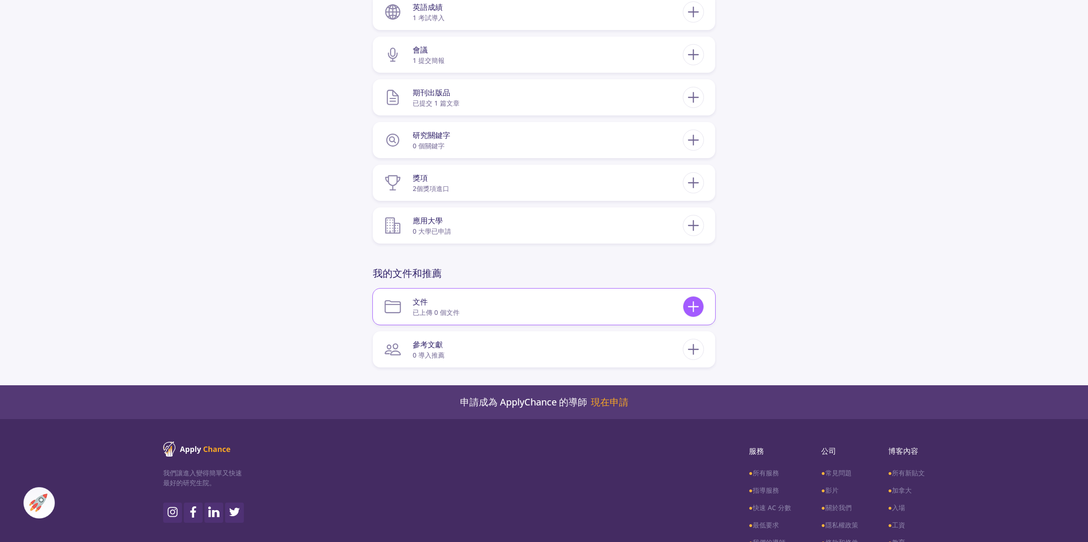
click at [700, 307] on icon at bounding box center [693, 306] width 17 height 17
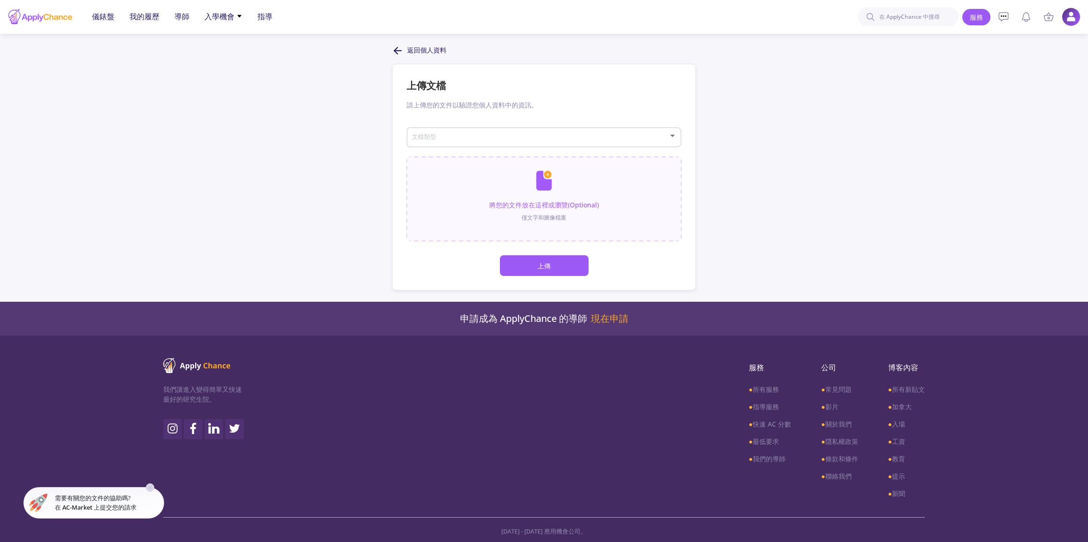
click at [473, 137] on span at bounding box center [541, 137] width 255 height 7
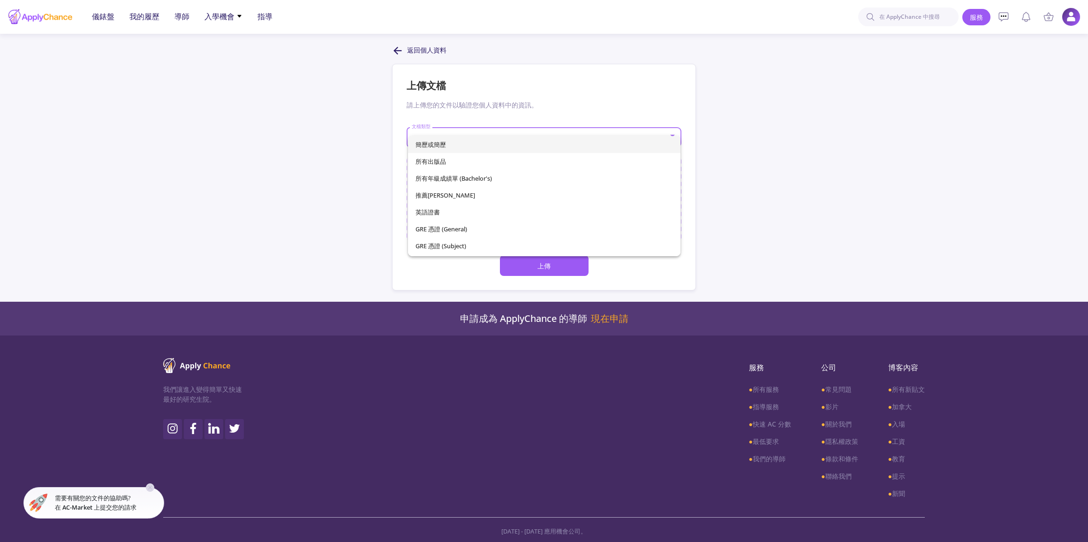
click at [436, 146] on font "簡歷或簡歷" at bounding box center [430, 144] width 30 height 8
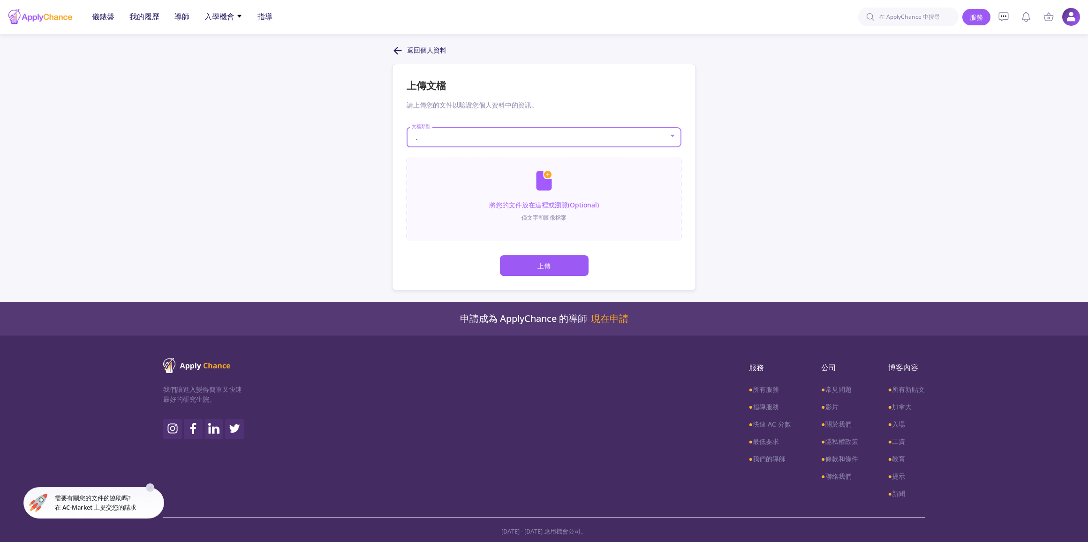
click at [498, 136] on div "." at bounding box center [539, 137] width 257 height 7
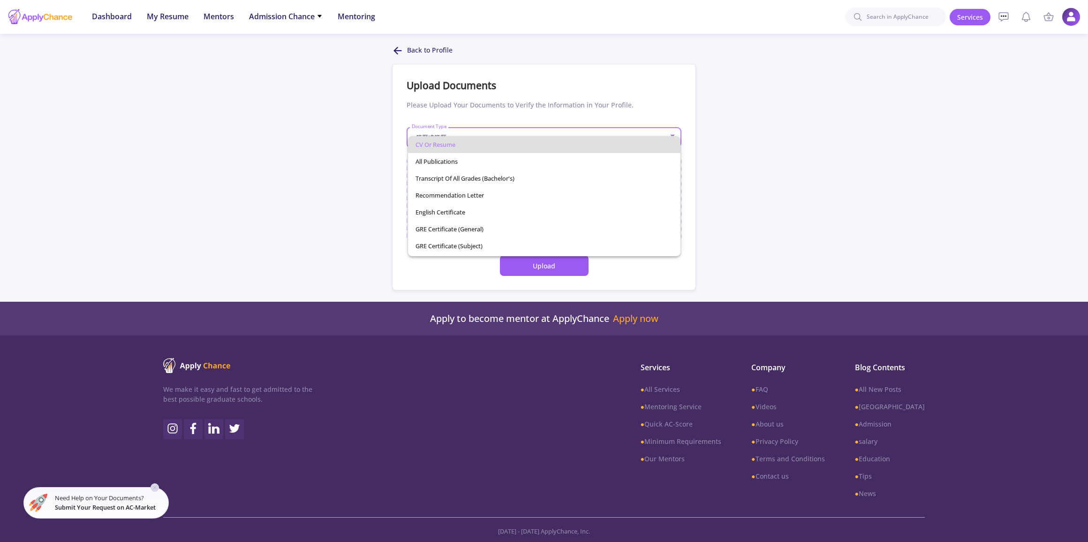
click at [472, 141] on span "CV or Resume" at bounding box center [543, 144] width 257 height 17
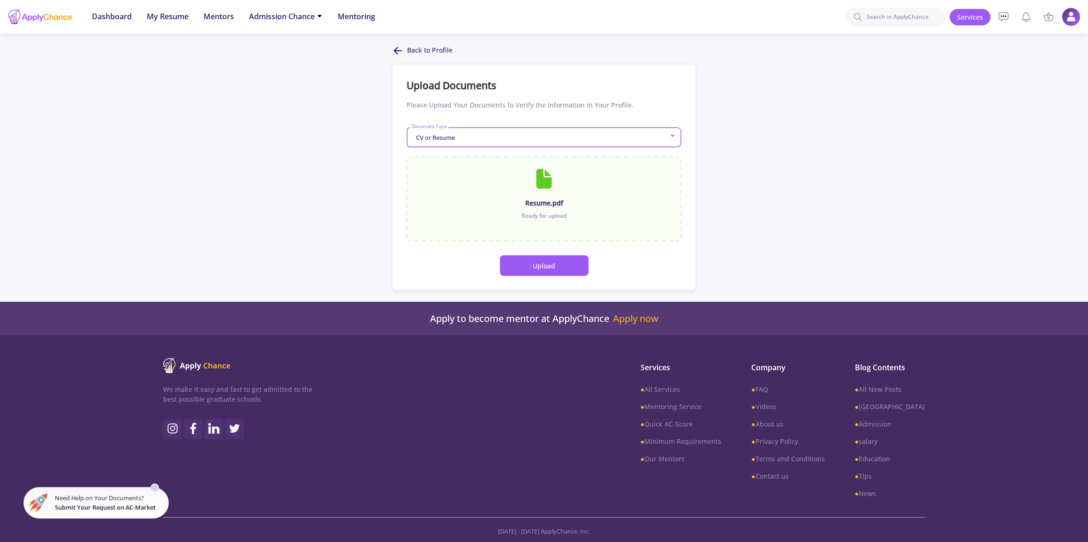
click at [546, 271] on button "Upload" at bounding box center [544, 265] width 89 height 21
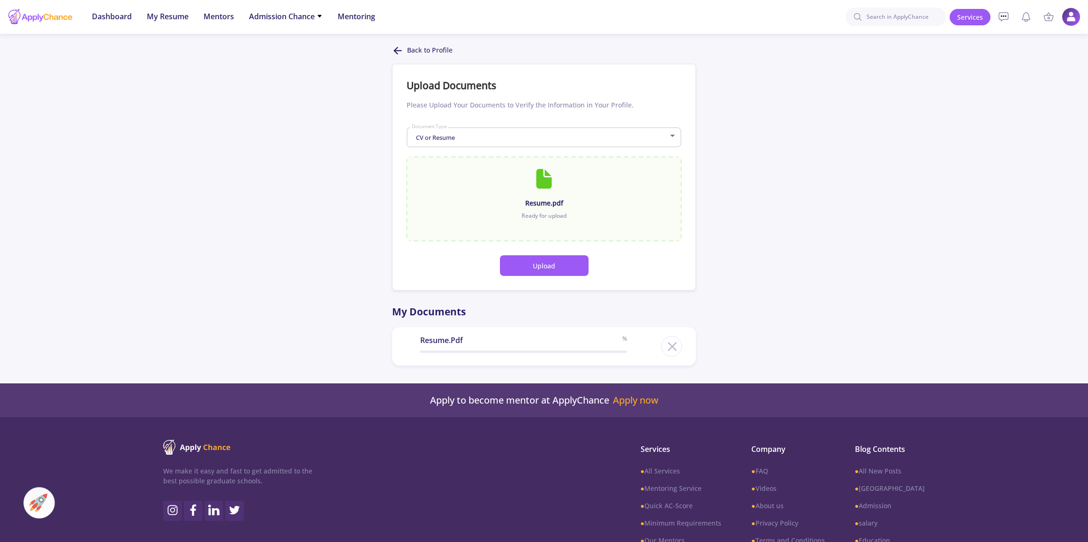
scroll to position [1, 0]
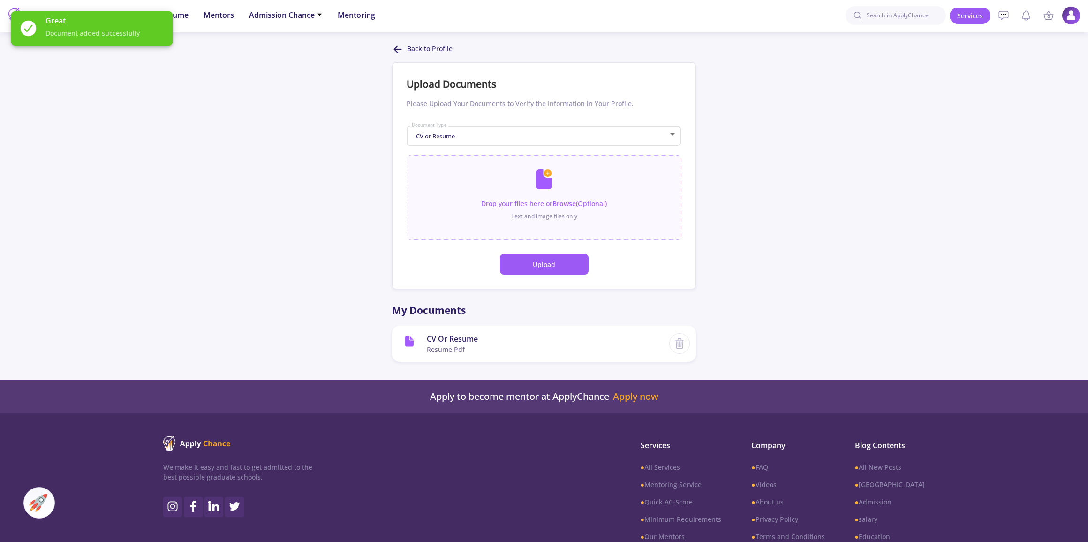
click at [488, 140] on div "CV or Resume Document Type" at bounding box center [544, 133] width 266 height 23
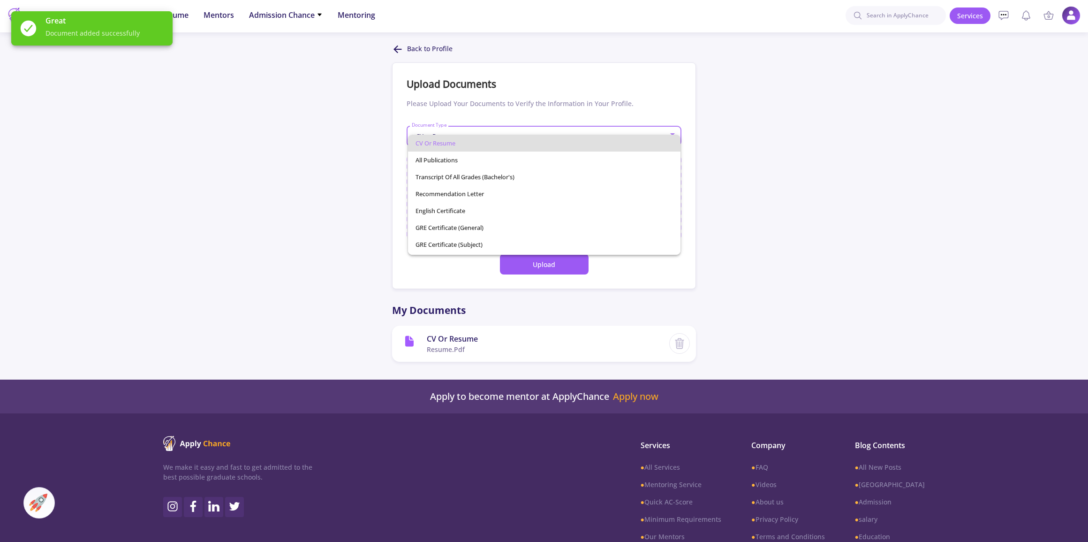
click at [337, 216] on div at bounding box center [544, 271] width 1088 height 542
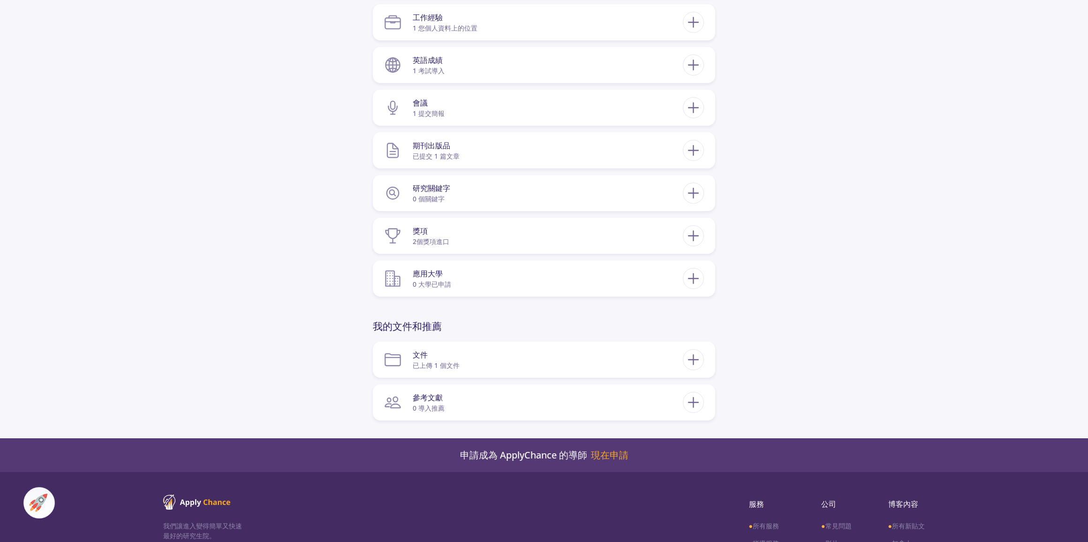
scroll to position [553, 0]
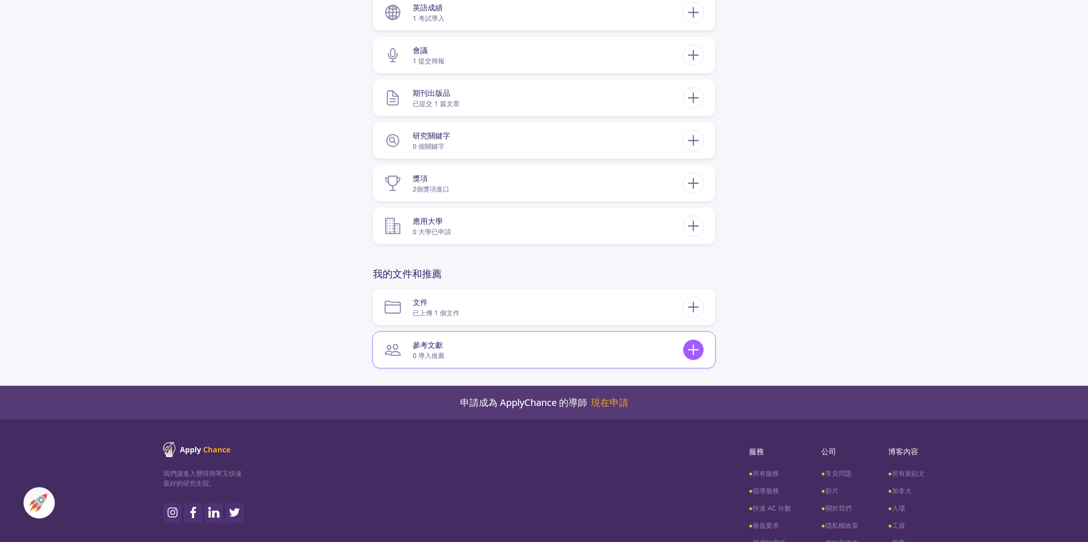
click at [697, 344] on icon at bounding box center [693, 349] width 17 height 17
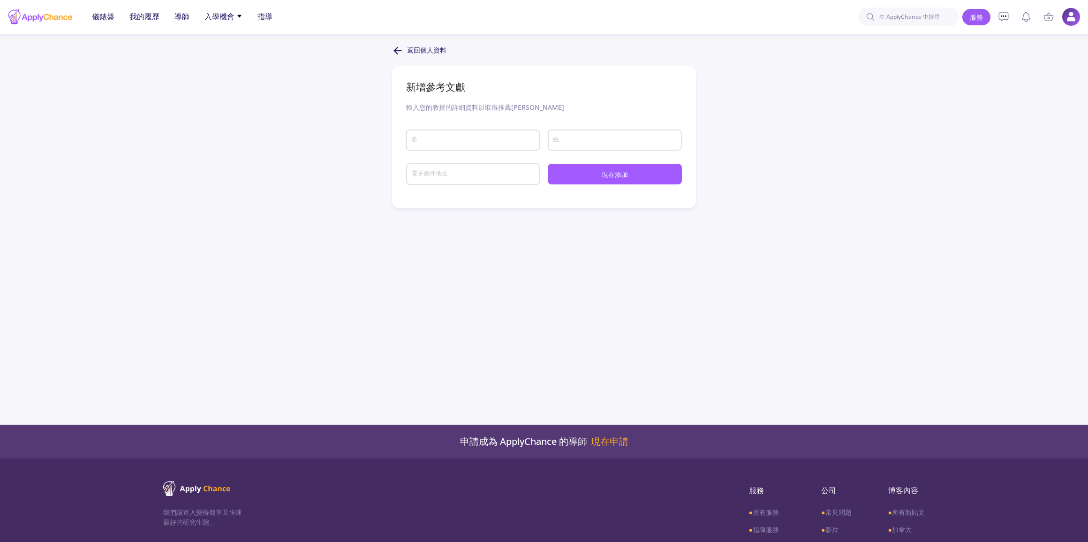
click at [419, 152] on div "名" at bounding box center [473, 143] width 134 height 31
click at [433, 144] on div "名" at bounding box center [473, 138] width 125 height 24
click at [473, 138] on input "名" at bounding box center [475, 140] width 128 height 8
type input "Bieng-Zih"
type input "Hsieh"
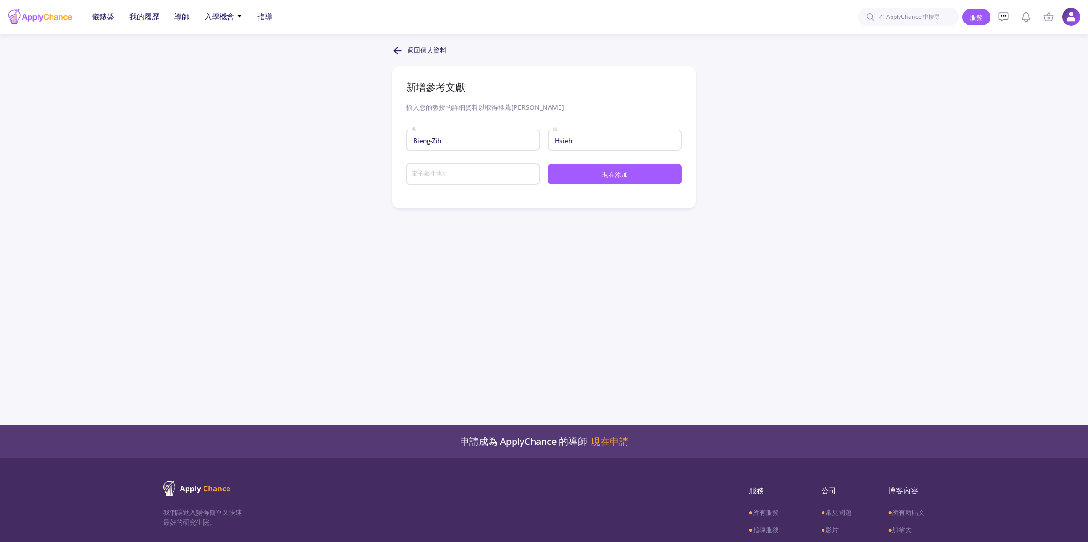
click at [394, 52] on icon at bounding box center [397, 50] width 11 height 11
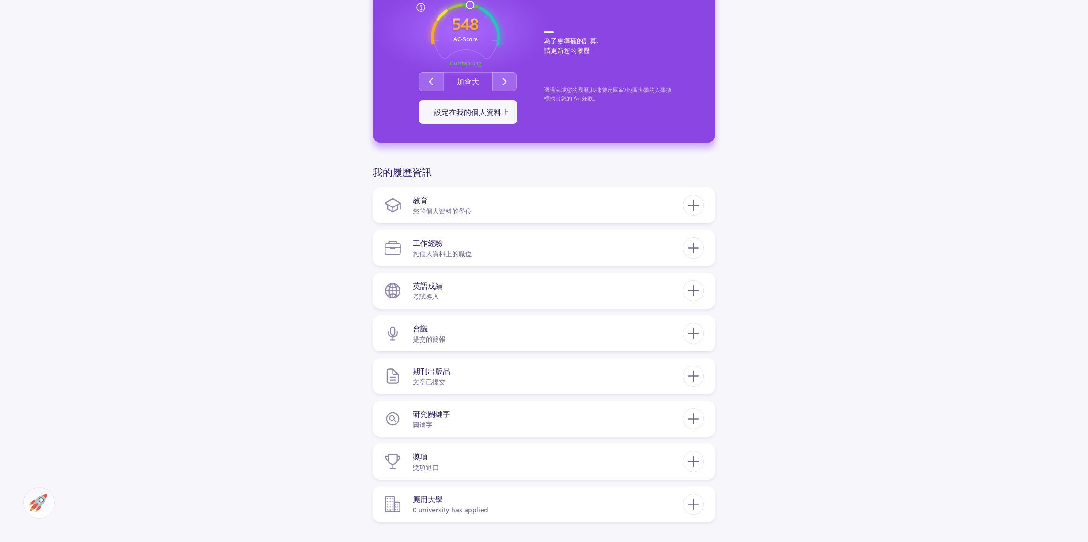
scroll to position [207, 0]
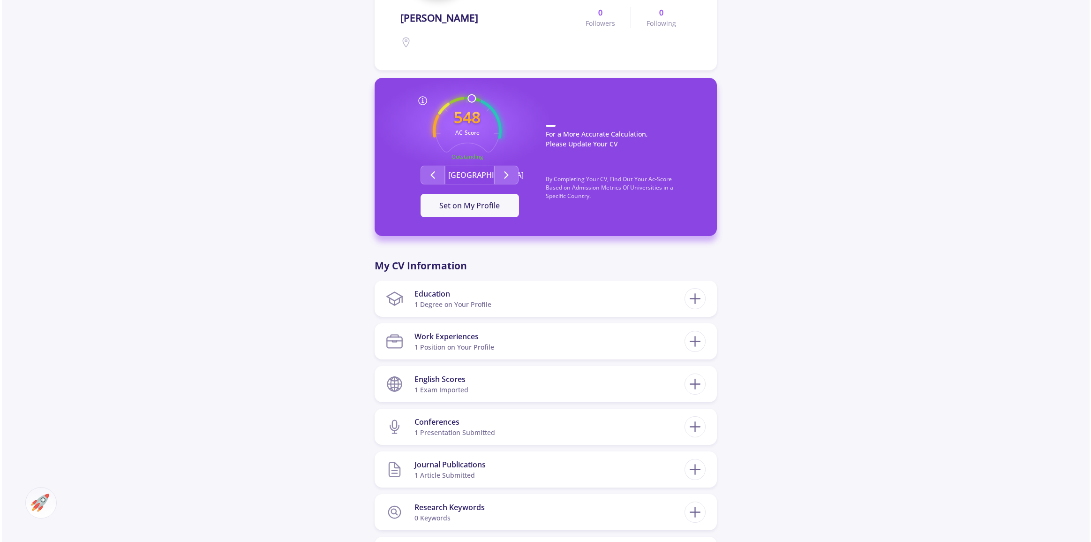
scroll to position [341, 0]
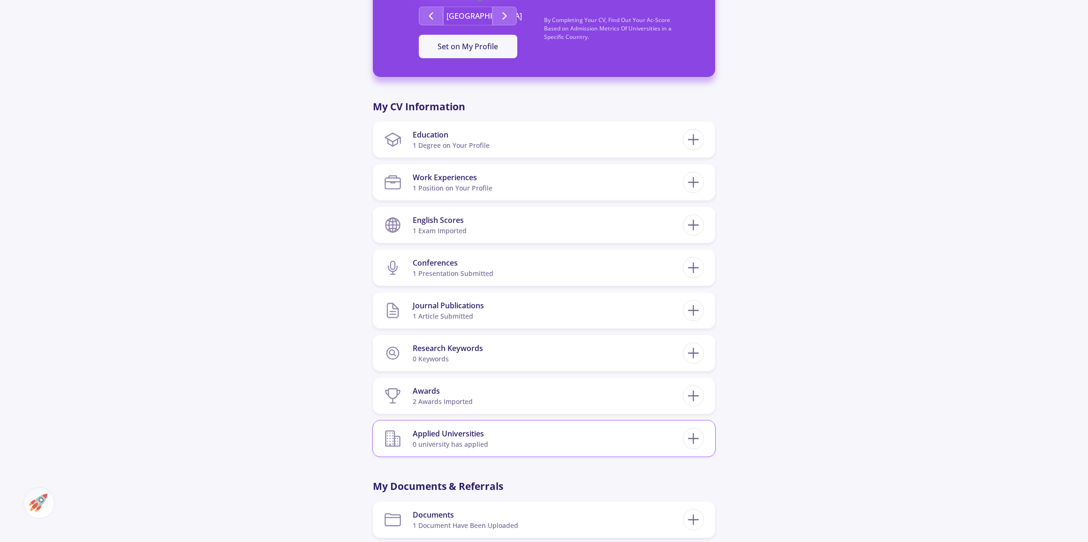
click at [551, 438] on section "Applied Universities 0 university has applied" at bounding box center [533, 438] width 299 height 29
click at [698, 439] on icon at bounding box center [693, 438] width 17 height 17
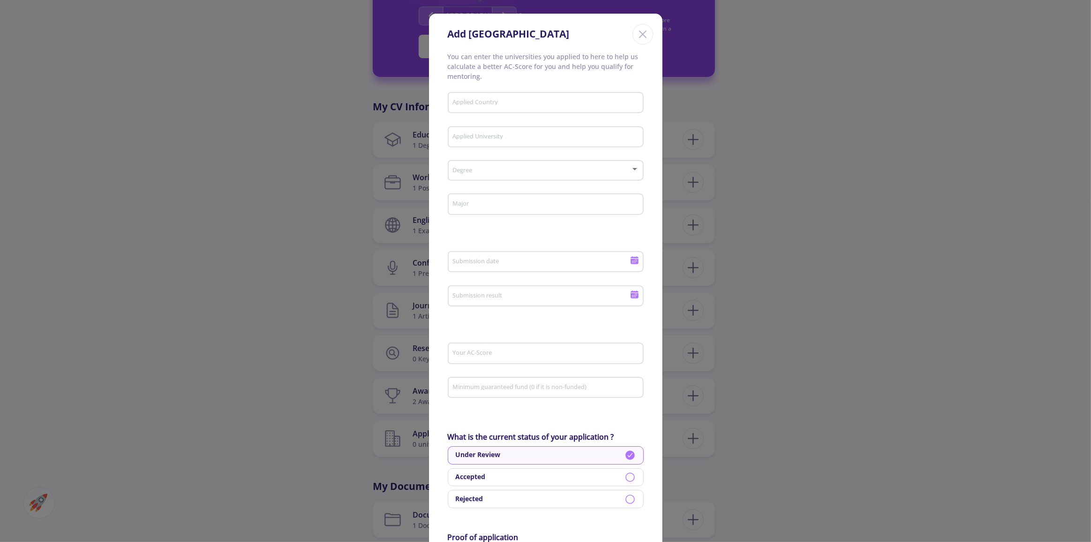
click at [492, 104] on input "Applied Country" at bounding box center [546, 103] width 189 height 8
type input "T"
type input "[GEOGRAPHIC_DATA]"
click at [492, 121] on div "[GEOGRAPHIC_DATA] ([GEOGRAPHIC_DATA])" at bounding box center [544, 124] width 196 height 23
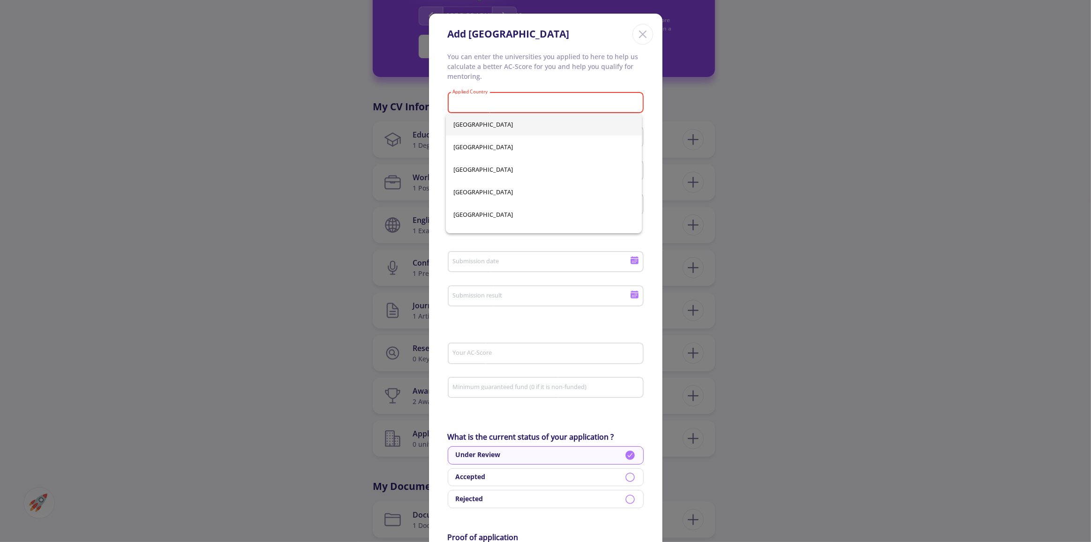
drag, startPoint x: 559, startPoint y: 78, endPoint x: 536, endPoint y: 103, distance: 33.2
click at [559, 79] on p "You can enter the universities you applied to here to help us calculate a bette…" at bounding box center [546, 67] width 196 height 30
click at [535, 104] on input "Applied Country" at bounding box center [546, 103] width 189 height 8
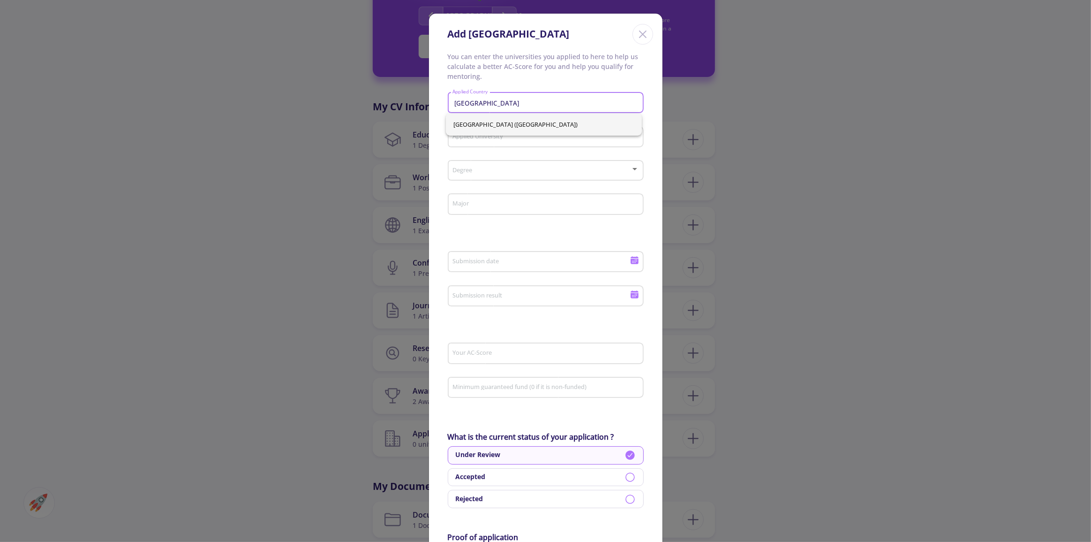
type input "[GEOGRAPHIC_DATA]"
click at [545, 72] on p "You can enter the universities you applied to here to help us calculate a bette…" at bounding box center [546, 67] width 196 height 30
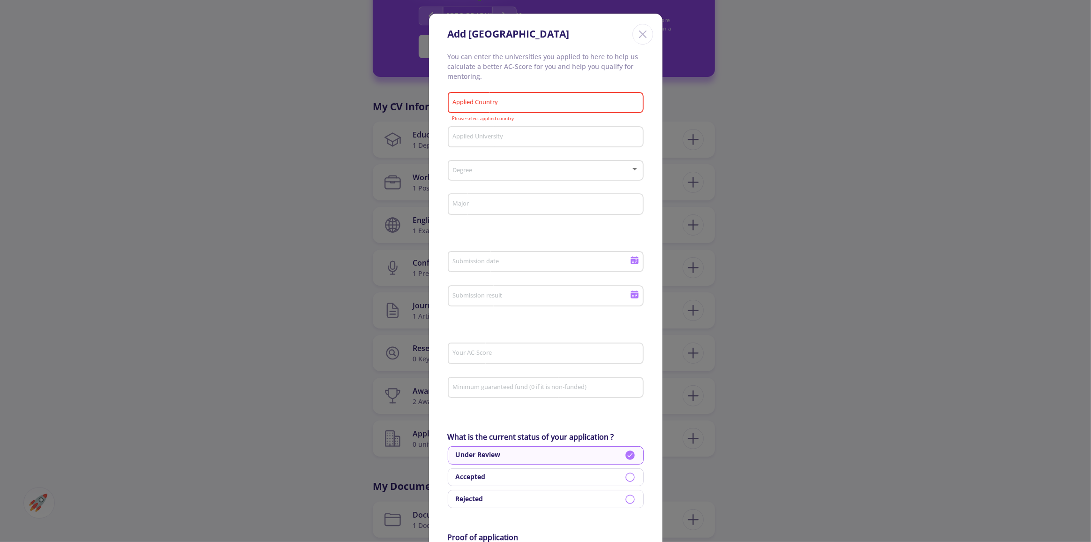
click at [521, 106] on input "Applied Country" at bounding box center [546, 103] width 189 height 8
type input "[GEOGRAPHIC_DATA] ([GEOGRAPHIC_DATA])"
click at [501, 143] on div "Applied University" at bounding box center [545, 135] width 187 height 24
type input "[GEOGRAPHIC_DATA]"
click at [513, 162] on div "Degree" at bounding box center [545, 168] width 187 height 23
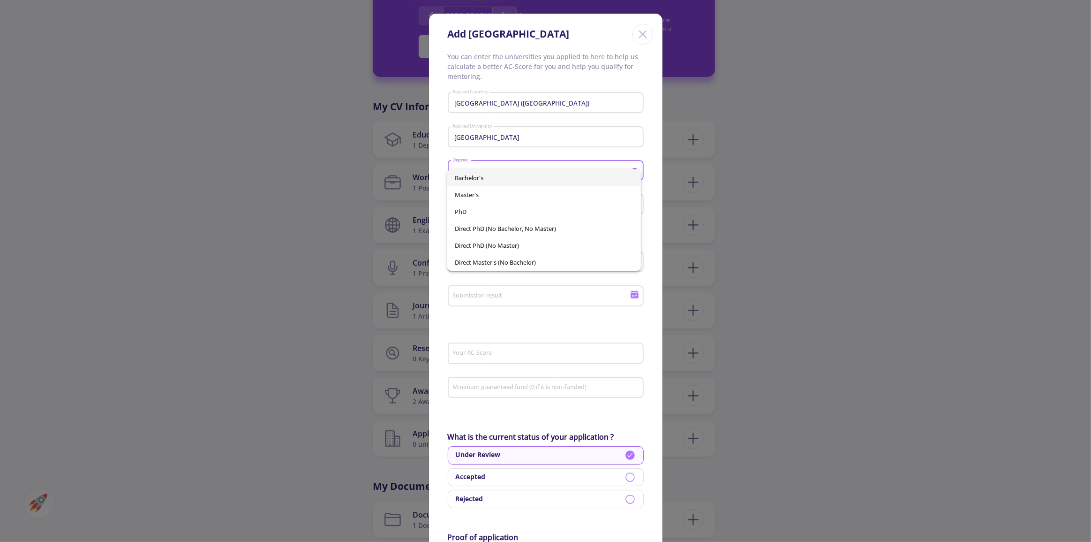
click at [531, 136] on div at bounding box center [545, 271] width 1091 height 542
click at [531, 136] on input "[GEOGRAPHIC_DATA]" at bounding box center [546, 137] width 189 height 8
click at [531, 137] on input "[GEOGRAPHIC_DATA]" at bounding box center [546, 137] width 189 height 8
click at [518, 172] on span at bounding box center [542, 170] width 176 height 7
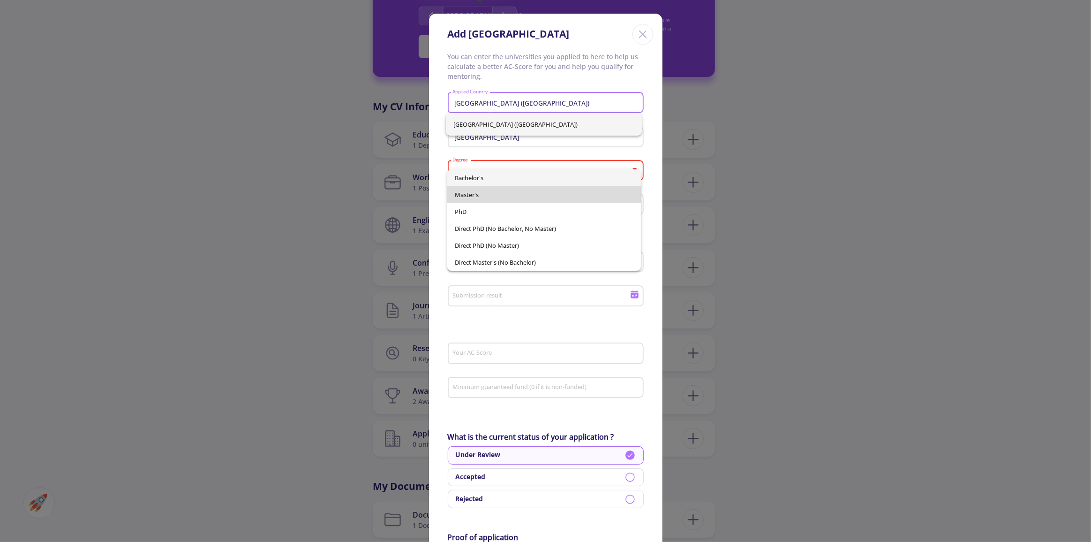
click at [504, 194] on span "Master's" at bounding box center [544, 194] width 179 height 17
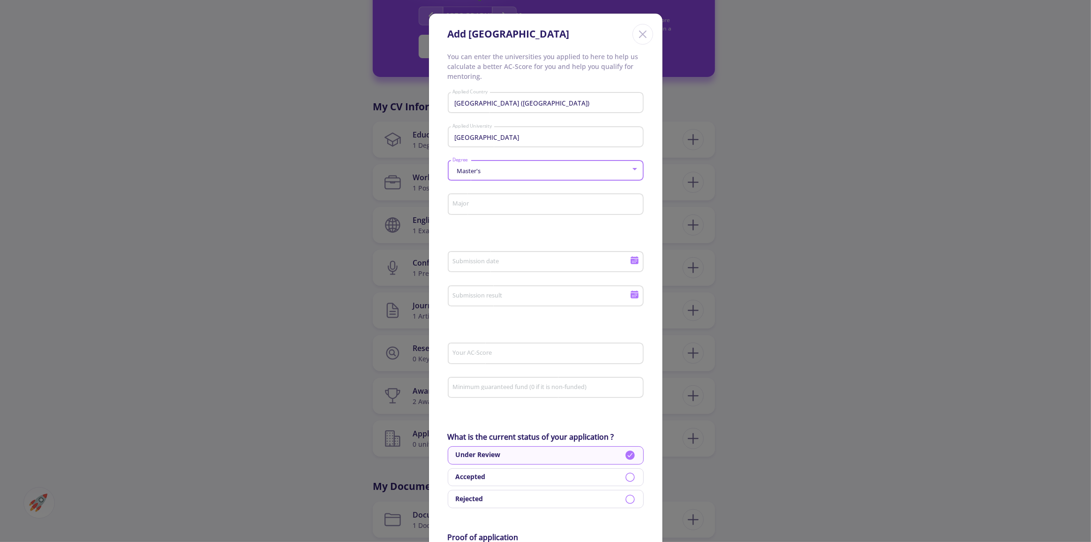
click at [499, 207] on input "Major" at bounding box center [546, 204] width 189 height 8
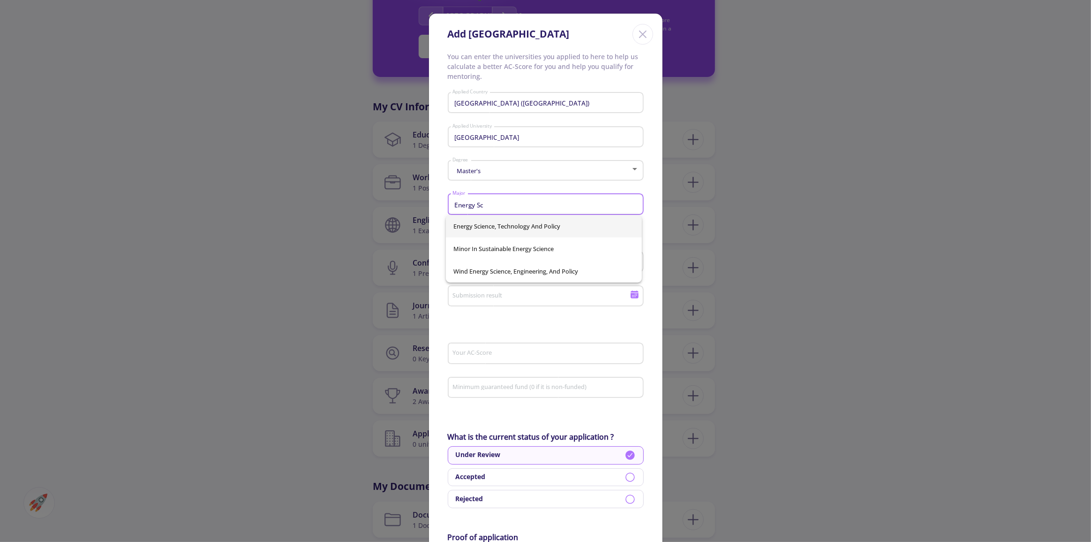
type input "Energy Sc"
click at [510, 219] on div "Energy Science, Technology And Policy Minor in Sustainable Energy Science Wind …" at bounding box center [544, 249] width 196 height 68
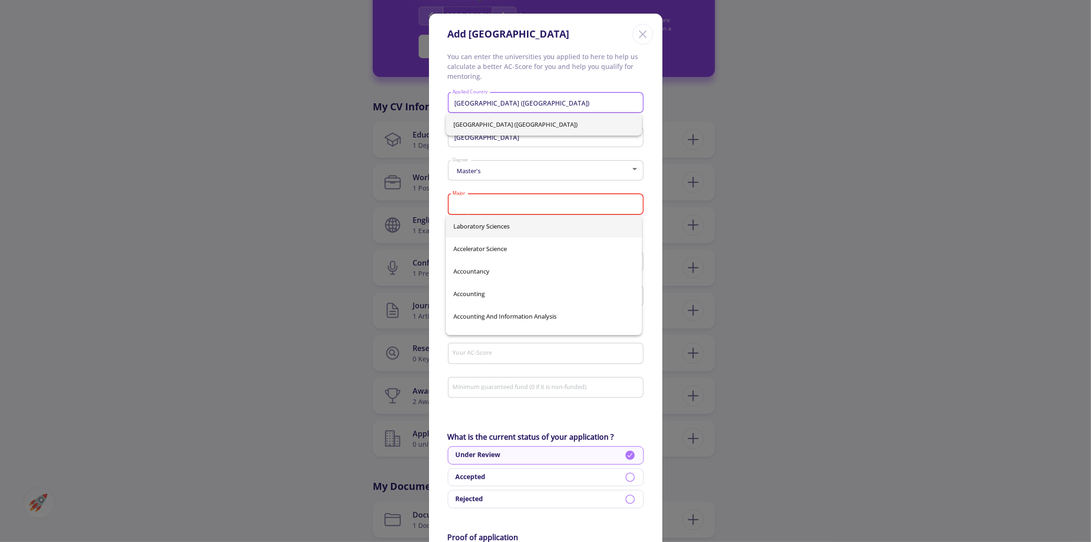
click at [514, 194] on div "Major" at bounding box center [545, 202] width 187 height 24
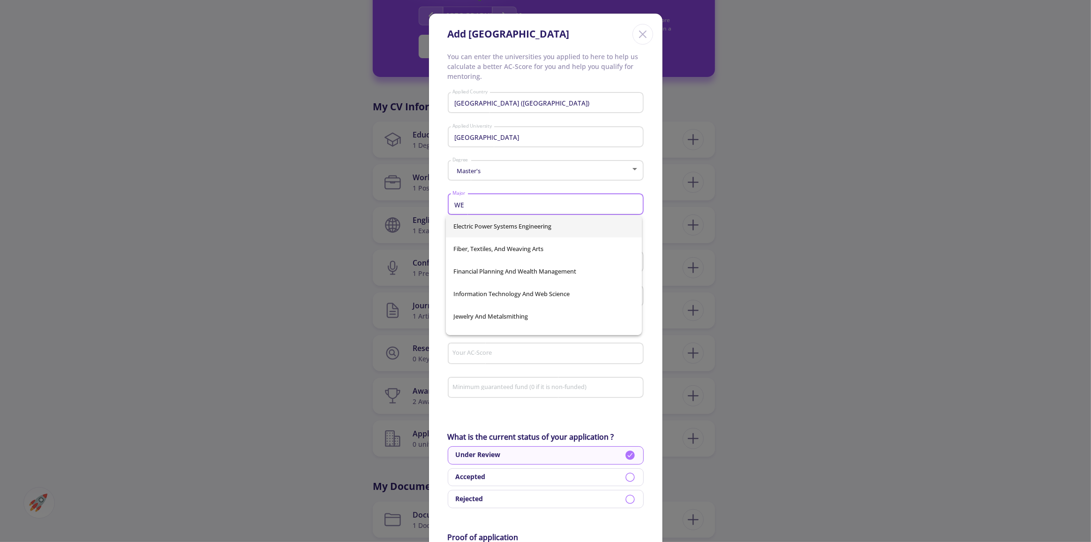
type input "W"
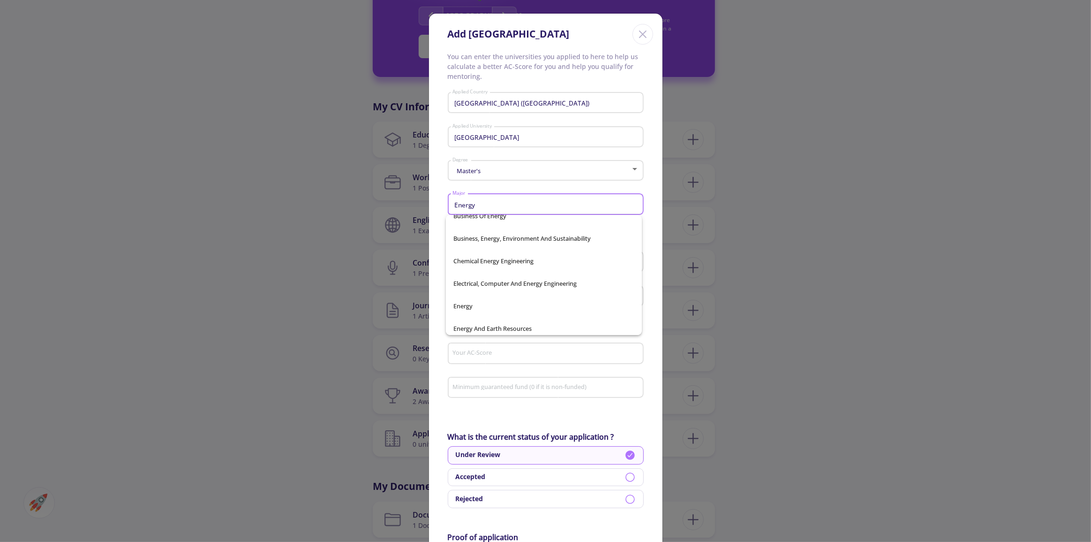
scroll to position [128, 0]
click at [572, 201] on input "Advanced Energy Systems" at bounding box center [546, 204] width 189 height 8
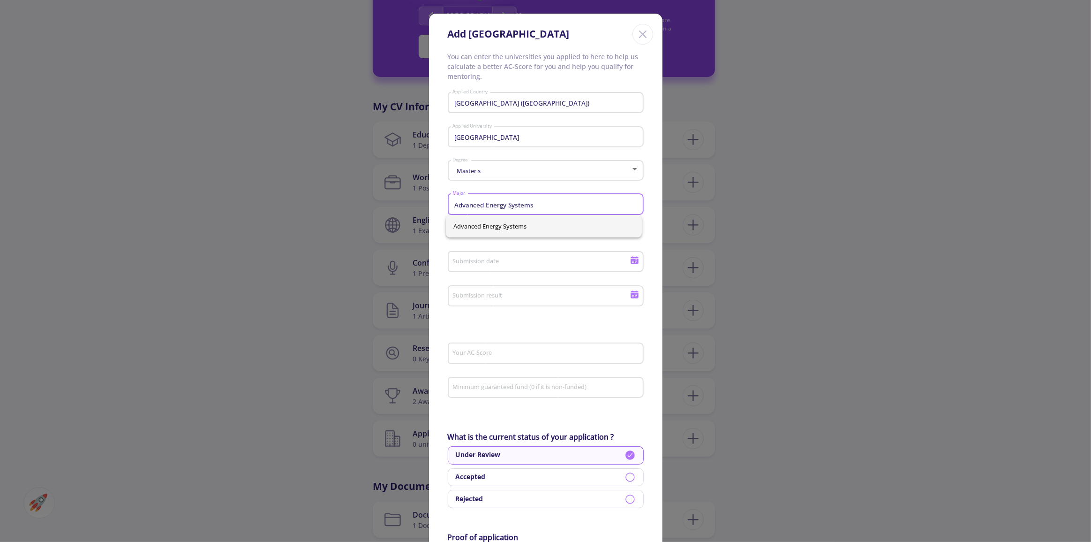
drag, startPoint x: 485, startPoint y: 207, endPoint x: 451, endPoint y: 206, distance: 34.7
click at [452, 206] on input "Advanced Energy Systems" at bounding box center [546, 204] width 189 height 8
click at [516, 207] on input "Energy Systems" at bounding box center [546, 204] width 189 height 8
type input "Energy Engineering"
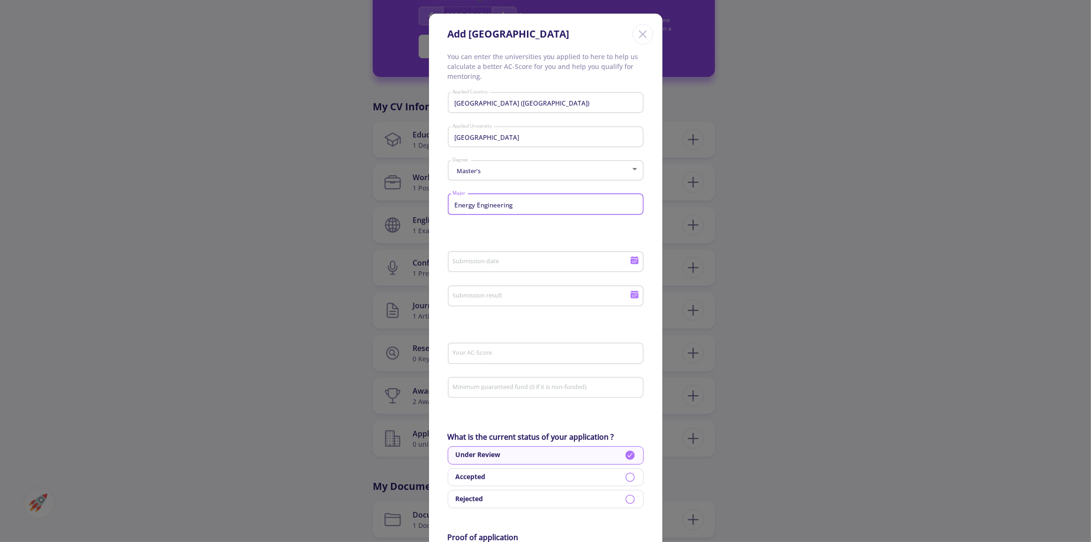
click at [502, 266] on div "Submission date" at bounding box center [541, 260] width 178 height 24
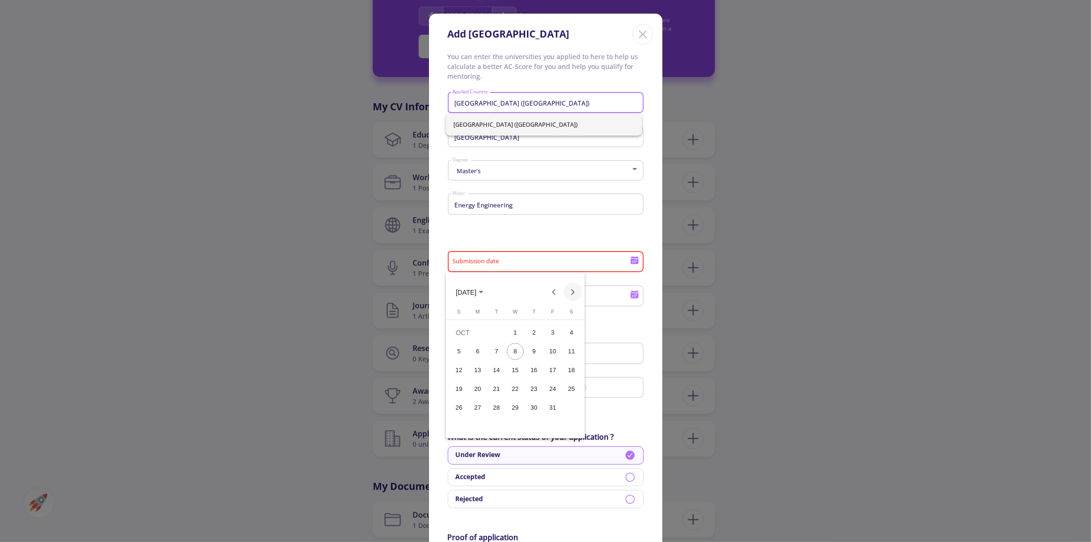
click at [567, 289] on button "Next month" at bounding box center [573, 291] width 19 height 19
drag, startPoint x: 476, startPoint y: 281, endPoint x: 478, endPoint y: 286, distance: 5.7
click at [476, 281] on div "[DATE]" at bounding box center [515, 286] width 139 height 29
click at [478, 287] on button "[DATE]" at bounding box center [469, 291] width 43 height 19
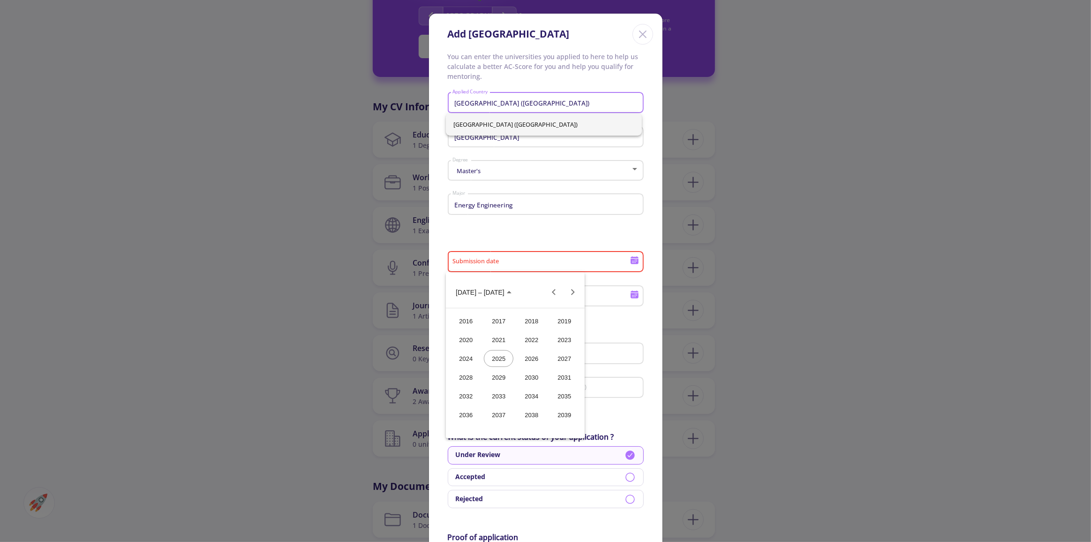
click at [531, 365] on div "2026" at bounding box center [532, 358] width 30 height 17
click at [473, 384] on div "SEP" at bounding box center [466, 377] width 30 height 17
click at [493, 352] on div "1" at bounding box center [496, 351] width 17 height 17
type input "[DATE]"
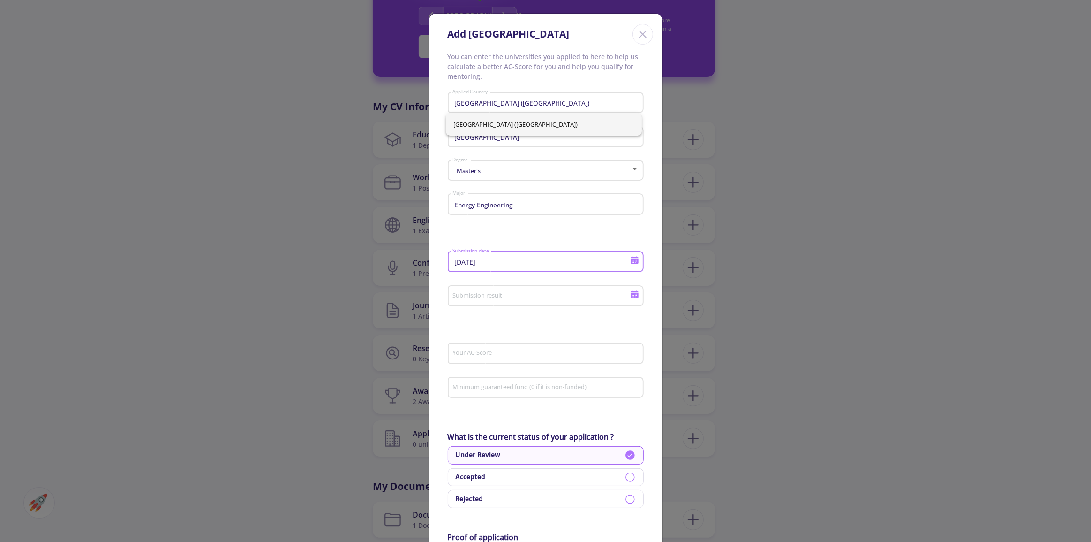
click at [502, 295] on input "Submission result" at bounding box center [542, 296] width 181 height 8
click at [502, 295] on div at bounding box center [545, 271] width 1091 height 542
click at [635, 295] on icon at bounding box center [635, 295] width 8 height 5
click at [567, 328] on button "Next month" at bounding box center [573, 326] width 19 height 19
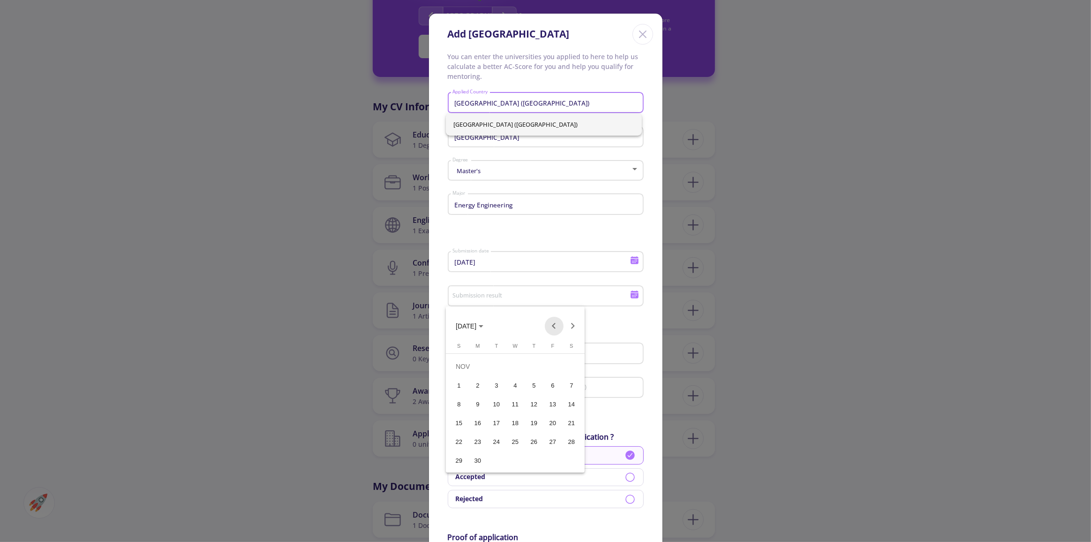
click at [555, 327] on button "Previous month" at bounding box center [554, 326] width 19 height 19
click at [575, 328] on button "Next month" at bounding box center [573, 326] width 19 height 19
click at [461, 390] on div "1" at bounding box center [459, 385] width 17 height 17
type input "[DATE]"
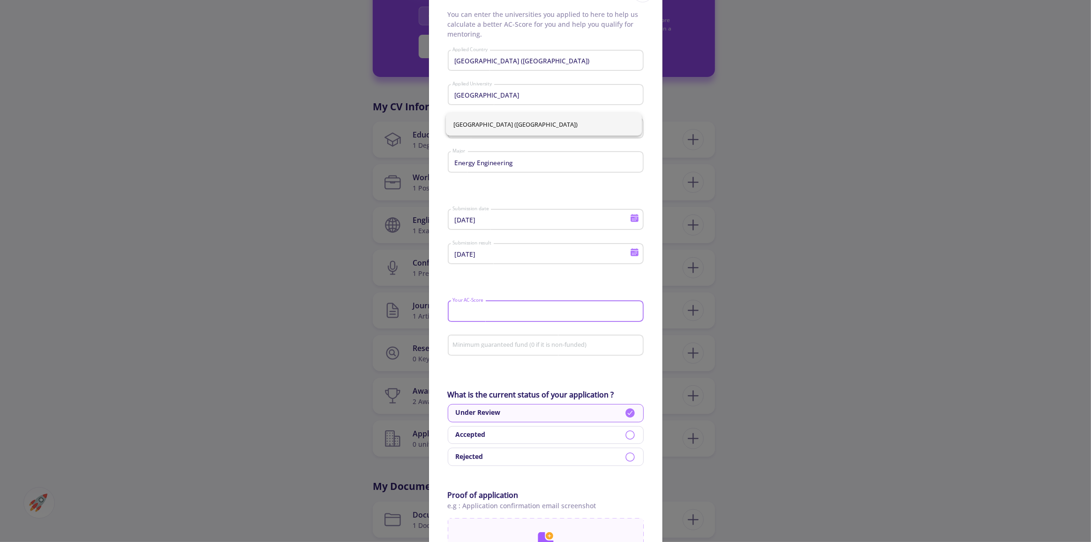
click at [483, 307] on input "Your AC-Score" at bounding box center [546, 311] width 189 height 8
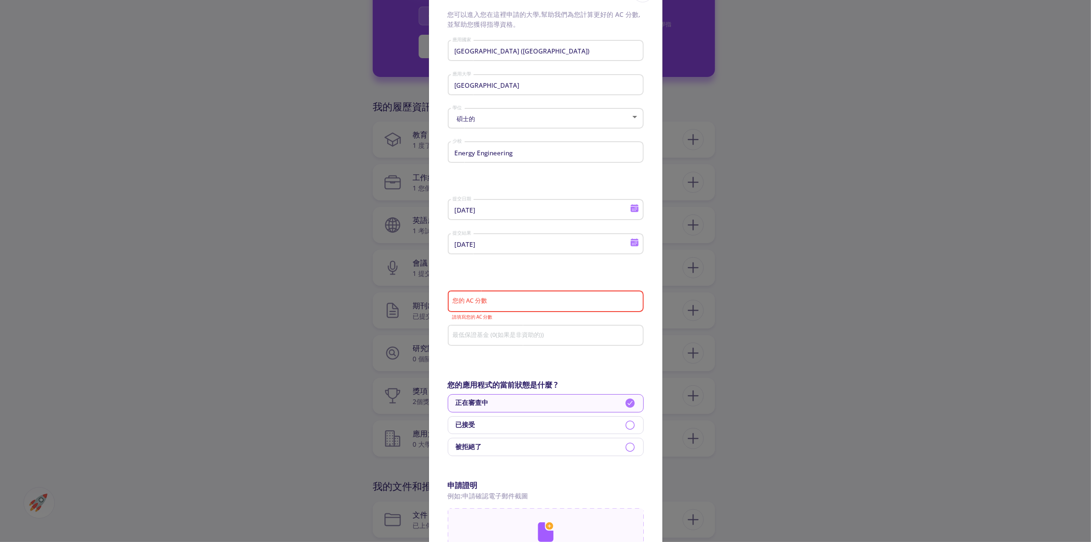
click at [527, 346] on div "最低保證基金 (0(如果是非資助的))" at bounding box center [546, 338] width 196 height 31
click at [505, 303] on input "您的 AC 分數" at bounding box center [546, 301] width 189 height 8
click at [480, 339] on input "最低保證基金 (0(如果是非資助的))" at bounding box center [546, 336] width 189 height 8
click at [499, 307] on div "您的 AC 分數" at bounding box center [545, 299] width 187 height 24
type input "ㄉ"
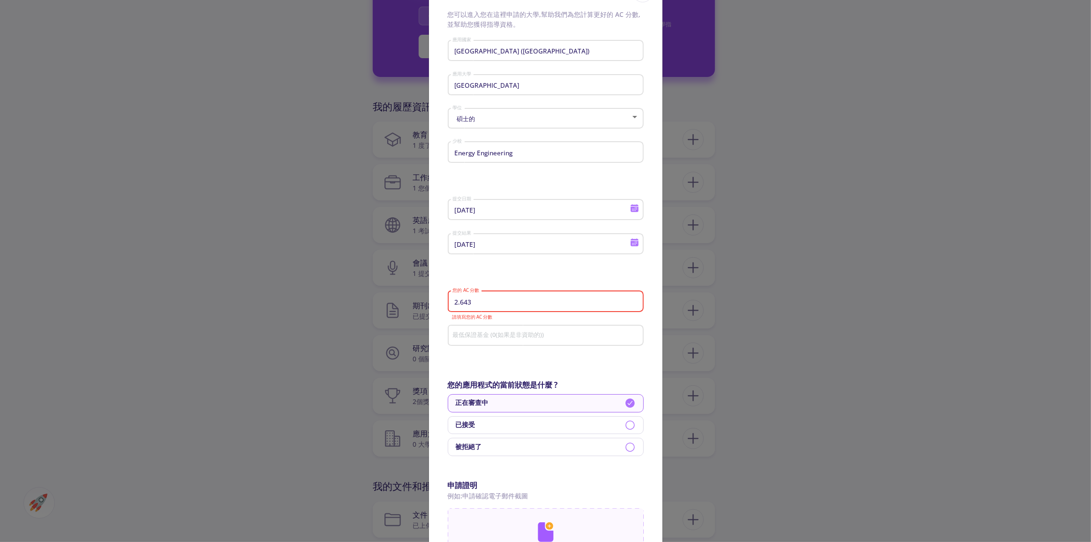
click at [462, 341] on div "最低保證基金 (0(如果是非資助的))" at bounding box center [545, 333] width 187 height 24
click at [468, 338] on input "最低保證基金 (0(如果是非資助的))" at bounding box center [546, 336] width 189 height 8
click at [508, 307] on div "2.643 您的 AC 分數" at bounding box center [545, 299] width 187 height 24
type input "2.64"
click at [515, 337] on input "最低保證基金 (0(如果是非資助的))" at bounding box center [546, 336] width 189 height 8
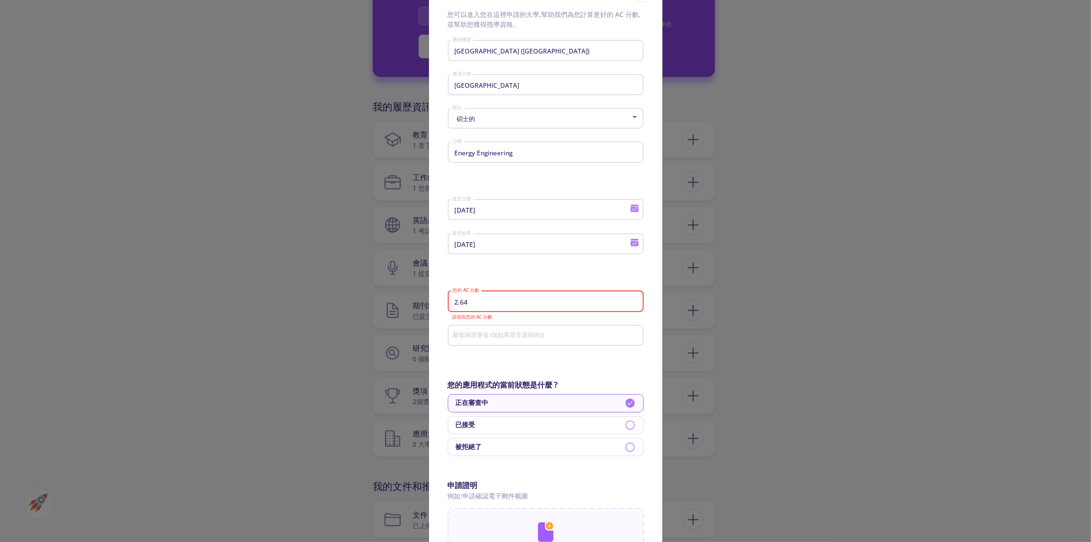
click at [514, 358] on form "[GEOGRAPHIC_DATA] ([GEOGRAPHIC_DATA]) 應用國家 [GEOGRAPHIC_DATA] 應用大學 碩士的 學位 Energy…" at bounding box center [546, 406] width 196 height 739
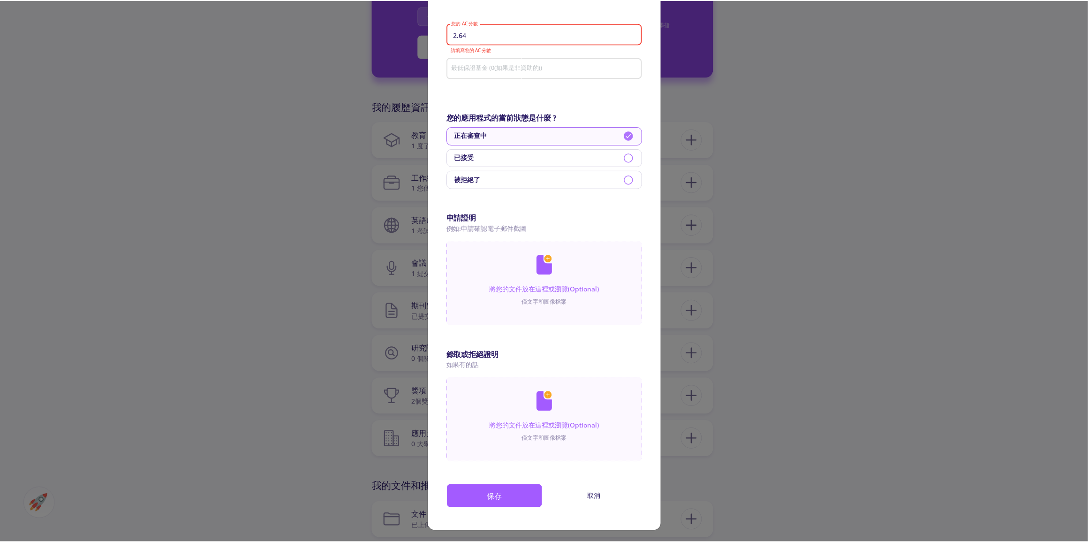
scroll to position [311, 0]
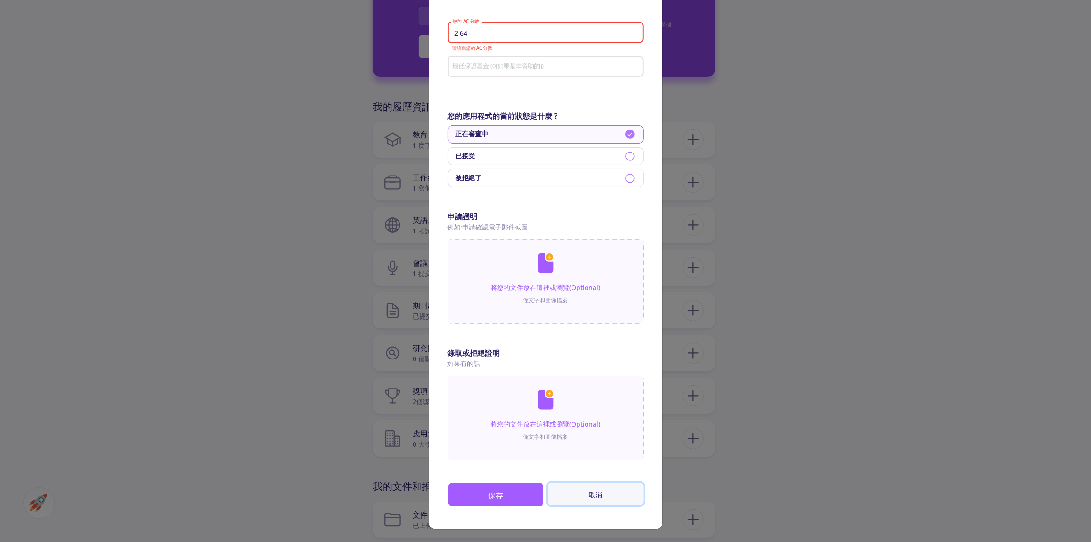
click at [595, 493] on font "取消" at bounding box center [595, 494] width 13 height 9
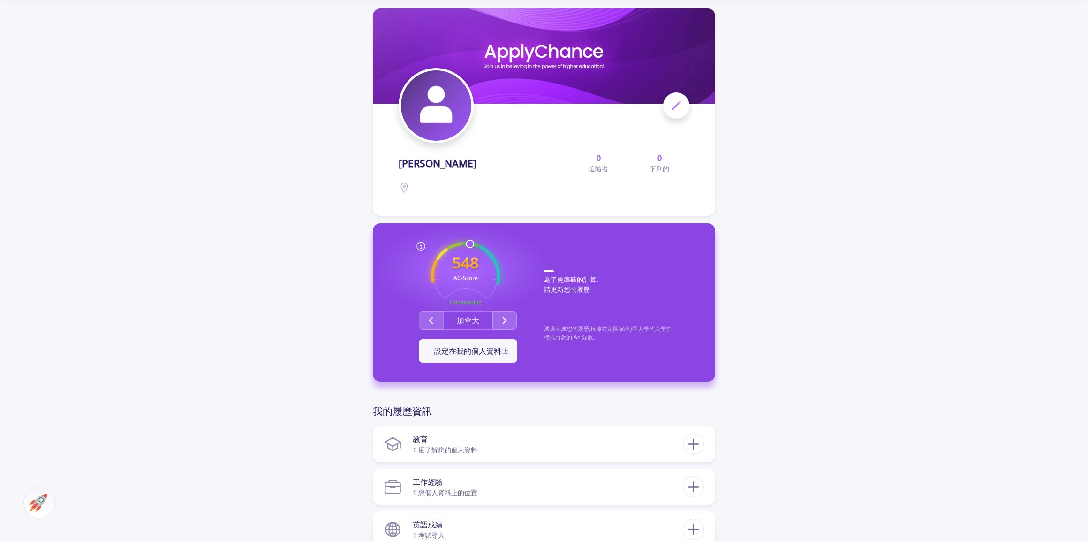
scroll to position [0, 0]
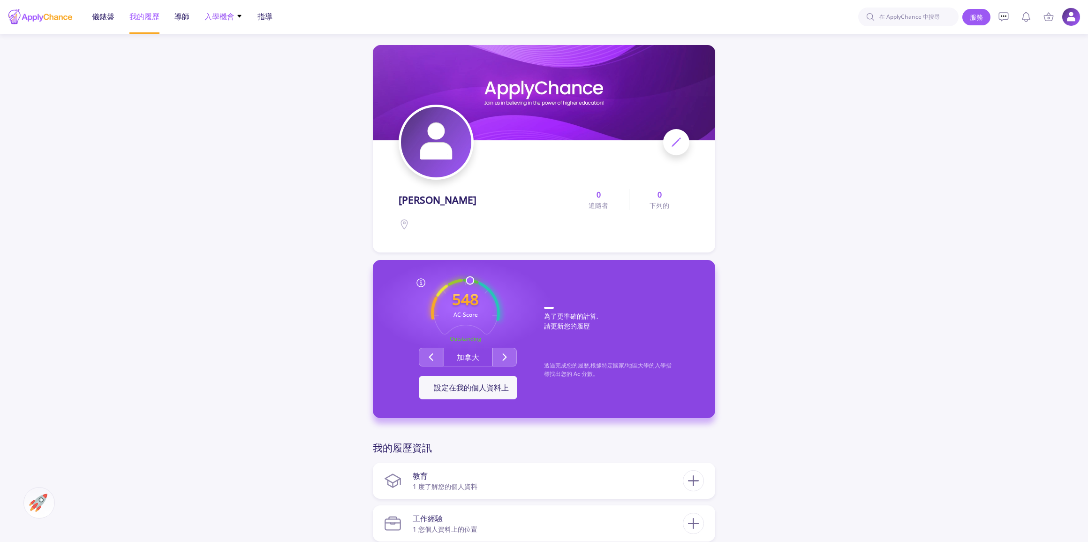
click at [221, 13] on font "入學機會" at bounding box center [219, 16] width 30 height 10
click at [174, 94] on div "[PERSON_NAME] 0 追隨者 0 下列的 548 AC-Score Outstanding 透過完成您的履歷,根據特定國家/地區大學的入學指標找出您…" at bounding box center [544, 486] width 1088 height 905
click at [690, 134] on img at bounding box center [544, 92] width 342 height 95
click at [680, 139] on icon at bounding box center [676, 141] width 11 height 11
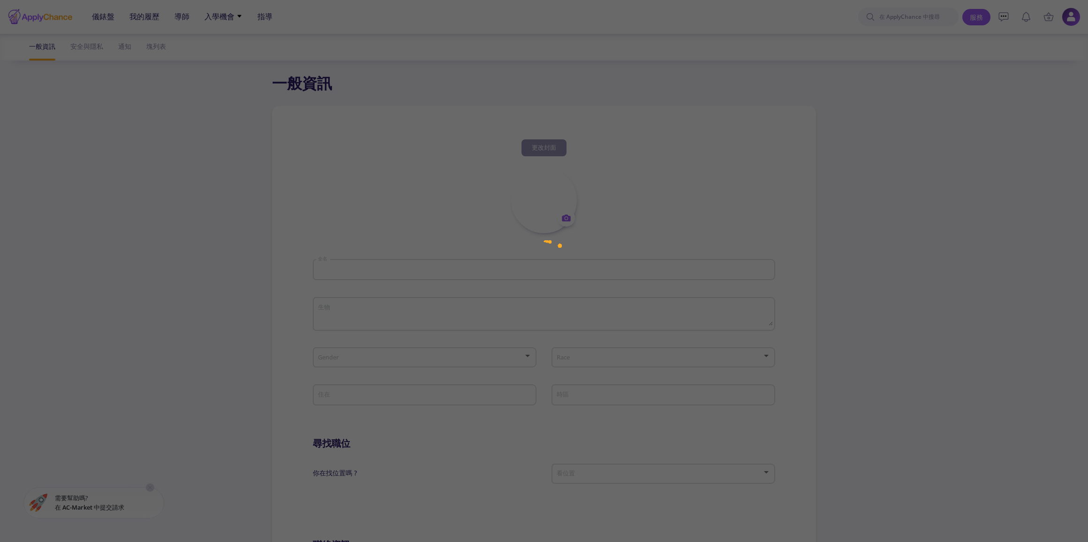
type input "[PERSON_NAME]"
type input "YiChengPan"
type input "[EMAIL_ADDRESS][DOMAIN_NAME]"
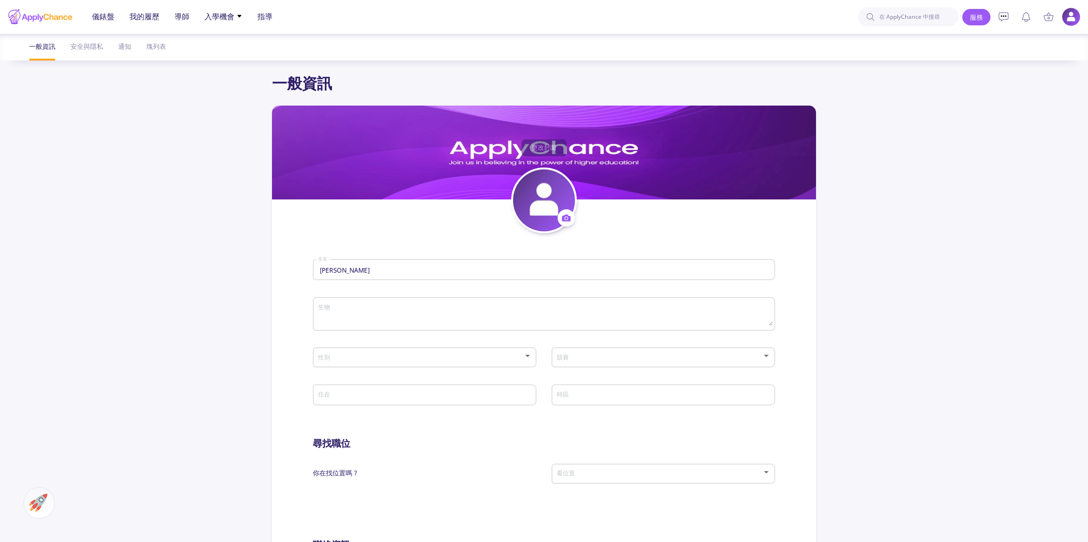
scroll to position [128, 0]
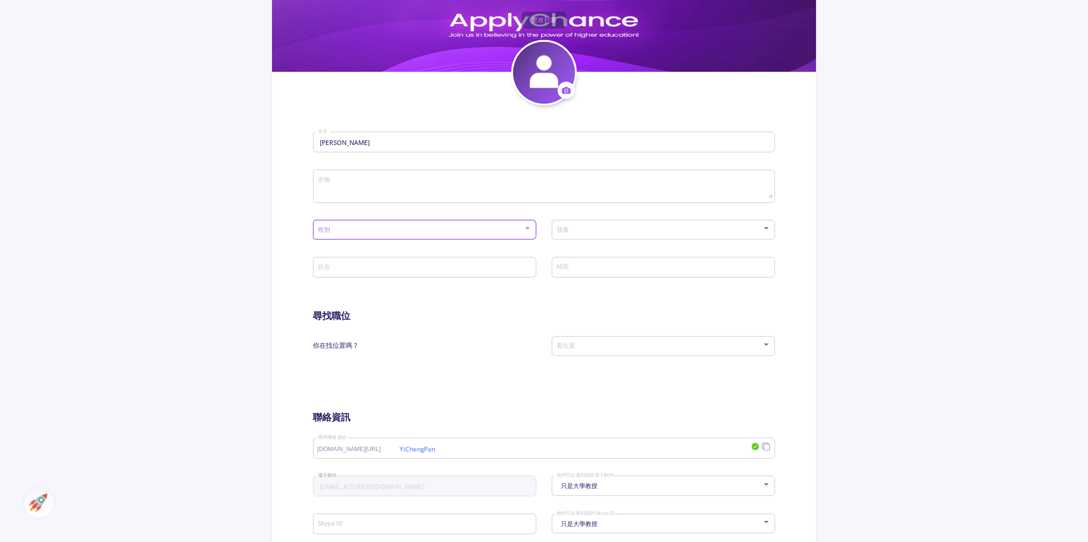
click at [500, 228] on span at bounding box center [422, 230] width 204 height 7
click at [435, 238] on span "男" at bounding box center [425, 236] width 206 height 17
click at [424, 190] on textarea "生物" at bounding box center [545, 187] width 456 height 22
click at [649, 231] on span at bounding box center [661, 230] width 204 height 7
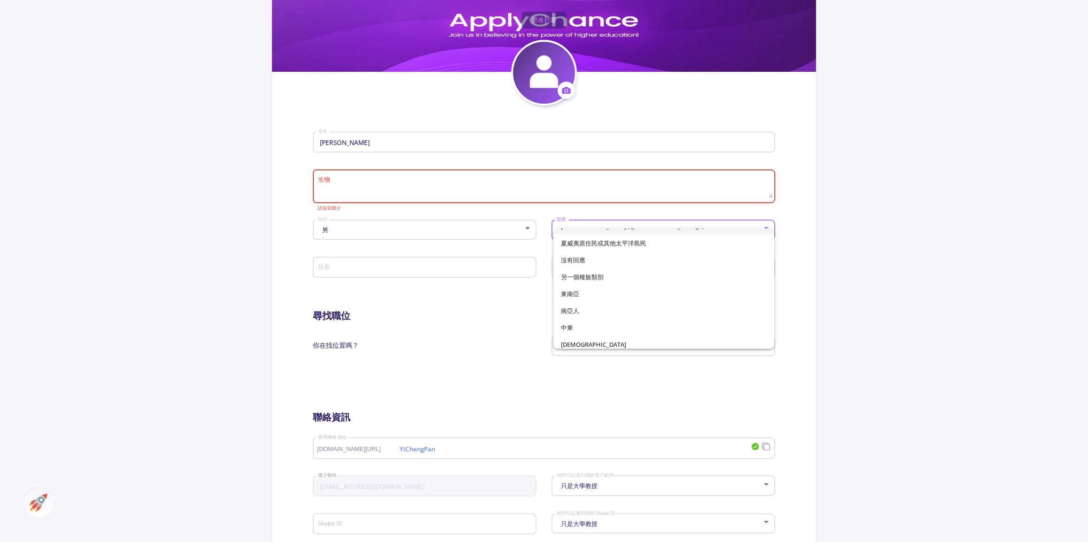
scroll to position [66, 0]
click at [619, 277] on span "另一個種族類別" at bounding box center [664, 272] width 206 height 17
click at [640, 234] on div "“一” 競賽" at bounding box center [663, 227] width 215 height 23
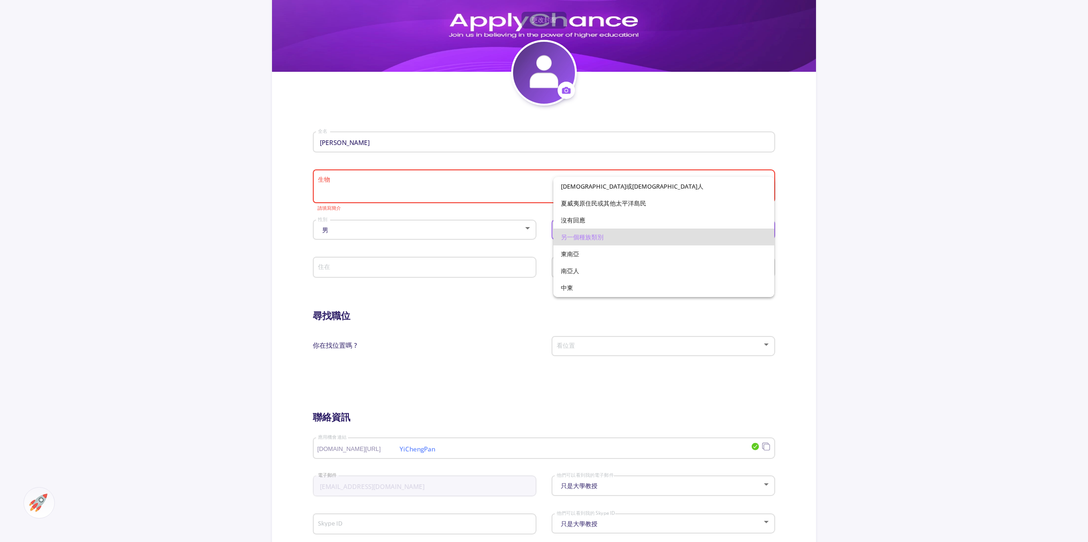
scroll to position [7, 0]
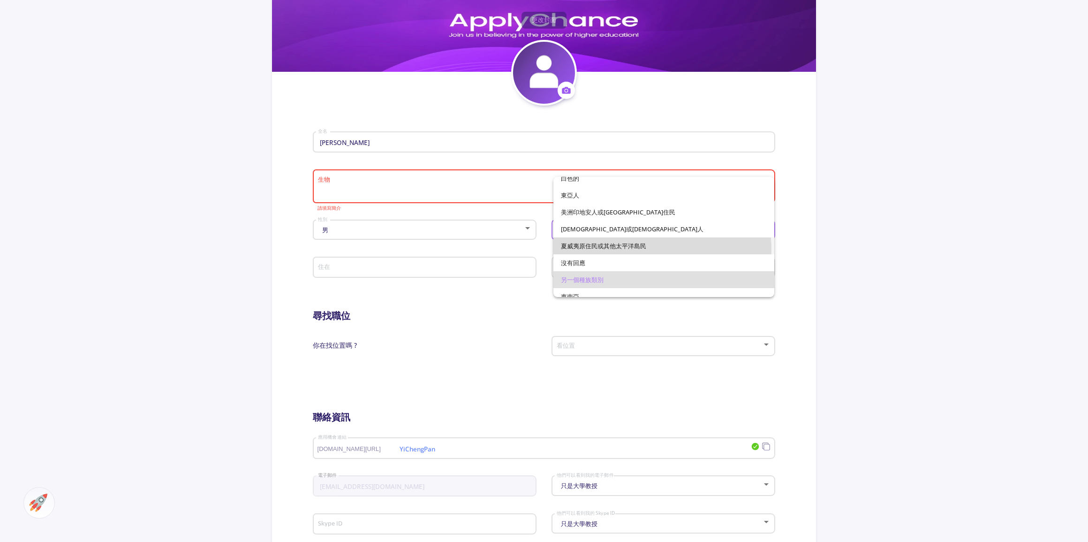
click at [642, 249] on span "夏威夷原住民或其他太平洋島民" at bounding box center [664, 245] width 206 height 17
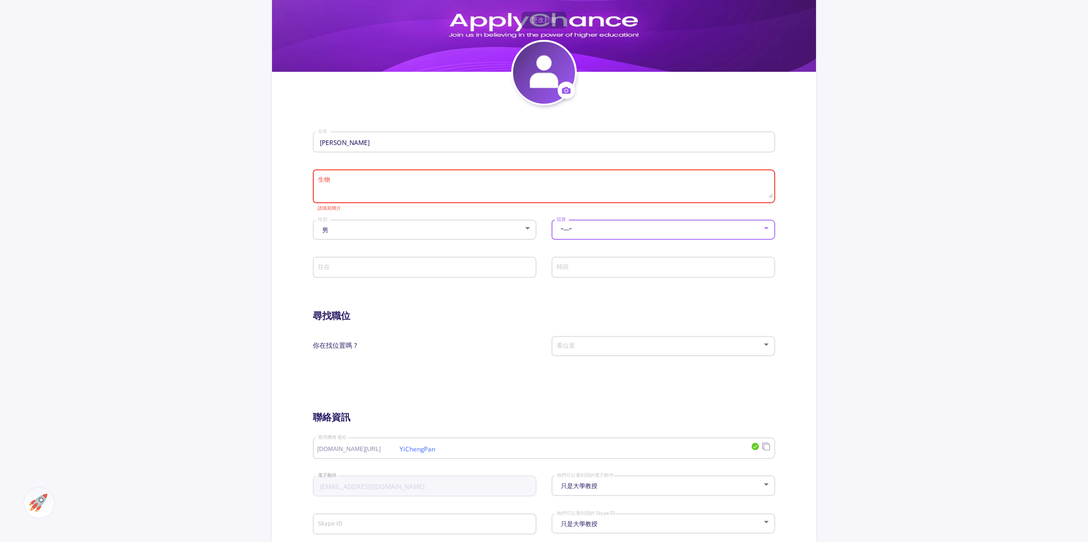
click at [624, 235] on div "“一” 競賽" at bounding box center [663, 227] width 215 height 23
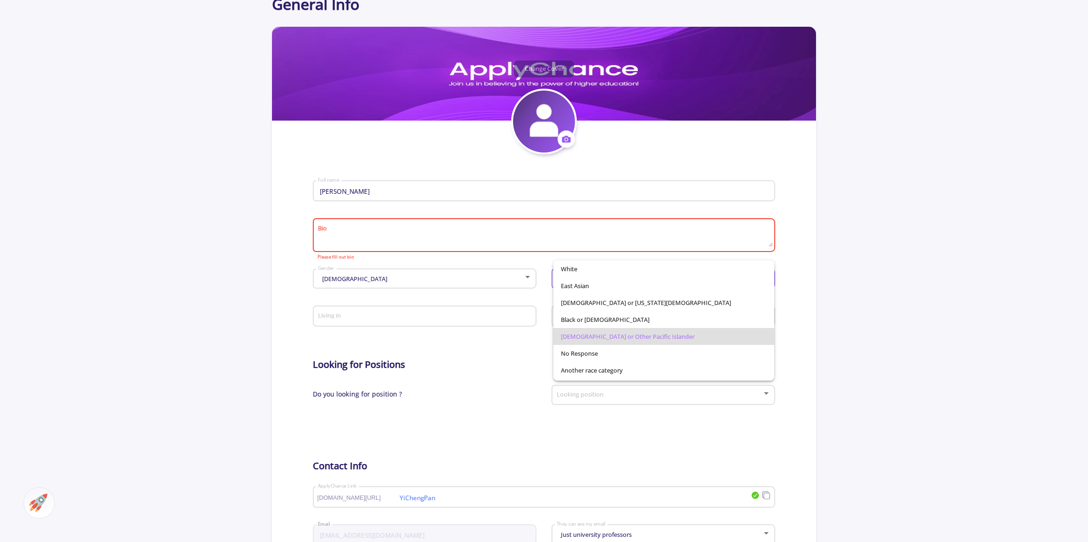
scroll to position [42, 0]
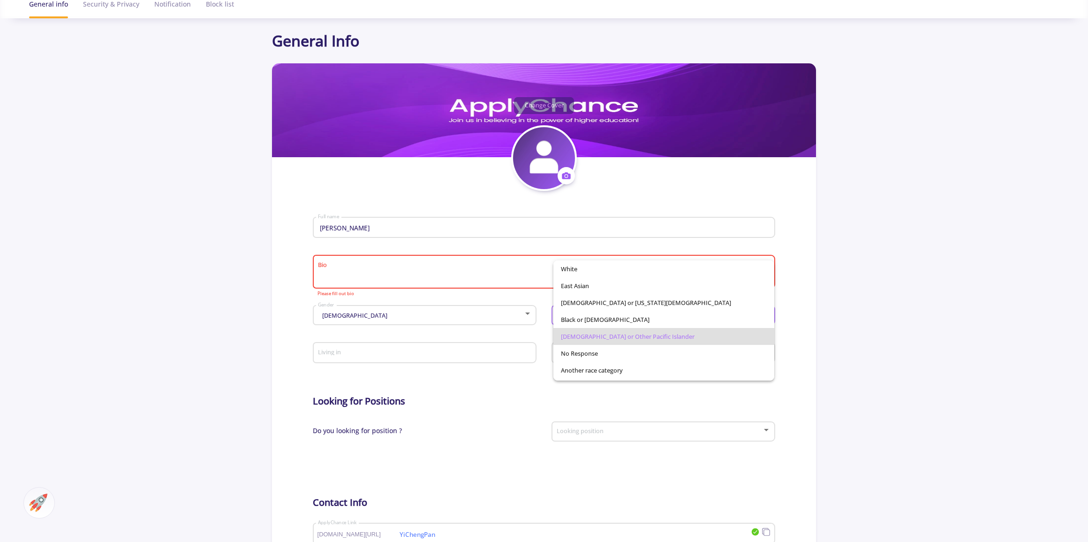
click at [881, 247] on div at bounding box center [544, 271] width 1088 height 542
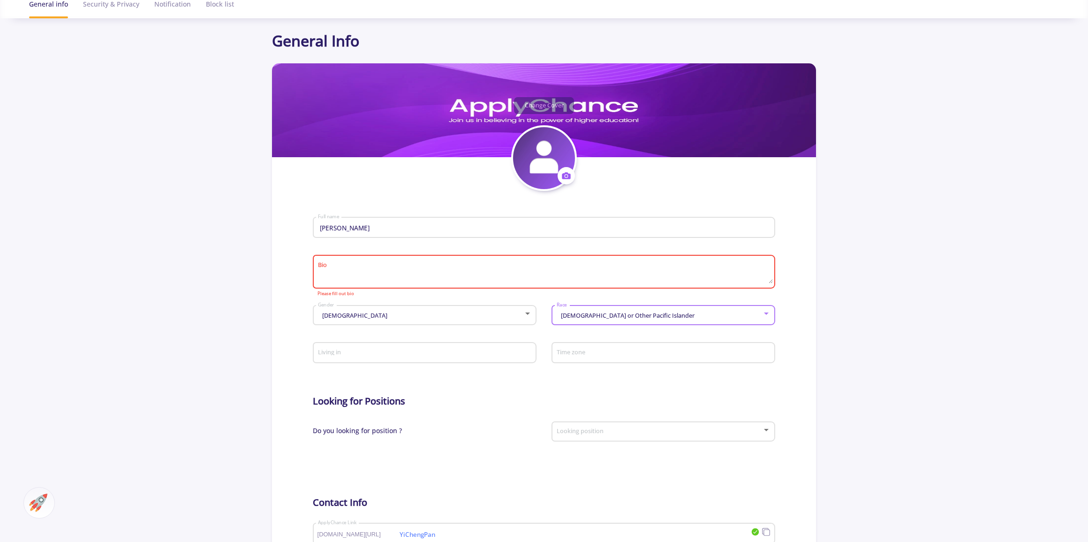
click at [594, 318] on span "Native Hawaiian or Other Pacific Islander" at bounding box center [627, 315] width 136 height 8
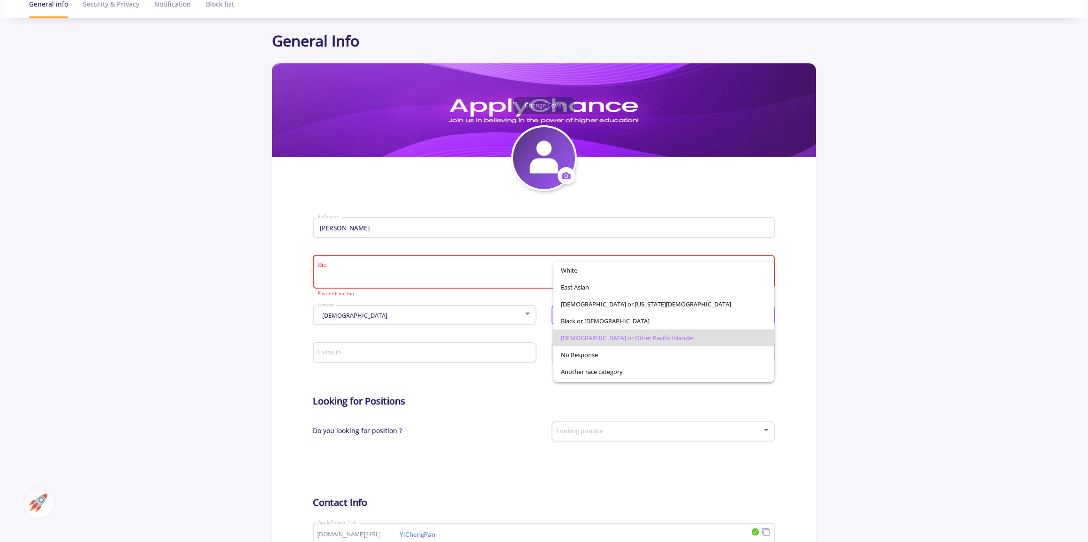
scroll to position [15, 0]
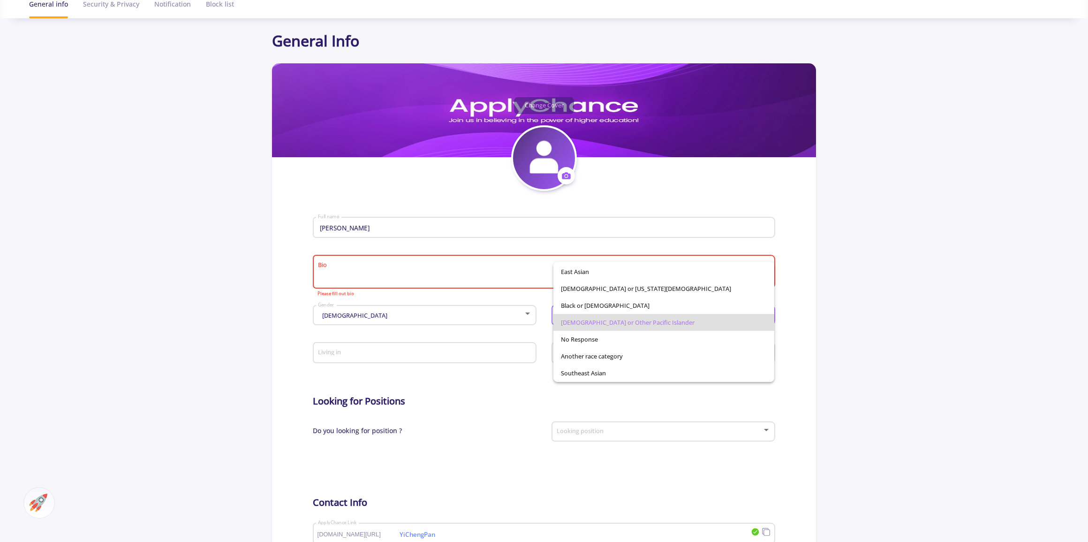
drag, startPoint x: 489, startPoint y: 328, endPoint x: 478, endPoint y: 319, distance: 13.7
click at [489, 327] on div at bounding box center [544, 271] width 1088 height 542
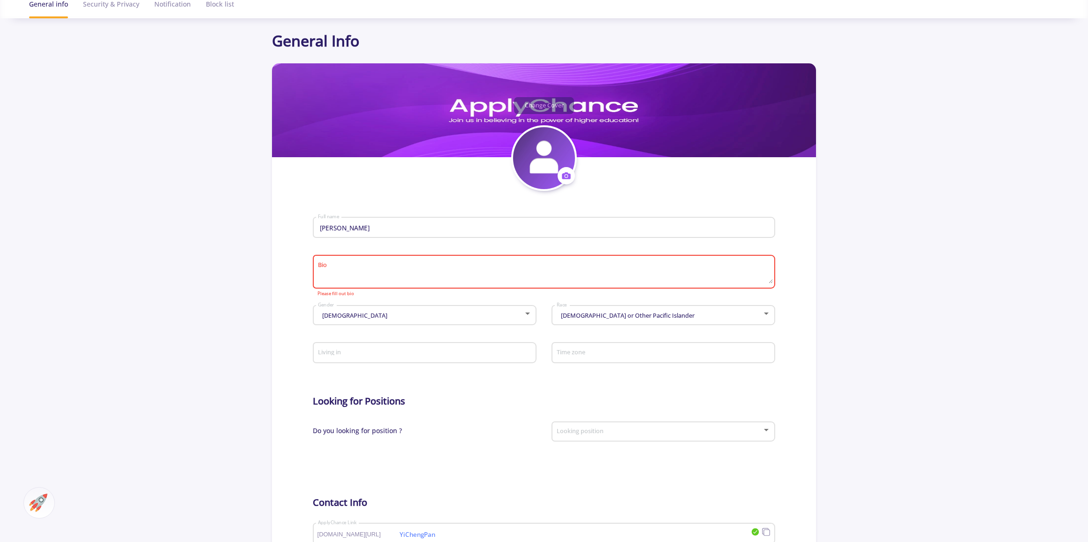
click at [341, 266] on textarea "Bio" at bounding box center [545, 272] width 456 height 22
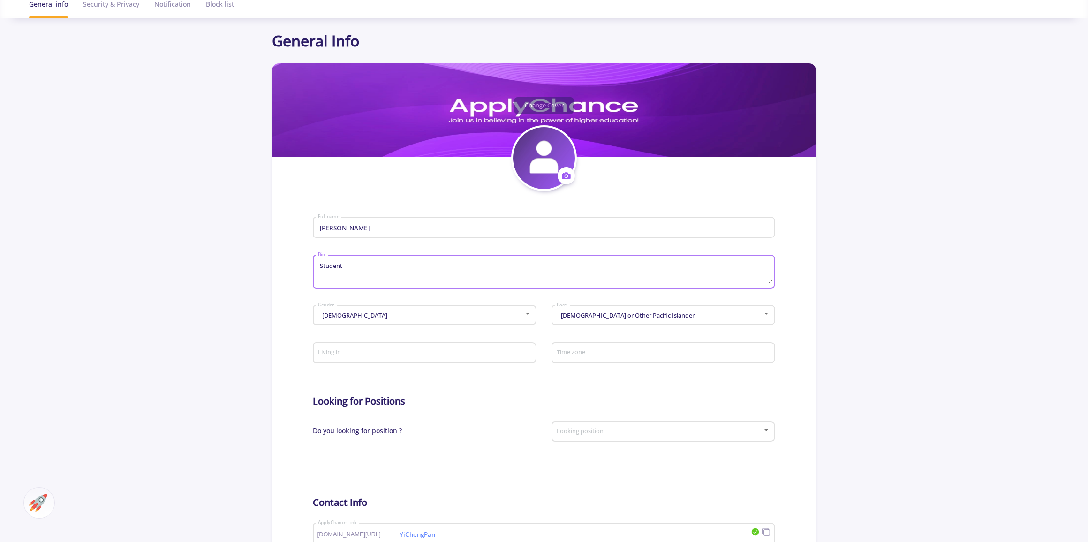
type textarea "Student"
click at [596, 314] on span "Native Hawaiian or Other Pacific Islander" at bounding box center [627, 315] width 136 height 8
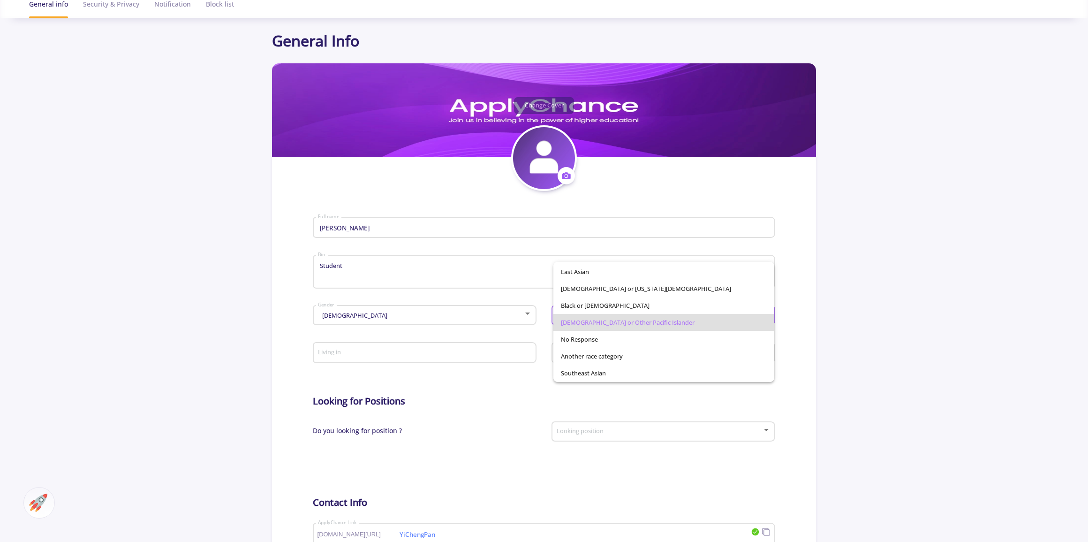
click at [592, 321] on span "Native Hawaiian or Other Pacific Islander" at bounding box center [664, 322] width 206 height 17
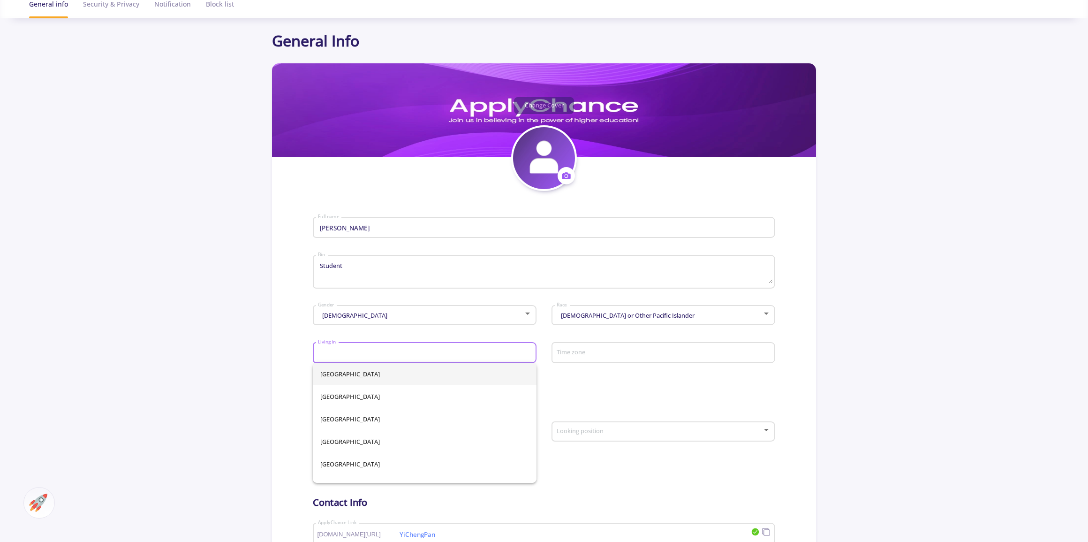
click at [451, 355] on input "Living in" at bounding box center [425, 353] width 217 height 8
type input "[GEOGRAPHIC_DATA]"
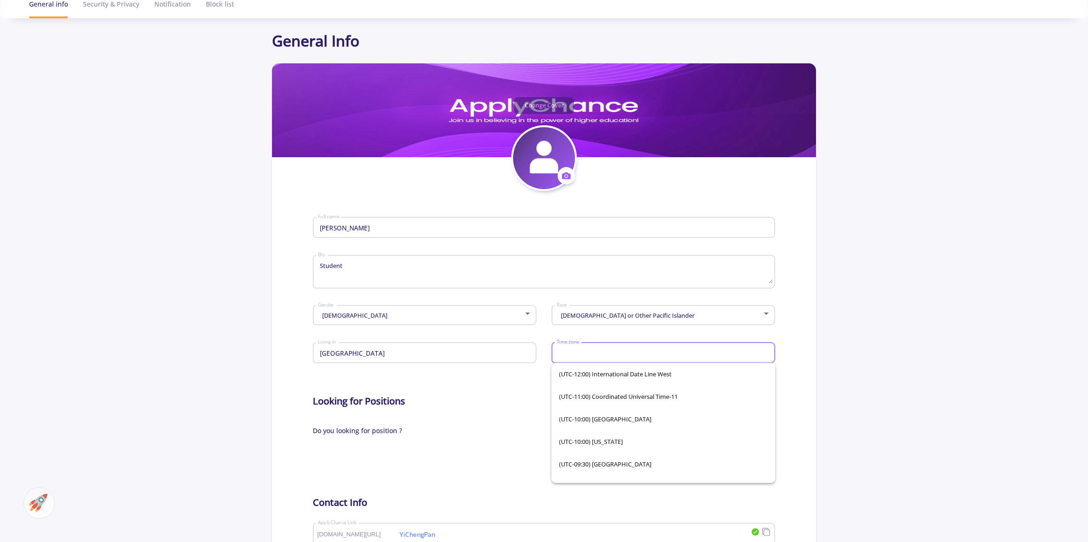
click at [644, 349] on input "Time zone" at bounding box center [664, 353] width 217 height 8
type input "Taip"
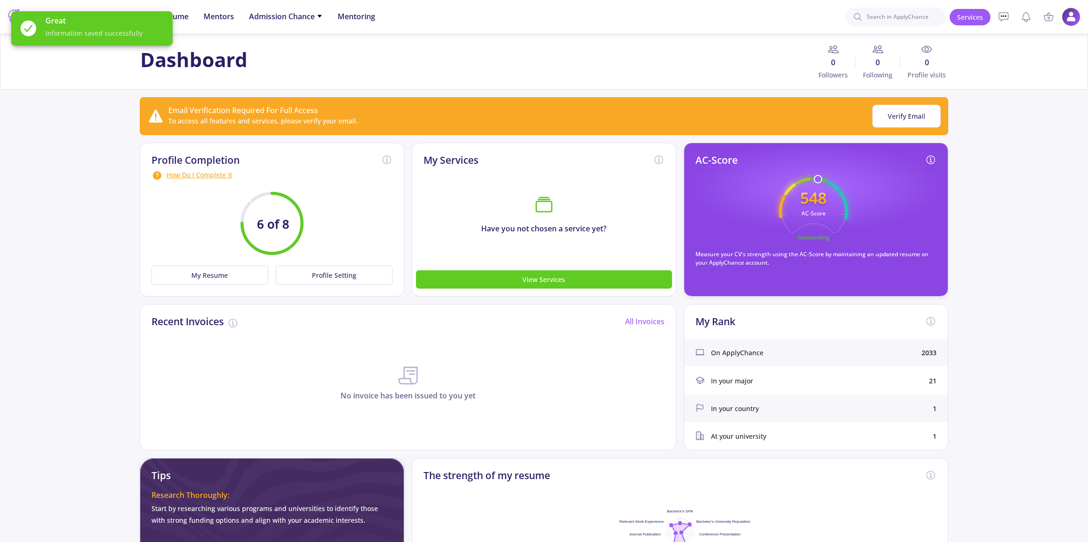
click at [177, 174] on div "How Do I Complete It" at bounding box center [271, 175] width 241 height 11
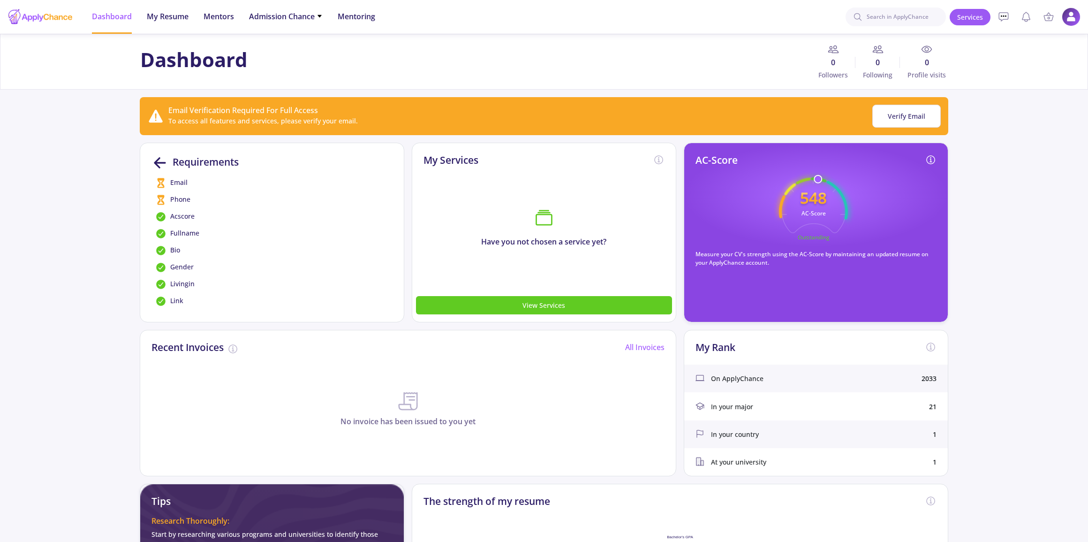
click at [183, 185] on span "Email" at bounding box center [178, 182] width 17 height 11
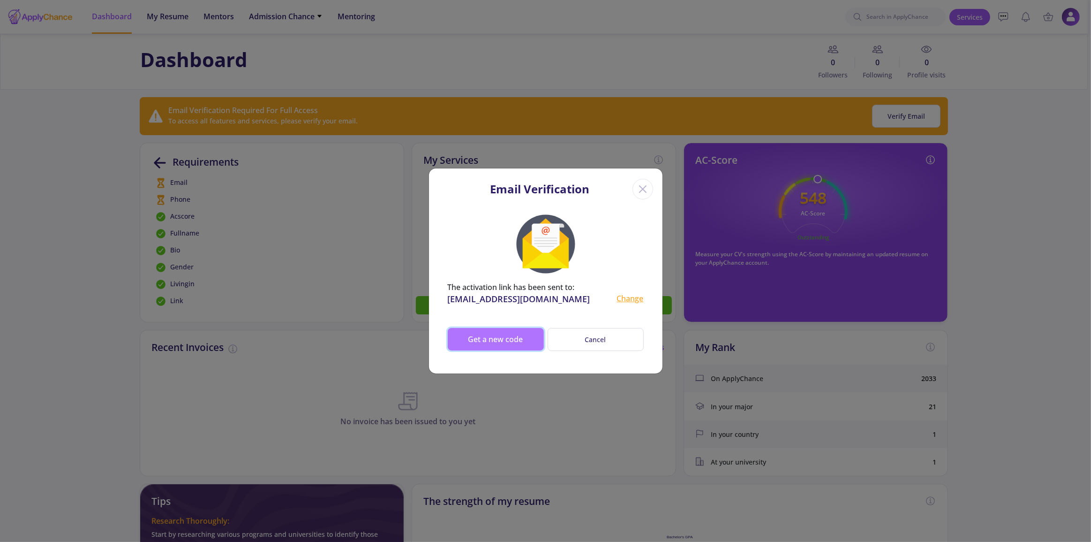
click at [516, 344] on button "Get a new code" at bounding box center [496, 339] width 96 height 23
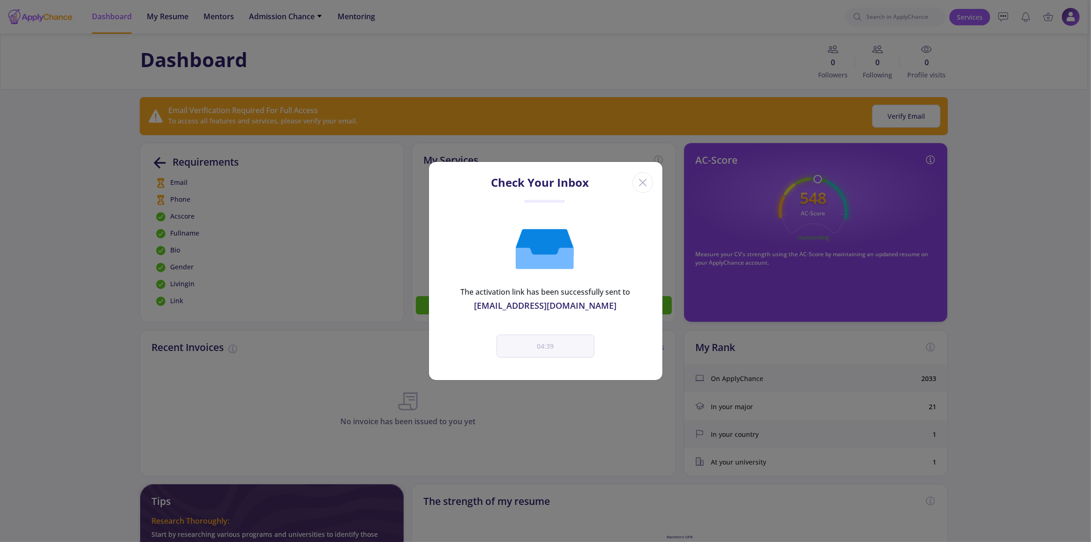
click at [404, 316] on div "Check Your Inbox The activation link has been successfully sent to e44111392@gs…" at bounding box center [545, 271] width 1091 height 542
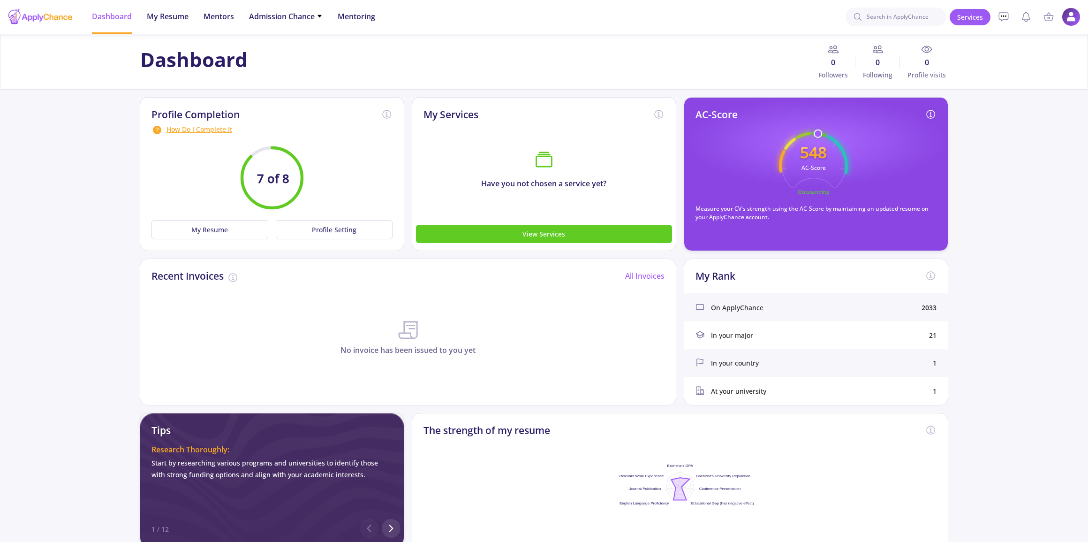
click at [220, 133] on div "How Do I Complete It" at bounding box center [271, 129] width 241 height 11
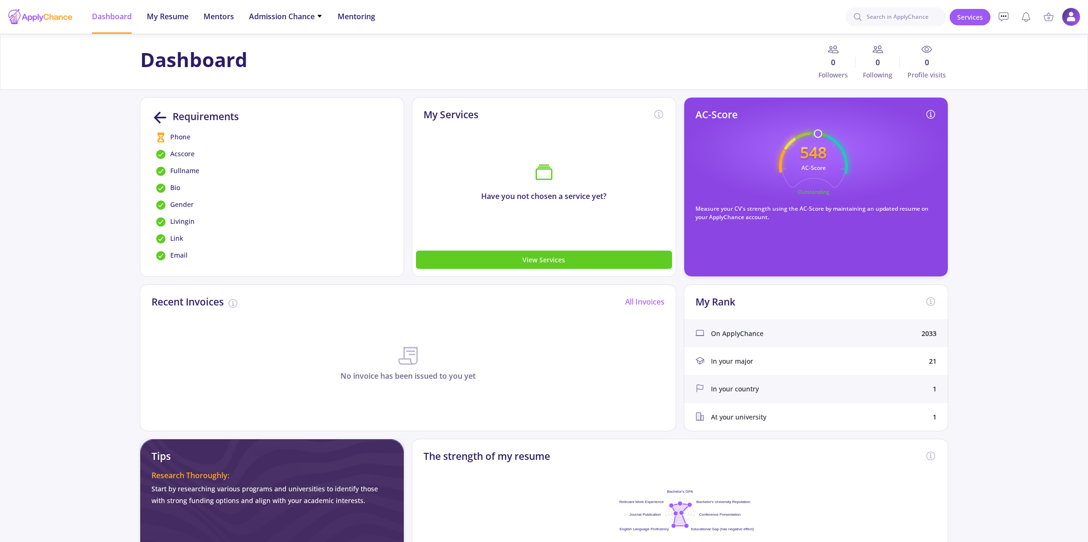
click at [187, 134] on span "Phone" at bounding box center [180, 137] width 20 height 11
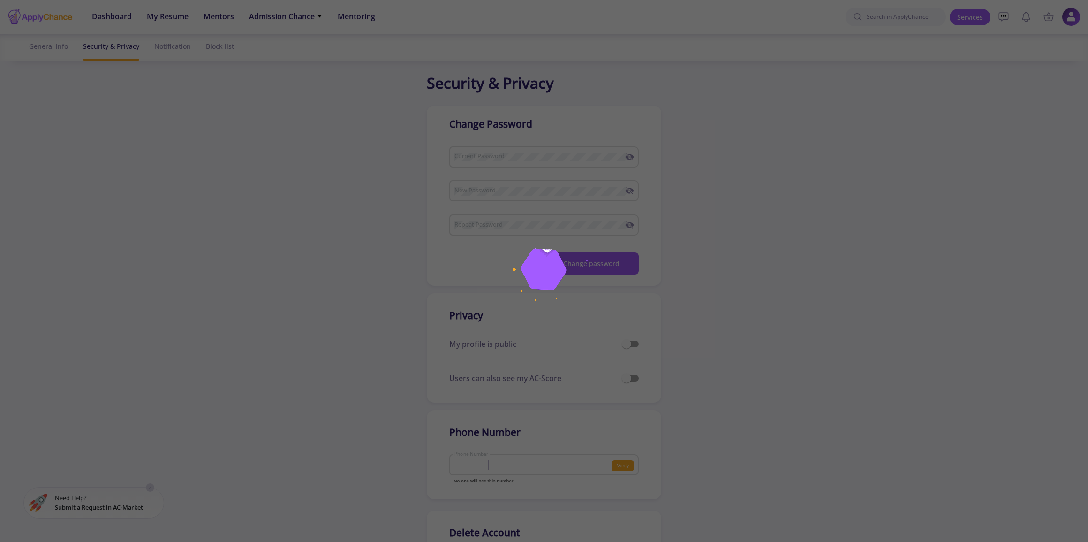
checkbox input "true"
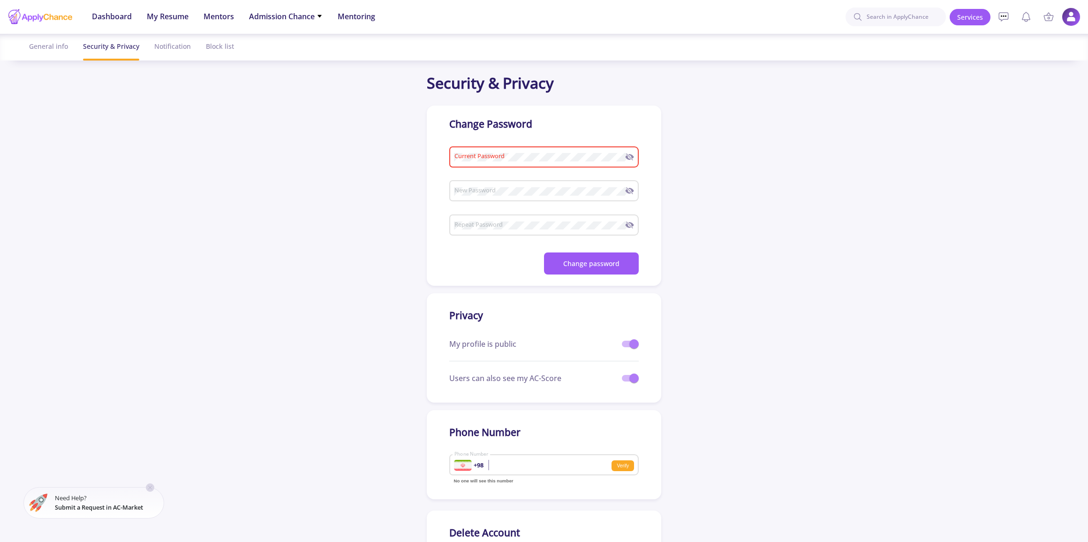
click at [396, 226] on app-security-setting "Security & Privacy Change Password Current Password New Password Upper case let…" at bounding box center [544, 344] width 1088 height 544
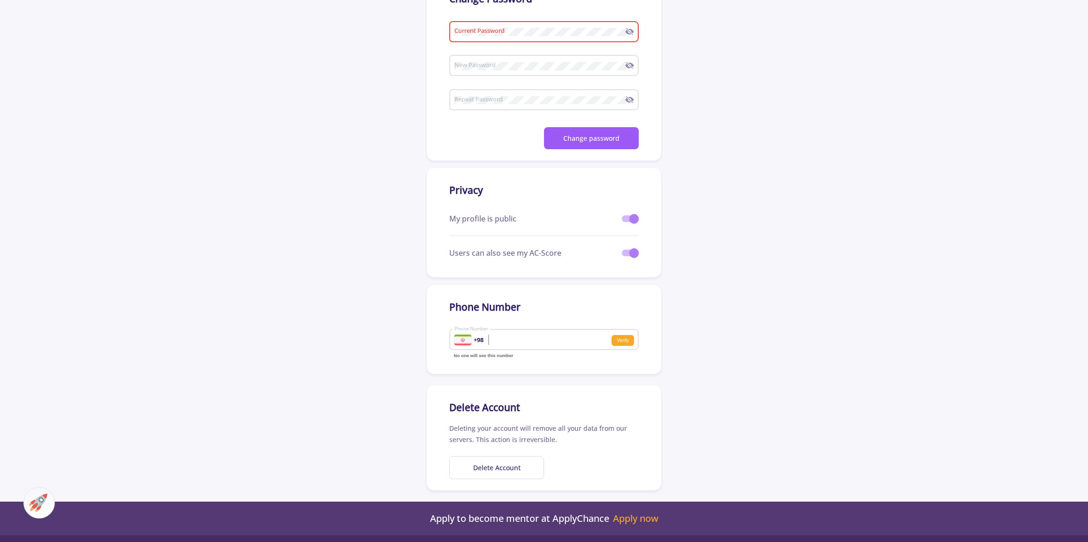
scroll to position [128, 0]
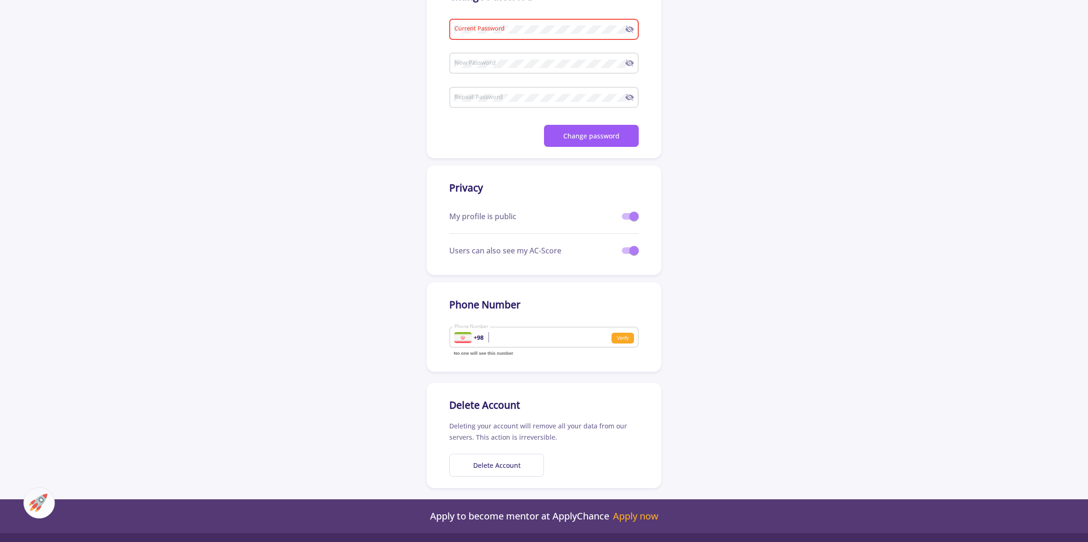
click at [478, 335] on b "+98" at bounding box center [479, 337] width 10 height 7
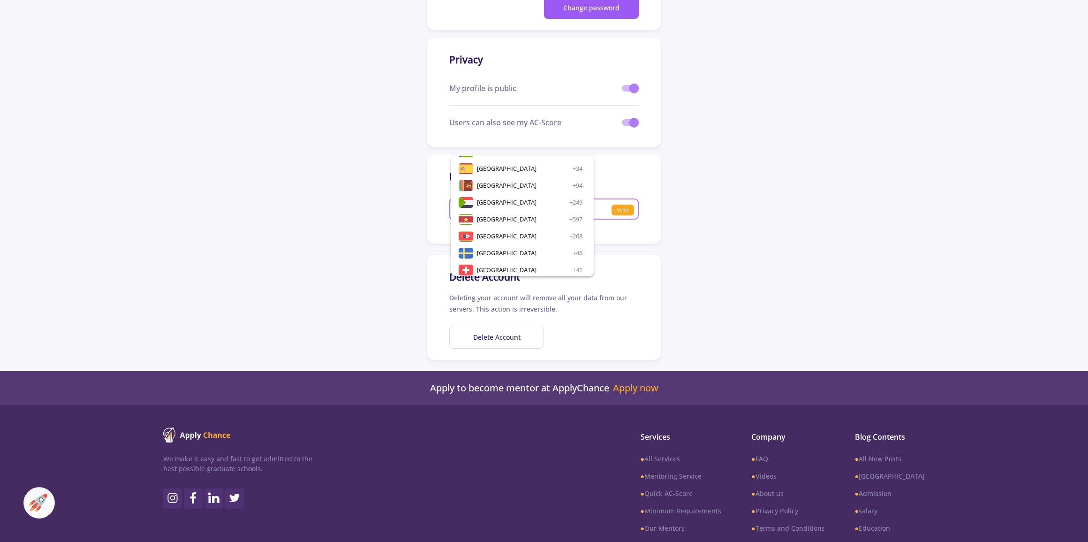
scroll to position [3292, 0]
click at [517, 249] on div "Taiwan +886" at bounding box center [530, 248] width 106 height 17
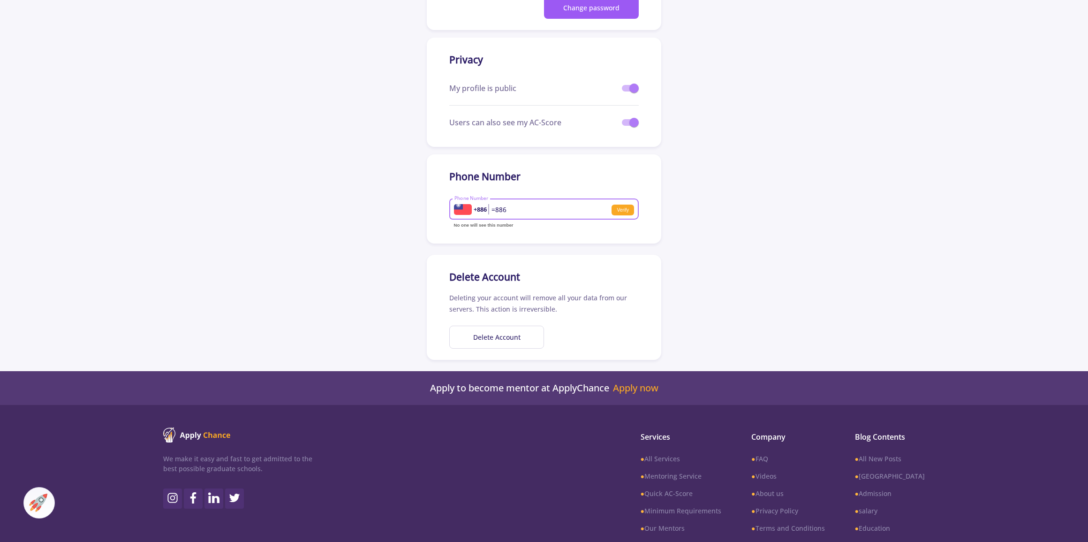
click at [553, 205] on input "=886" at bounding box center [512, 209] width 116 height 8
type input "=886979520944"
click at [628, 211] on small "Verify" at bounding box center [623, 209] width 23 height 11
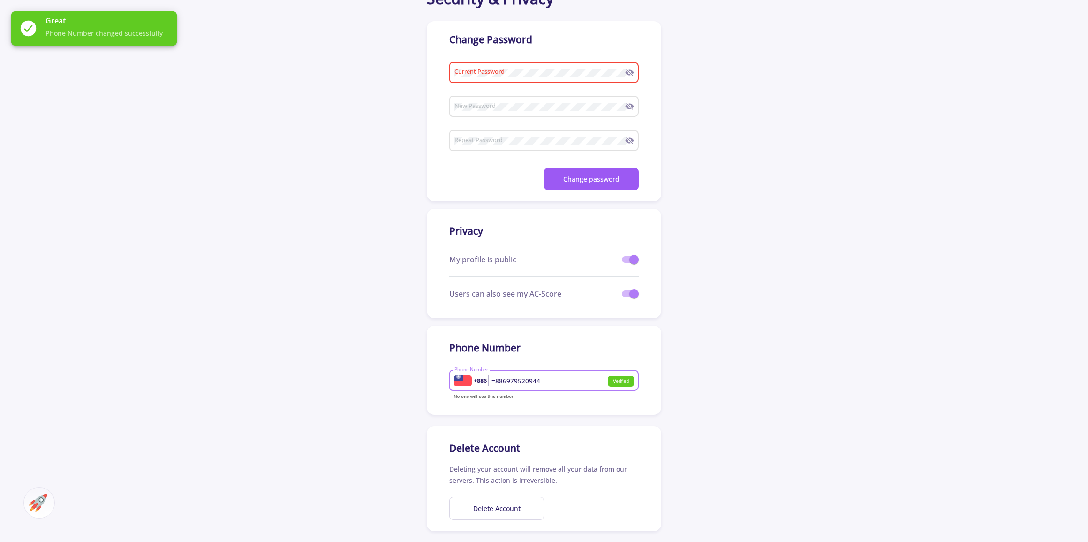
scroll to position [0, 0]
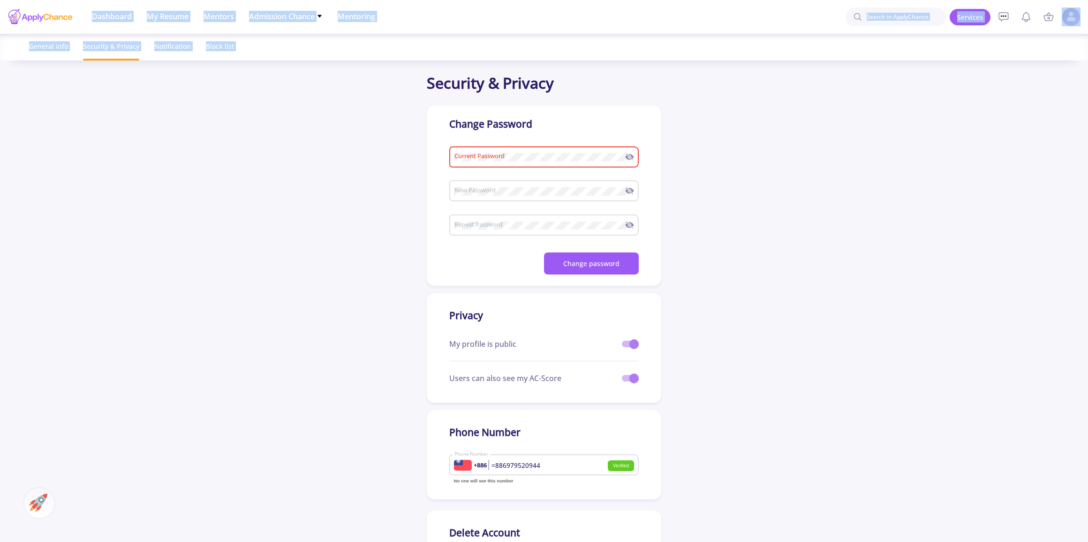
drag, startPoint x: 38, startPoint y: 15, endPoint x: 20, endPoint y: 76, distance: 63.1
click at [23, 70] on body "Dashboard My Resume Services Mentors Admission Chance With Minimum Requirements…" at bounding box center [544, 271] width 1088 height 542
click at [23, 77] on app-security-setting "Security & Privacy Change Password Current Password New Password Upper case let…" at bounding box center [544, 344] width 1088 height 544
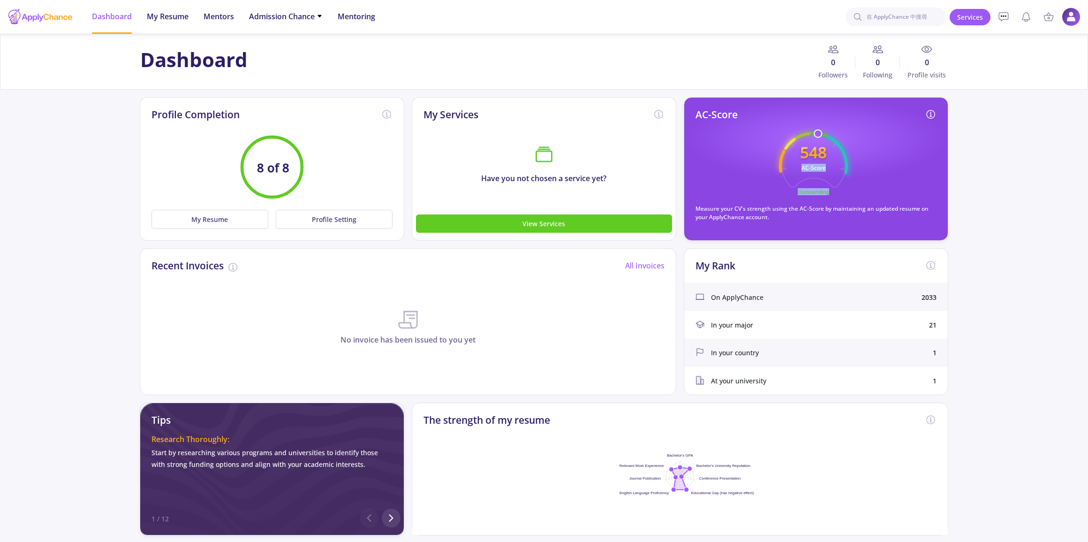
click at [845, 151] on icon "548 AC-Score Outstanding" at bounding box center [813, 166] width 69 height 69
click at [844, 161] on icon "548 AC-Score Outstanding" at bounding box center [813, 166] width 69 height 69
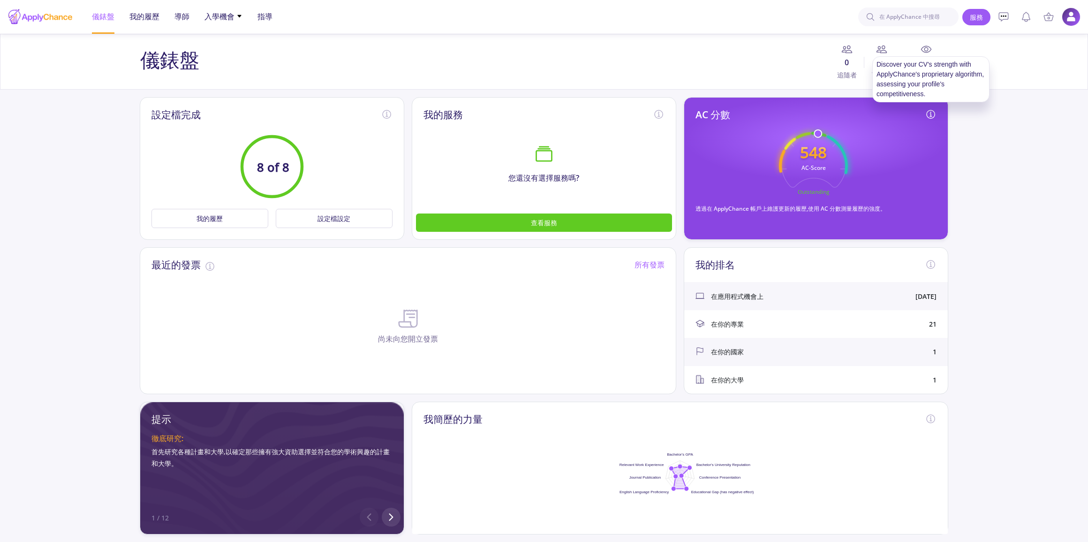
click at [928, 111] on icon at bounding box center [931, 114] width 8 height 8
drag, startPoint x: 802, startPoint y: 155, endPoint x: 915, endPoint y: 113, distance: 120.5
click at [836, 151] on icon "548 AC-Score Outstanding" at bounding box center [813, 166] width 69 height 69
click at [1070, 16] on img at bounding box center [1071, 17] width 18 height 18
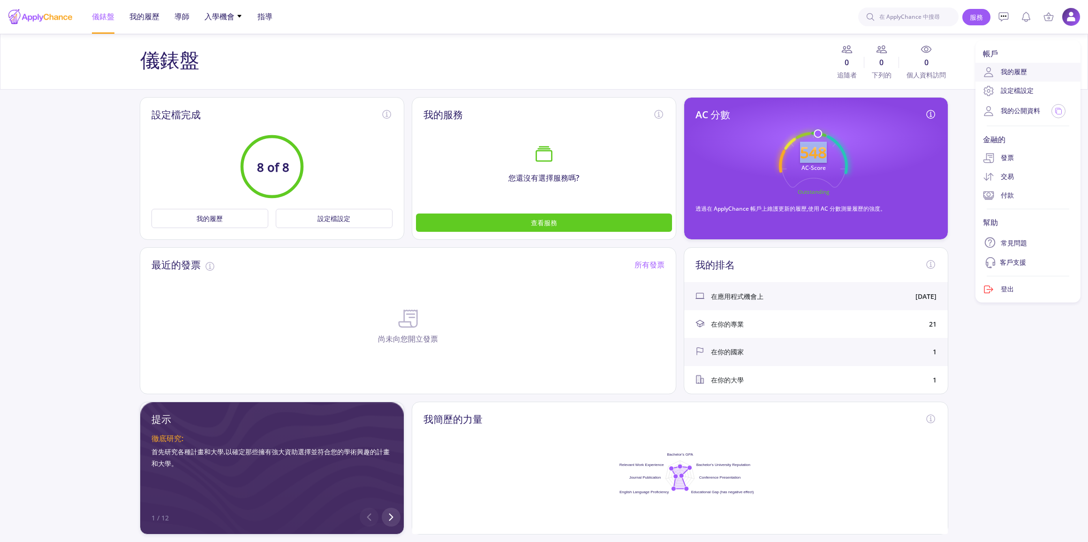
click at [1017, 74] on font "我的履歷" at bounding box center [1014, 71] width 26 height 9
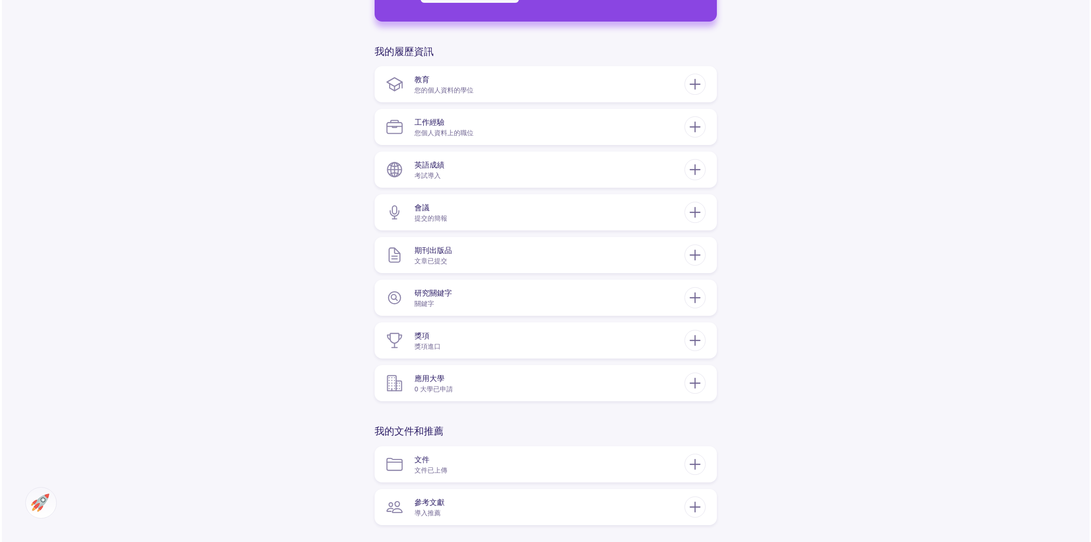
scroll to position [426, 0]
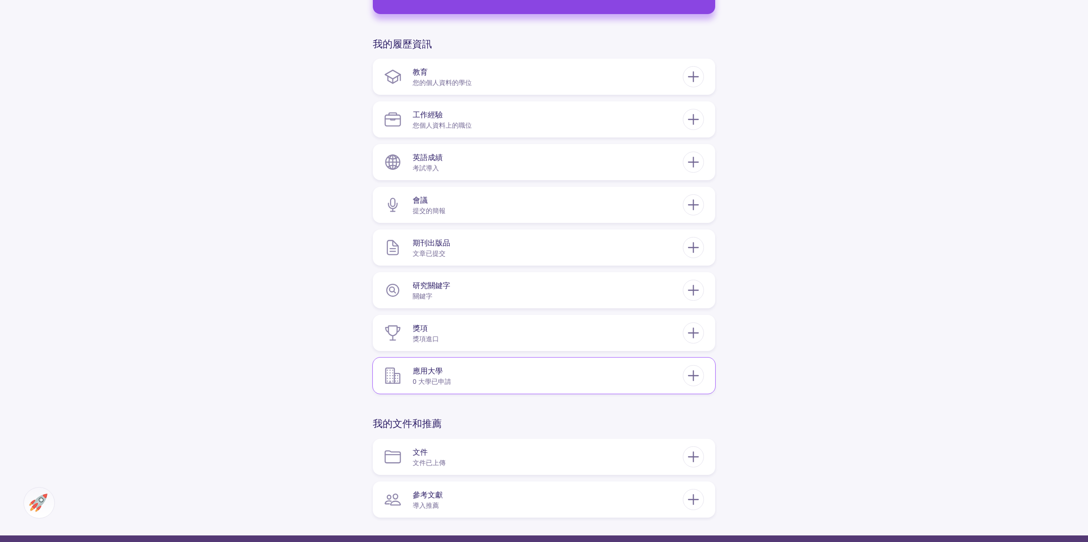
click at [451, 377] on section "應用大學 0 大學已申請" at bounding box center [533, 375] width 299 height 29
click at [698, 371] on icon at bounding box center [693, 375] width 17 height 17
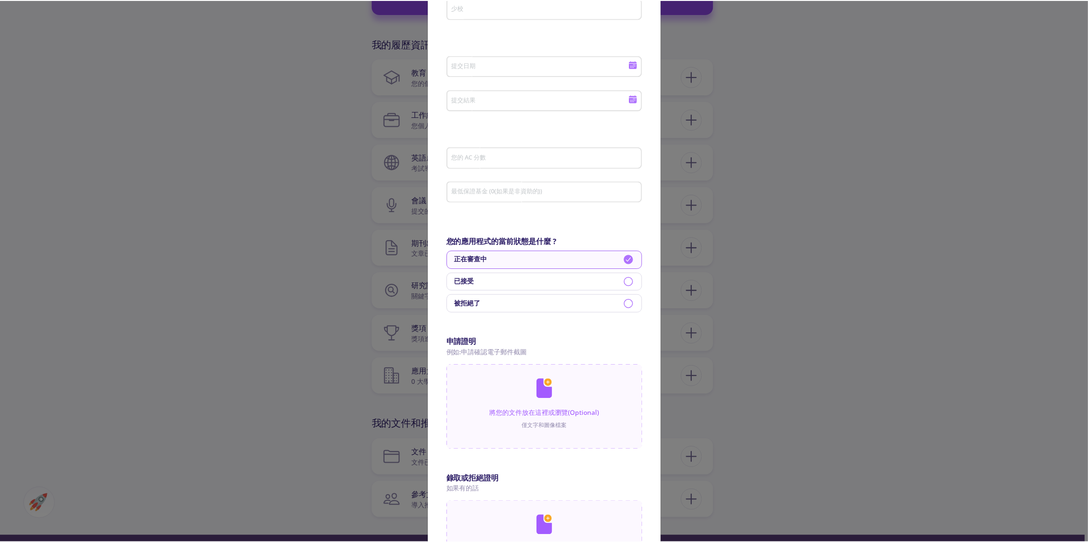
scroll to position [55, 0]
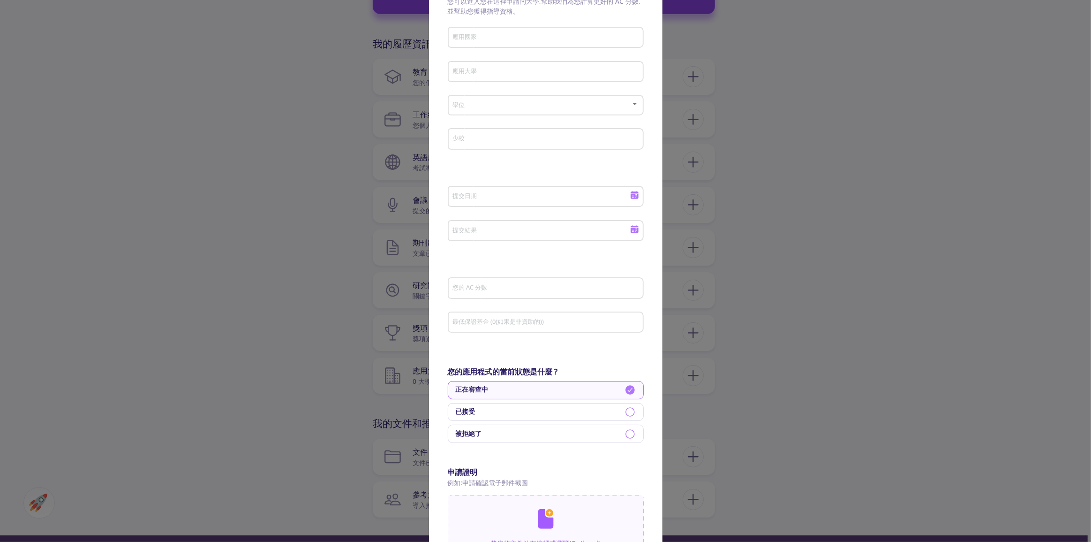
click at [930, 302] on div "新增大學 您可以進入您在這裡申請的大學,幫助我們為您計算更好的 AC 分數,並幫助您獲得指導資格。 應用國家 應用大學 學位 少校 提交日期 提交結果 您的 …" at bounding box center [545, 271] width 1091 height 542
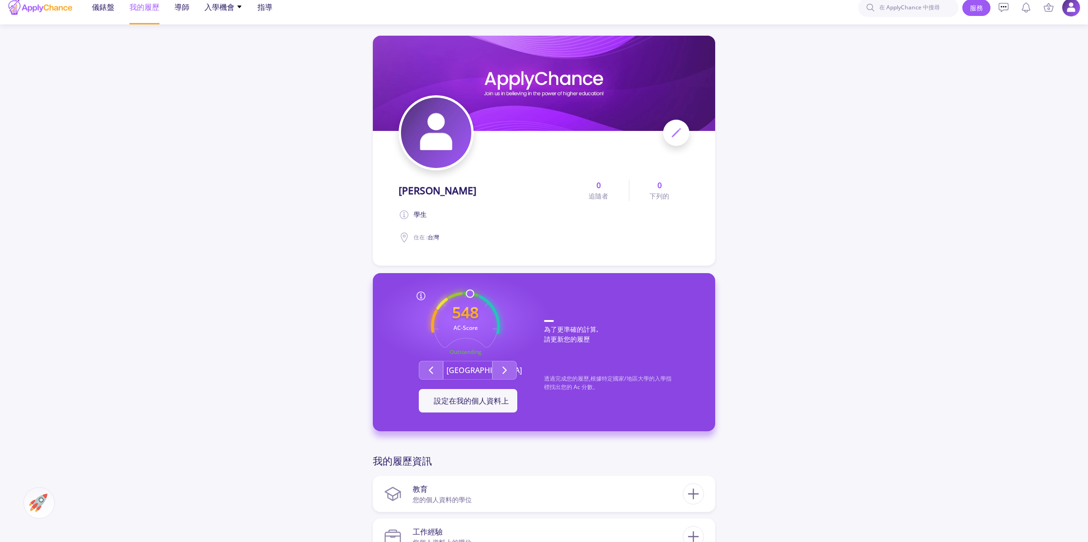
scroll to position [0, 0]
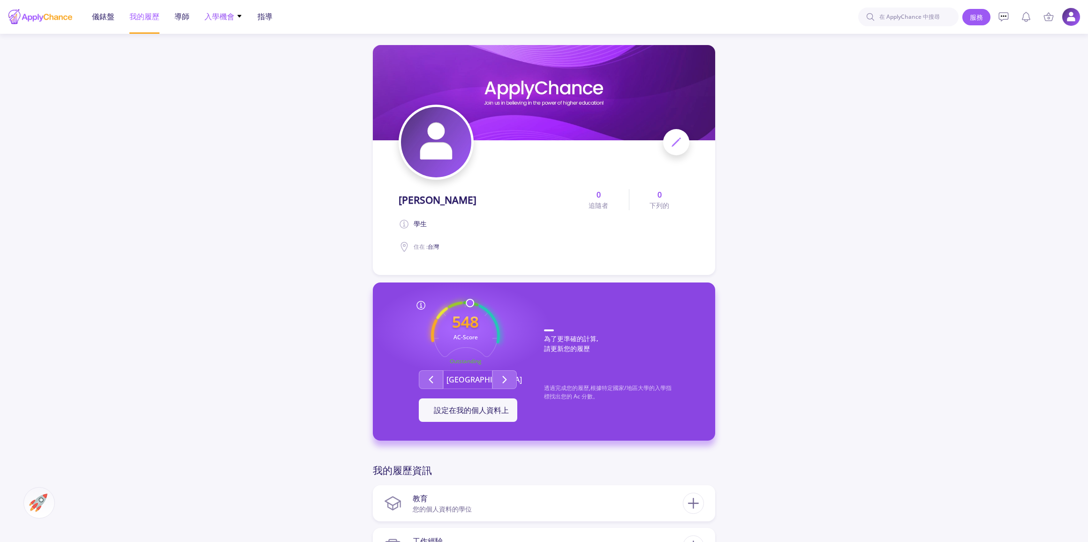
click at [211, 14] on font "入學機會" at bounding box center [219, 16] width 30 height 10
click at [229, 46] on font "具有最低要求" at bounding box center [231, 48] width 39 height 9
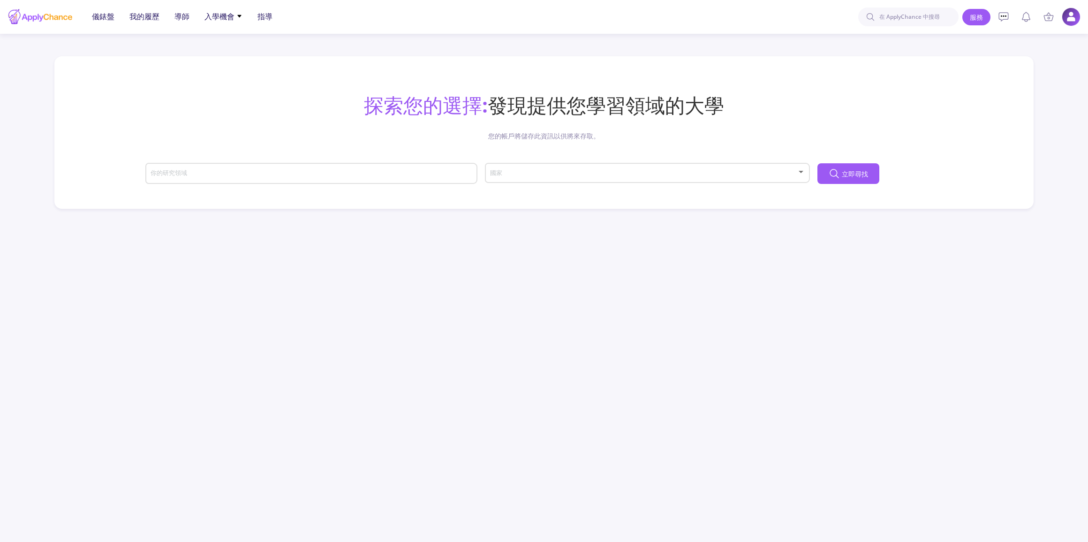
click at [244, 180] on div "你的研究領域" at bounding box center [311, 171] width 323 height 24
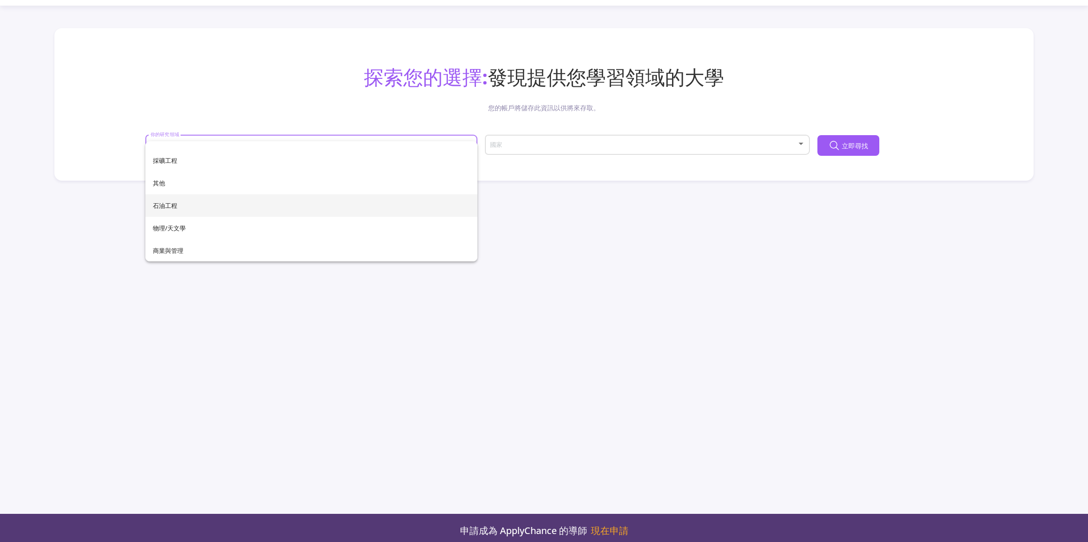
scroll to position [42, 0]
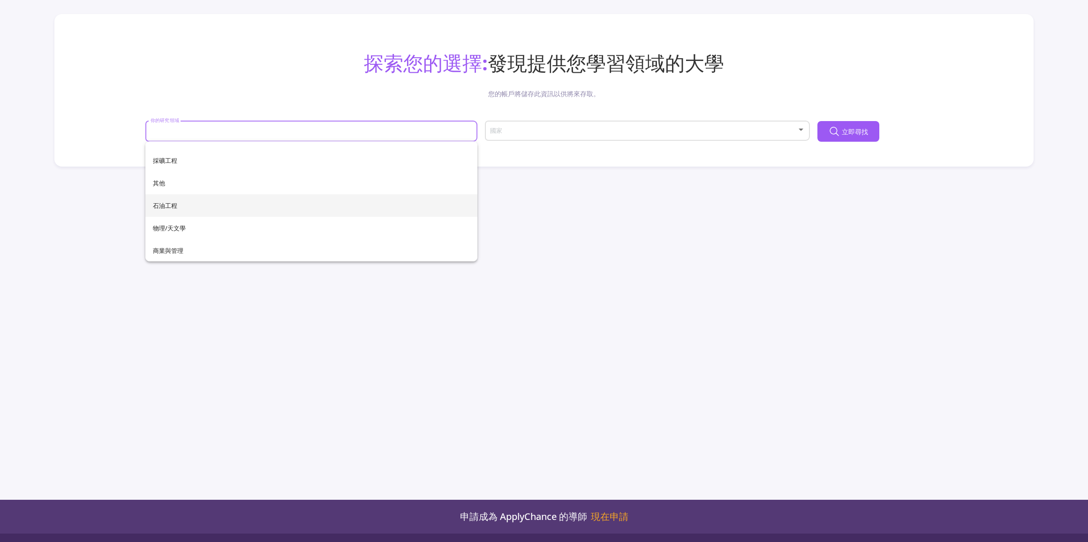
click at [267, 207] on span "石油工程" at bounding box center [311, 205] width 317 height 23
type input "Petroleum Engineering"
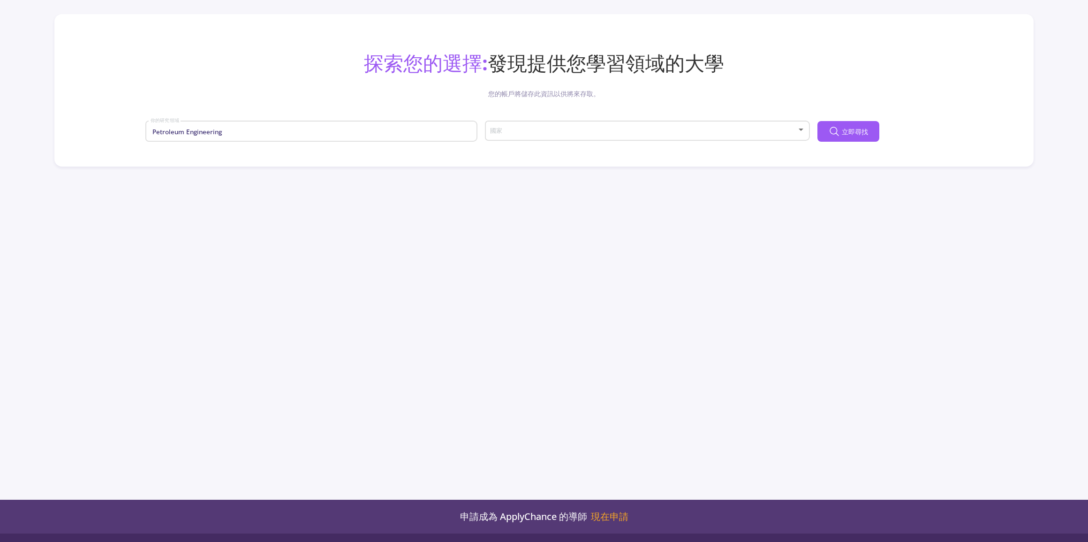
click at [619, 124] on div "國家" at bounding box center [648, 128] width 316 height 23
click at [589, 160] on span "美利堅合眾國 ([GEOGRAPHIC_DATA])" at bounding box center [647, 154] width 307 height 17
click at [838, 136] on icon at bounding box center [834, 131] width 11 height 11
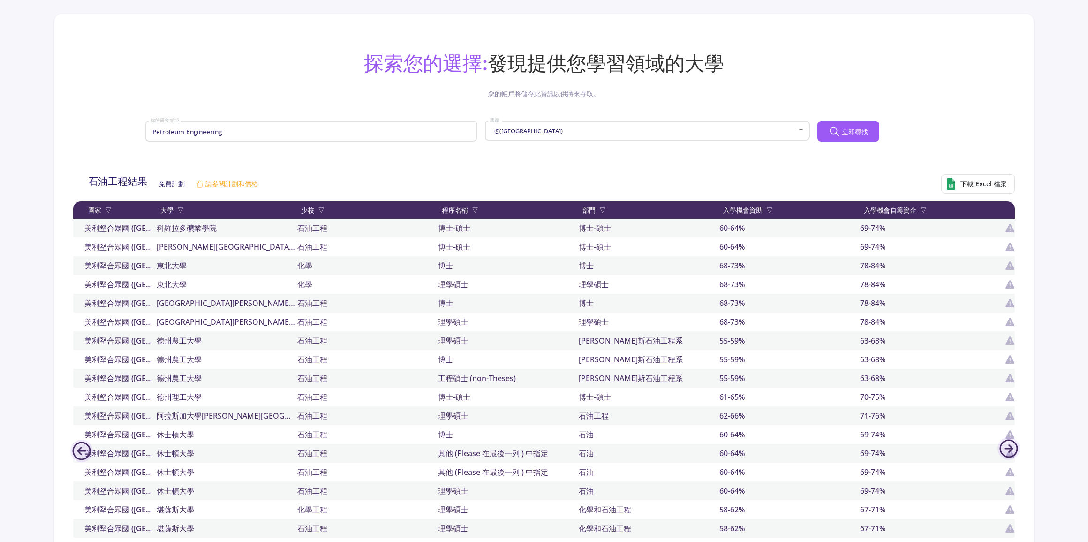
drag, startPoint x: 809, startPoint y: 186, endPoint x: 558, endPoint y: 187, distance: 251.4
click at [558, 187] on div "石油工程結果 免費計劃 請參閱計劃和價格 下載 Excel 檔案" at bounding box center [549, 183] width 945 height 35
click at [451, 206] on font "程序名稱" at bounding box center [455, 209] width 26 height 9
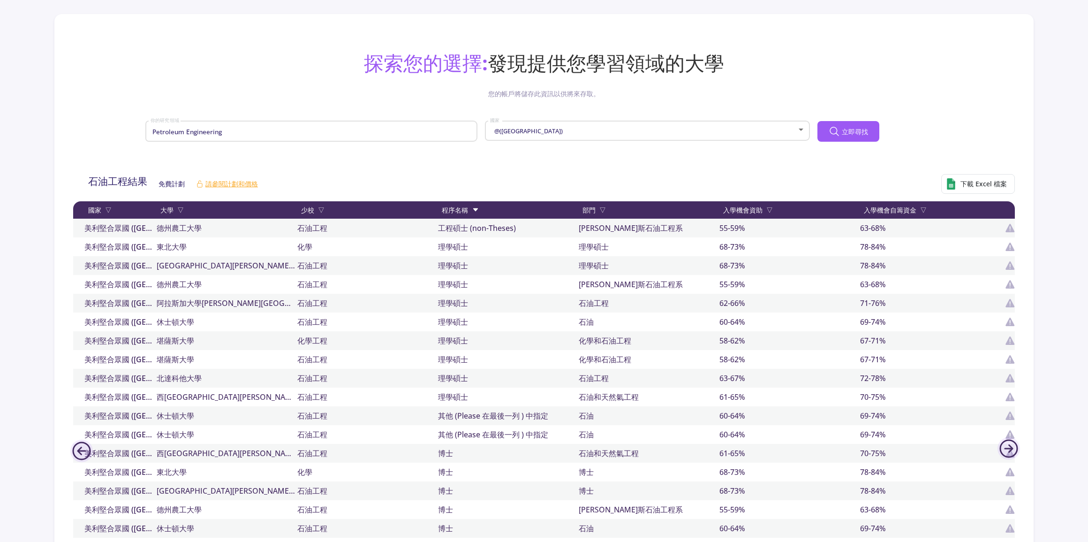
click at [670, 173] on div "石油工程結果 免費計劃 請參閱計劃和價格 下載 Excel 檔案" at bounding box center [549, 183] width 945 height 35
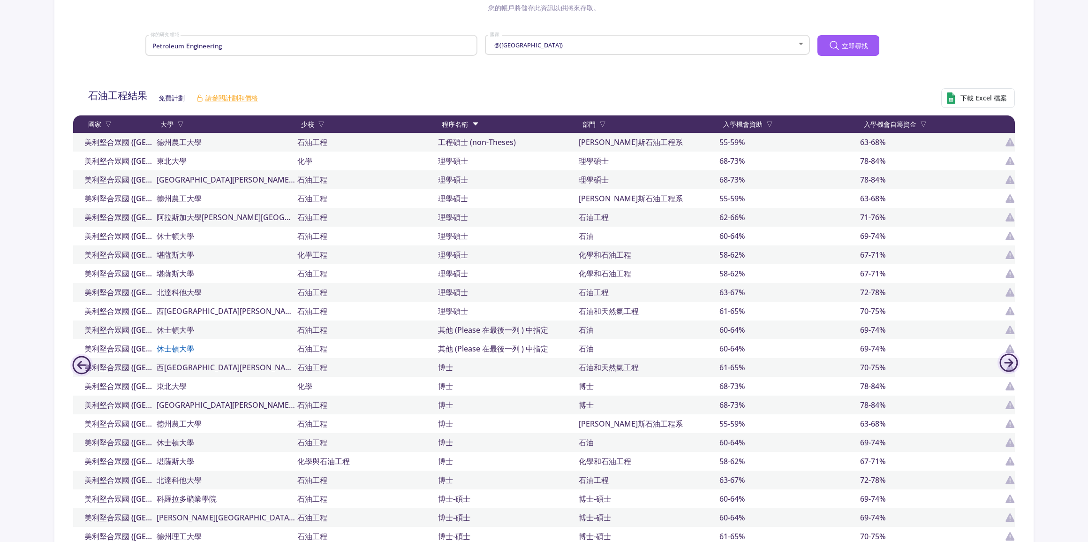
scroll to position [128, 0]
click at [205, 44] on input "Petroleum Engineering" at bounding box center [312, 46] width 325 height 8
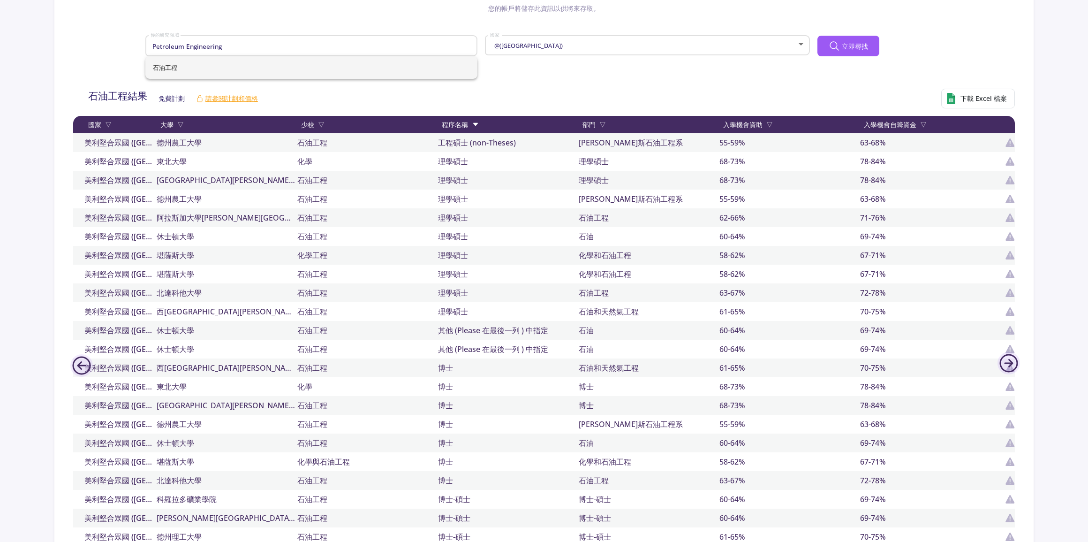
drag, startPoint x: 261, startPoint y: 53, endPoint x: 53, endPoint y: 67, distance: 208.2
click at [54, 64] on div "探索您的選擇: 發現提供您學習領域的大學 您的帳戶將儲存此資訊以供將來存取。 Petroleum Engineering 你的研究領域 @(USA) 國家 立…" at bounding box center [543, 262] width 979 height 666
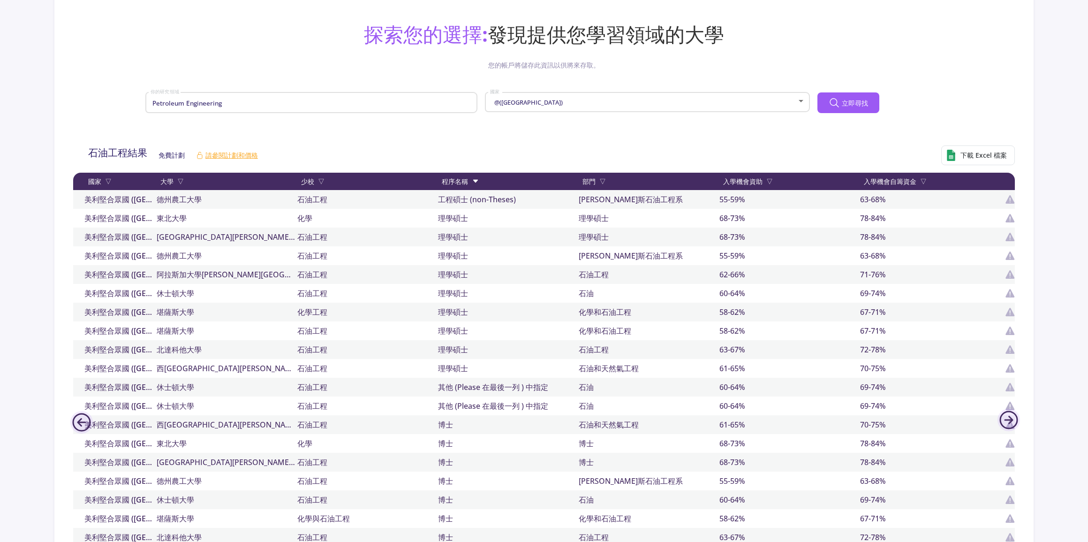
scroll to position [0, 0]
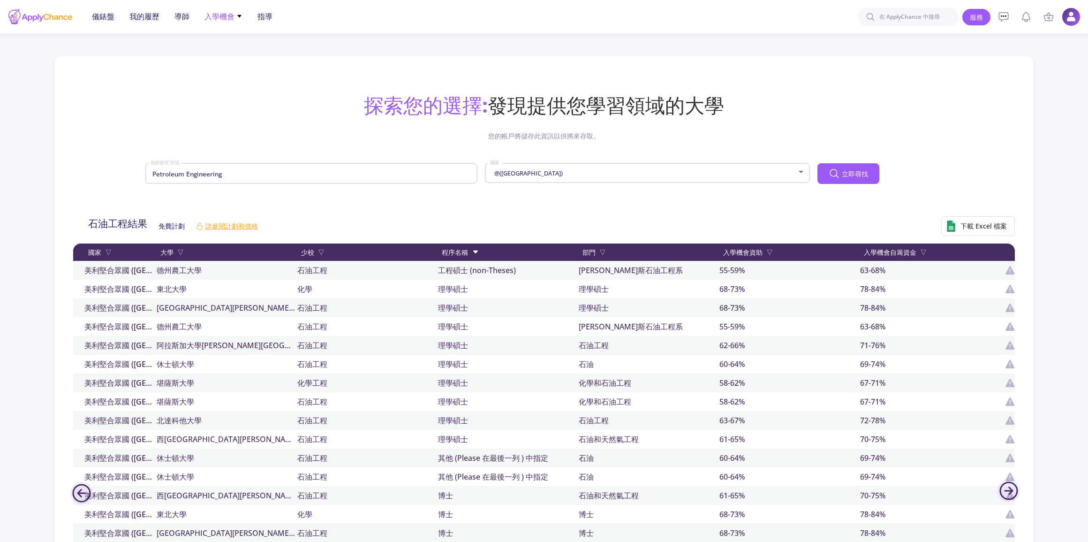
click at [236, 15] on icon at bounding box center [239, 16] width 6 height 6
click at [252, 68] on font "只有我錄取的機會" at bounding box center [238, 65] width 53 height 9
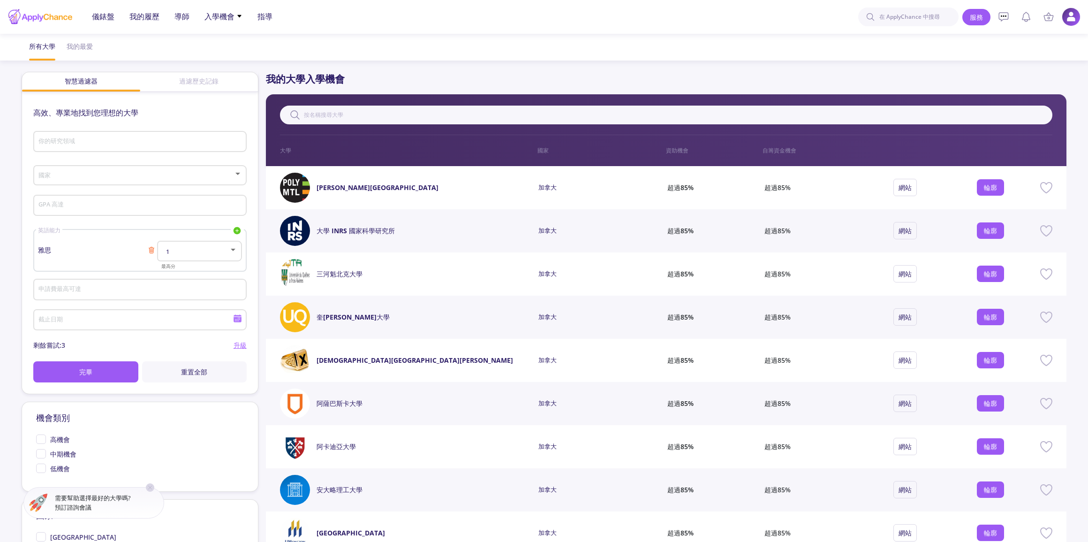
click at [122, 145] on input "你的研究領域" at bounding box center [141, 142] width 206 height 8
click at [0, 158] on app-admission-chance "所有大學 我的最愛 智慧過濾器 過濾歷史記錄 高效、專業地找到您理想的大學 你的研究領域 國家 GPA 高達 英語能力 雅思 托福 多林戈 聚四氟乙烯 雅思 …" at bounding box center [544, 357] width 1088 height 646
click at [65, 170] on div "國家" at bounding box center [140, 173] width 204 height 23
click at [75, 193] on span "[GEOGRAPHIC_DATA] ([GEOGRAPHIC_DATA])" at bounding box center [141, 199] width 196 height 17
click at [75, 291] on input "申請費最高可達" at bounding box center [141, 290] width 206 height 8
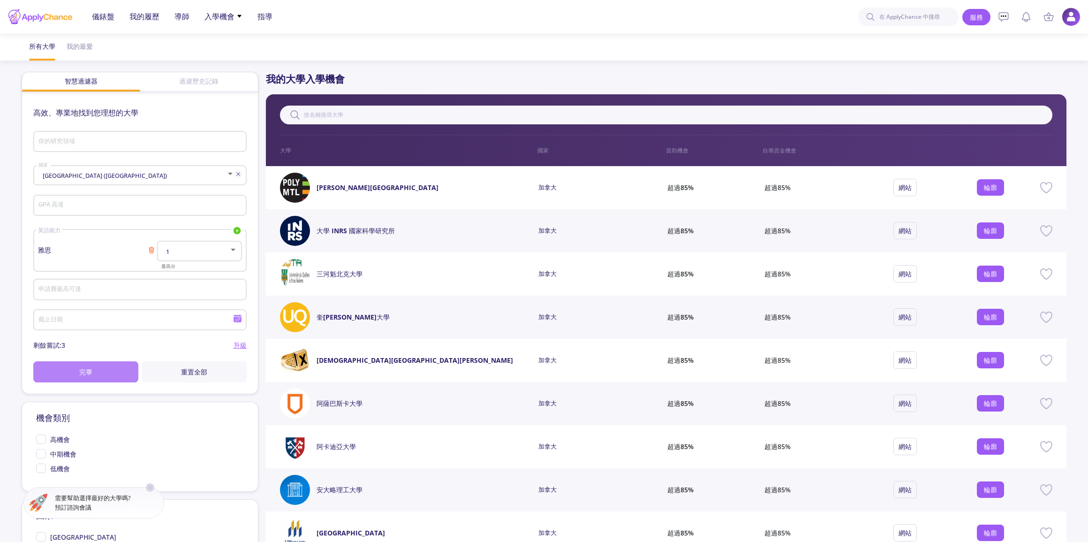
click at [87, 364] on button "完畢" at bounding box center [85, 371] width 105 height 21
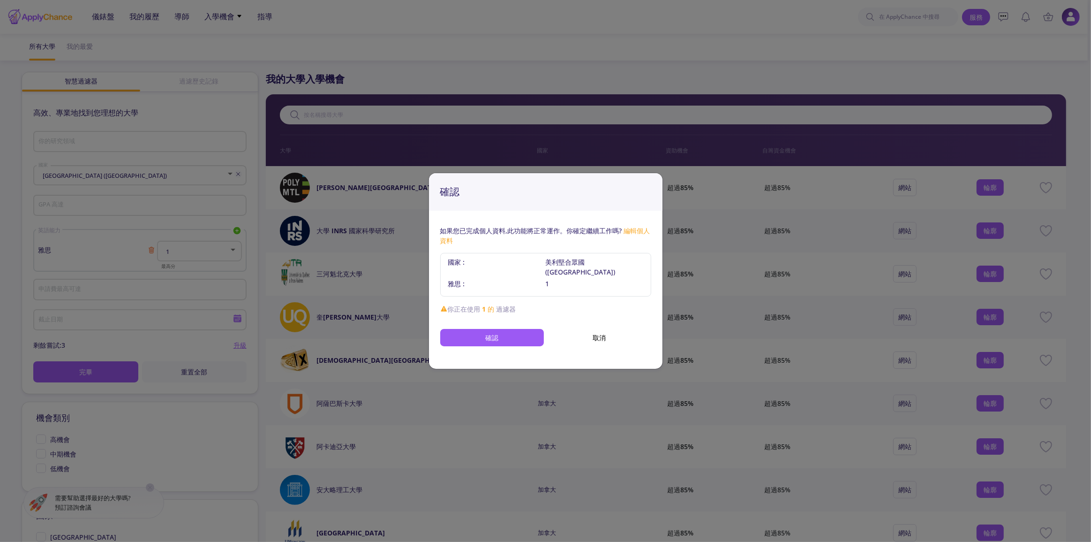
drag, startPoint x: 0, startPoint y: 266, endPoint x: 63, endPoint y: 266, distance: 63.3
click at [0, 266] on div "確認 如果您已完成個人資料,此功能將正常運作。你確定繼續工作嗎? 編輯個人資料 國家 : 美利堅合眾國 (USA) 雅思 : 1 你正在使用 1 的 過濾器 …" at bounding box center [545, 271] width 1091 height 542
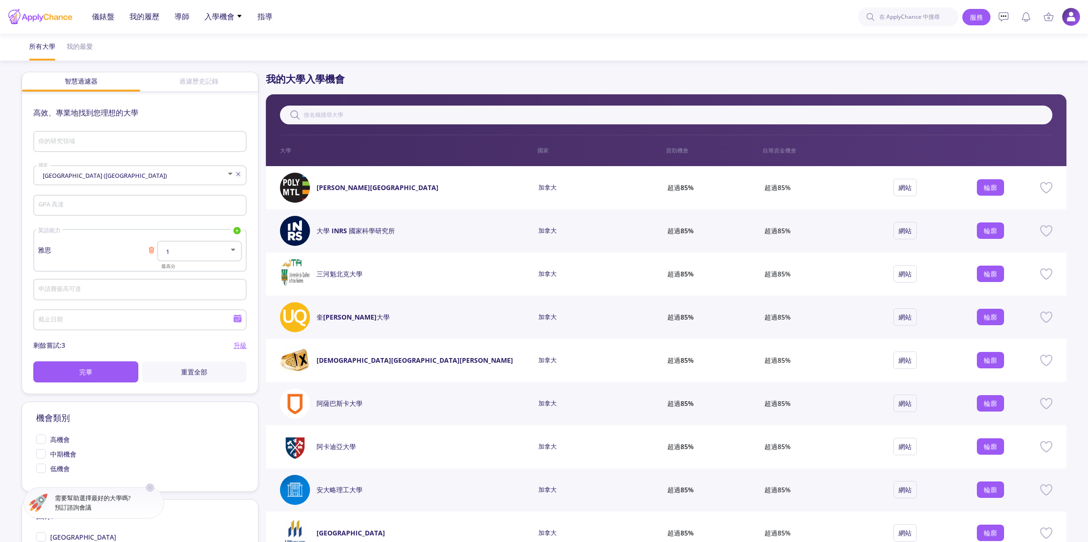
click at [232, 250] on div at bounding box center [233, 250] width 8 height 8
click at [205, 305] on span "7.5" at bounding box center [200, 310] width 68 height 17
click at [150, 243] on div "雅思 1 最高分" at bounding box center [140, 256] width 204 height 30
click at [150, 248] on icon at bounding box center [152, 250] width 8 height 8
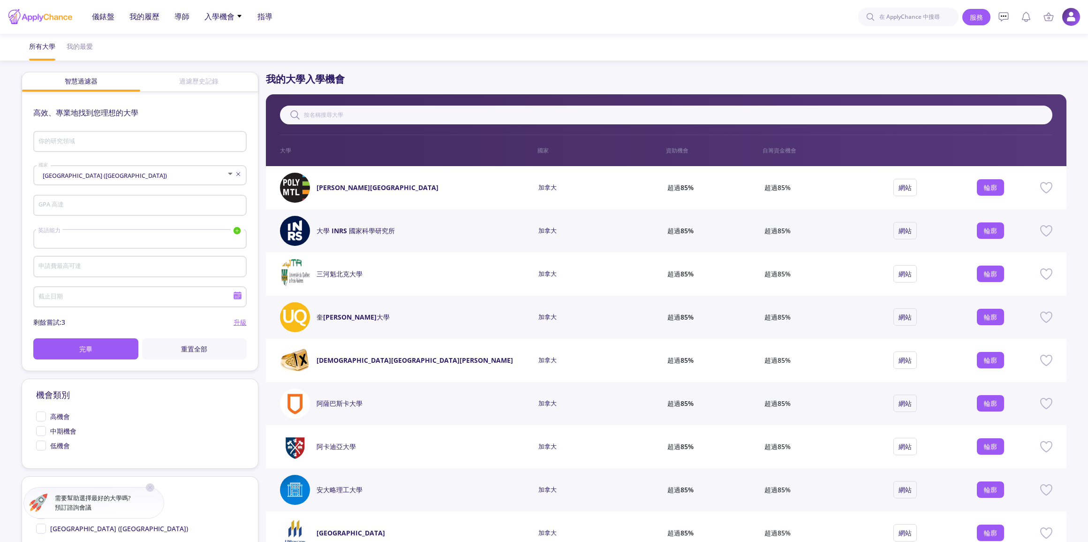
click at [237, 229] on icon at bounding box center [237, 230] width 9 height 9
click at [204, 244] on link "雅思" at bounding box center [191, 247] width 105 height 14
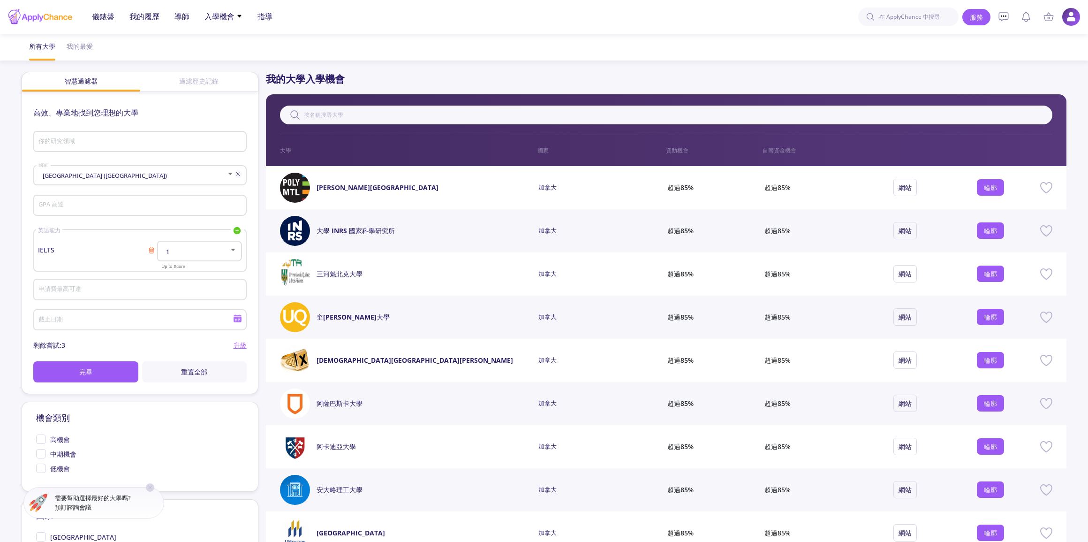
click at [209, 246] on div "1" at bounding box center [199, 248] width 76 height 23
click at [198, 310] on span "7.5" at bounding box center [200, 310] width 68 height 17
click at [104, 361] on button "完畢" at bounding box center [85, 371] width 105 height 21
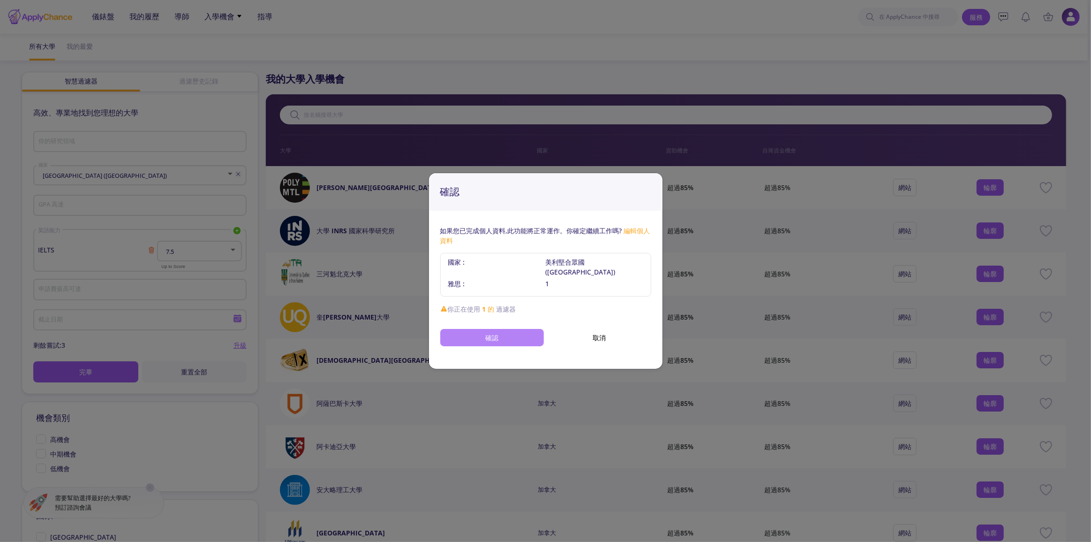
click at [511, 332] on button "確認" at bounding box center [492, 337] width 104 height 17
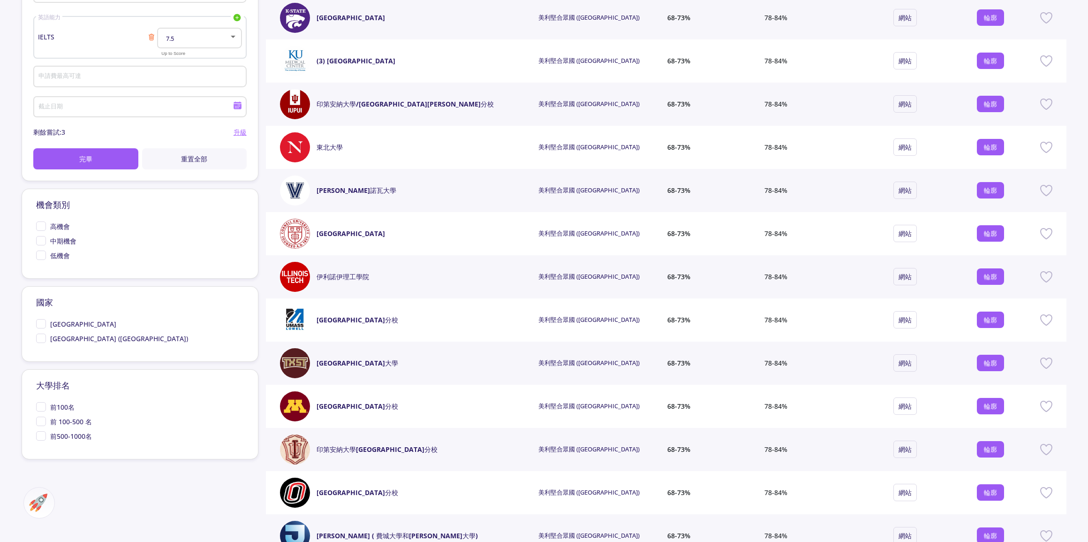
scroll to position [256, 0]
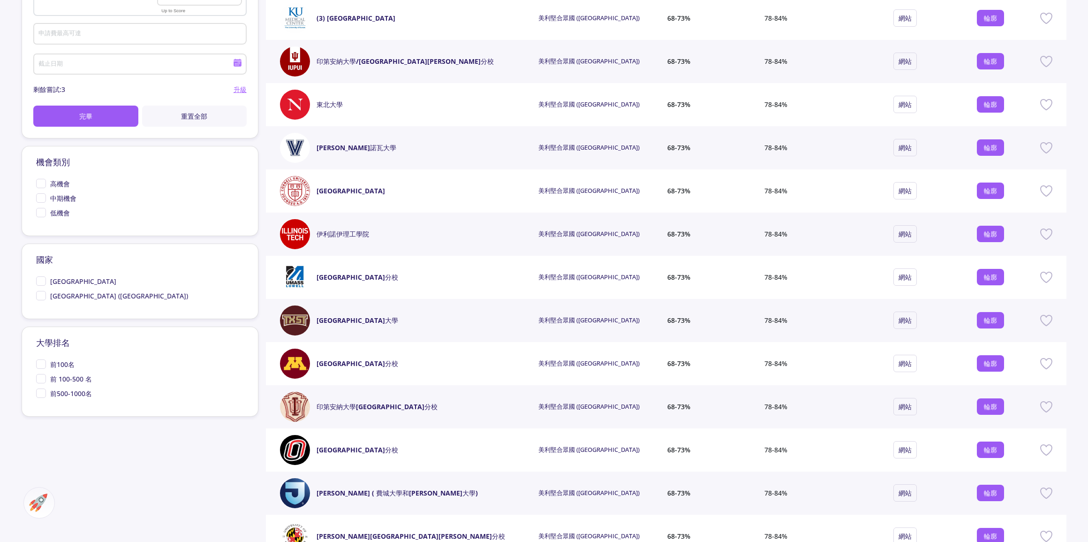
click at [65, 363] on font "前100名" at bounding box center [62, 364] width 24 height 9
click at [42, 363] on input "前100名" at bounding box center [39, 362] width 6 height 6
checkbox input "true"
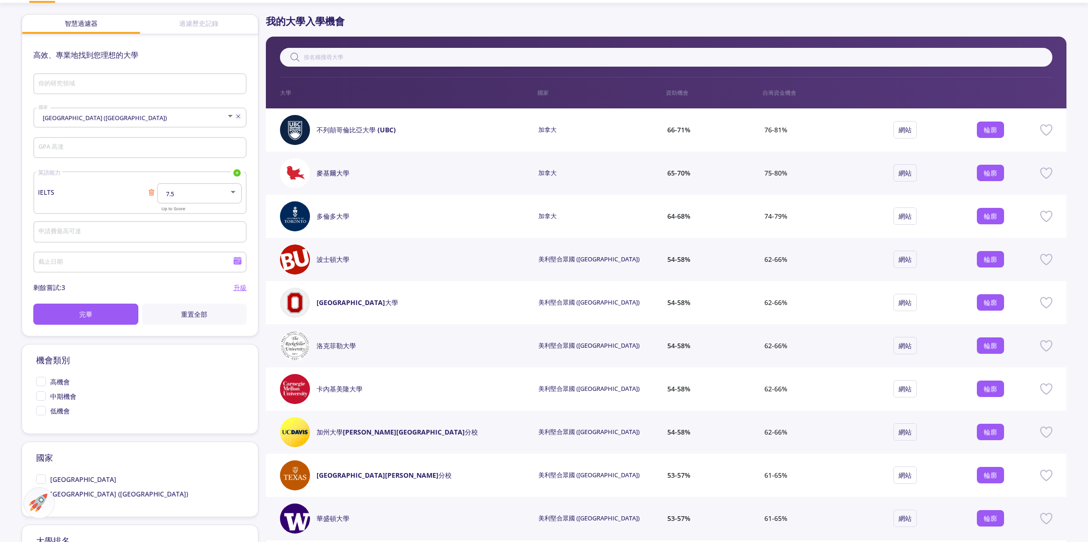
scroll to position [42, 0]
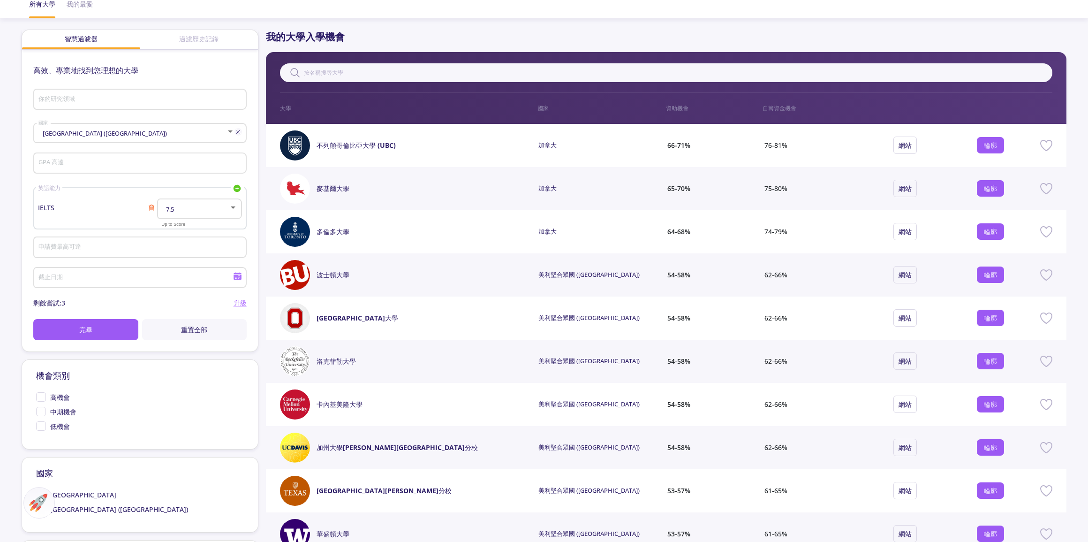
click at [92, 90] on div "你的研究領域" at bounding box center [140, 97] width 204 height 24
click at [111, 99] on input "Energy" at bounding box center [137, 100] width 199 height 8
type input "Energy"
click at [170, 170] on span "Petroleum Engineering" at bounding box center [140, 173] width 198 height 23
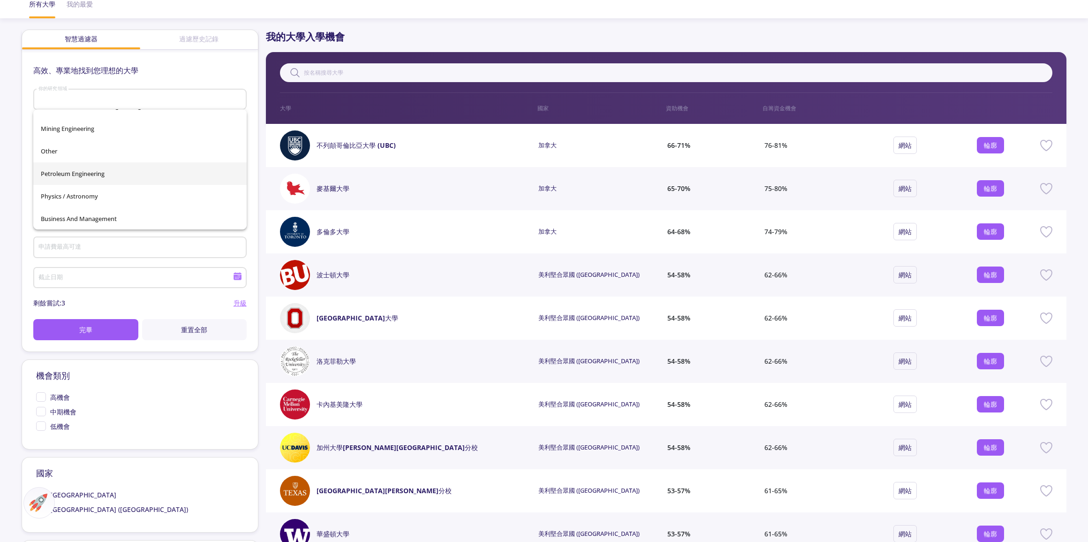
type input "Petroleum Engineering"
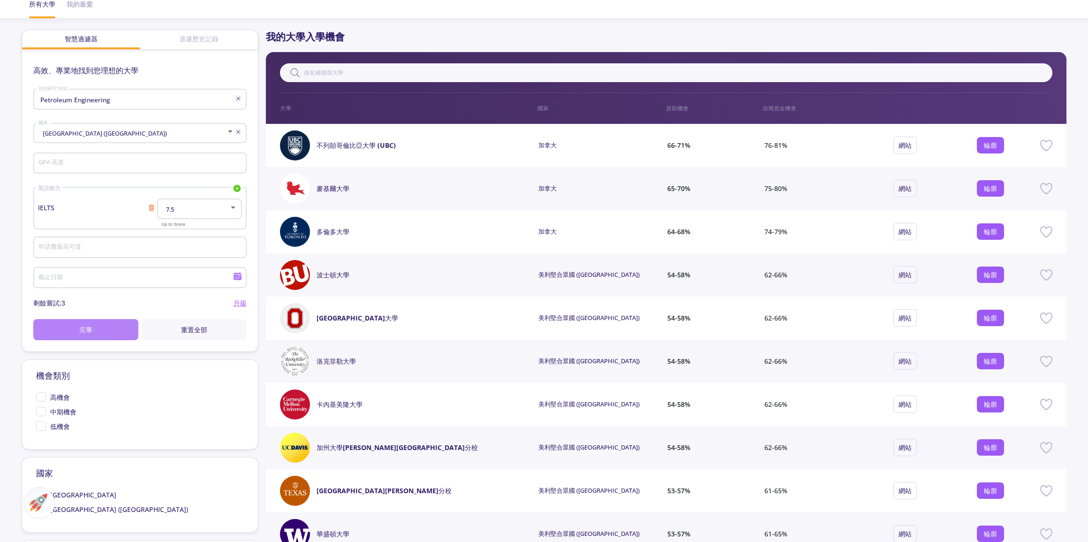
click at [91, 332] on font "完畢" at bounding box center [85, 329] width 13 height 9
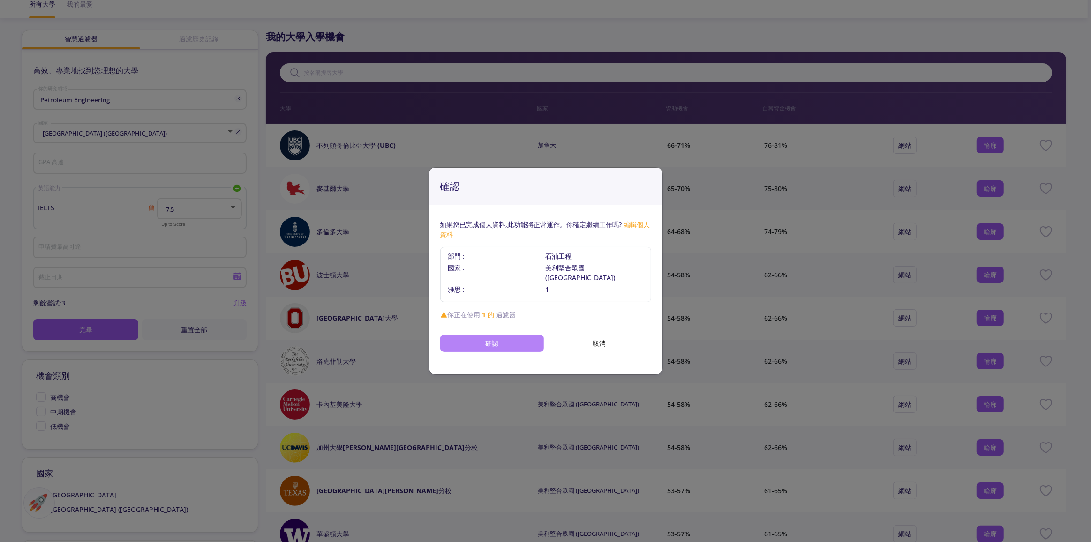
click at [489, 339] on font "確認" at bounding box center [491, 343] width 13 height 9
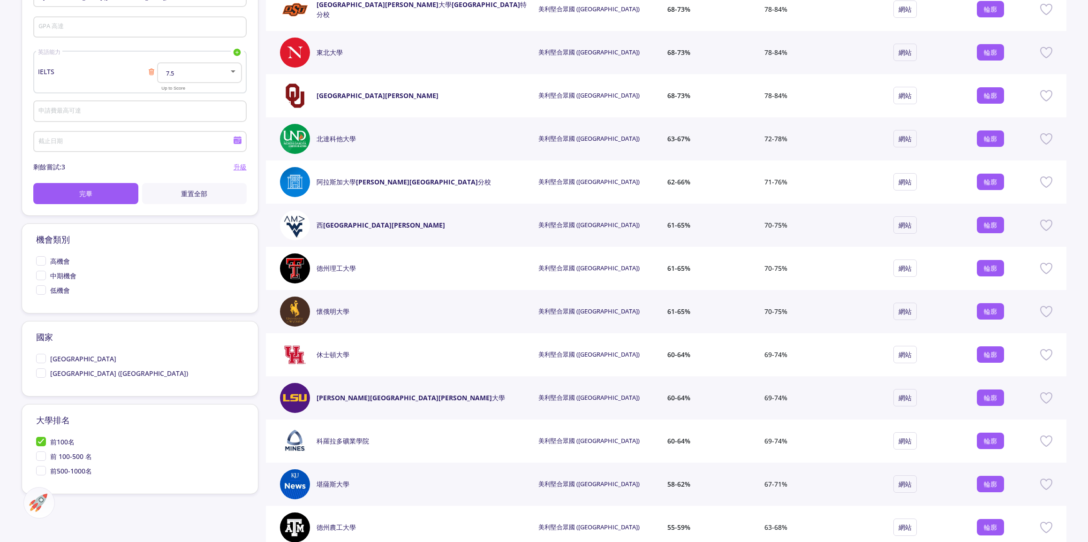
scroll to position [256, 0]
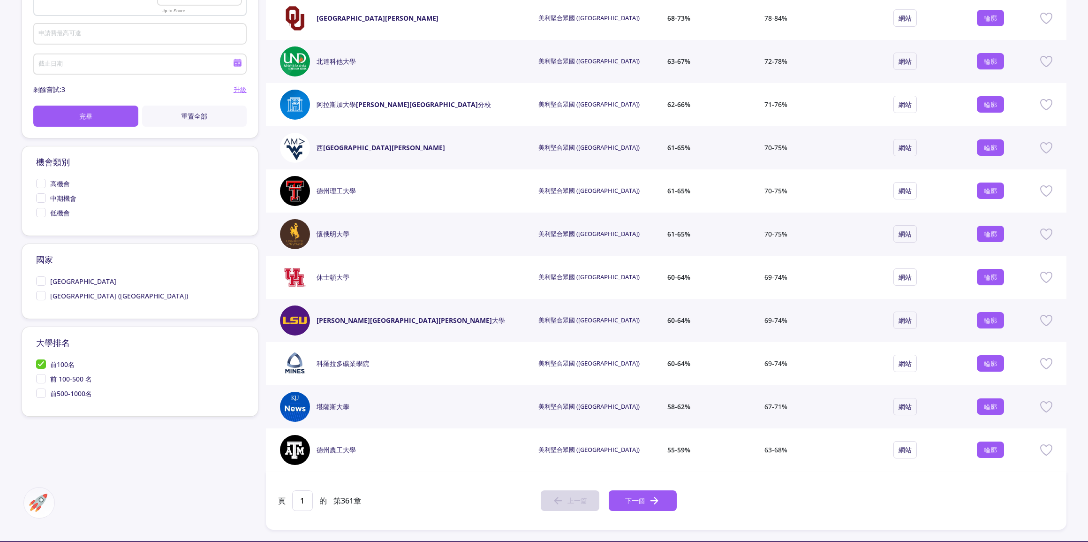
click at [49, 367] on span "前100名" at bounding box center [55, 364] width 38 height 10
click at [42, 365] on input "前100名" at bounding box center [39, 362] width 6 height 6
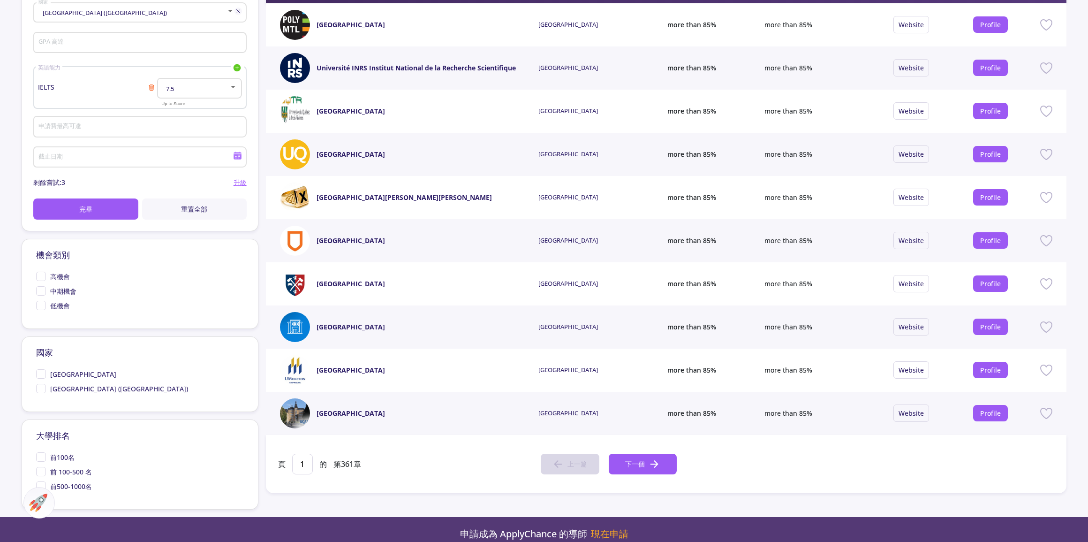
scroll to position [170, 0]
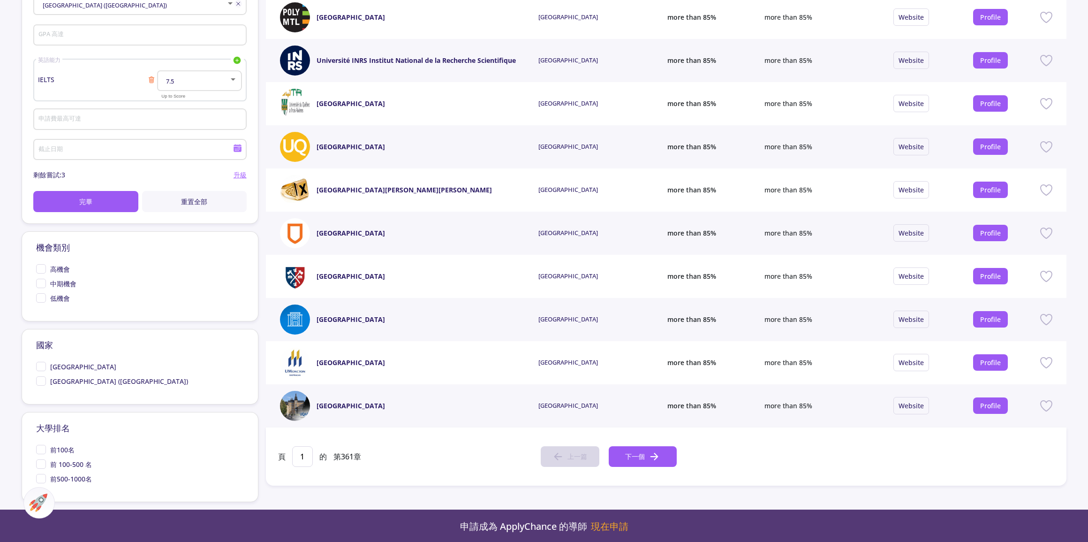
click at [49, 448] on span "前100名" at bounding box center [55, 450] width 38 height 10
click at [42, 448] on input "前100名" at bounding box center [39, 448] width 6 height 6
checkbox input "true"
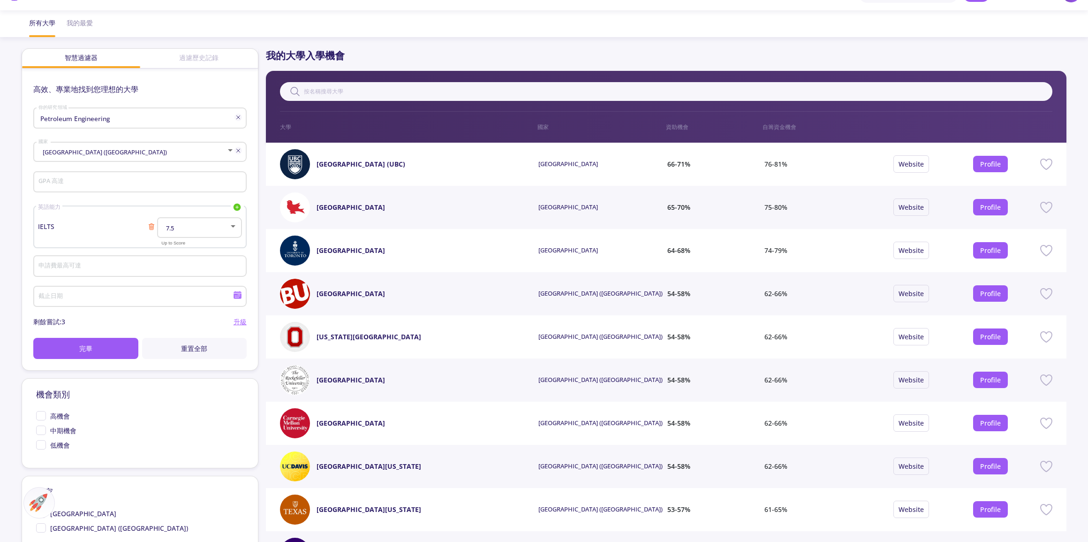
scroll to position [0, 0]
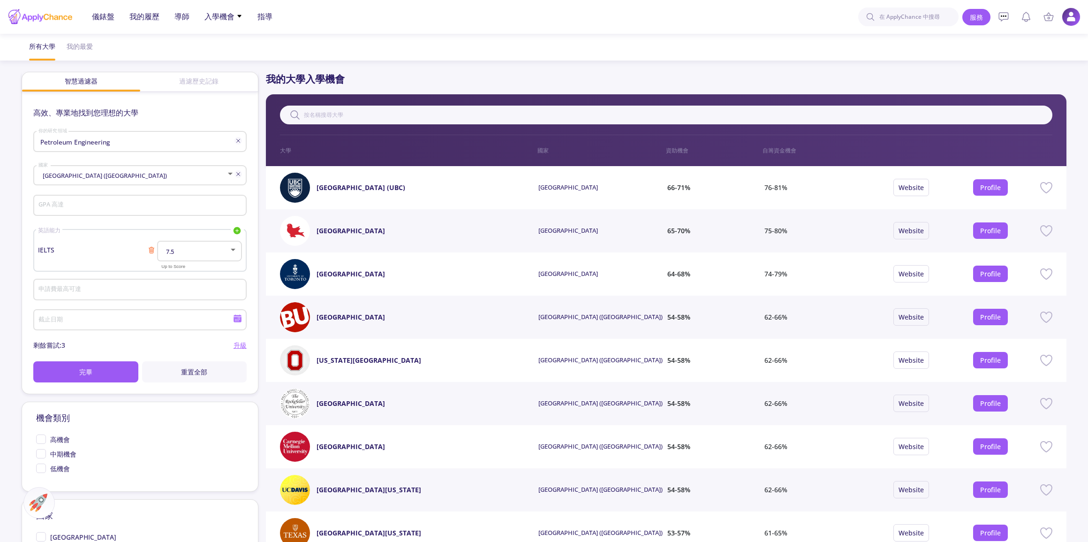
click at [94, 208] on input "GPA 高達" at bounding box center [141, 206] width 206 height 8
click at [94, 369] on button "完畢" at bounding box center [85, 371] width 105 height 21
drag, startPoint x: 88, startPoint y: 196, endPoint x: 0, endPoint y: 201, distance: 88.3
click at [0, 201] on app-admission-chance "所有大學 我的最愛 智慧過濾器 過濾歷史記錄 高效、專業地找到您理想的大學 Petroleum Engineering 你的研究領域 United State…" at bounding box center [544, 357] width 1088 height 646
click at [55, 207] on input "2.64" at bounding box center [141, 206] width 206 height 8
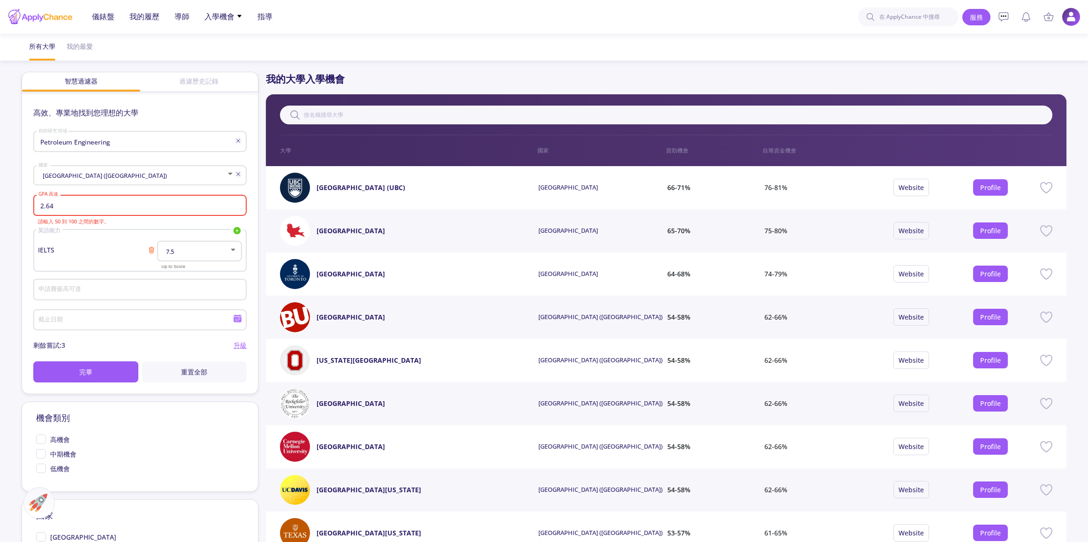
drag, startPoint x: 56, startPoint y: 207, endPoint x: 20, endPoint y: 208, distance: 35.7
click at [20, 208] on app-admission-chance "所有大學 我的最愛 智慧過濾器 過濾歷史記錄 高效、專業地找到您理想的大學 Petroleum Engineering 你的研究領域 United State…" at bounding box center [544, 357] width 1088 height 646
click at [70, 362] on button "完畢" at bounding box center [85, 371] width 105 height 21
click at [225, 237] on div "7.5" at bounding box center [199, 248] width 76 height 23
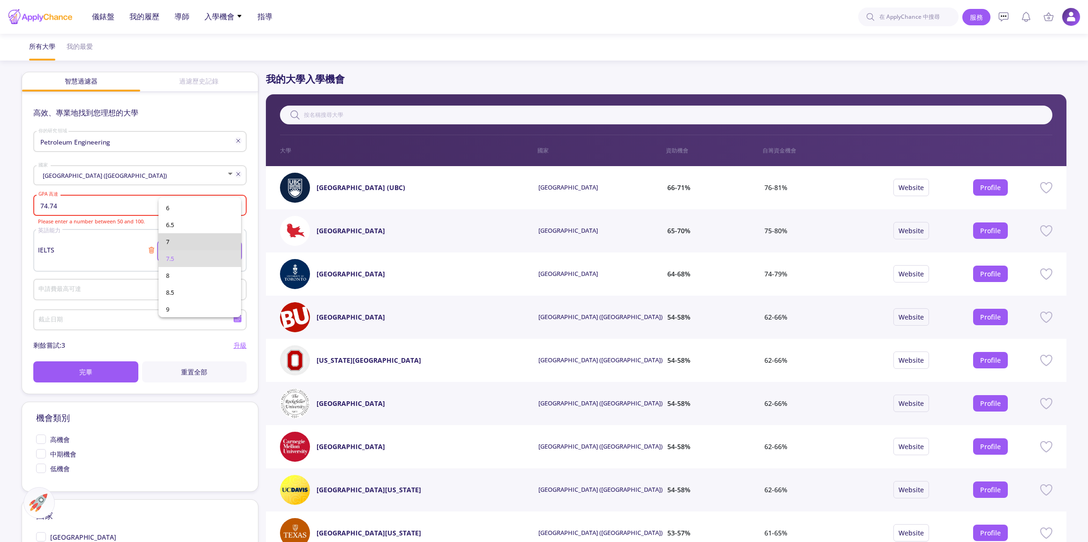
click at [211, 247] on span "7" at bounding box center [200, 241] width 68 height 17
click at [109, 375] on button "完畢" at bounding box center [85, 371] width 105 height 21
click at [0, 257] on app-admission-chance "所有大學 我的最愛 智慧過濾器 過濾歷史記錄 高效、專業地找到您理想的大學 Petroleum Engineering 你的研究領域 United State…" at bounding box center [544, 357] width 1088 height 646
click at [98, 204] on input "74.74" at bounding box center [141, 206] width 206 height 8
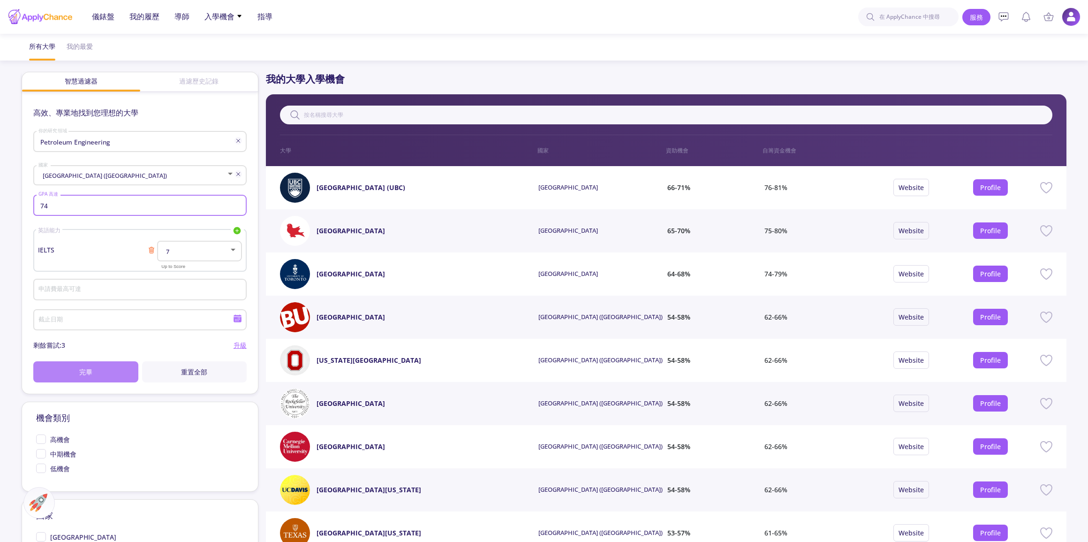
type input "74"
click at [92, 365] on button "完畢" at bounding box center [85, 371] width 105 height 21
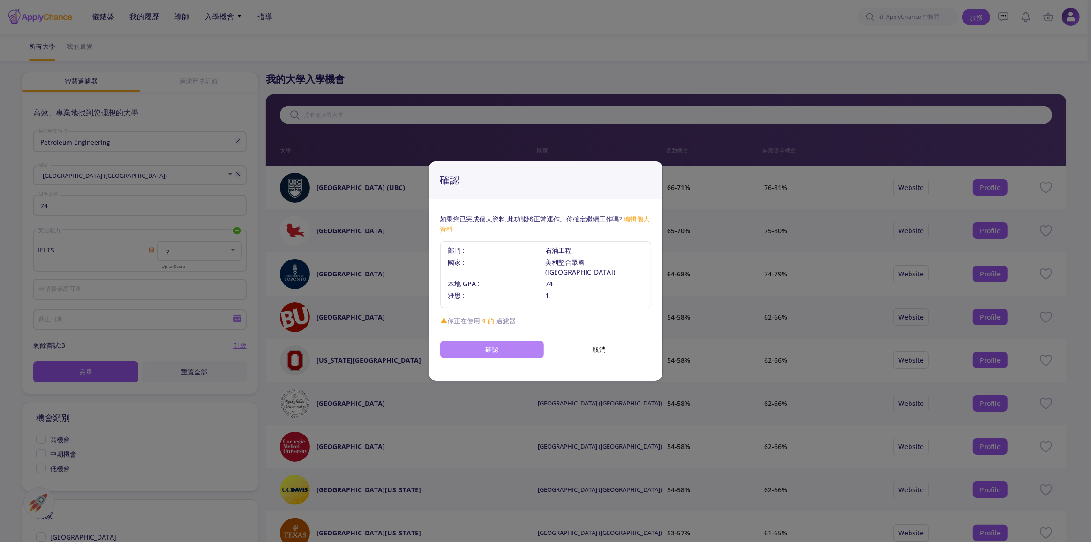
click at [516, 341] on button "確認" at bounding box center [492, 348] width 104 height 17
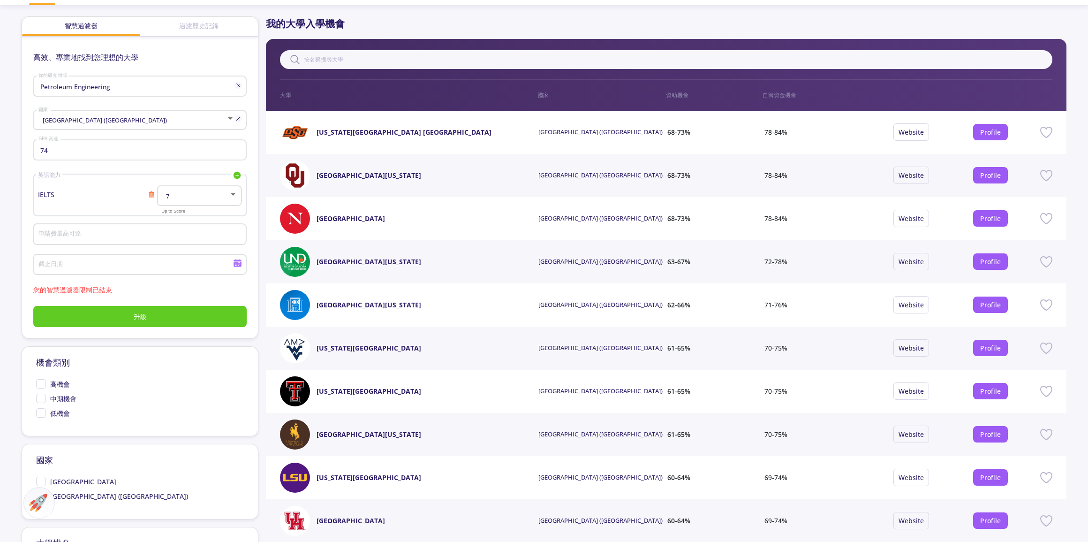
scroll to position [0, 0]
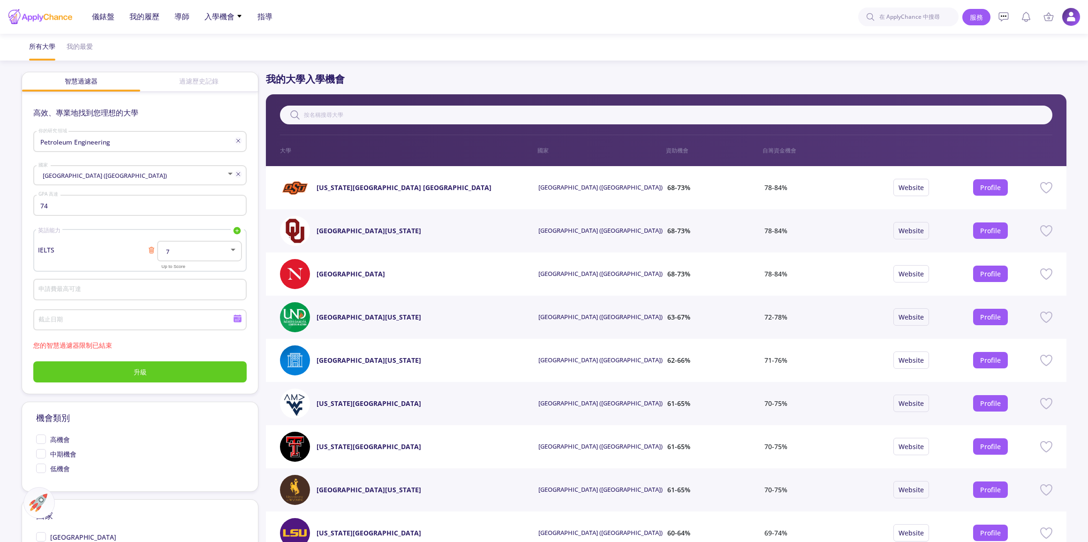
click at [81, 347] on font "您的智慧過濾器限制已結束" at bounding box center [72, 344] width 79 height 9
click at [107, 369] on button "升級" at bounding box center [139, 371] width 213 height 21
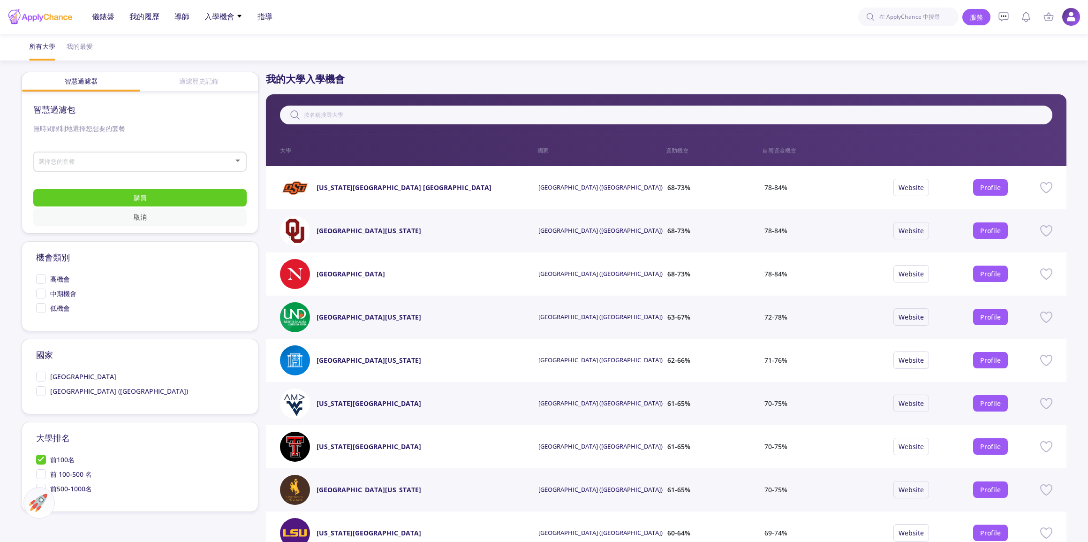
click at [138, 217] on font "取消" at bounding box center [140, 216] width 13 height 9
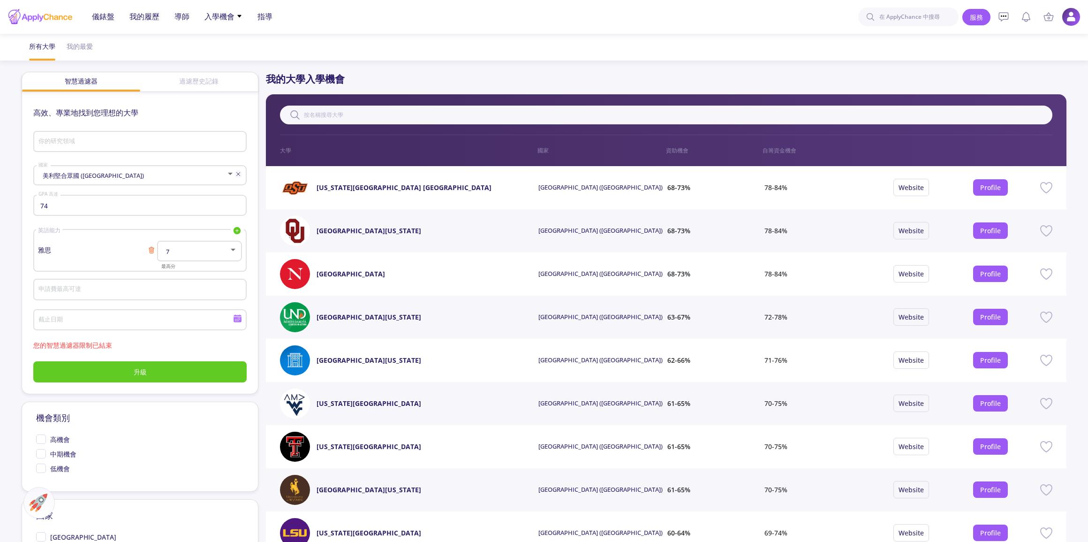
type input "Petroleum Engineering"
click at [225, 85] on div "過濾歷史記錄" at bounding box center [199, 80] width 118 height 17
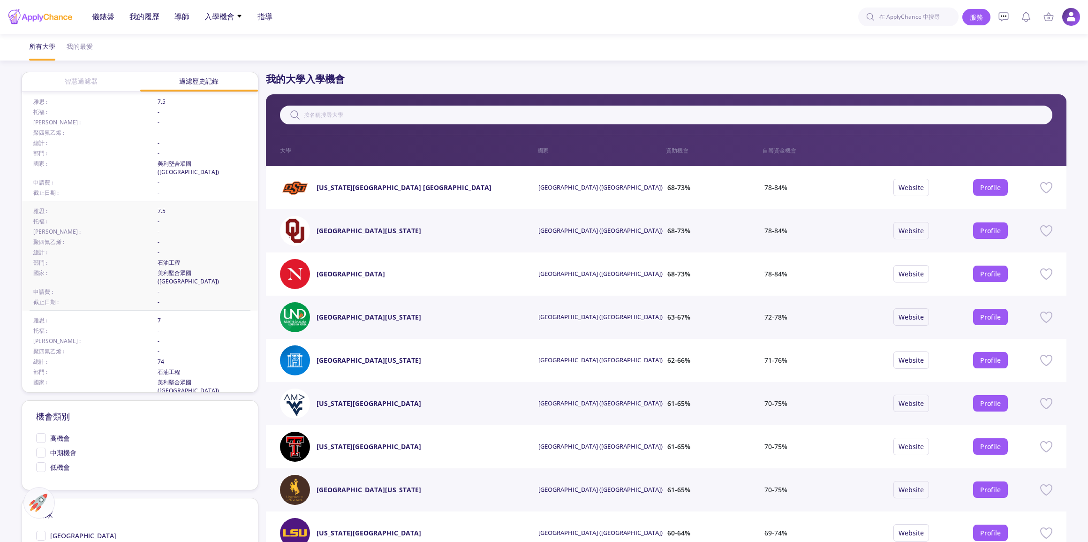
scroll to position [1, 0]
click at [190, 236] on div "雅思 : 7.5 托福 : - 多林戈 : - 聚四氟乙烯 : - 總計 : - 部門 : 石油工程 國家 : 美利堅合眾國 (USA) 申請費 : - 截止…" at bounding box center [139, 254] width 235 height 109
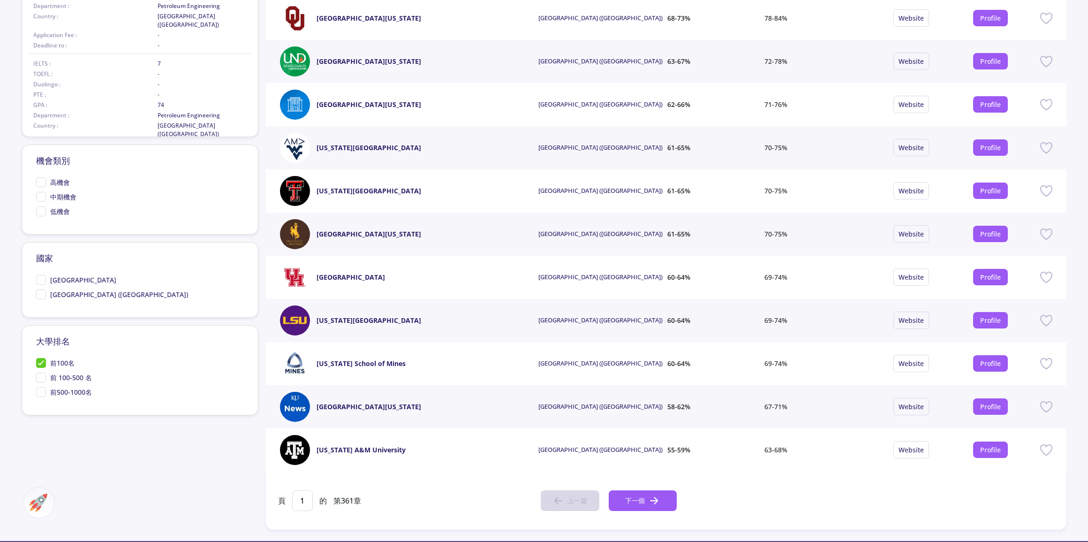
scroll to position [341, 0]
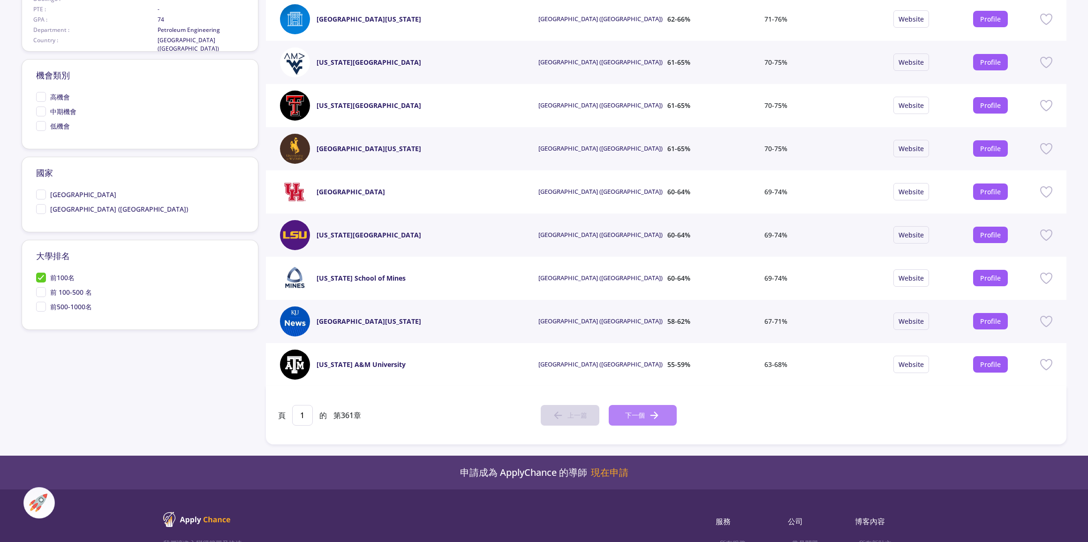
click at [645, 408] on button "下一個" at bounding box center [643, 415] width 68 height 21
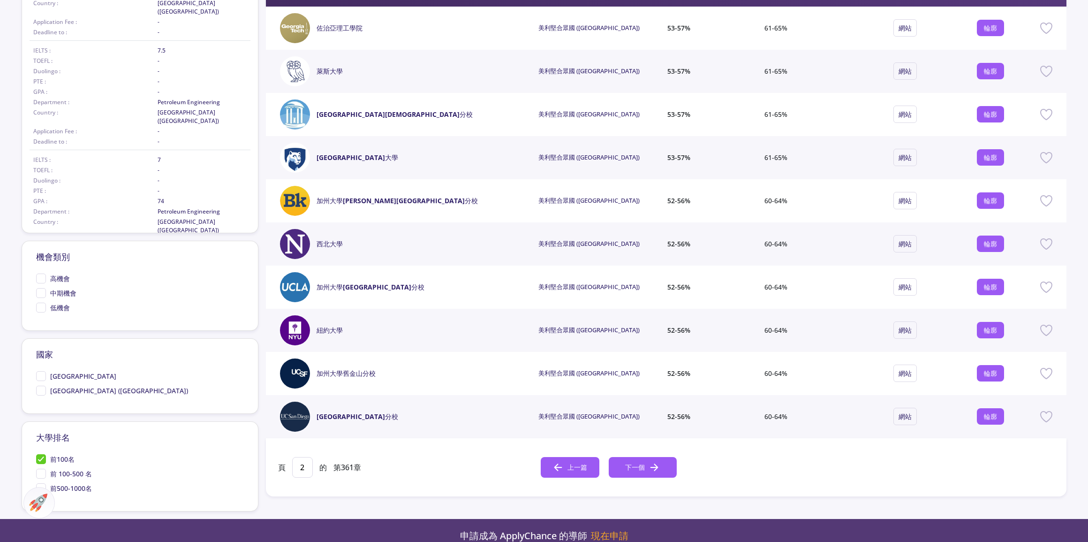
scroll to position [170, 0]
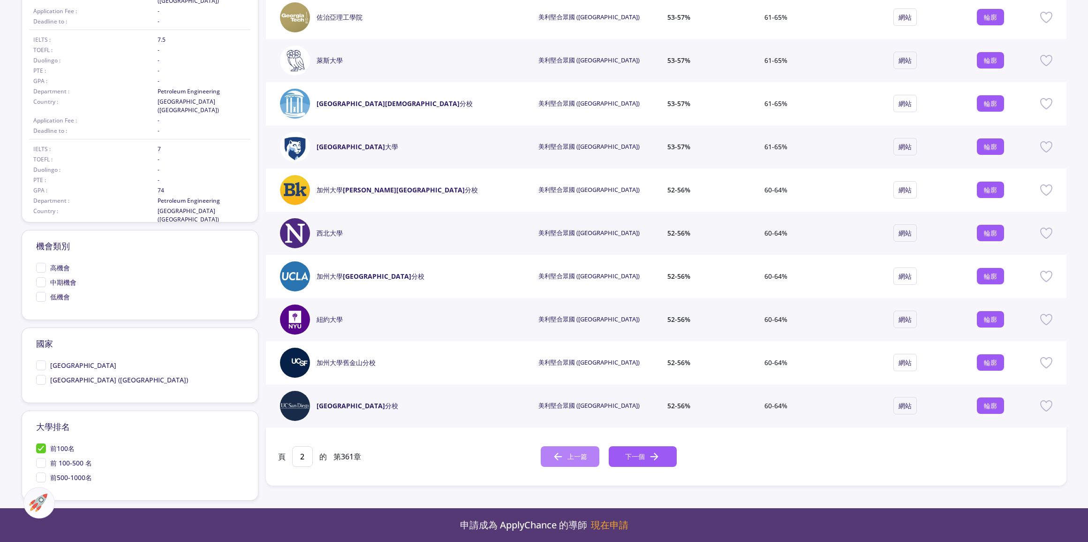
click at [567, 448] on button "上一篇" at bounding box center [570, 456] width 59 height 21
type input "1"
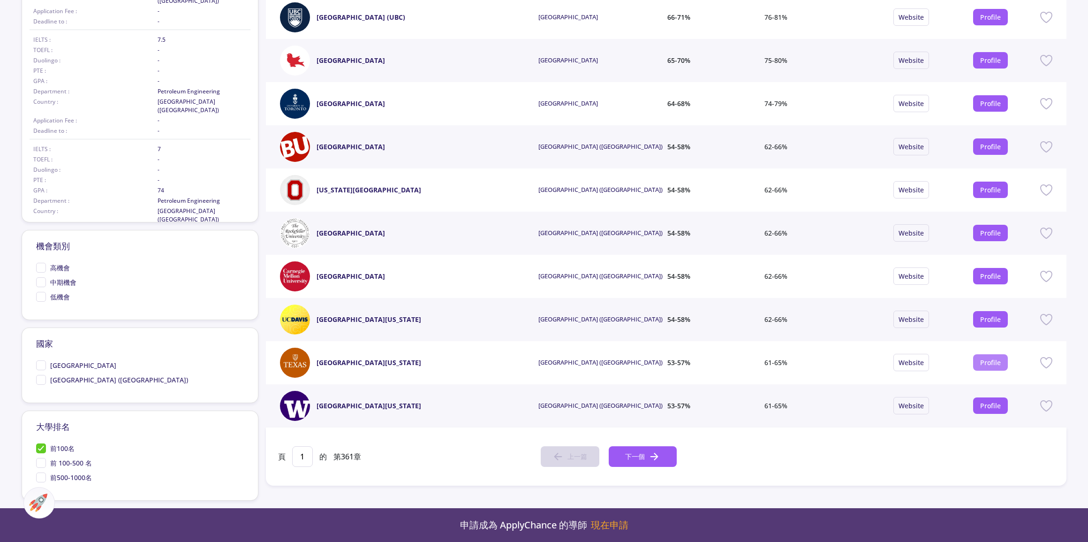
click at [992, 362] on link "Profile" at bounding box center [990, 362] width 21 height 9
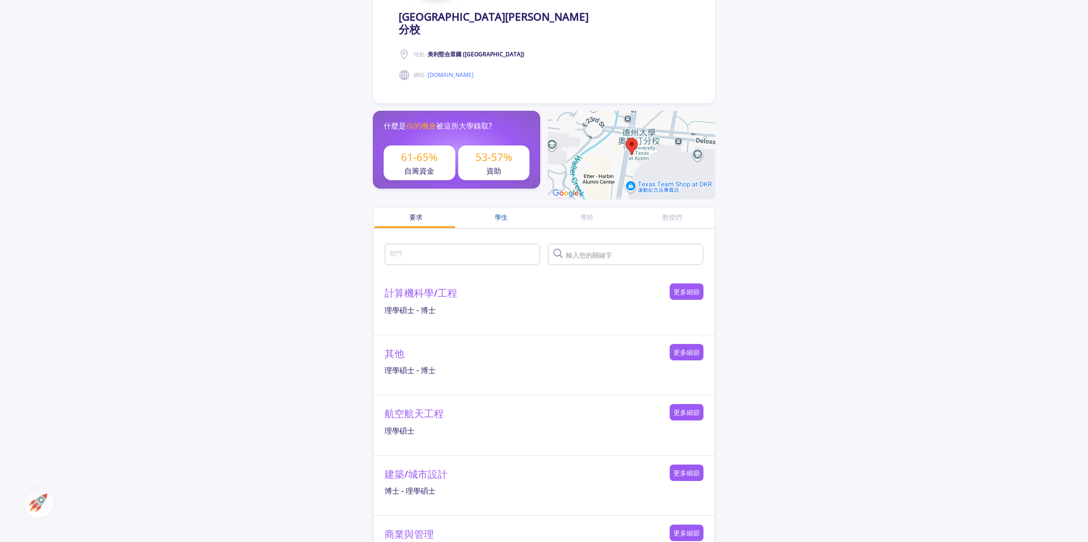
scroll to position [213, 0]
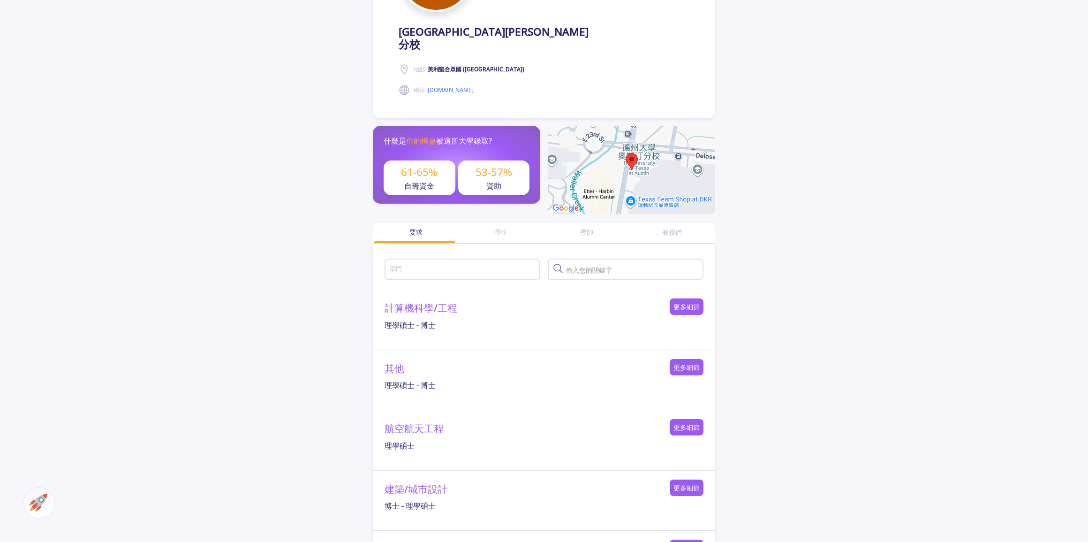
click at [513, 227] on div "學生" at bounding box center [501, 232] width 85 height 21
click at [483, 227] on div "學生" at bounding box center [501, 232] width 85 height 10
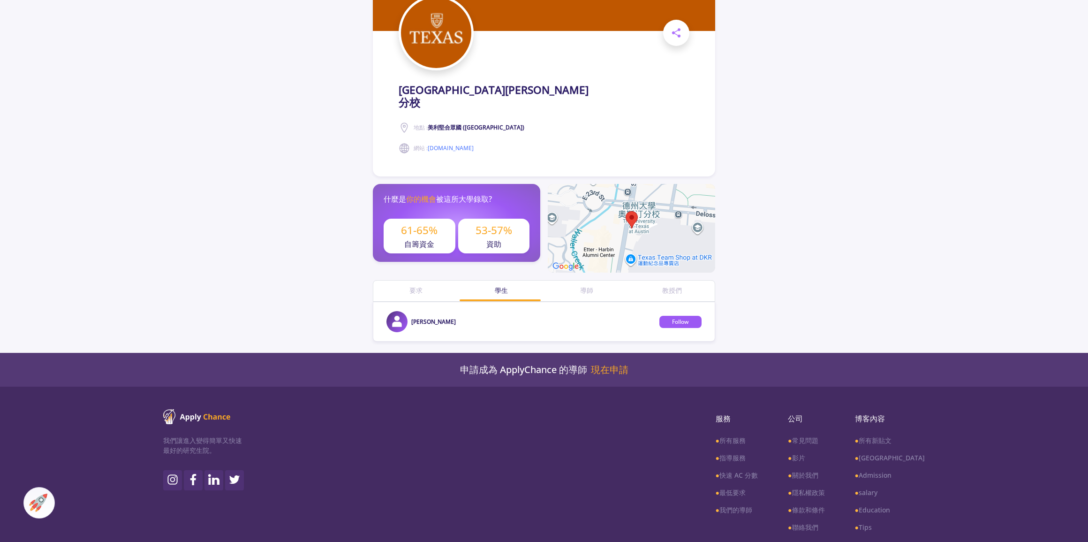
scroll to position [194, 0]
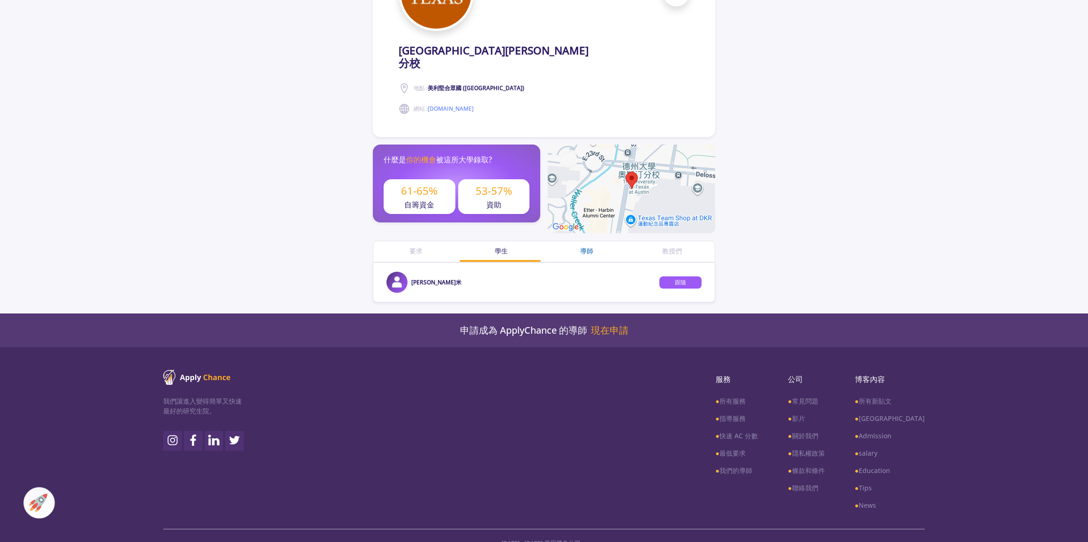
click at [577, 246] on div "導師" at bounding box center [586, 251] width 85 height 10
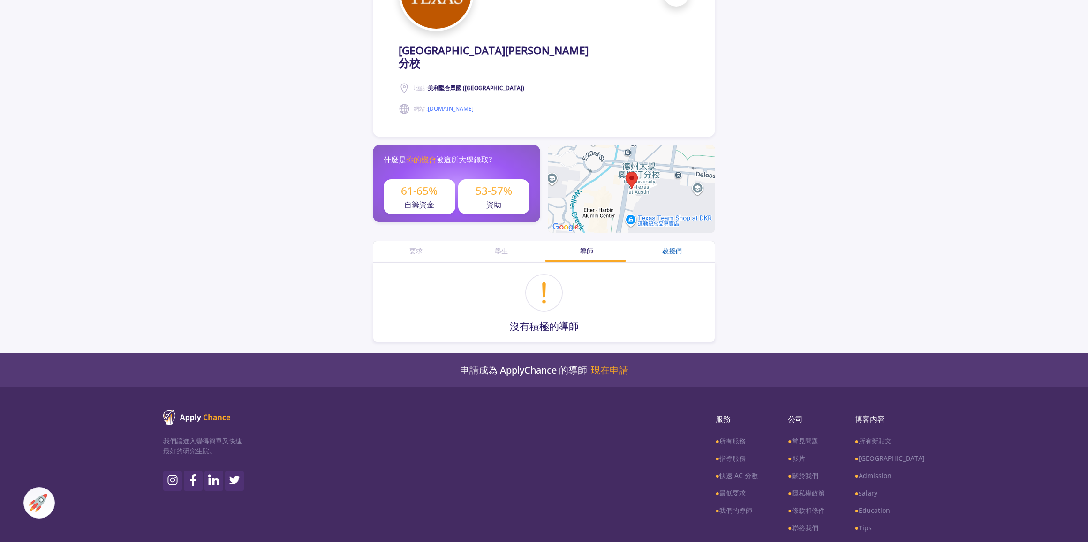
click at [655, 246] on div "教授們" at bounding box center [671, 251] width 85 height 10
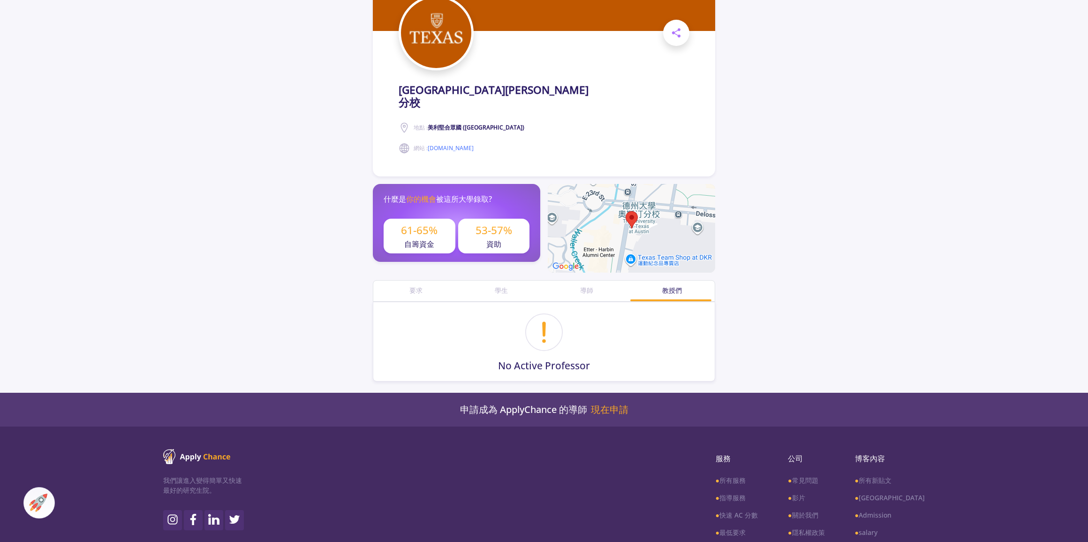
scroll to position [194, 0]
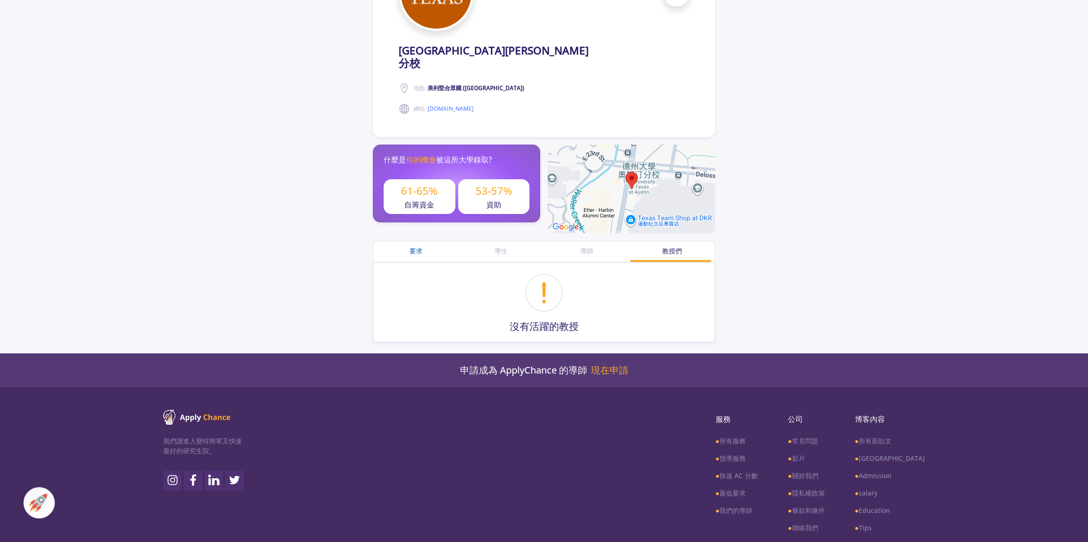
click at [374, 246] on div "要求" at bounding box center [415, 251] width 85 height 10
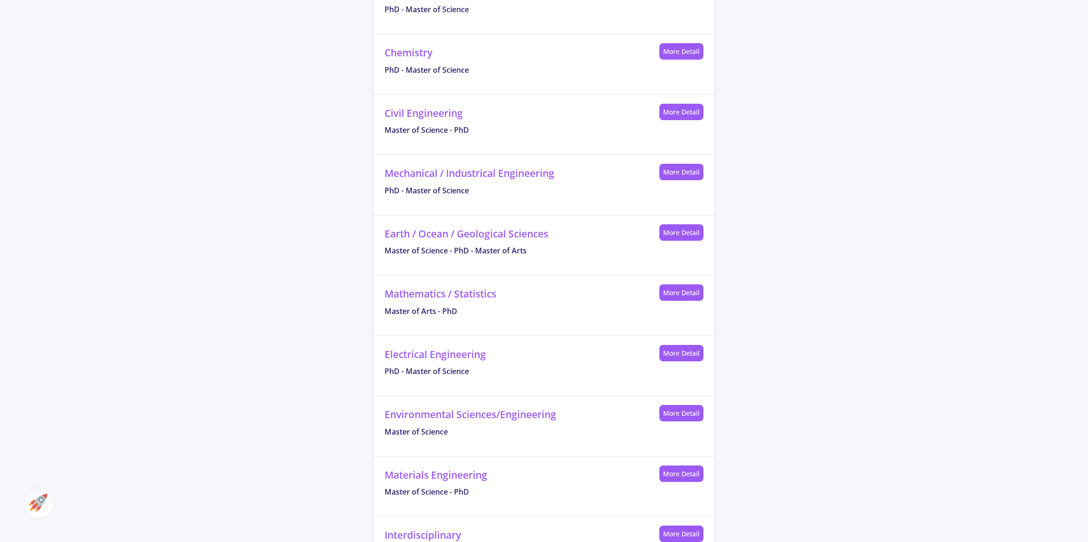
scroll to position [1047, 0]
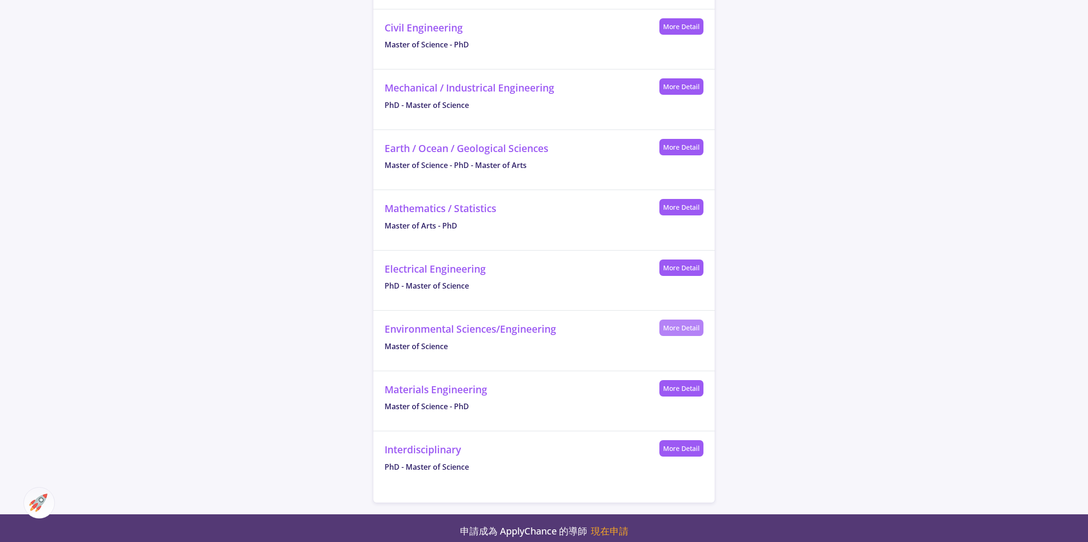
click at [685, 319] on link "More Detail" at bounding box center [681, 327] width 44 height 16
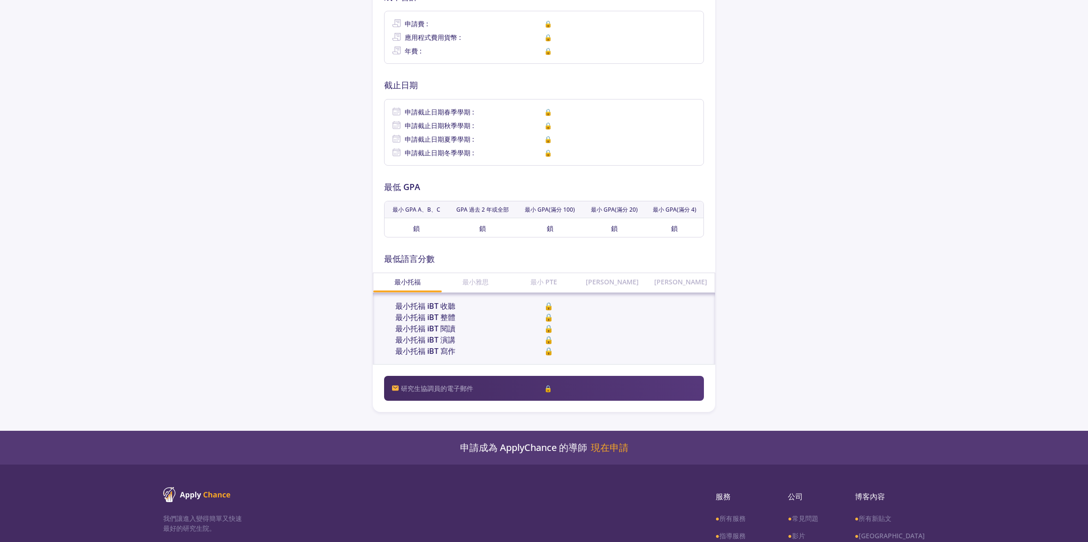
scroll to position [250, 0]
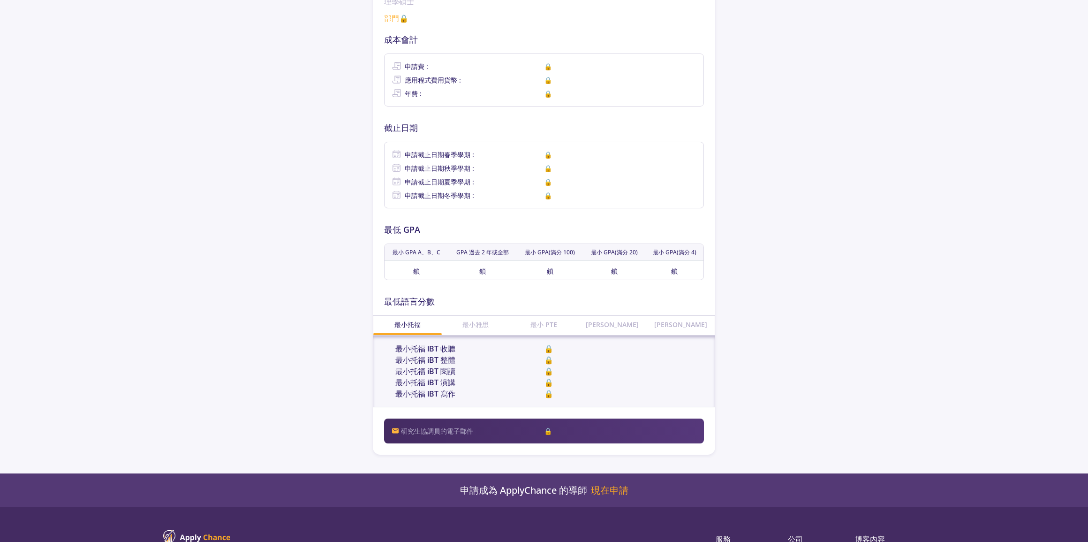
click at [484, 325] on font "最小雅思" at bounding box center [475, 324] width 26 height 9
click at [515, 322] on div "最小 PTE" at bounding box center [544, 324] width 68 height 17
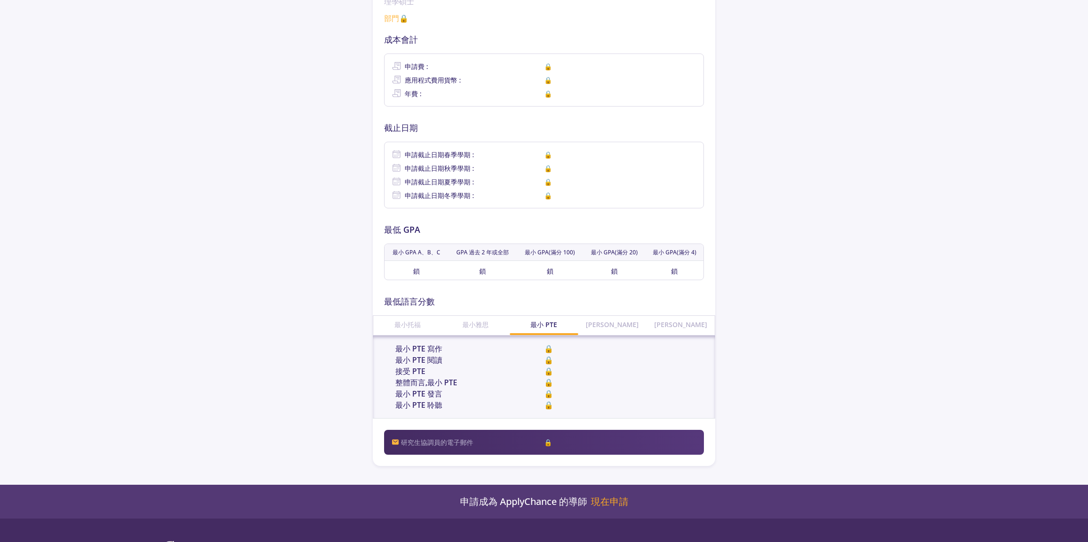
drag, startPoint x: 544, startPoint y: 444, endPoint x: 553, endPoint y: 406, distance: 38.6
click at [544, 444] on div "研究生協調員的電子郵件 🔒" at bounding box center [544, 442] width 320 height 25
click at [615, 317] on div "敏·多林戈" at bounding box center [612, 324] width 68 height 17
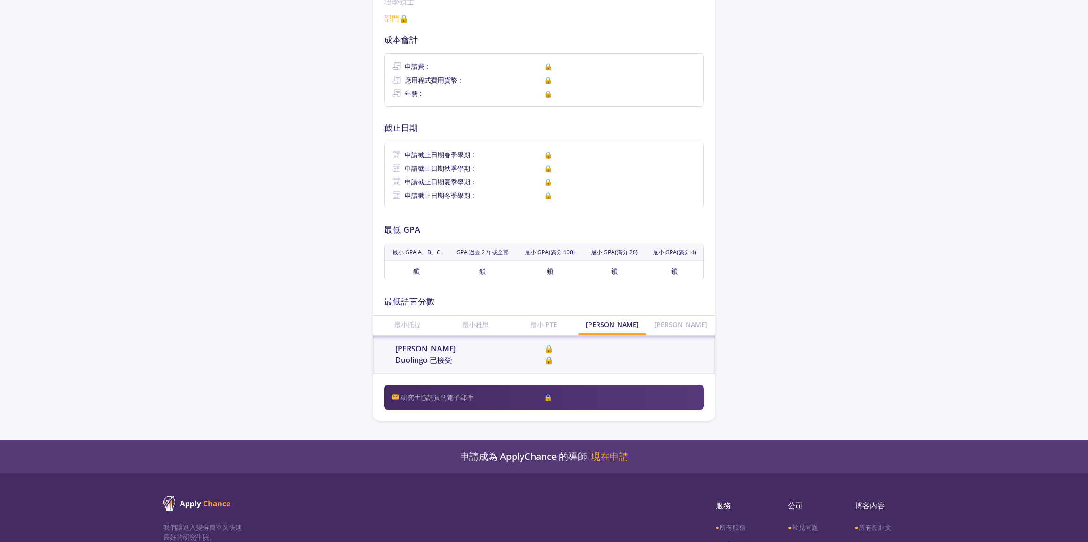
click at [692, 326] on div "敏格雷" at bounding box center [680, 324] width 68 height 17
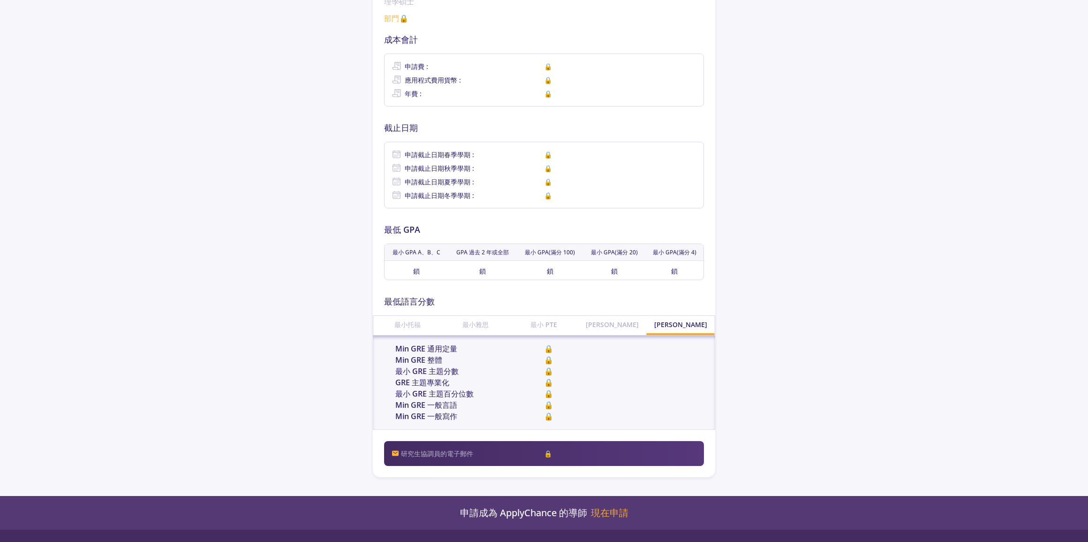
click at [610, 325] on font "敏·多林戈" at bounding box center [612, 324] width 53 height 9
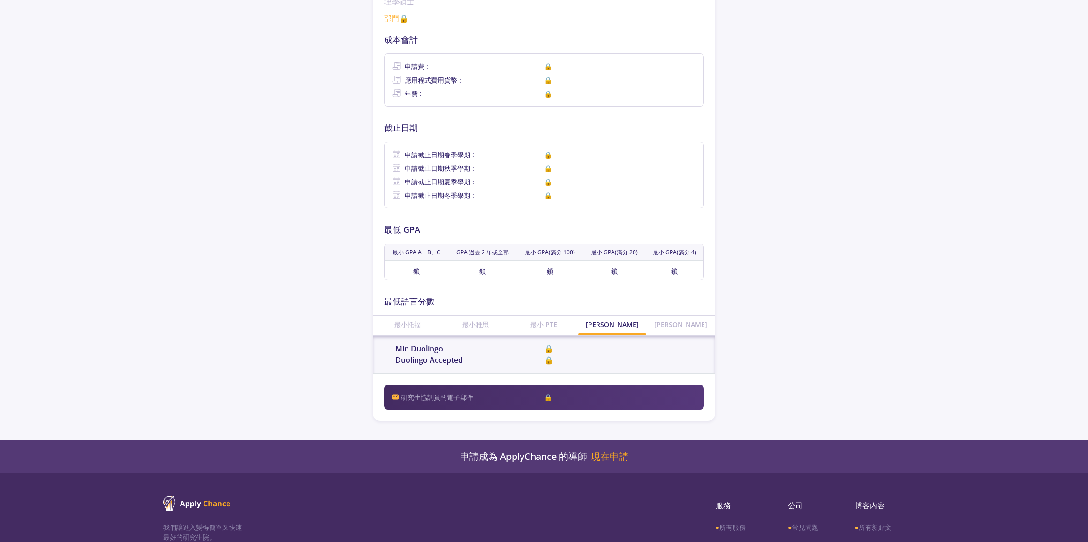
click at [672, 324] on font "敏格雷" at bounding box center [680, 324] width 53 height 9
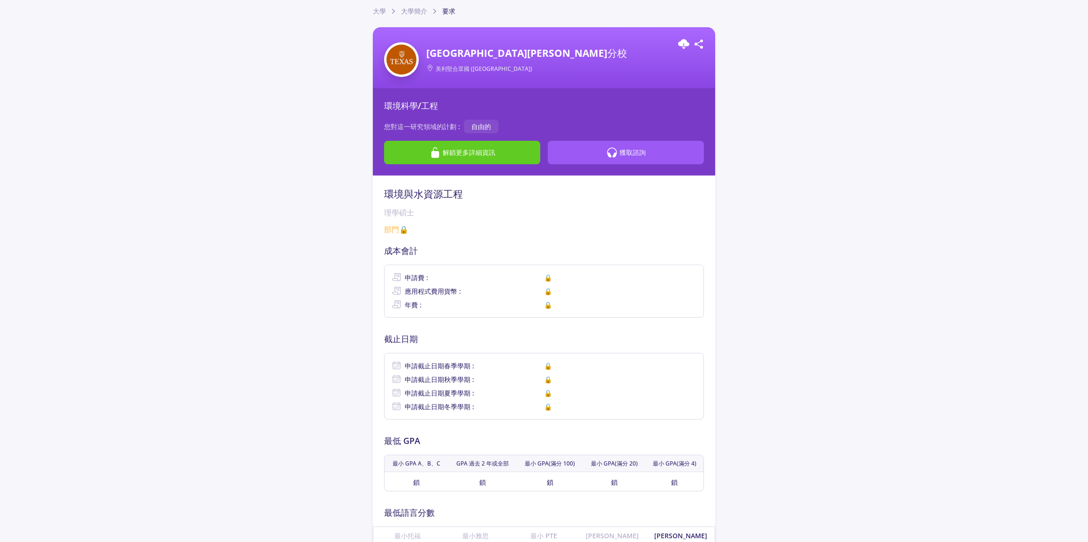
scroll to position [37, 0]
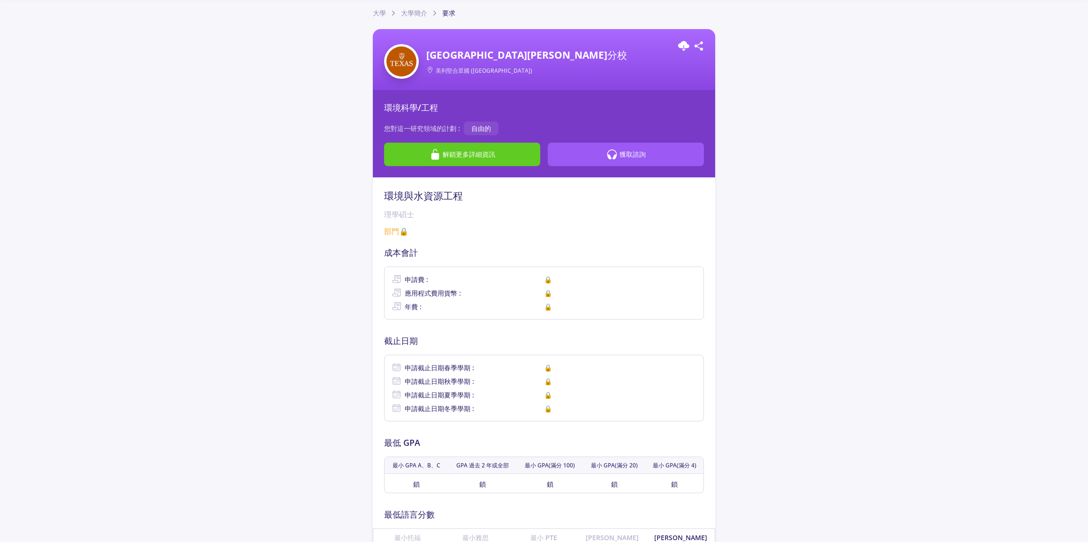
click at [400, 230] on font "🔒" at bounding box center [403, 231] width 9 height 10
click at [446, 160] on button "解鎖更多詳細資訊" at bounding box center [462, 154] width 156 height 23
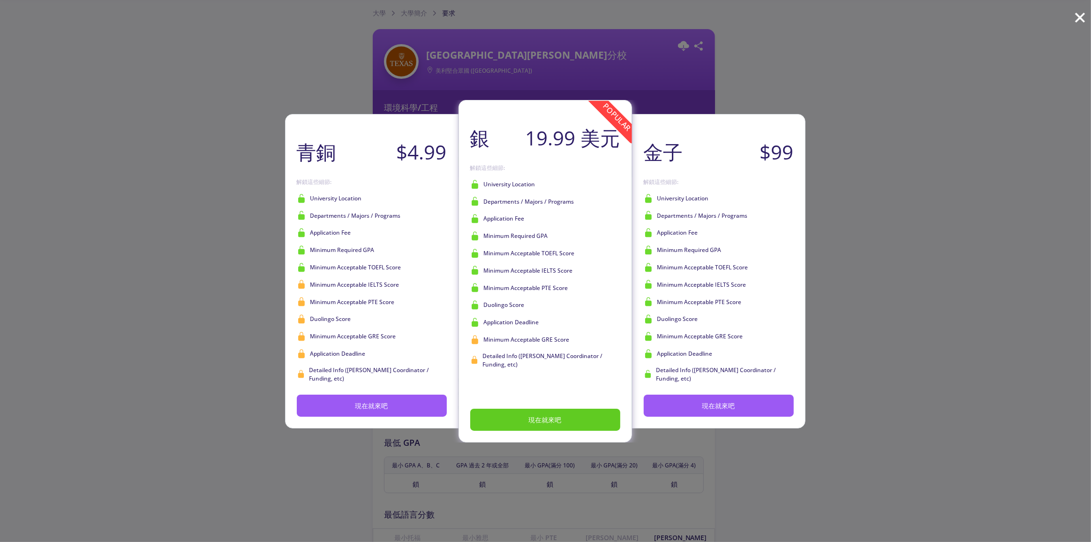
click at [1040, 111] on div "青銅 $4.99 現在就來吧 解鎖這些細節: University Location Departments / Majors / Programs Appl…" at bounding box center [545, 271] width 1091 height 542
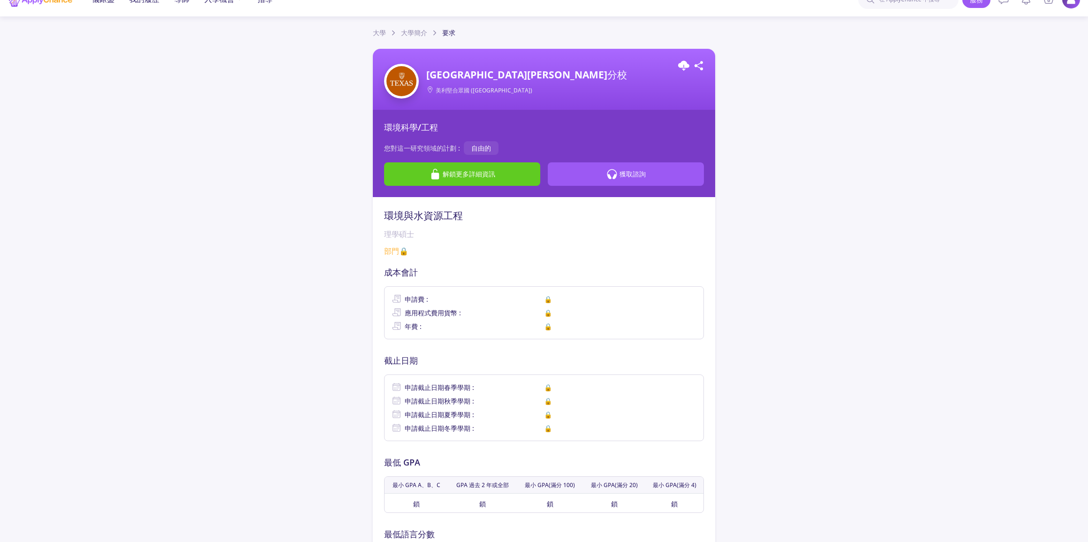
scroll to position [0, 0]
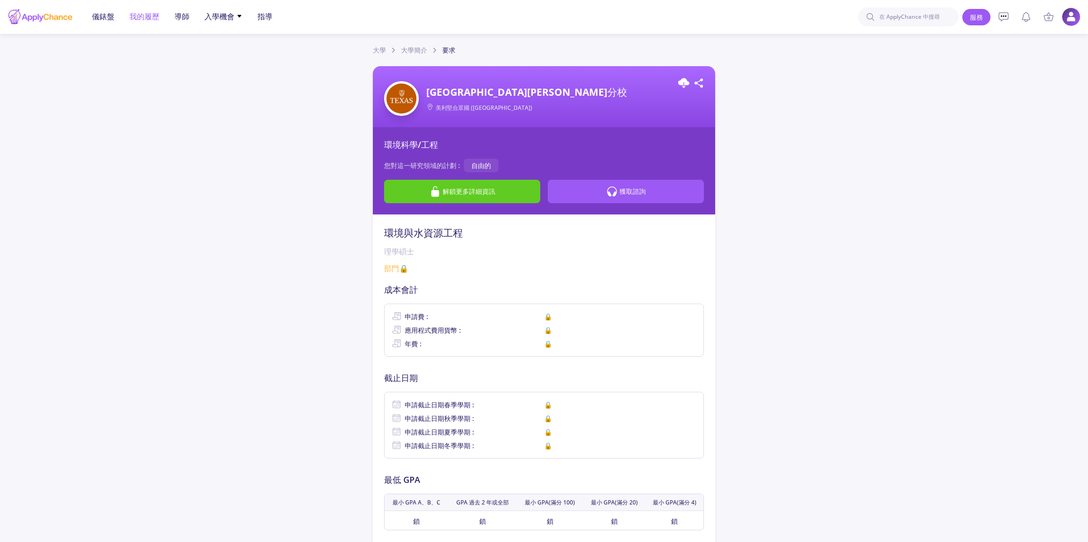
click at [158, 15] on font "我的履歷" at bounding box center [144, 16] width 30 height 10
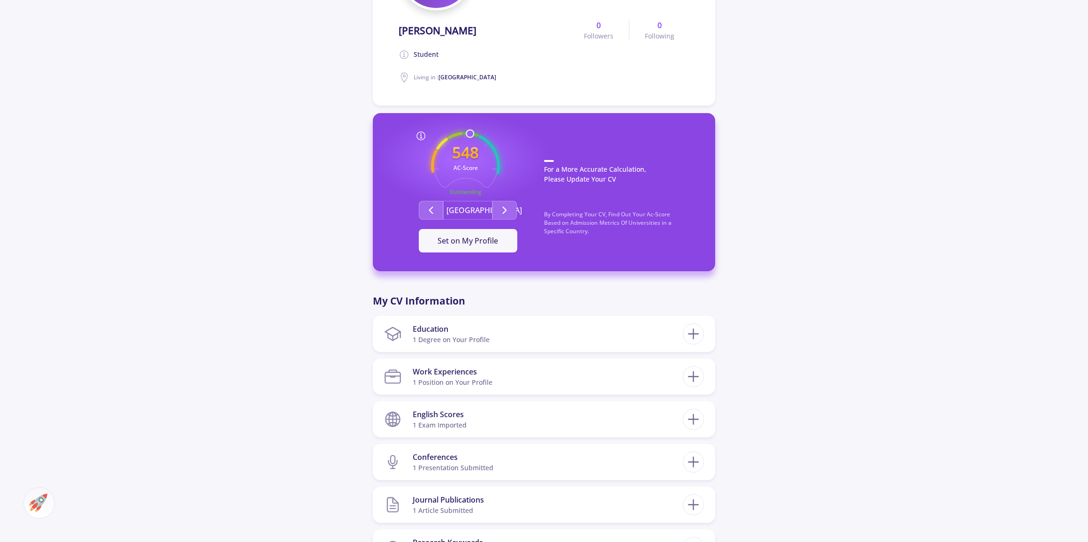
scroll to position [170, 0]
click at [500, 205] on icon "Second group" at bounding box center [504, 209] width 11 height 11
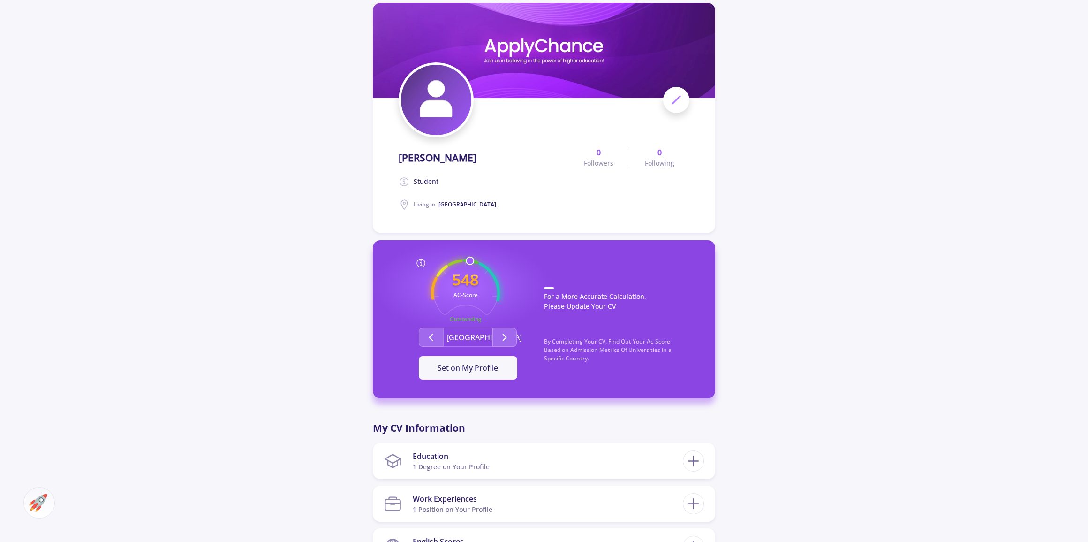
scroll to position [0, 0]
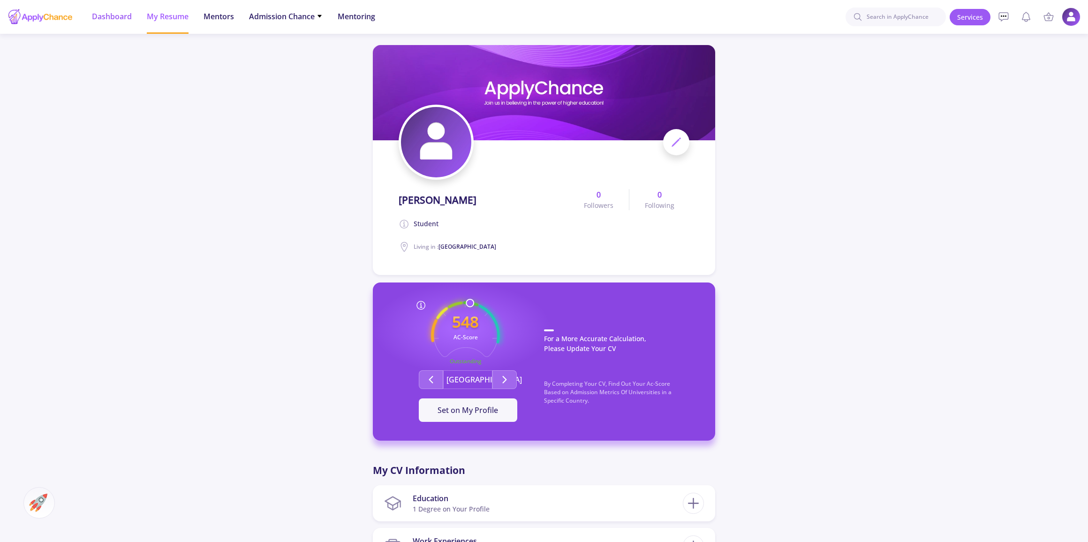
click at [106, 27] on li "Dashboard" at bounding box center [112, 17] width 40 height 34
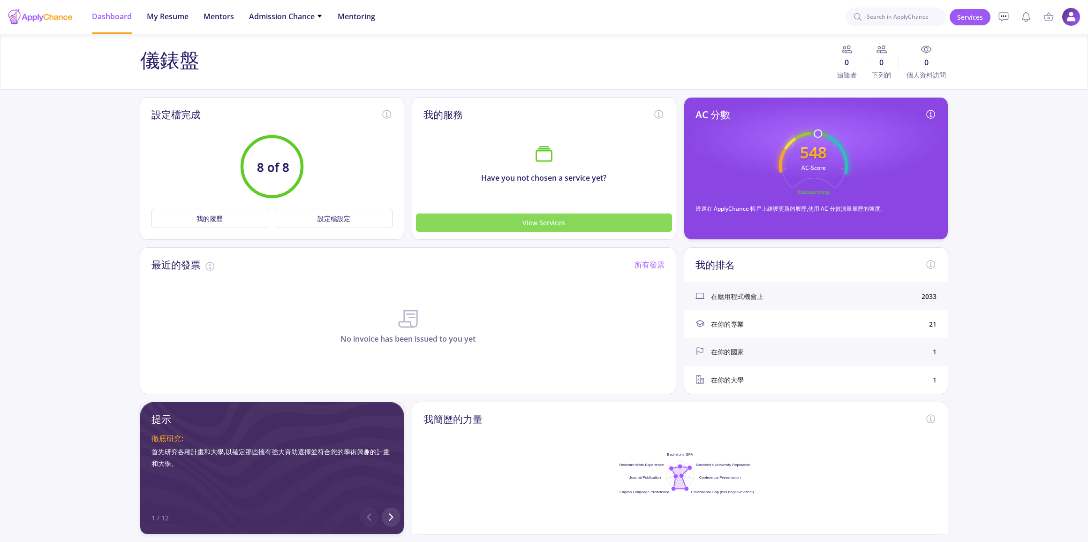
click at [472, 229] on button "View Services" at bounding box center [544, 222] width 256 height 18
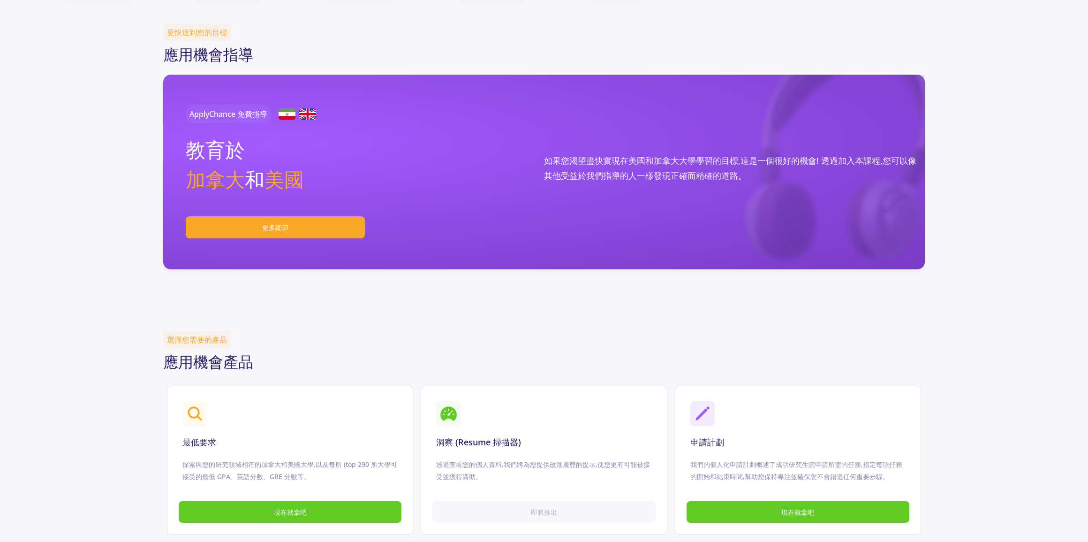
scroll to position [511, 0]
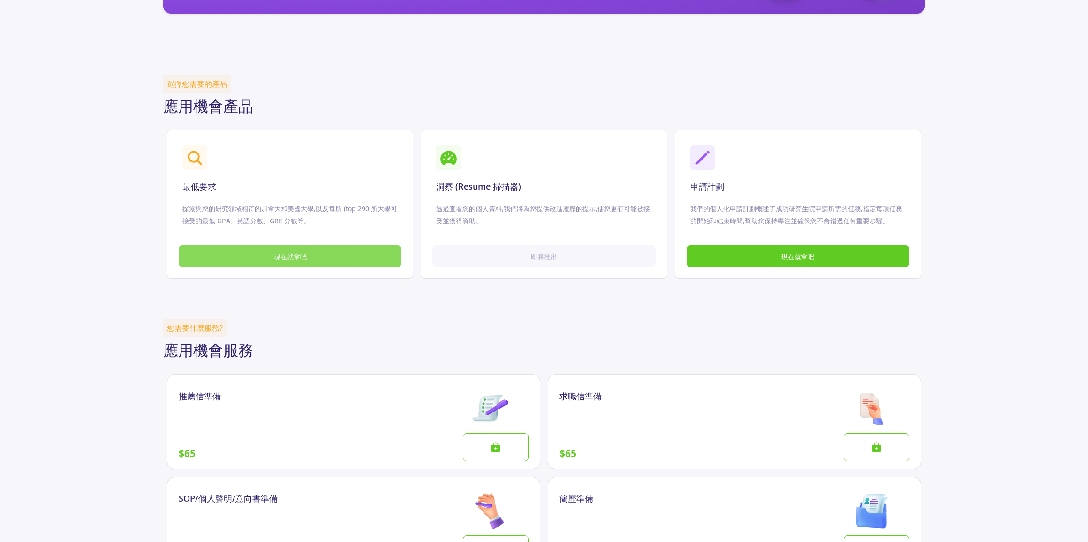
click at [367, 250] on button "現在就拿吧" at bounding box center [290, 256] width 223 height 22
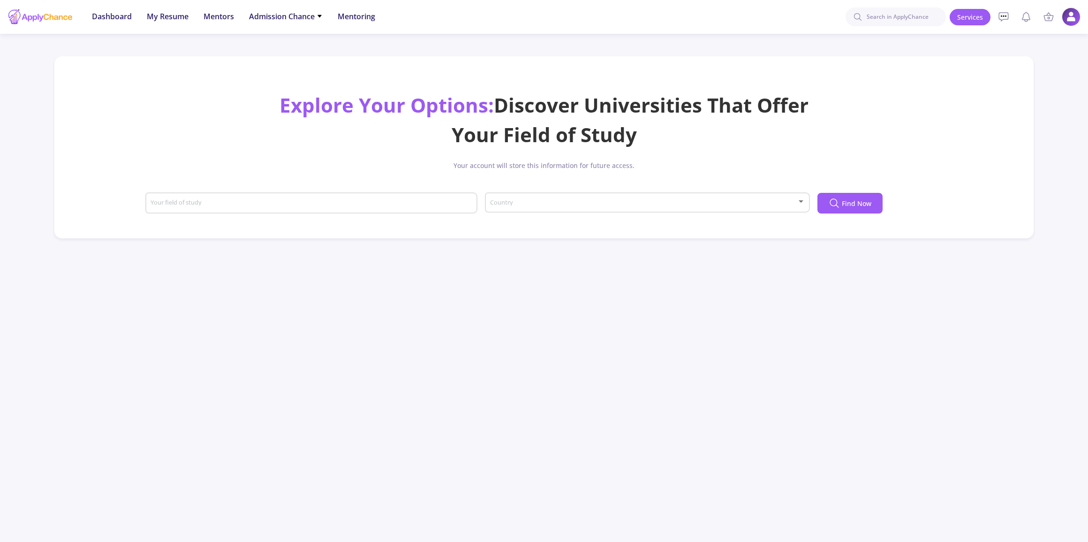
click at [353, 222] on mat-form-field "Your field of study" at bounding box center [311, 206] width 332 height 34
click at [361, 208] on div "Your field of study" at bounding box center [311, 201] width 323 height 24
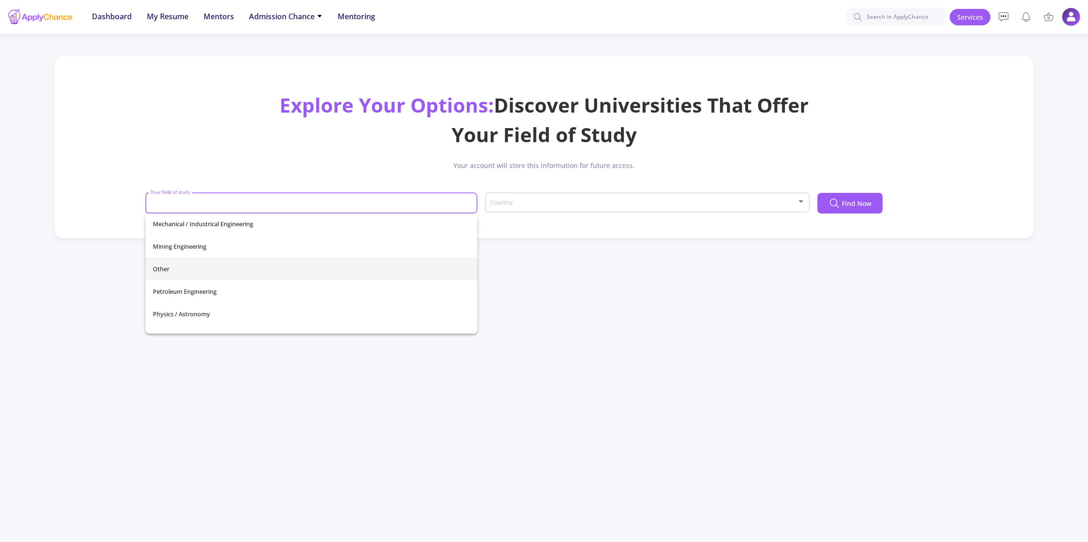
scroll to position [330, 0]
click at [257, 284] on span "Petroleum Engineering" at bounding box center [311, 277] width 317 height 23
type input "Petroleum Engineering"
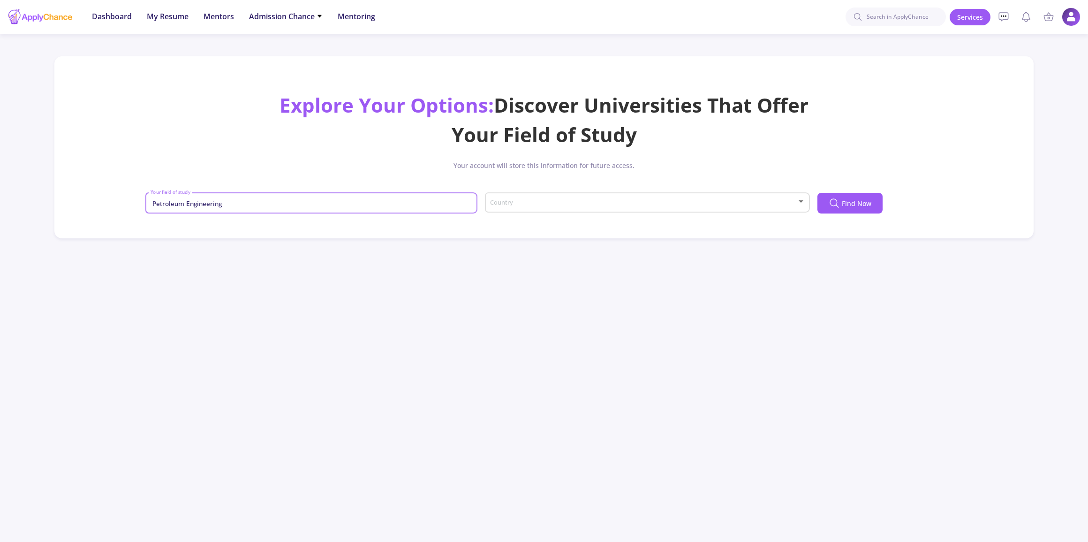
click at [487, 211] on div "Country" at bounding box center [647, 200] width 325 height 23
click at [551, 213] on span "[GEOGRAPHIC_DATA]" at bounding box center [647, 210] width 307 height 17
click at [837, 204] on icon at bounding box center [834, 202] width 11 height 11
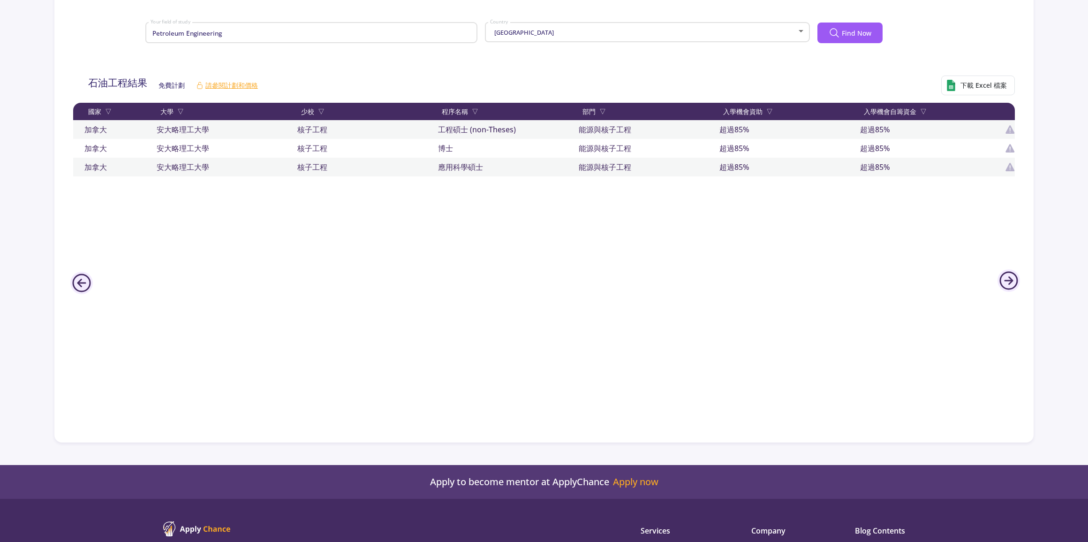
scroll to position [0, 0]
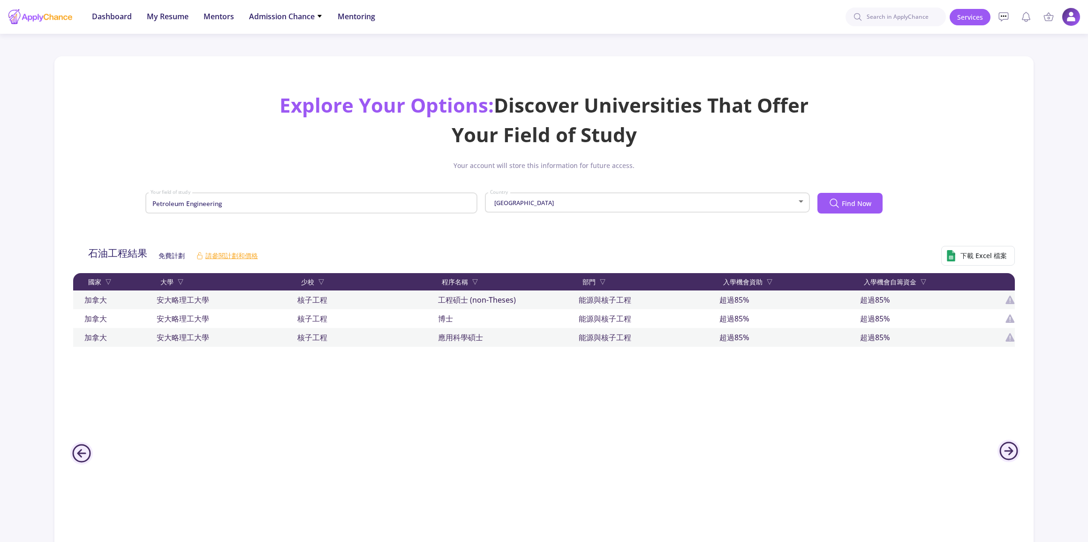
click at [492, 211] on div "Canada Country" at bounding box center [648, 200] width 316 height 23
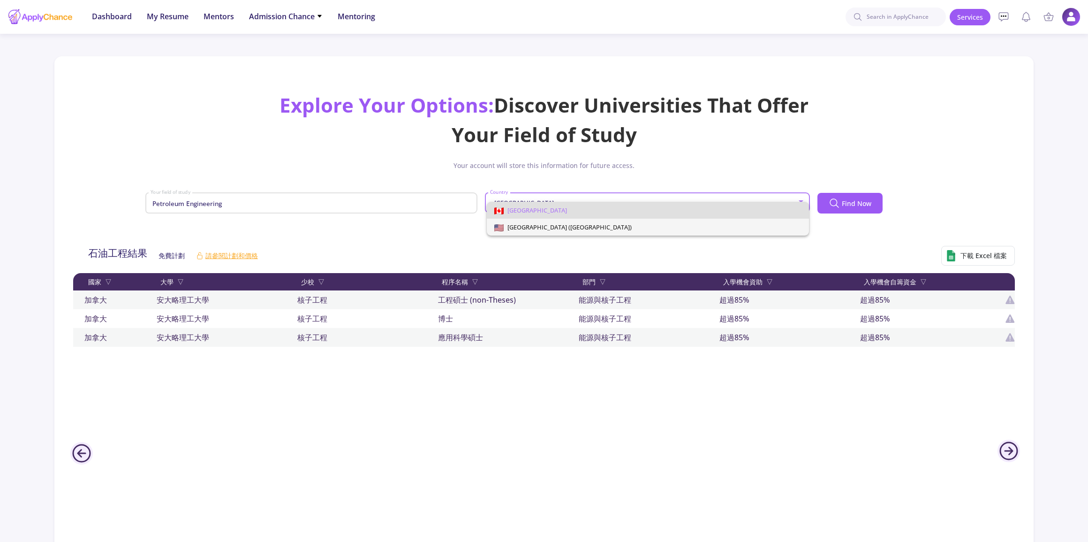
click at [520, 227] on span "[GEOGRAPHIC_DATA] ([GEOGRAPHIC_DATA])" at bounding box center [568, 227] width 128 height 8
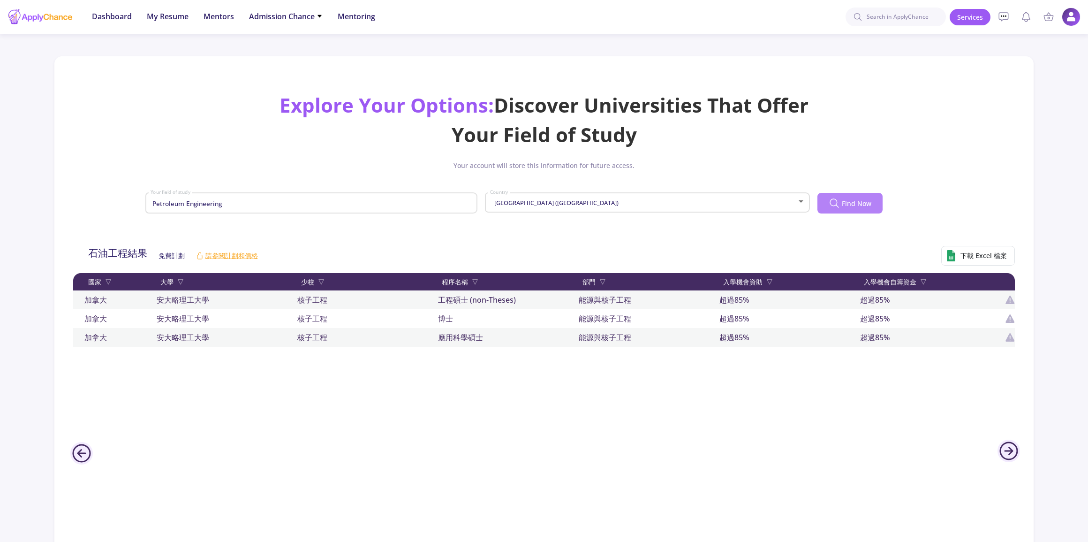
click at [840, 198] on button "Find Now" at bounding box center [849, 203] width 65 height 21
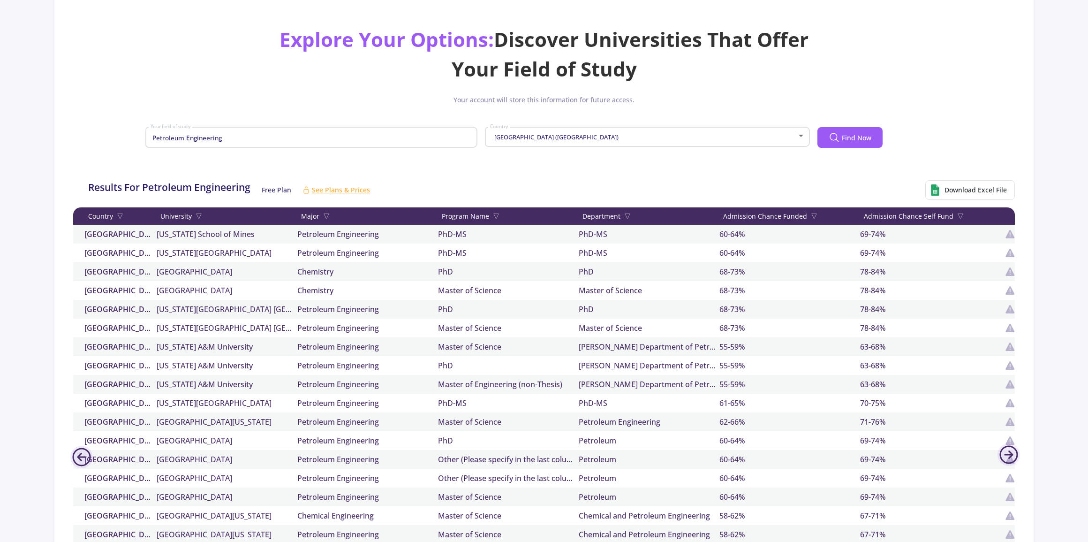
scroll to position [85, 0]
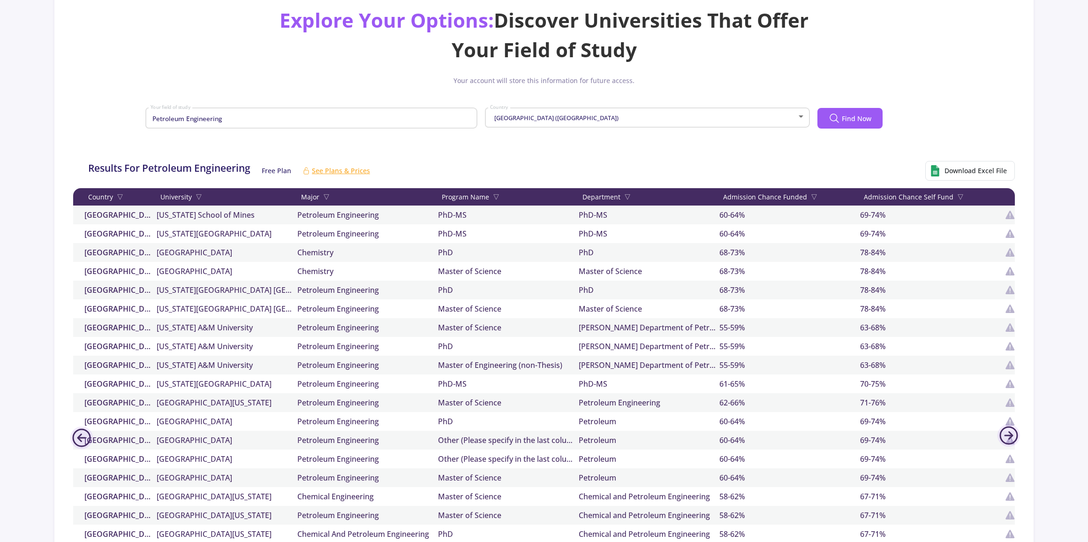
click at [238, 117] on input "Petroleum Engineering" at bounding box center [312, 118] width 325 height 8
click at [68, 121] on div "Explore Your Options: Discover Universities That Offer Your Field of Study Your…" at bounding box center [544, 73] width 957 height 137
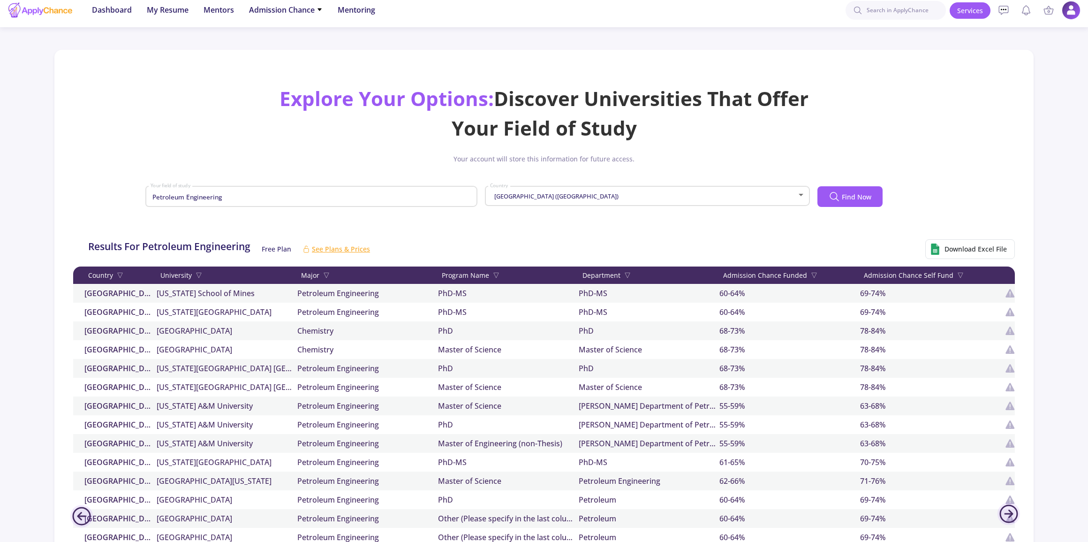
scroll to position [0, 0]
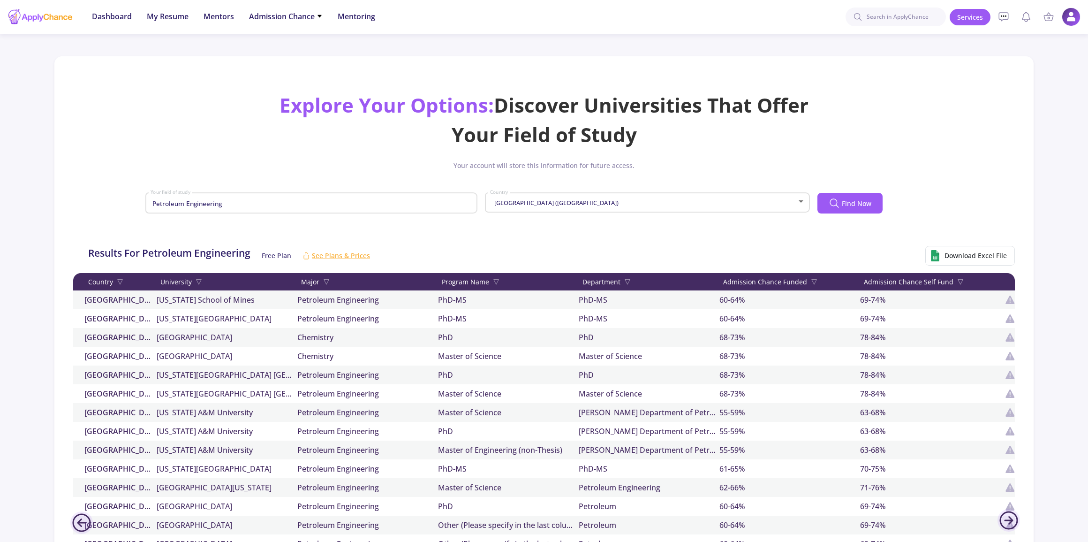
scroll to position [479, 0]
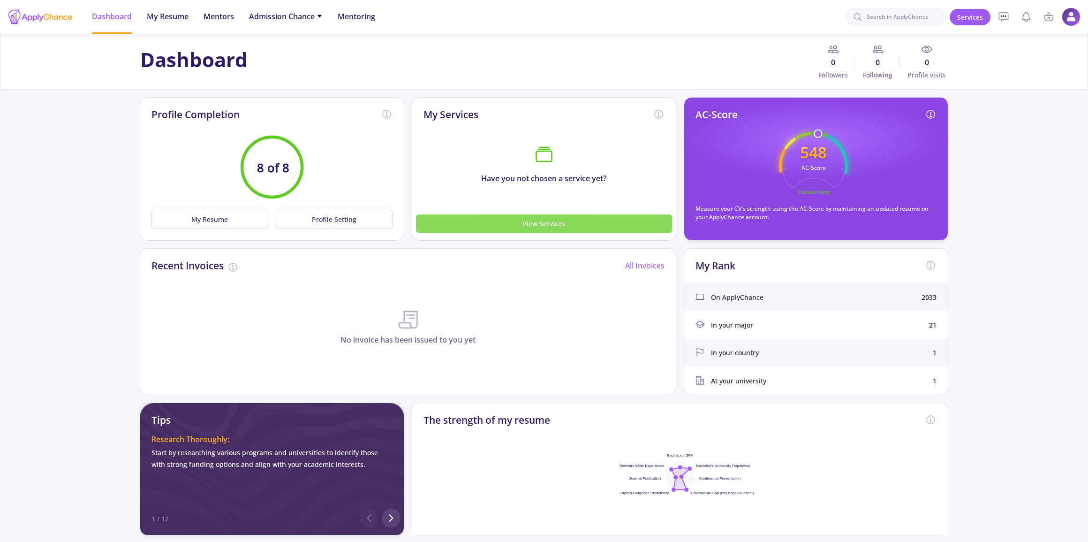
click at [625, 228] on button "View Services" at bounding box center [544, 223] width 256 height 18
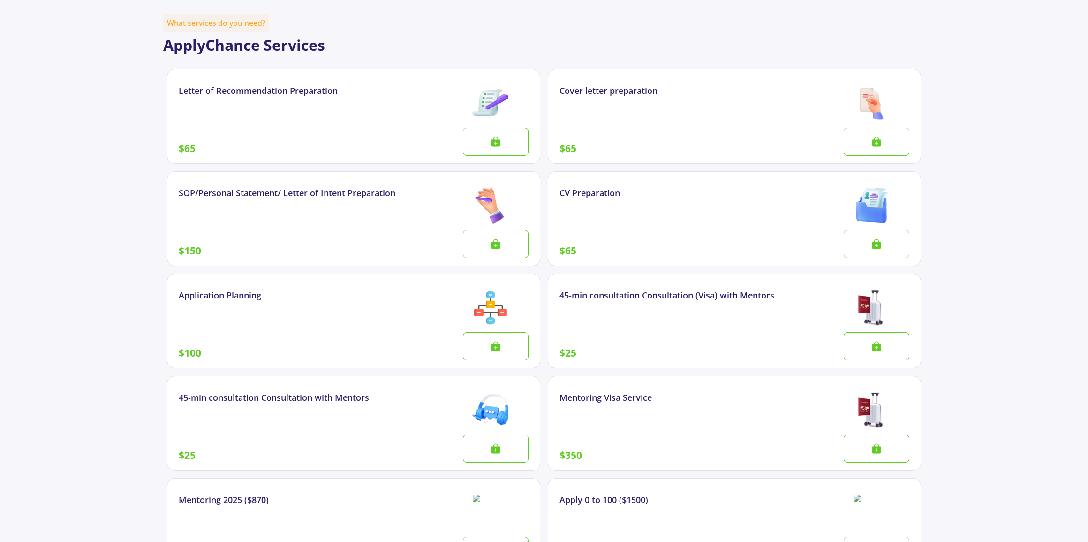
scroll to position [1065, 0]
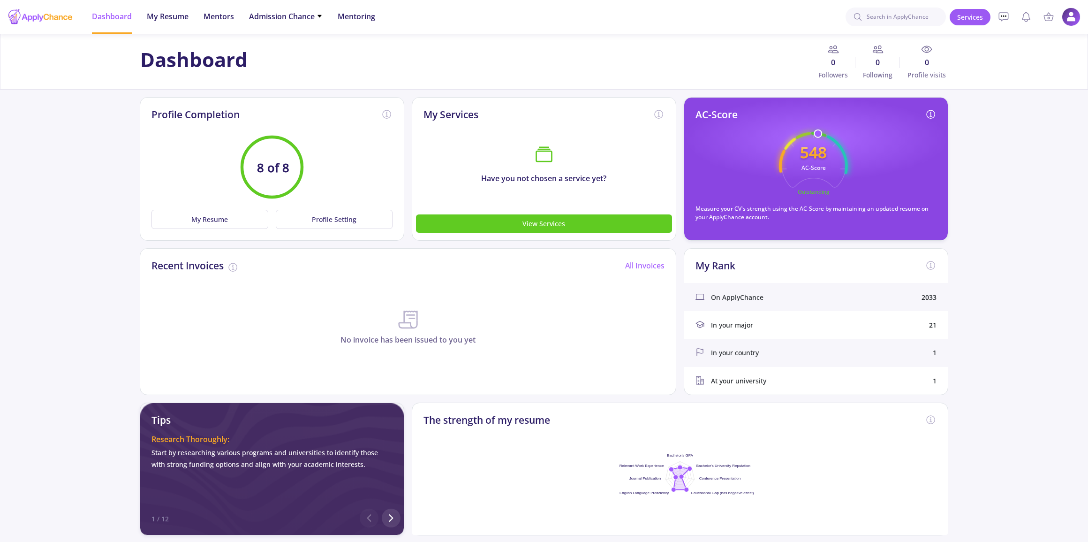
drag, startPoint x: 730, startPoint y: 79, endPoint x: 701, endPoint y: 79, distance: 29.5
click at [730, 79] on div "Dashboard 0 Followers 0 Following 0 Profile visits" at bounding box center [544, 62] width 816 height 36
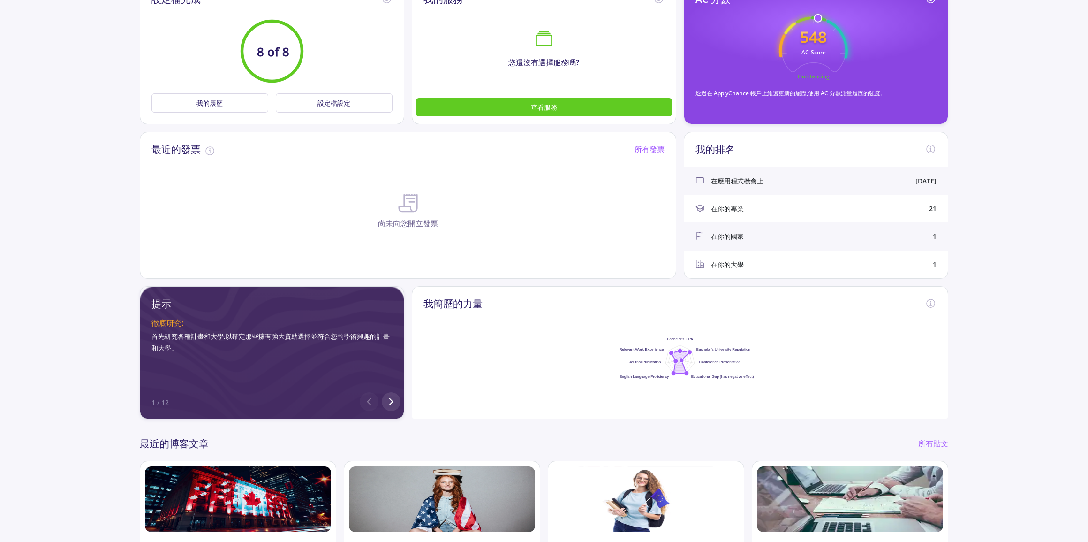
scroll to position [42, 0]
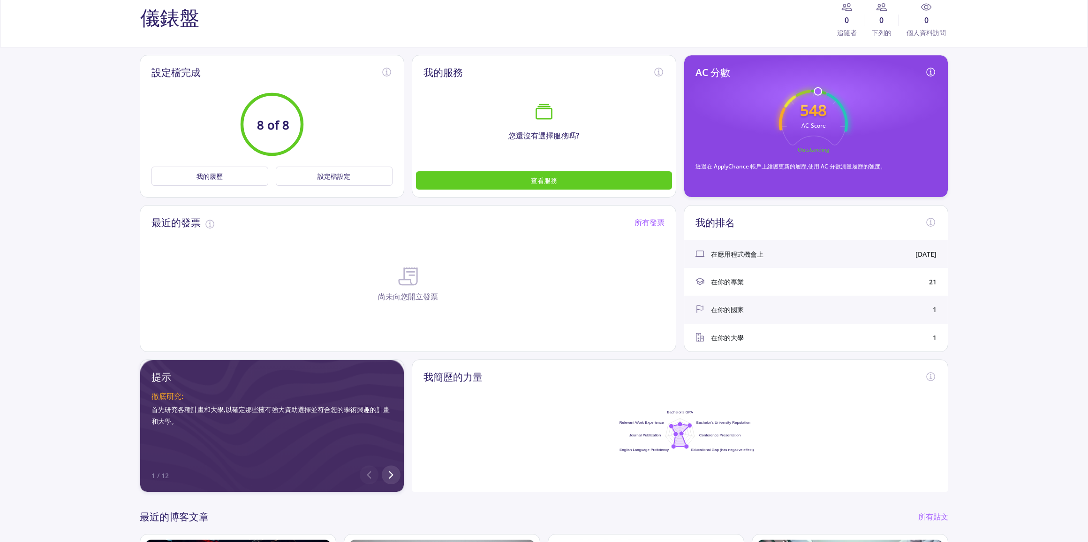
click at [954, 286] on app-applicant-dashboard "儀錶盤 0 追隨者 0 下列的 0 個人資料訪問 設定檔完成 8 of 8 我的履歷 設定檔設定 完成您的履歷 為了獲得最佳結果,請仔細填寫您的簡歷,以便正確…" at bounding box center [544, 322] width 1088 height 660
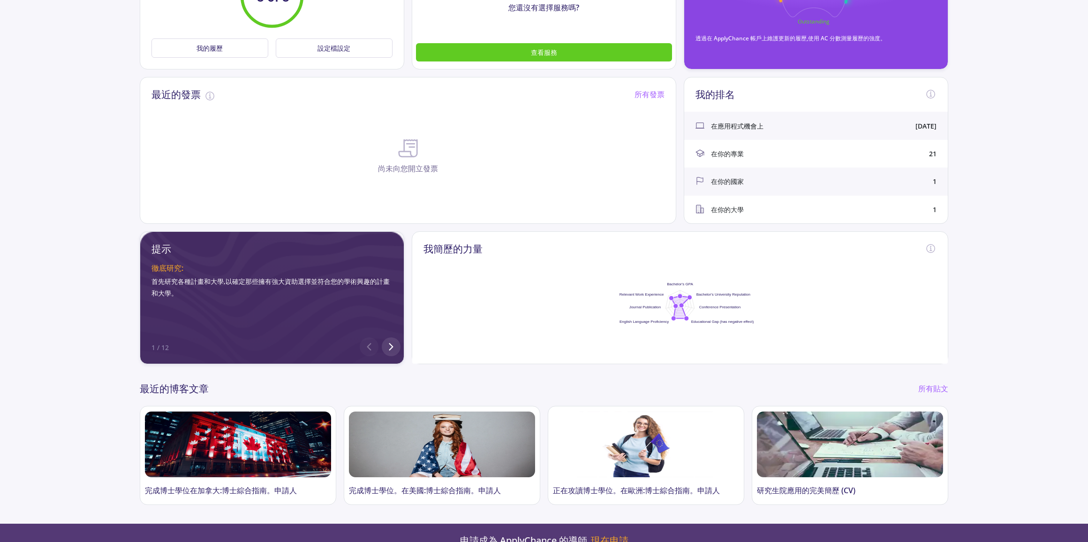
scroll to position [213, 0]
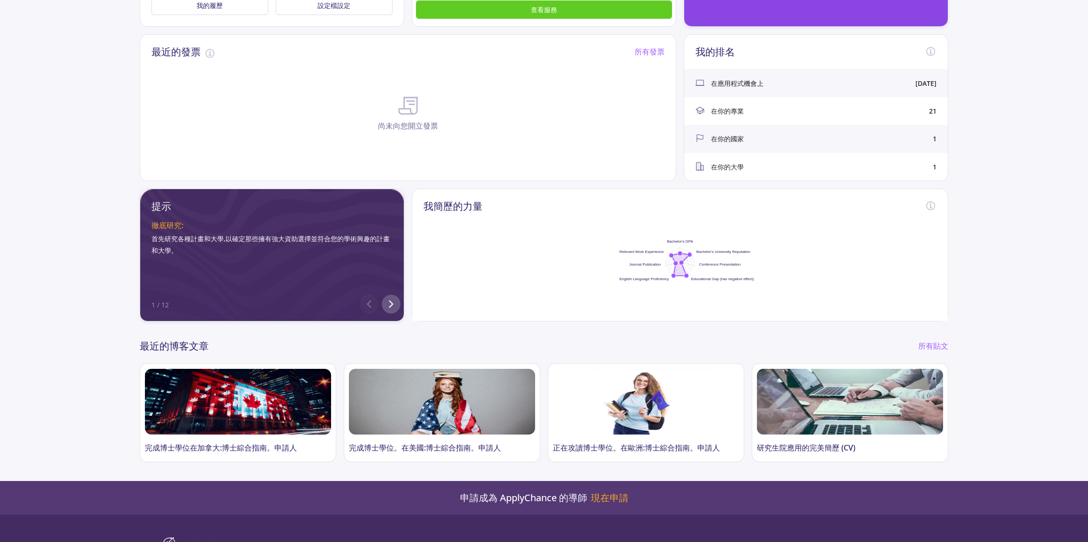
click at [391, 304] on polyline at bounding box center [390, 304] width 3 height 7
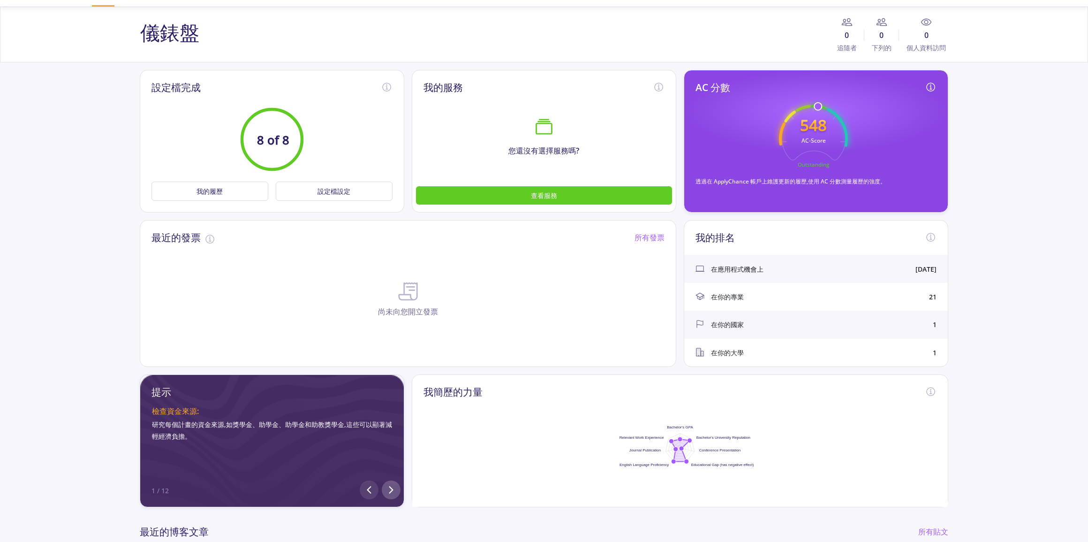
scroll to position [0, 0]
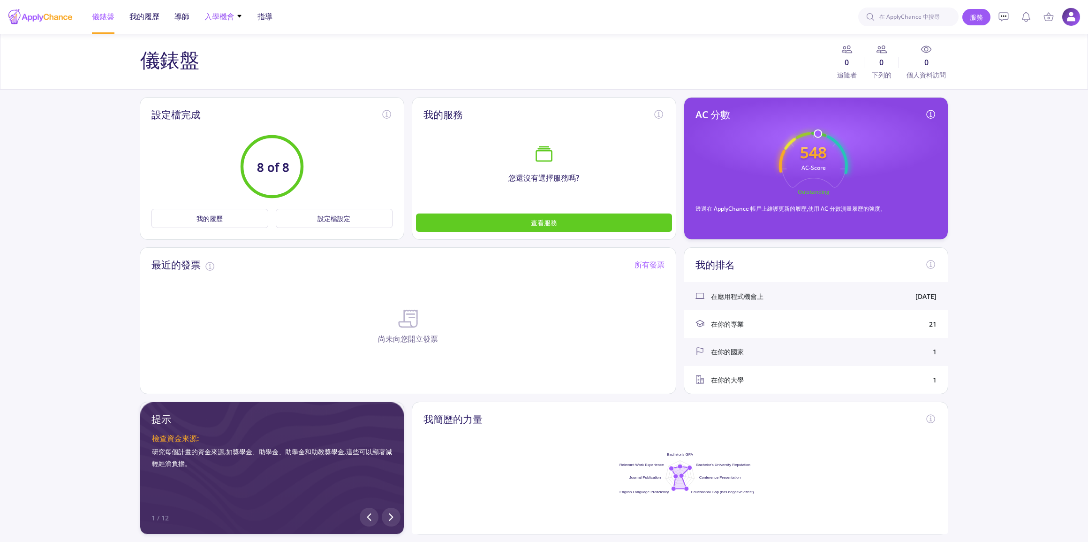
click at [227, 8] on li "入學機會 具有最低要求 只有我錄取的機會" at bounding box center [223, 17] width 38 height 34
click at [267, 16] on font "指導" at bounding box center [264, 16] width 15 height 10
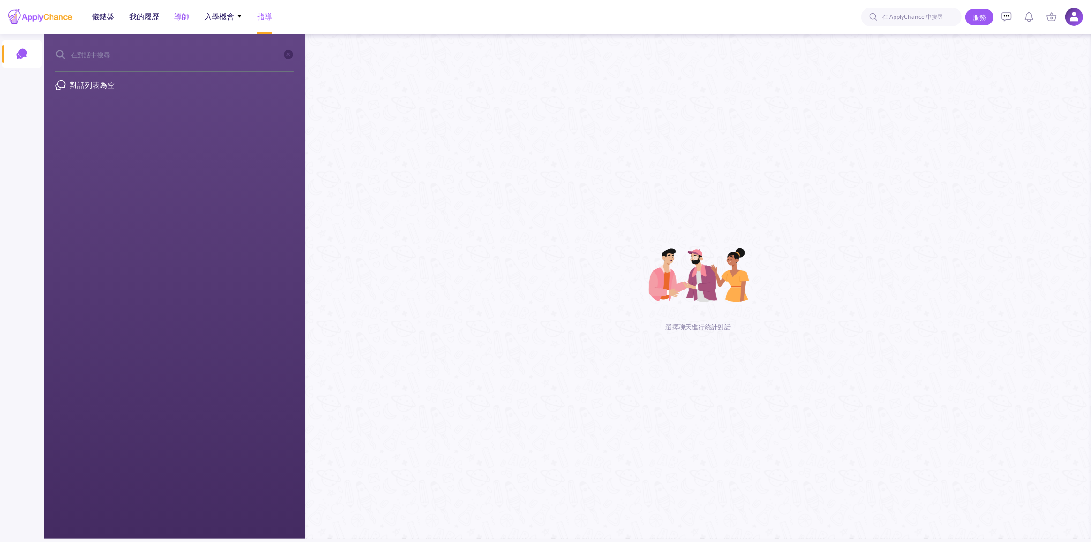
click at [183, 9] on li "導師" at bounding box center [181, 17] width 15 height 34
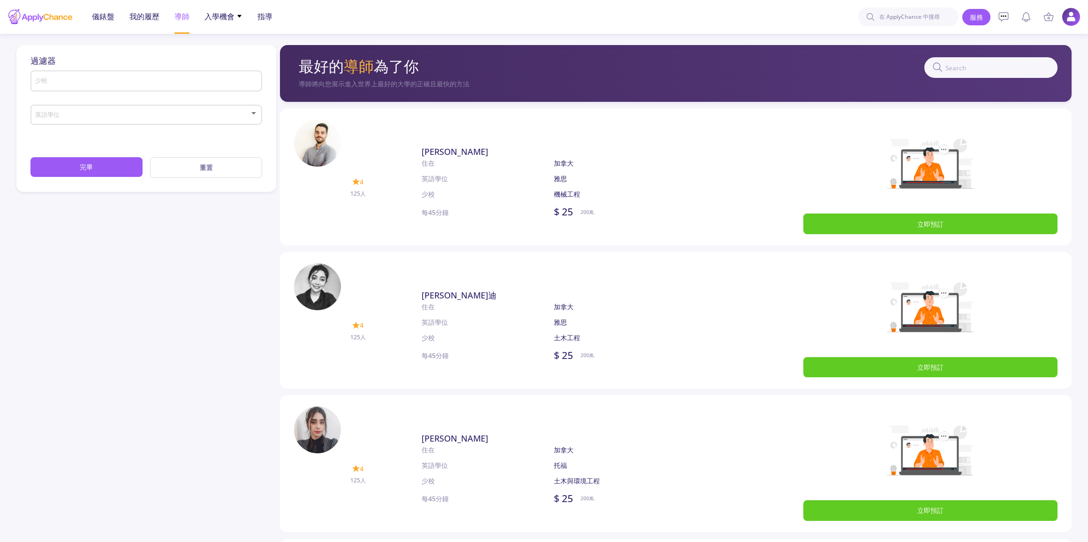
drag, startPoint x: 109, startPoint y: 75, endPoint x: 89, endPoint y: 83, distance: 21.9
click at [109, 75] on div "少校" at bounding box center [146, 79] width 223 height 24
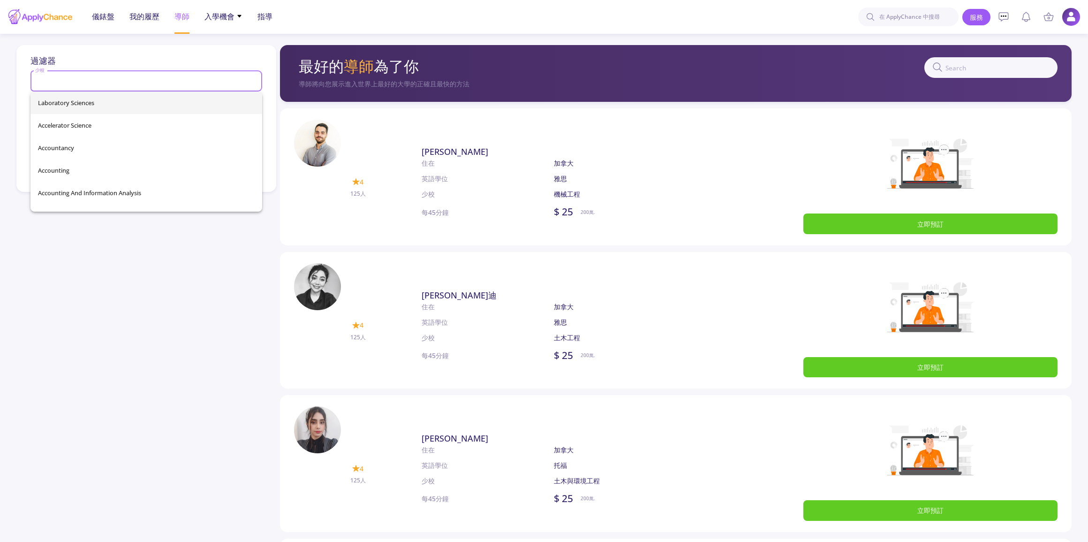
click at [78, 86] on div "少校" at bounding box center [146, 79] width 223 height 24
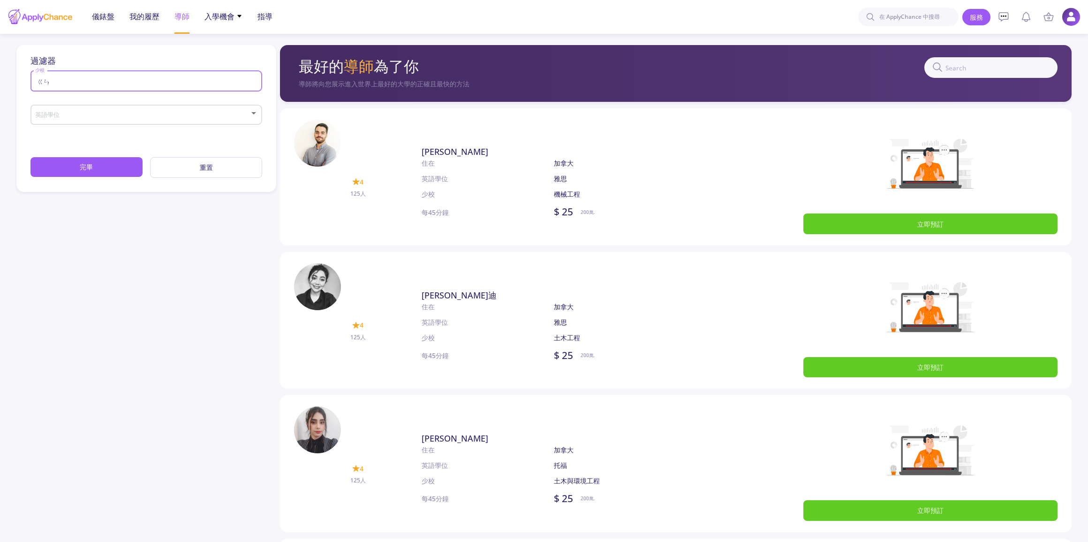
type input "ㄍ"
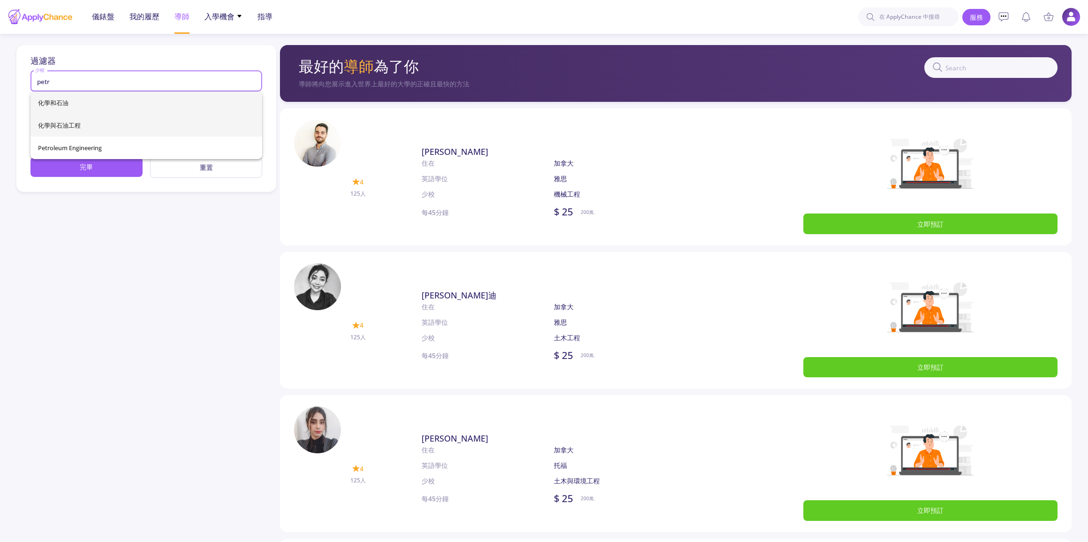
type input "petr"
click at [94, 122] on div "化學和石油 化學與石油工程 Petroleum Engineering" at bounding box center [146, 125] width 232 height 68
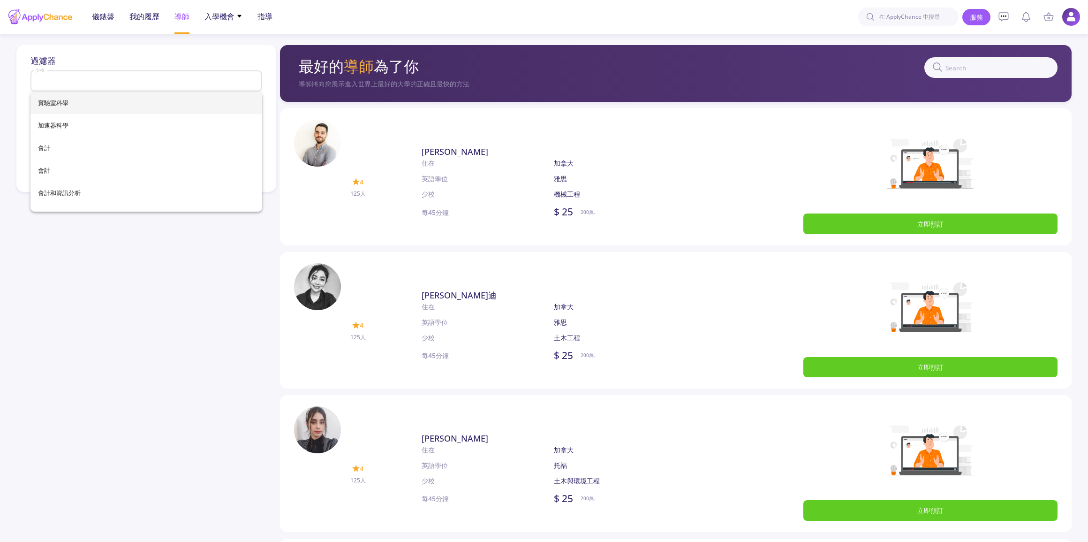
click at [98, 247] on div "過濾器 少校 英語學位 完畢 重置" at bounding box center [148, 460] width 264 height 831
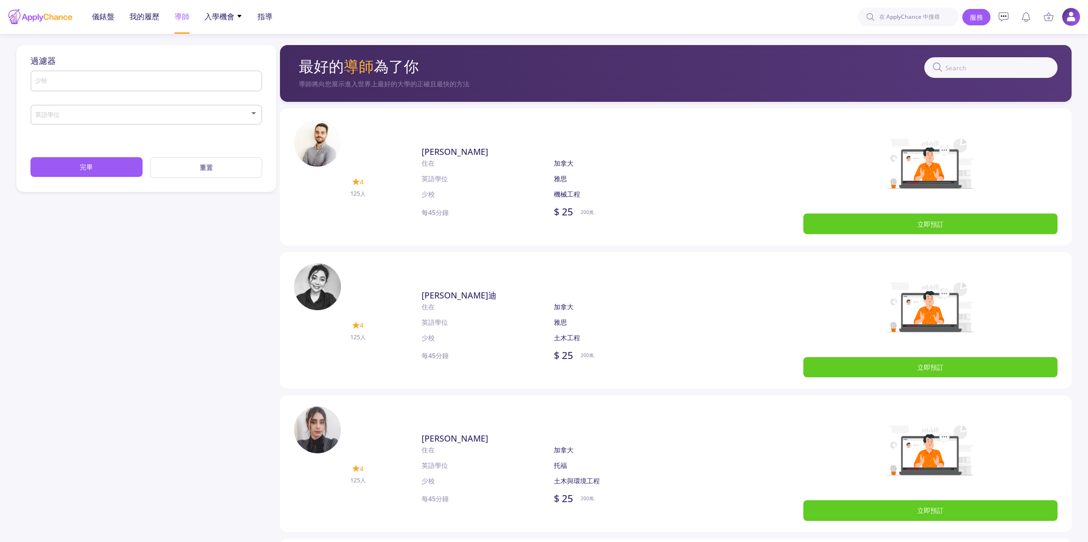
click at [62, 81] on input "少校" at bounding box center [147, 81] width 225 height 8
type input "Petroleum Engineering"
click at [66, 109] on div "英語學位" at bounding box center [146, 112] width 223 height 23
click at [73, 171] on button "完畢" at bounding box center [86, 167] width 112 height 20
click at [149, 21] on span "我的履歷" at bounding box center [144, 16] width 30 height 11
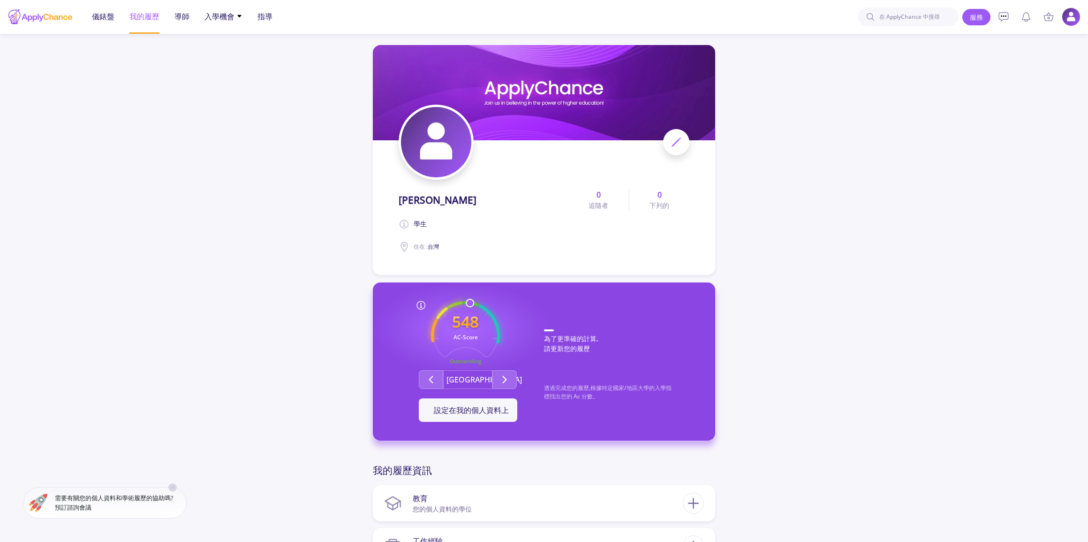
click at [93, 18] on font "儀錶盤" at bounding box center [103, 16] width 23 height 10
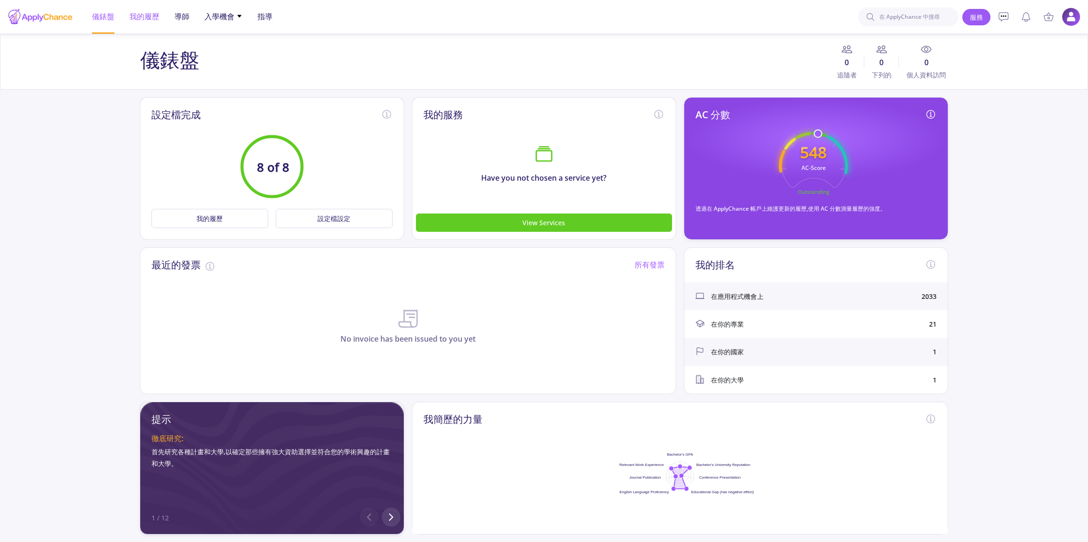
click at [154, 13] on font "我的履歷" at bounding box center [144, 16] width 30 height 10
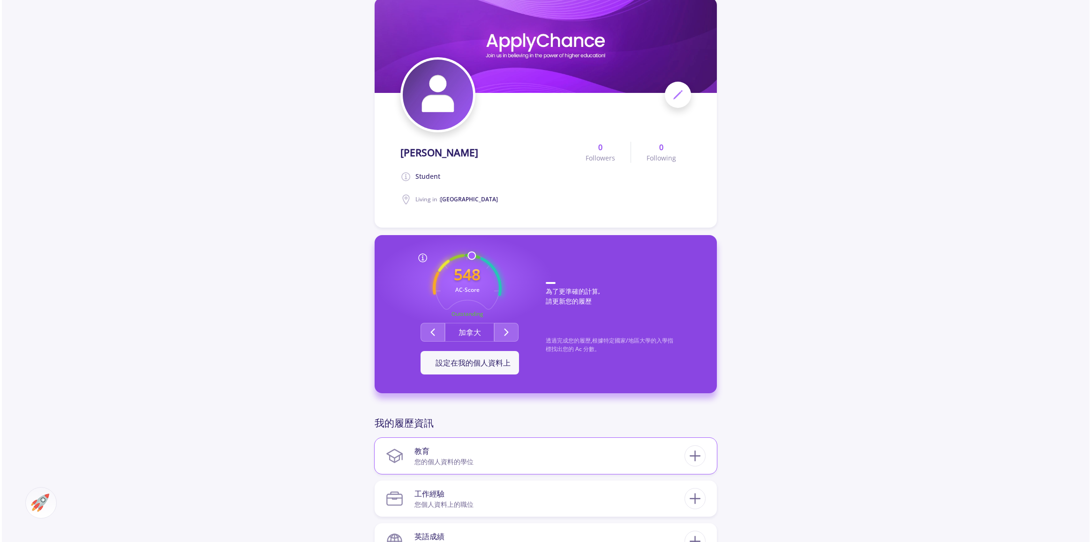
scroll to position [128, 0]
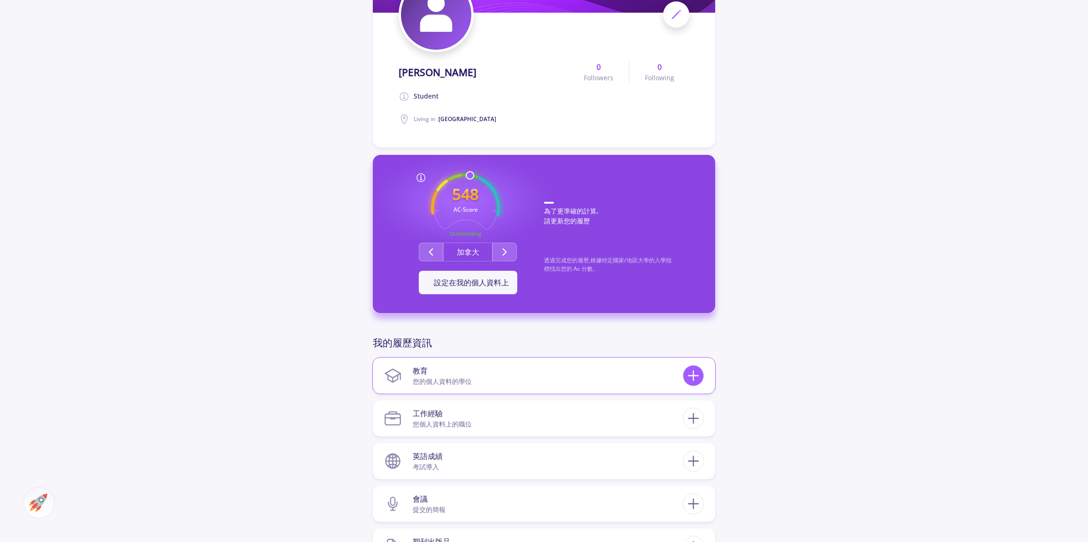
click at [695, 365] on div at bounding box center [693, 375] width 21 height 21
click at [691, 374] on icon at bounding box center [693, 375] width 17 height 17
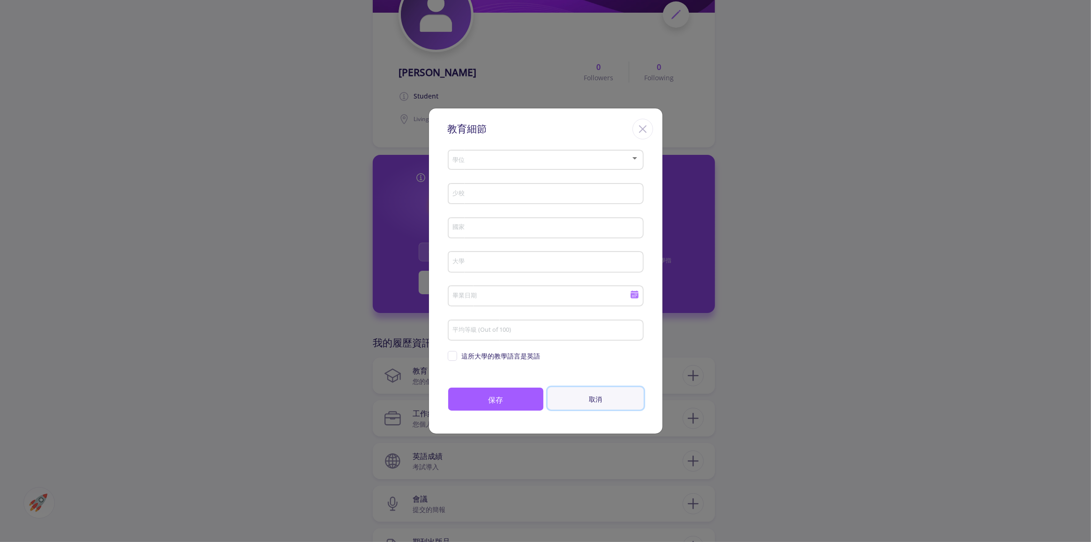
click at [607, 405] on button "取消" at bounding box center [596, 398] width 96 height 23
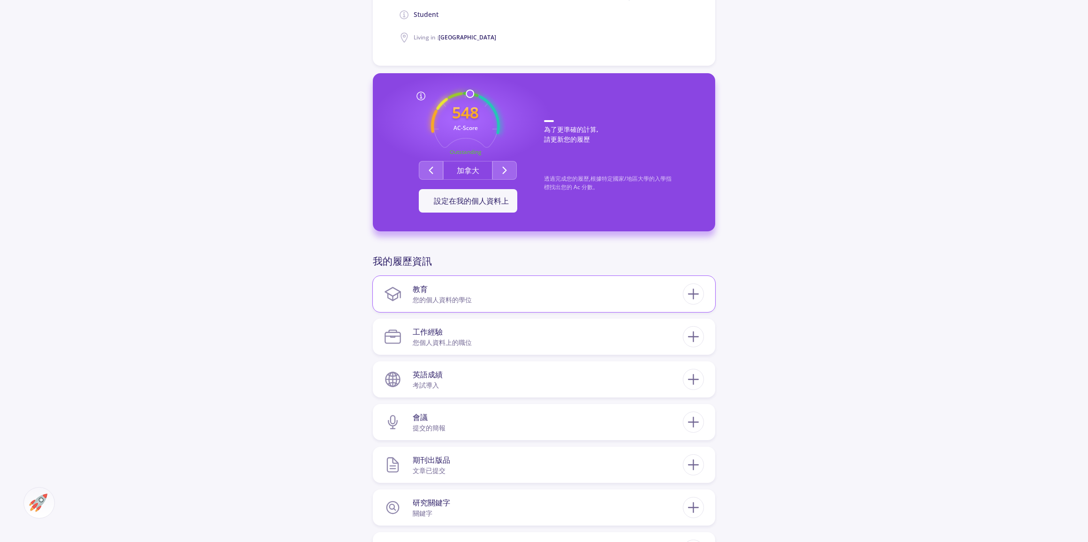
scroll to position [213, 0]
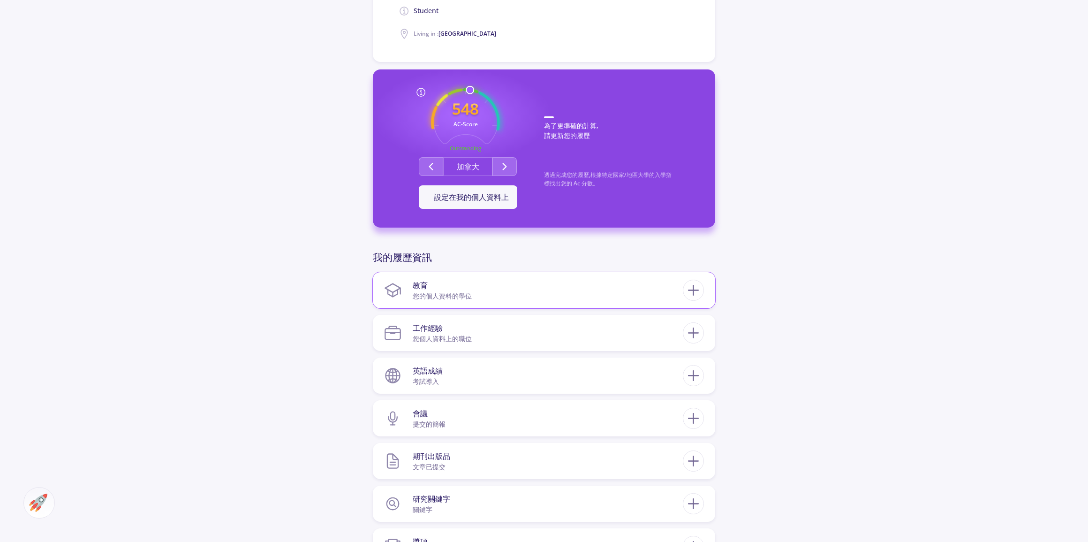
click at [433, 286] on div "教育" at bounding box center [442, 284] width 59 height 11
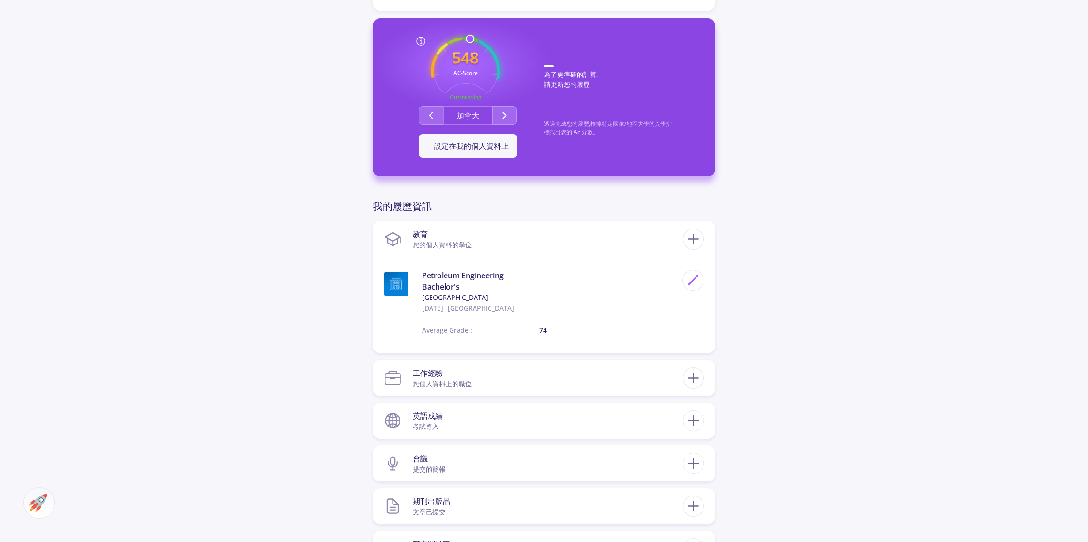
scroll to position [384, 0]
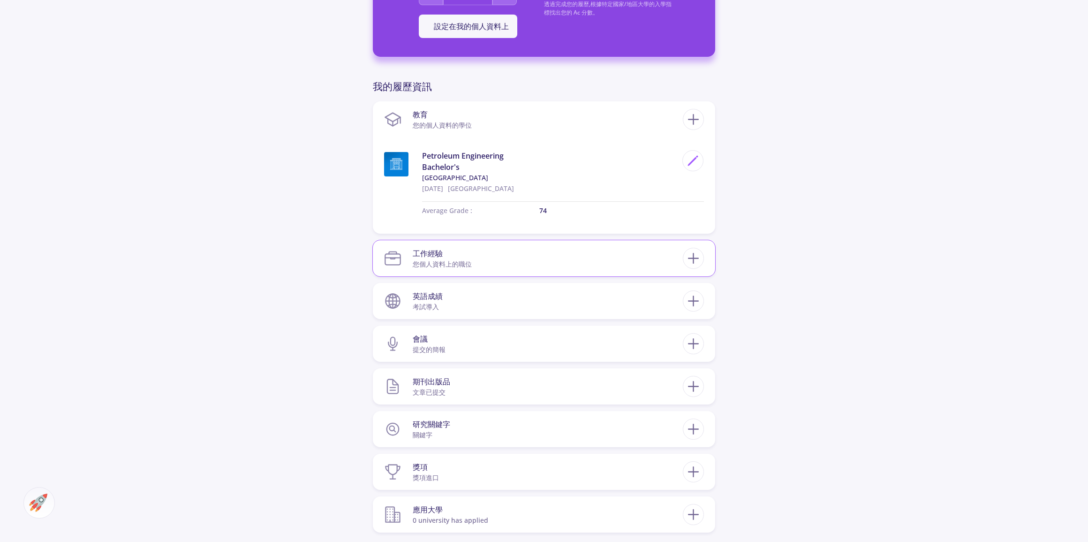
click at [413, 262] on font "您個人資料上的職位" at bounding box center [442, 263] width 59 height 9
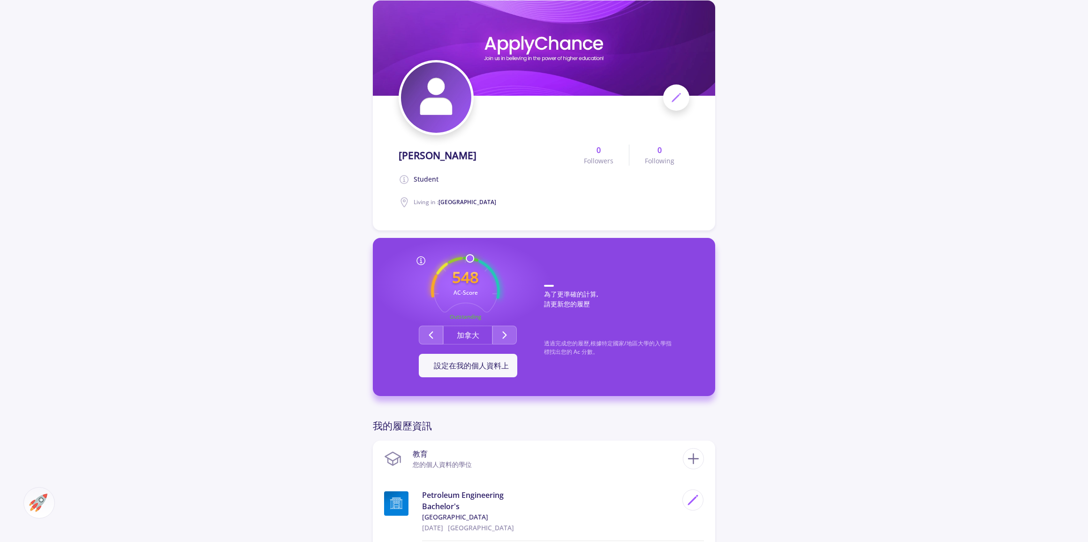
scroll to position [0, 0]
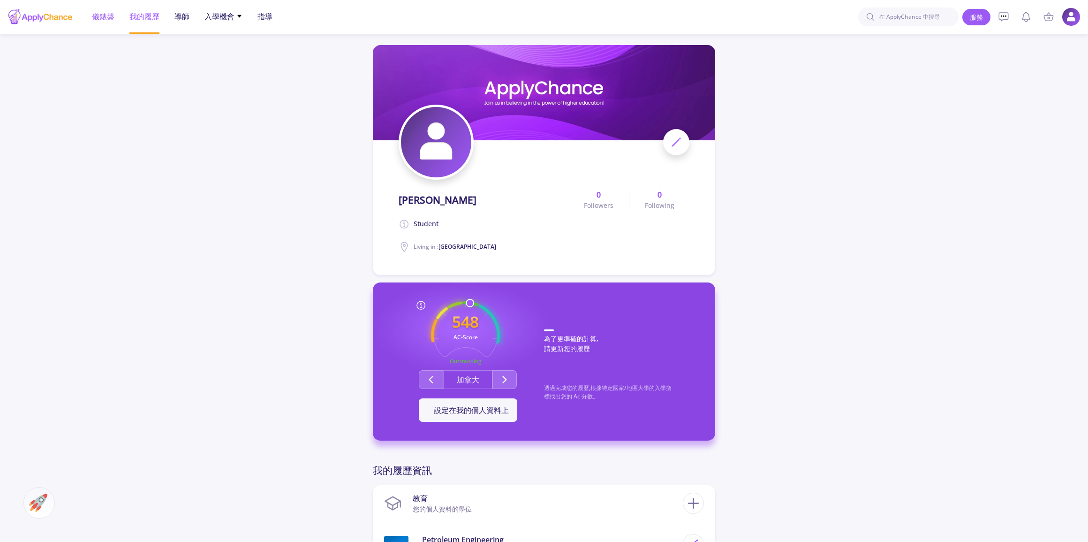
click at [92, 16] on font "儀錶盤" at bounding box center [103, 16] width 23 height 10
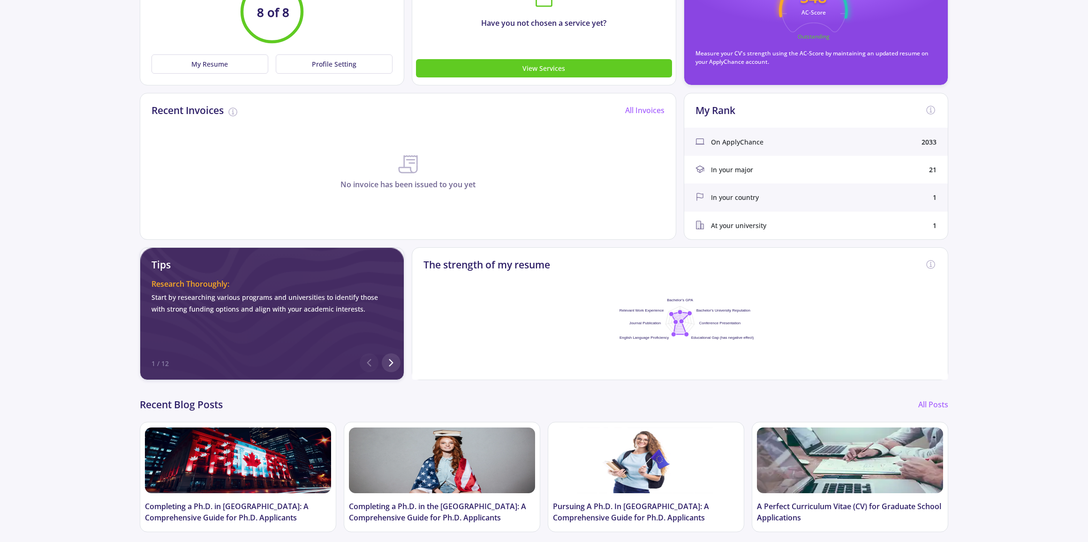
scroll to position [170, 0]
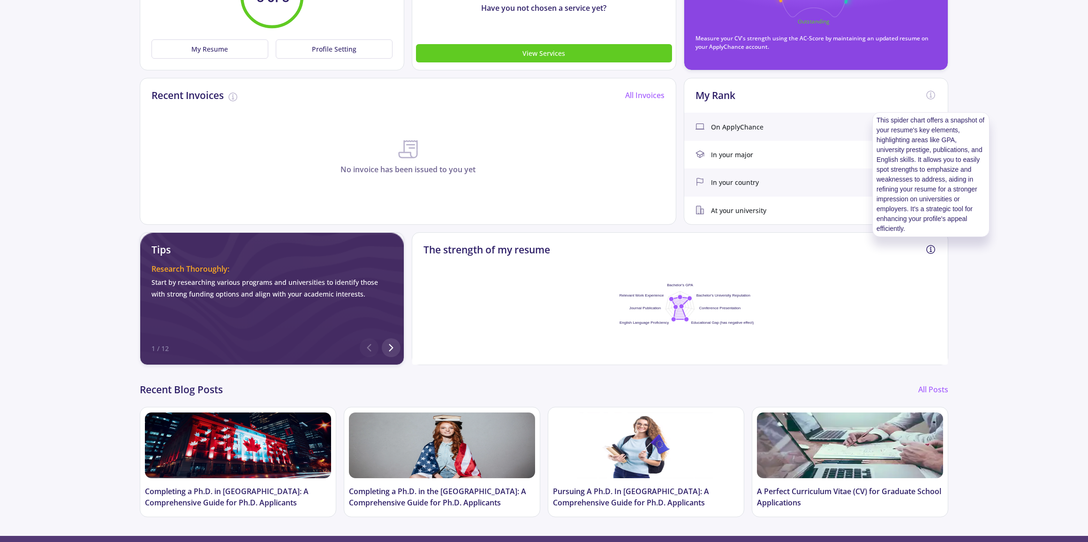
click at [927, 249] on icon at bounding box center [930, 249] width 11 height 11
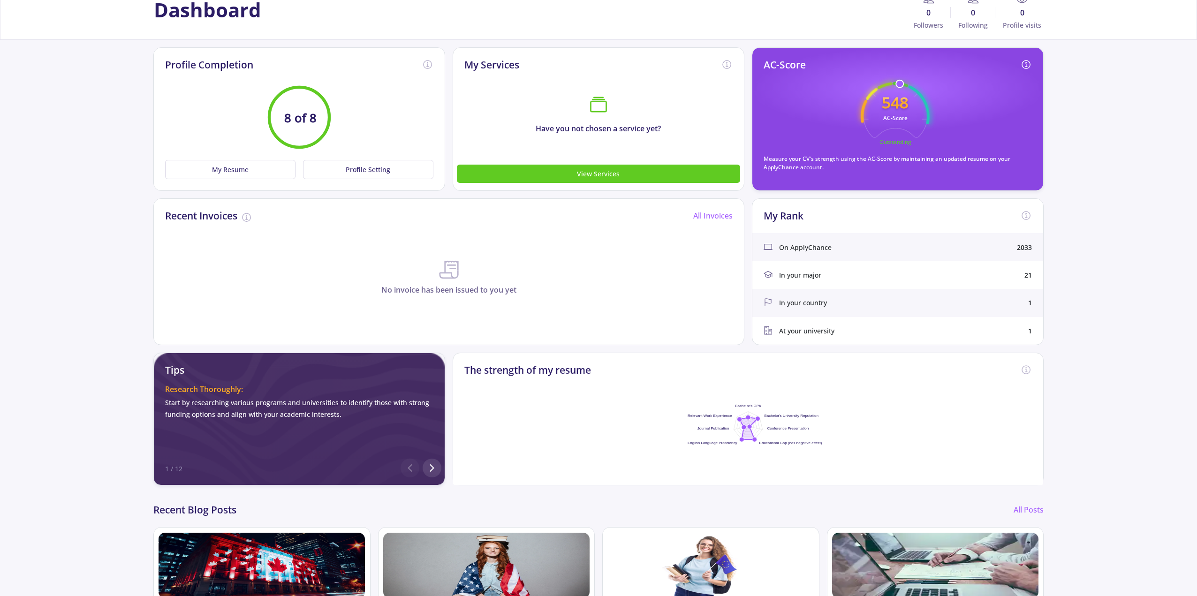
scroll to position [0, 0]
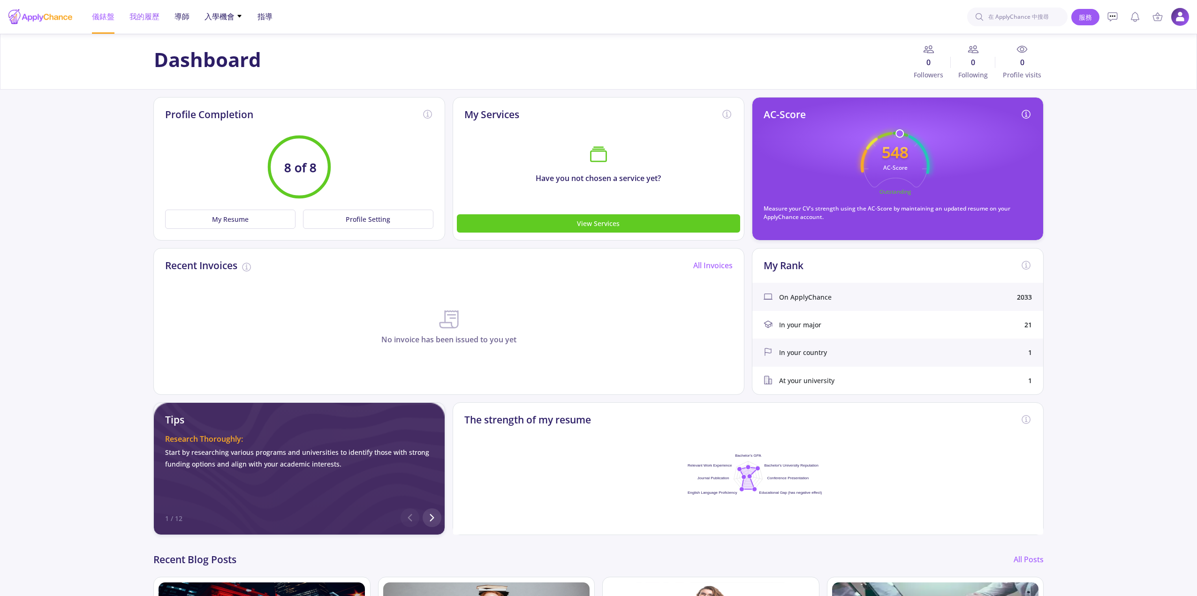
click at [145, 16] on font "我的履歷" at bounding box center [144, 16] width 30 height 10
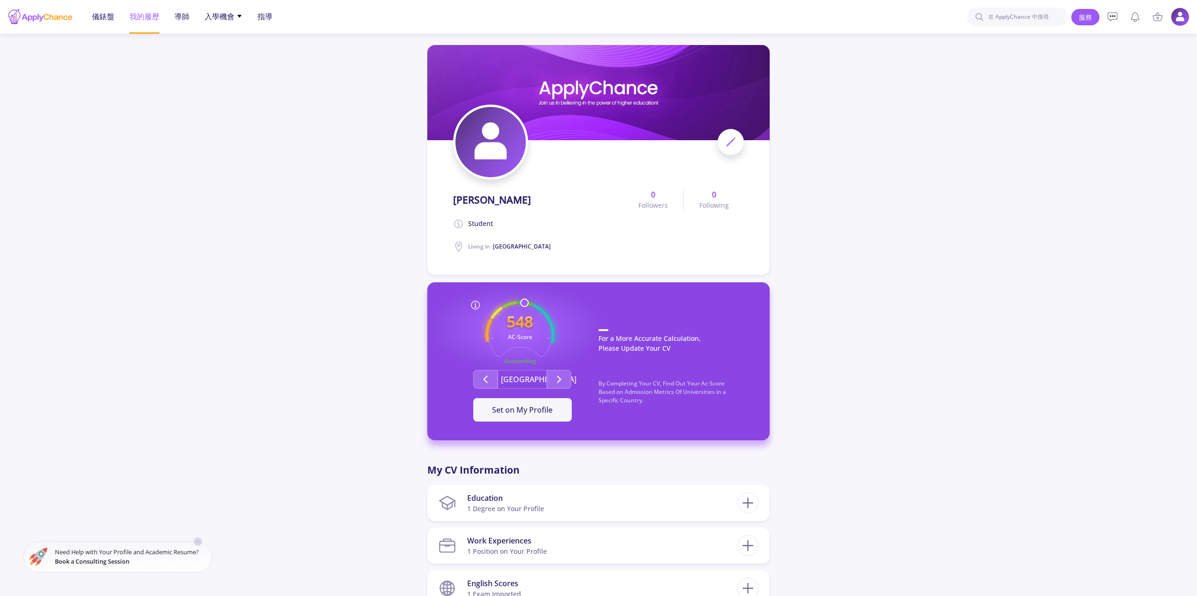
click at [47, 17] on div at bounding box center [41, 16] width 66 height 23
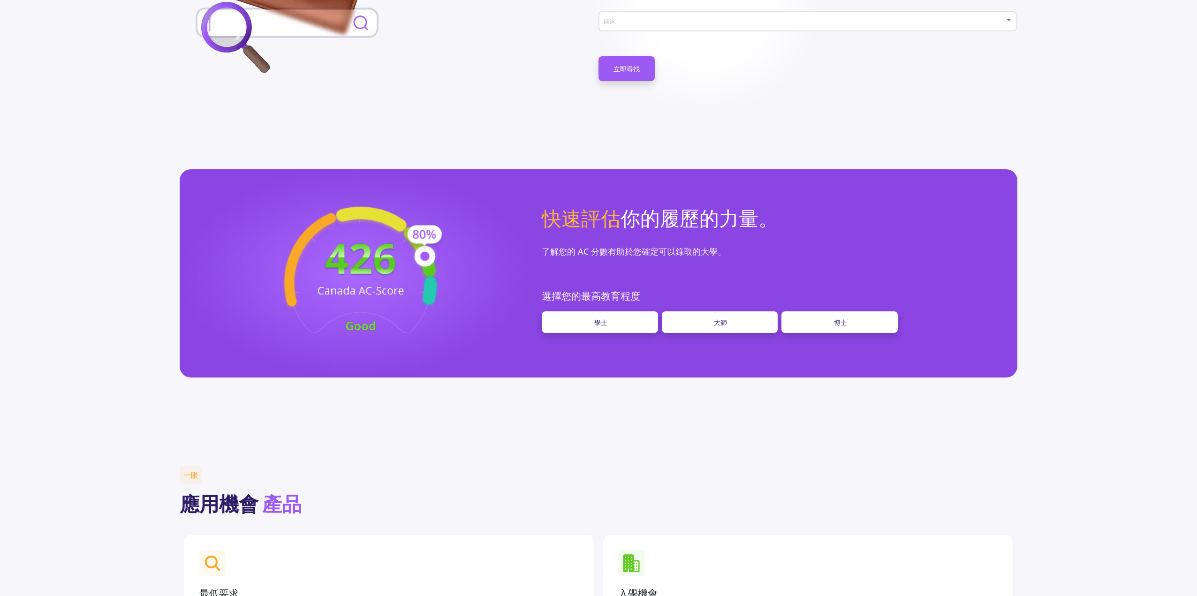
scroll to position [657, 0]
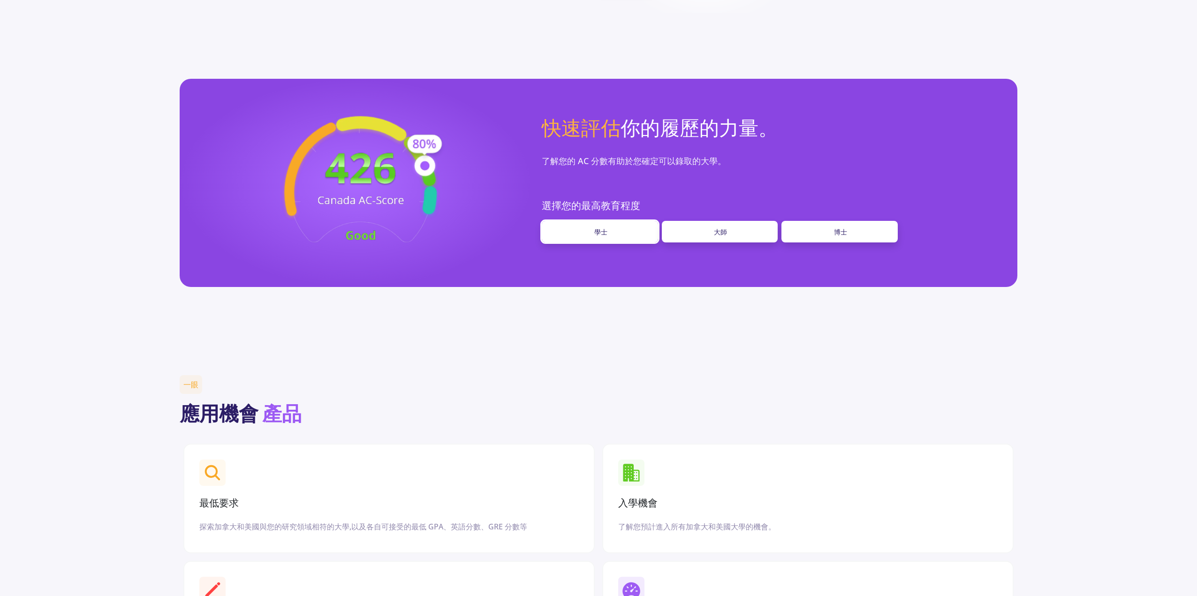
click at [634, 230] on link "學士" at bounding box center [600, 232] width 116 height 22
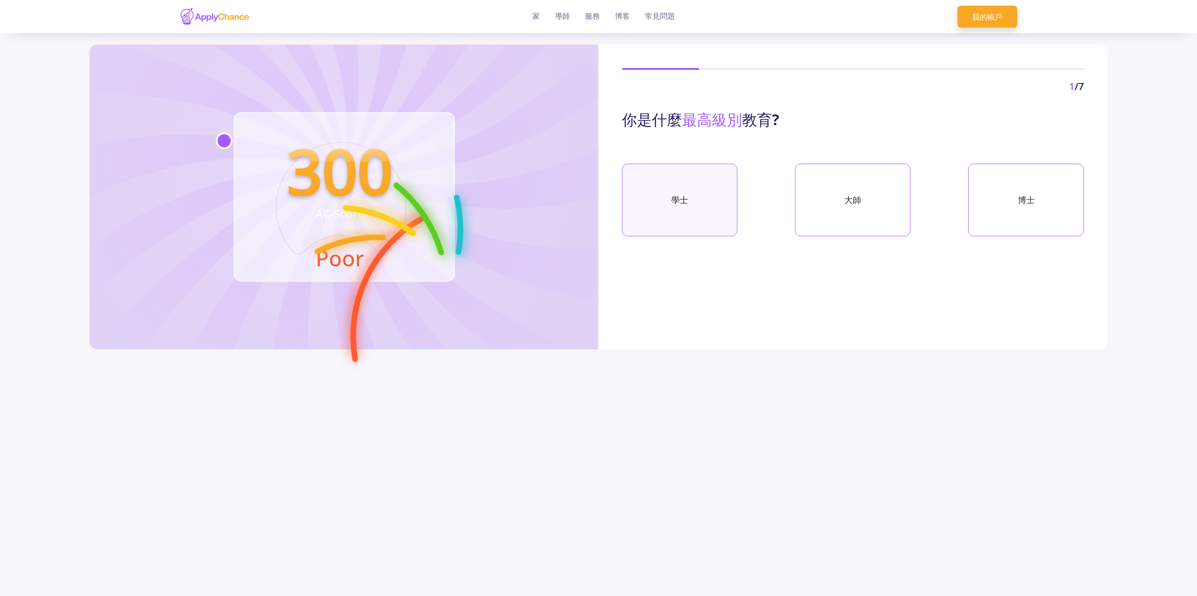
click at [688, 186] on div "學士" at bounding box center [679, 200] width 115 height 73
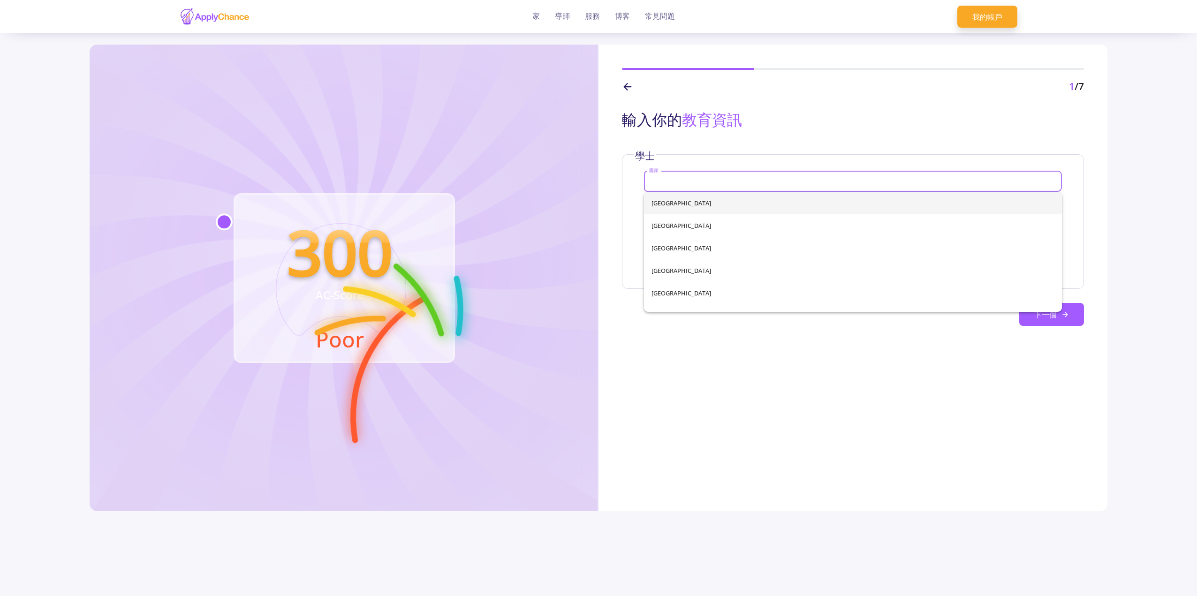
click at [688, 186] on input "國家" at bounding box center [854, 182] width 411 height 8
click at [109, 87] on div "300 AC-Score Poor" at bounding box center [344, 278] width 509 height 467
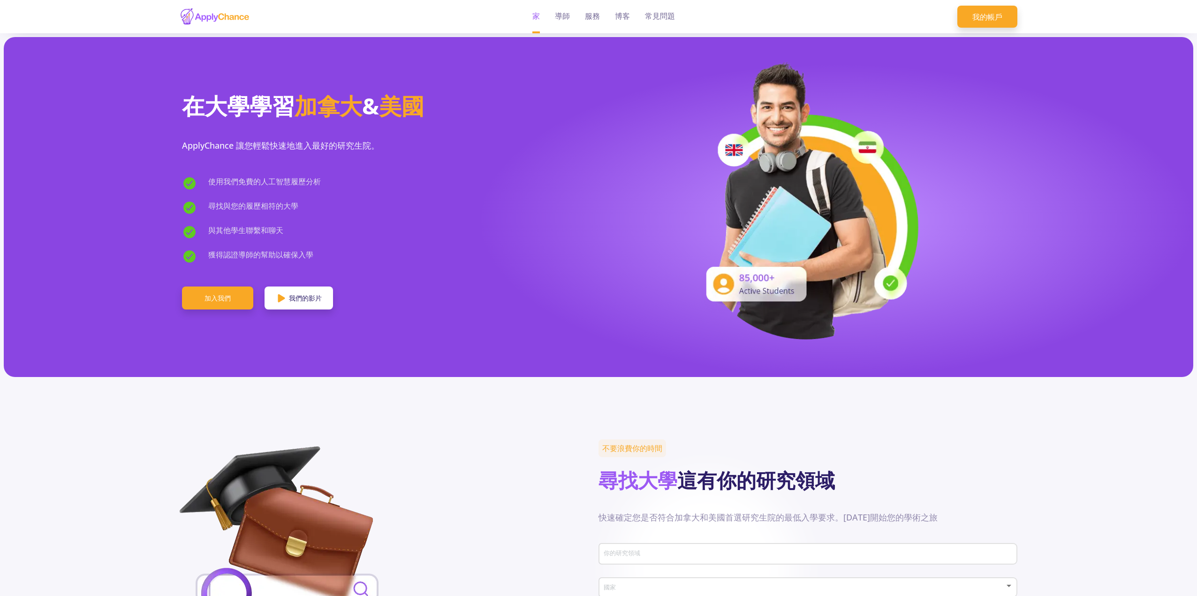
click at [225, 20] on img at bounding box center [215, 17] width 70 height 18
click at [1000, 15] on font "我的帳戶" at bounding box center [987, 17] width 30 height 10
